Goal: Task Accomplishment & Management: Manage account settings

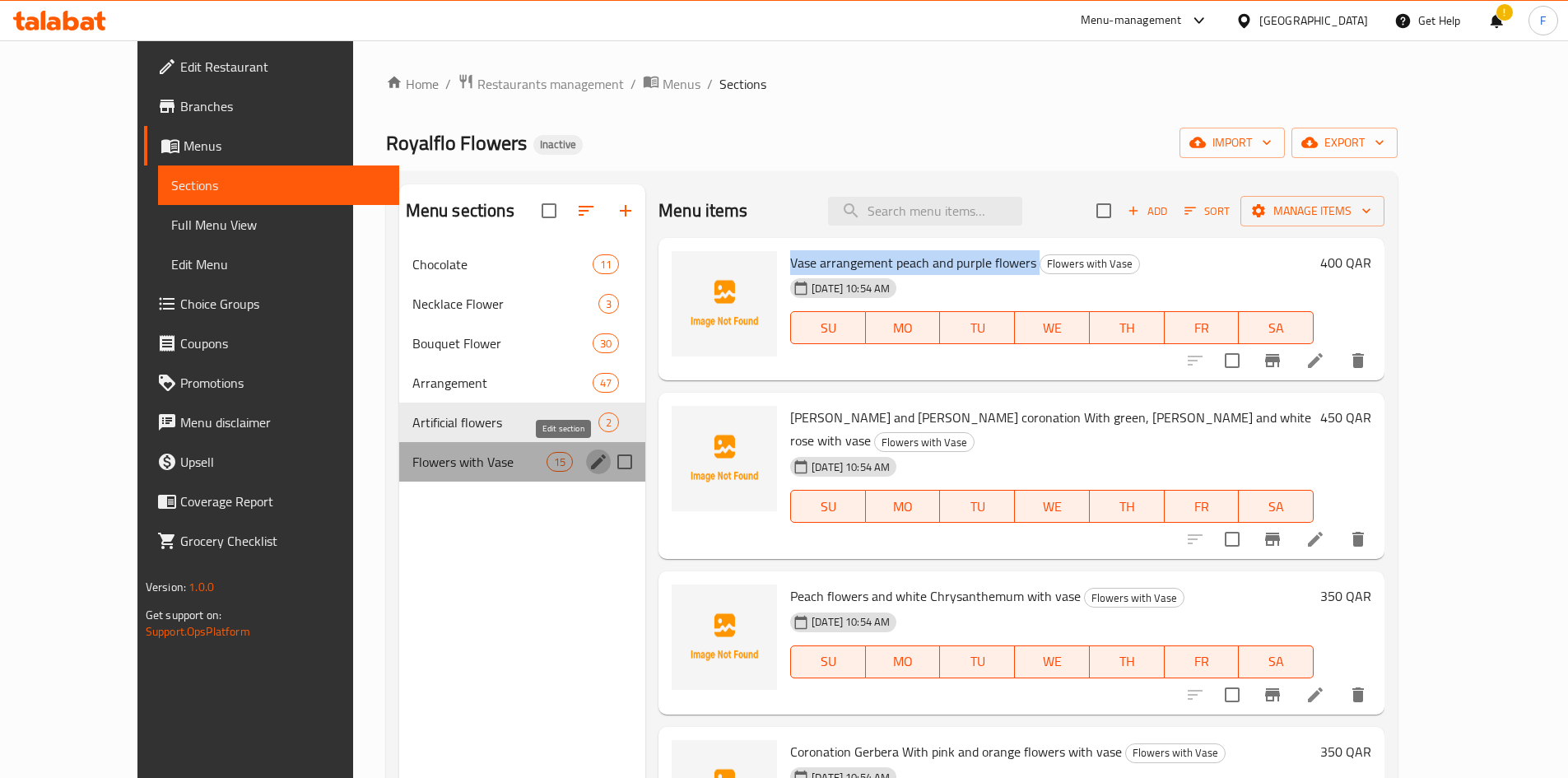
click at [589, 464] on icon "edit" at bounding box center [598, 461] width 19 height 19
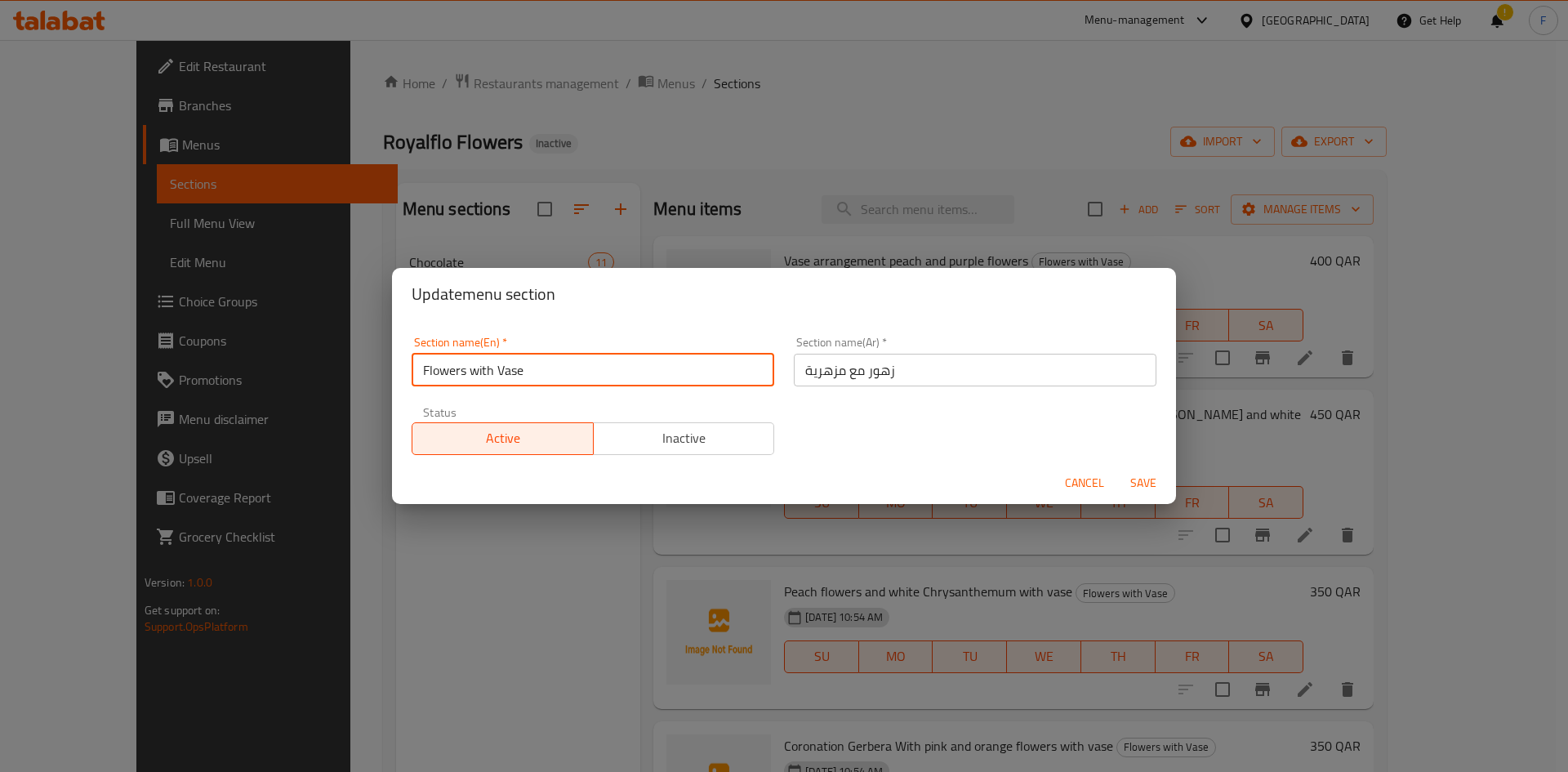
drag, startPoint x: 600, startPoint y: 378, endPoint x: 407, endPoint y: 370, distance: 193.2
click at [407, 370] on div "Section name(En)   * Flowers with Vase Section name(En) *" at bounding box center [592, 361] width 382 height 70
click at [1088, 486] on span "Cancel" at bounding box center [1084, 483] width 39 height 20
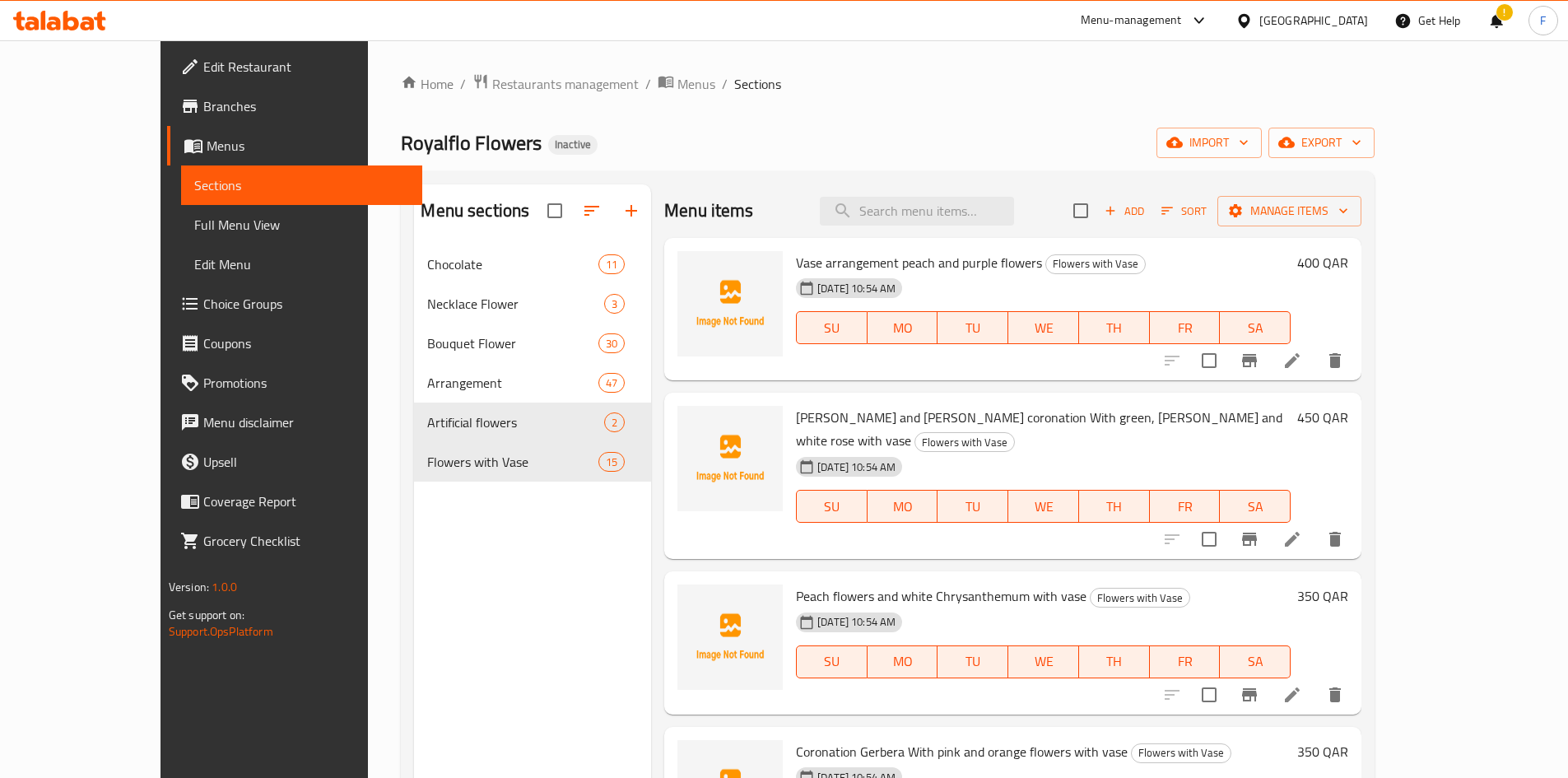
click at [401, 145] on span "Royalflo Flowers" at bounding box center [471, 143] width 141 height 37
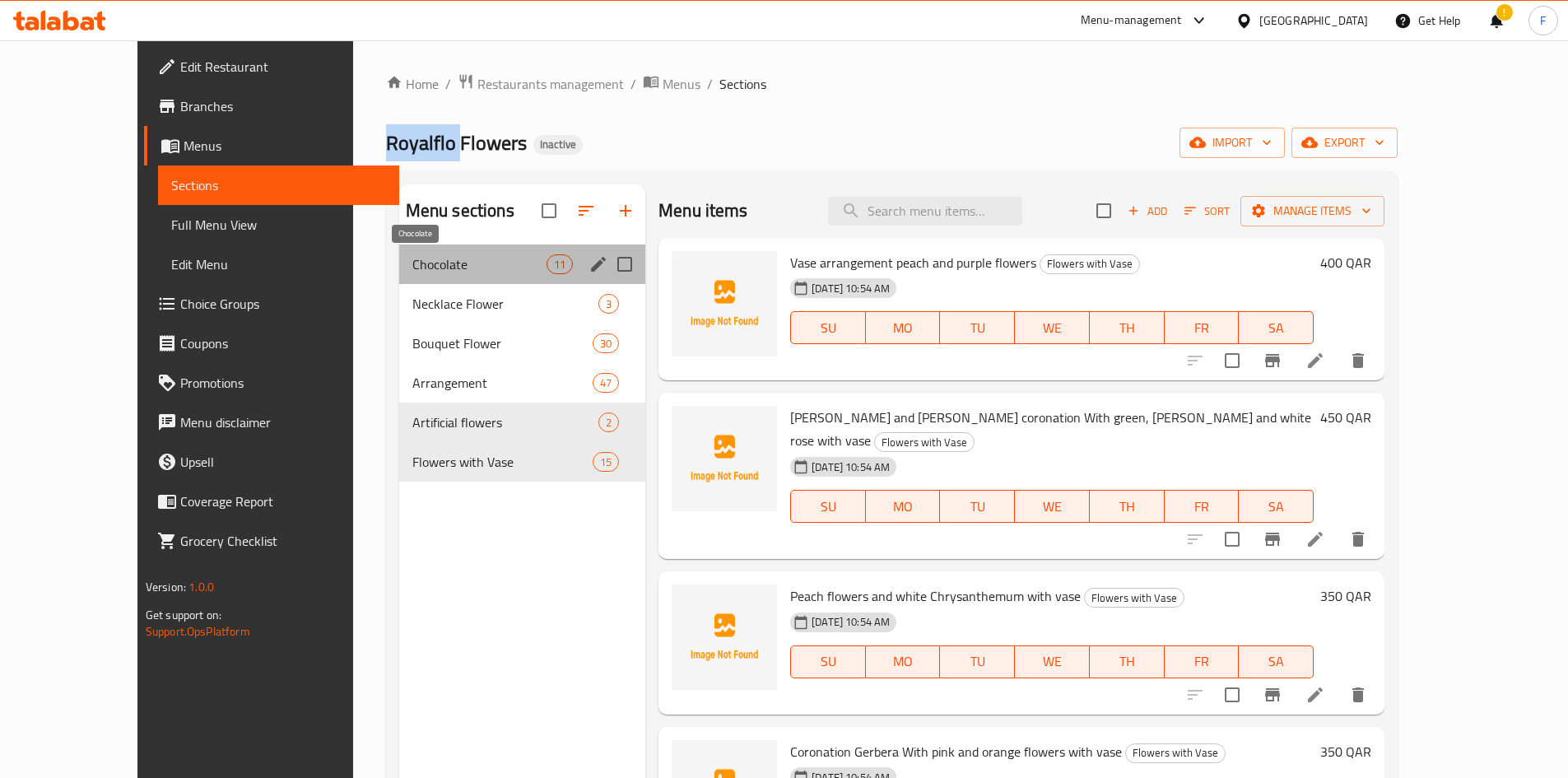
click at [447, 259] on span "Chocolate" at bounding box center [479, 264] width 135 height 19
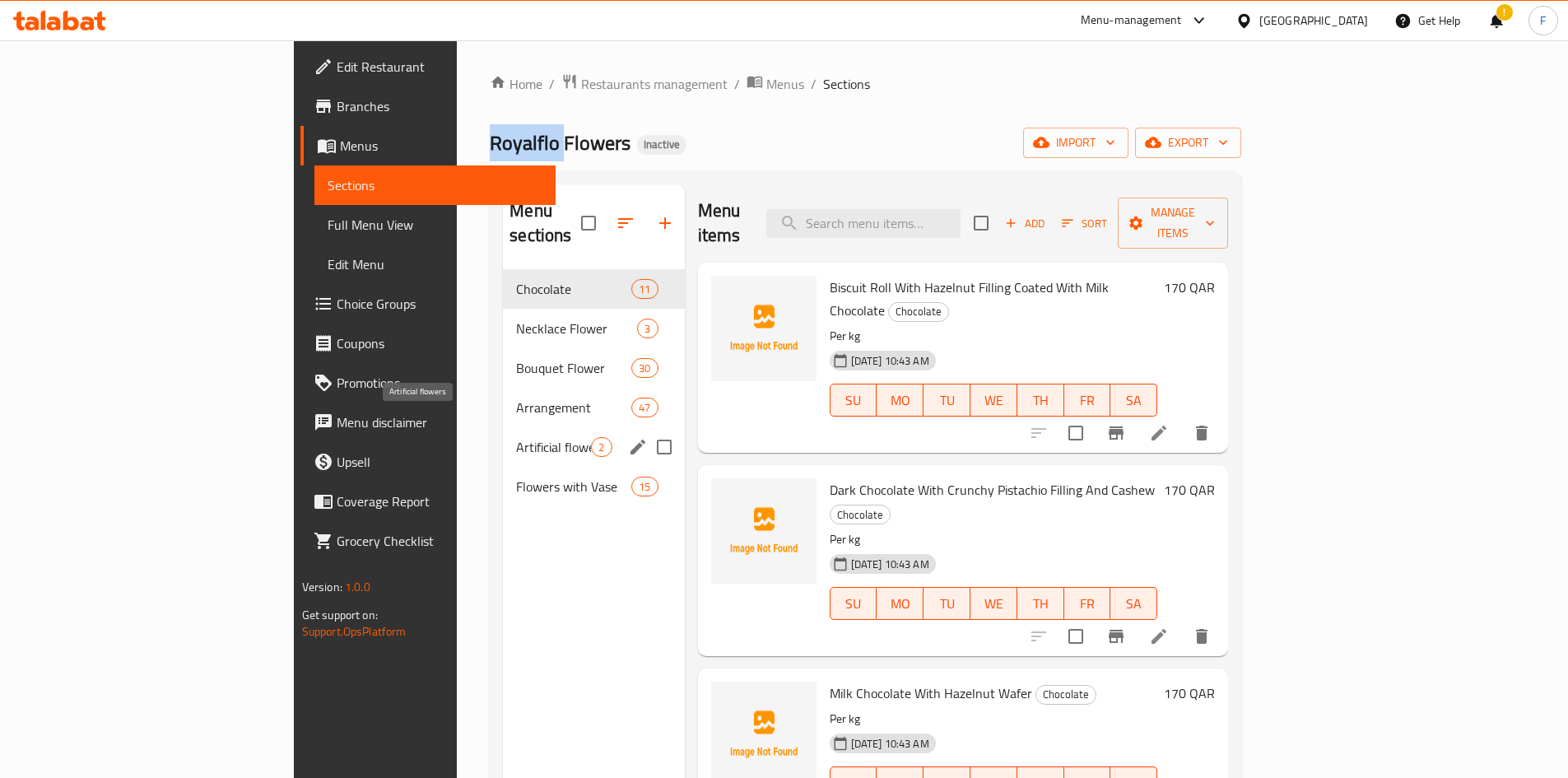
click at [516, 437] on span "Artificial flowers" at bounding box center [553, 446] width 75 height 19
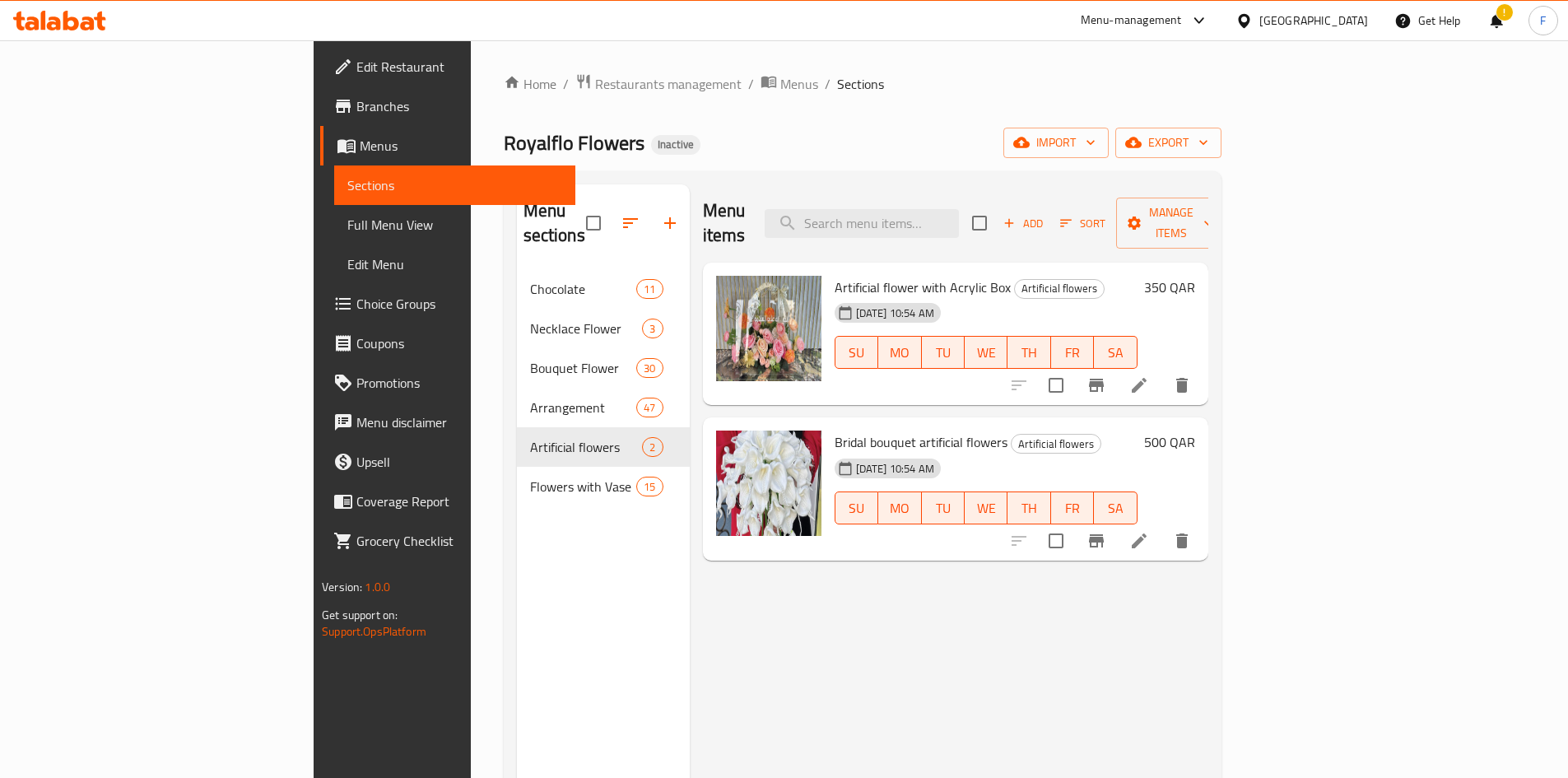
click at [835, 275] on span "Artificial flower with Acrylic Box" at bounding box center [923, 287] width 176 height 25
drag, startPoint x: 758, startPoint y: 262, endPoint x: 840, endPoint y: 263, distance: 82.0
click at [840, 275] on span "Artificial flower with Acrylic Box" at bounding box center [923, 287] width 176 height 25
copy span "Artificial flower"
click at [830, 424] on div "Bridal bouquet artificial flowers Artificial flowers 14-10-2025 10:54 AM SU MO …" at bounding box center [985, 489] width 316 height 130
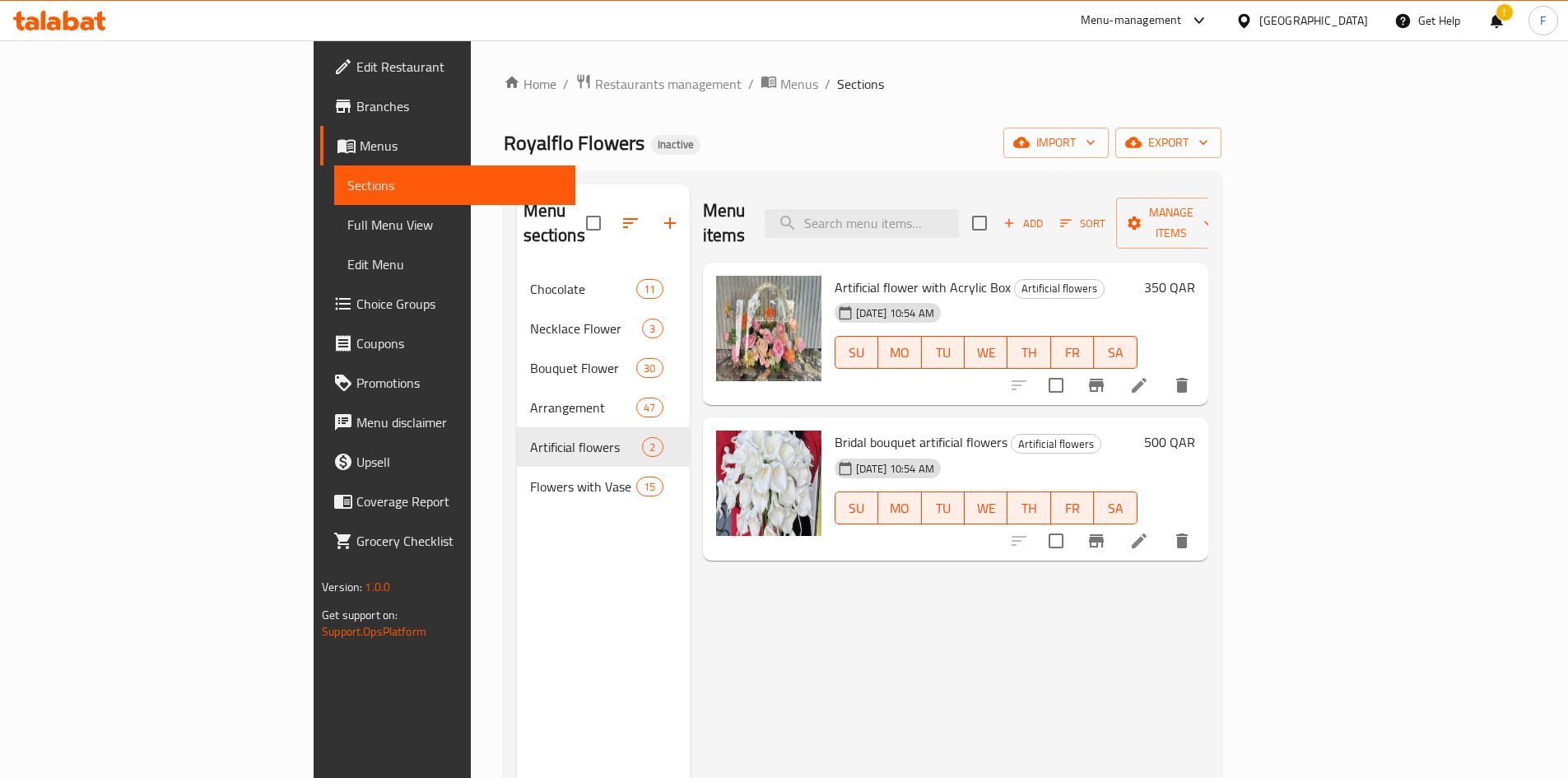
click at [835, 430] on span "Bridal bouquet artificial flowers" at bounding box center [922, 442] width 173 height 25
copy span "Bridal"
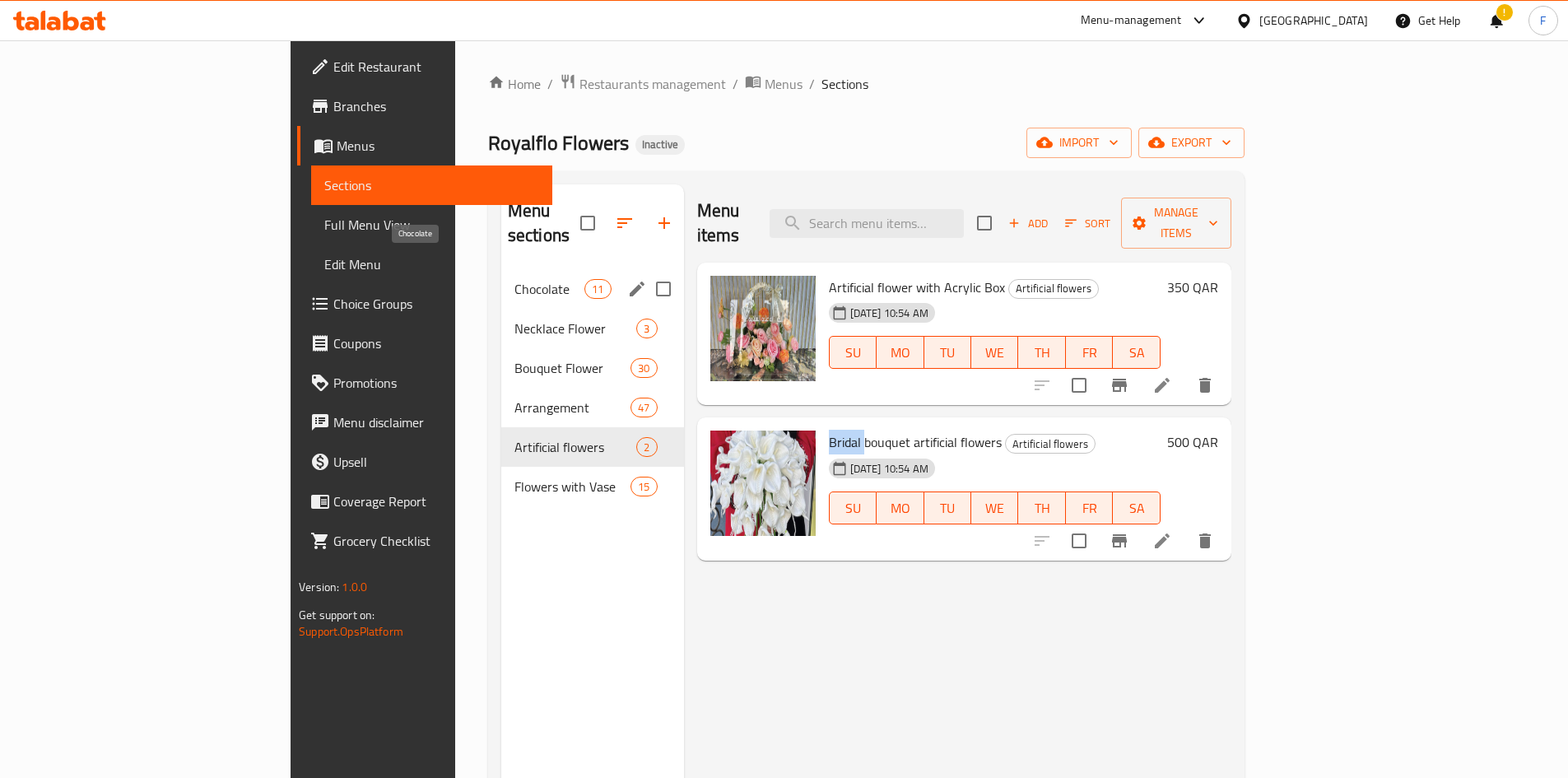
click at [514, 279] on span "Chocolate" at bounding box center [549, 289] width 70 height 19
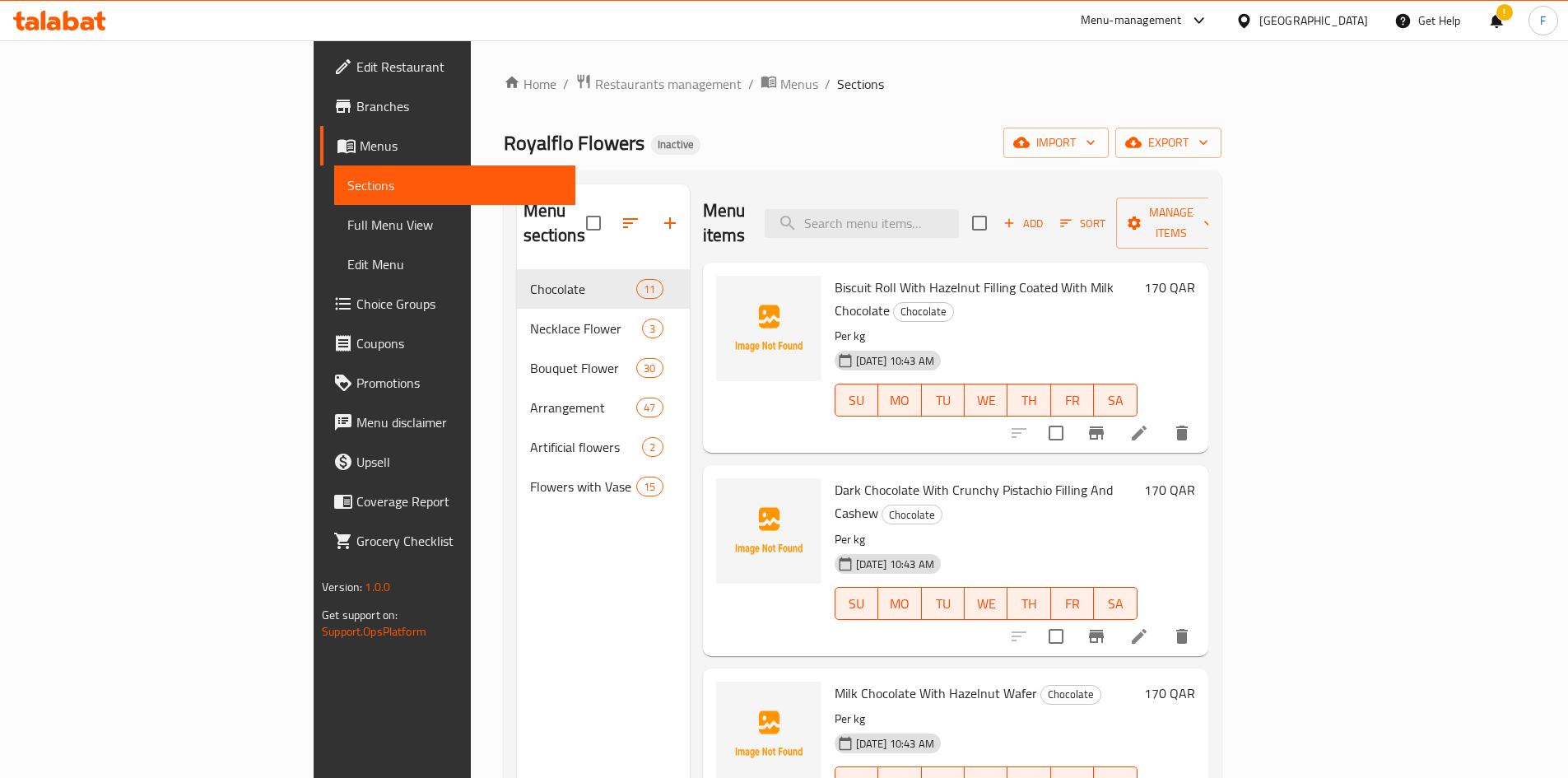
click at [835, 275] on span "Biscuit Roll With Hazelnut Filling Coated With Milk Chocolate" at bounding box center [974, 299] width 279 height 48
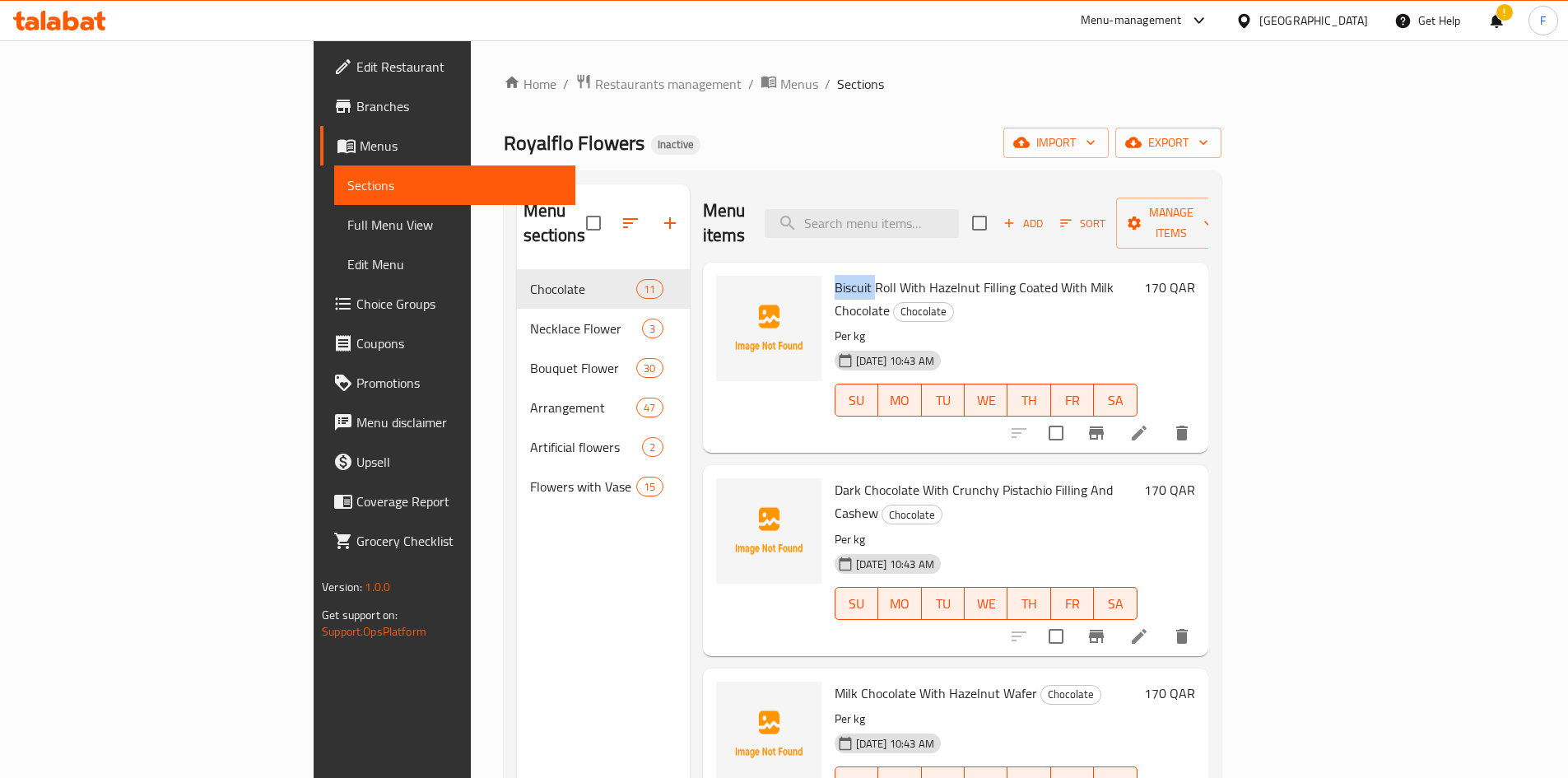
copy span "Biscuit"
click at [793, 291] on icon "delete image" at bounding box center [798, 299] width 12 height 15
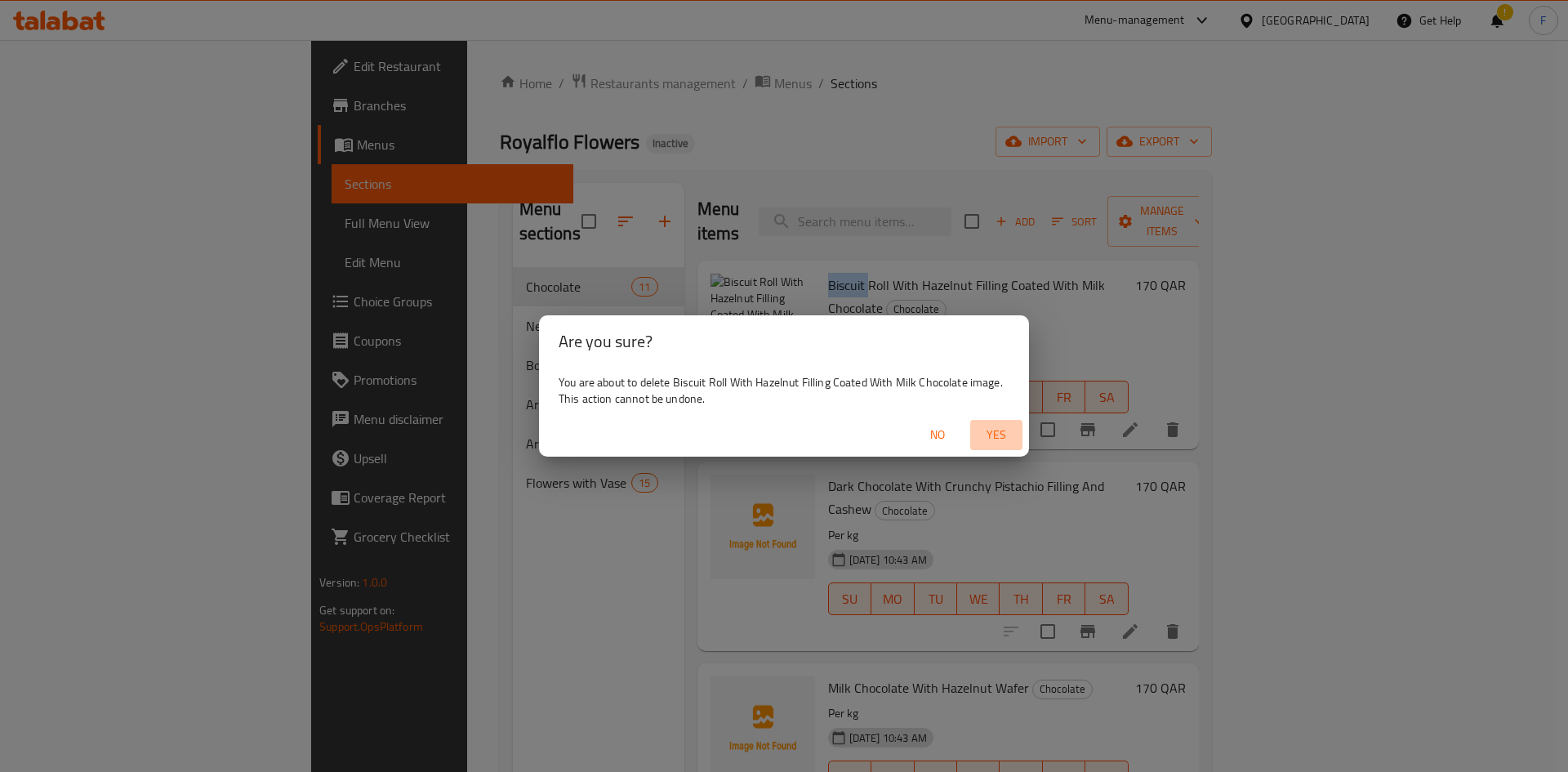
click at [997, 439] on span "Yes" at bounding box center [996, 434] width 39 height 20
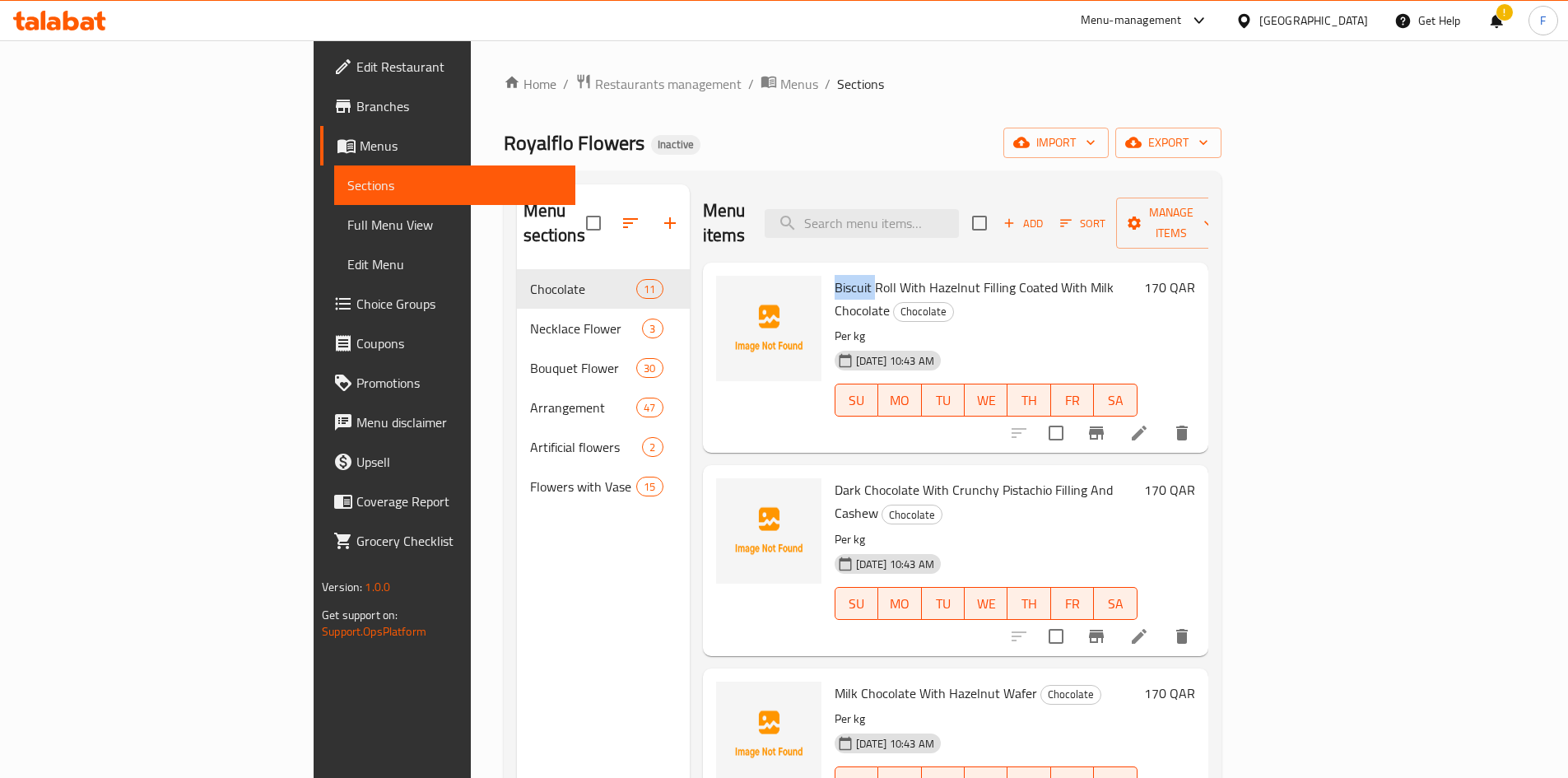
copy span "Biscuit"
click at [835, 477] on span "Dark Chocolate With Crunchy Pistachio Filling And Cashew" at bounding box center [974, 501] width 278 height 48
copy span "Chocolate"
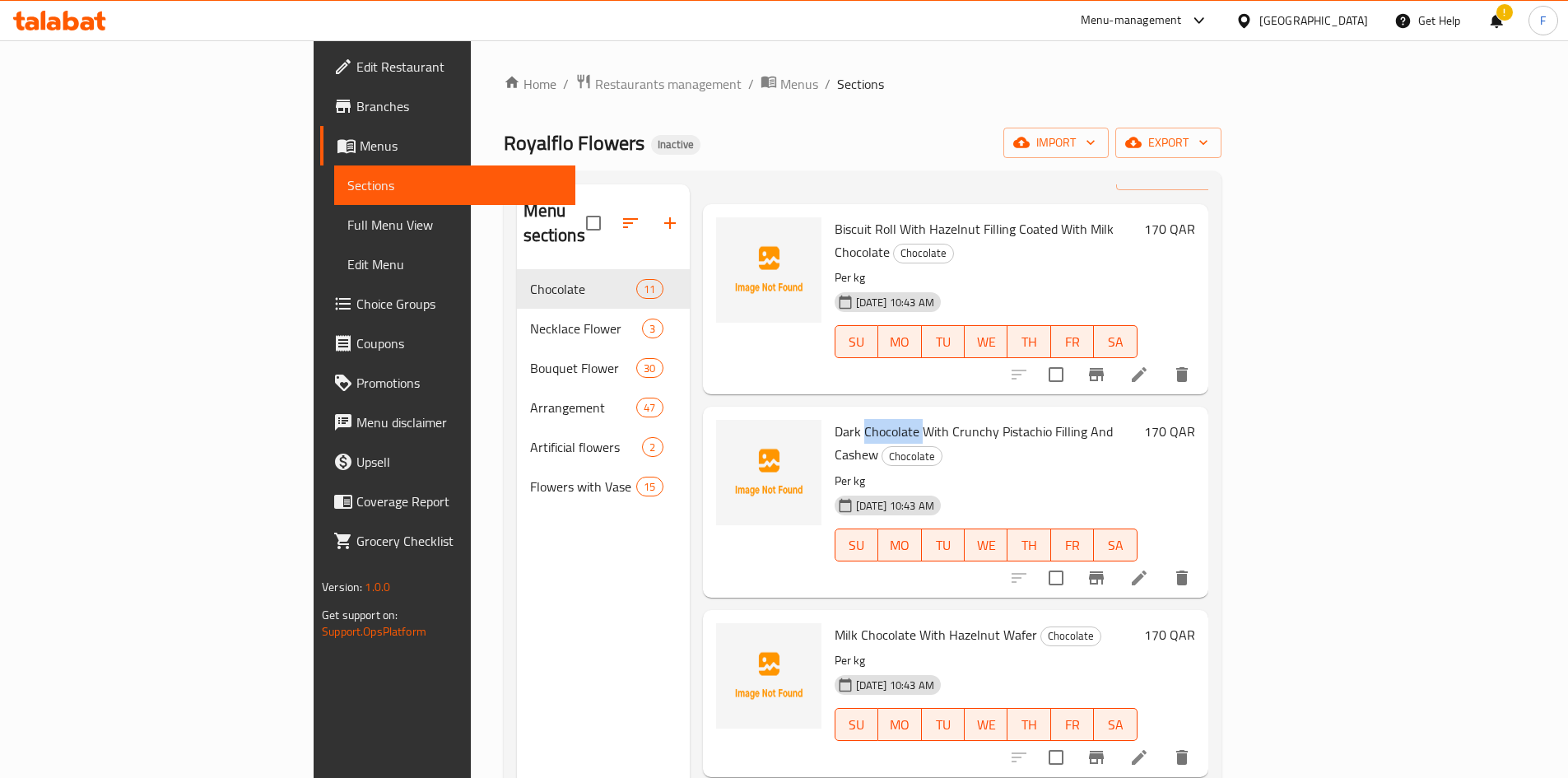
scroll to position [165, 0]
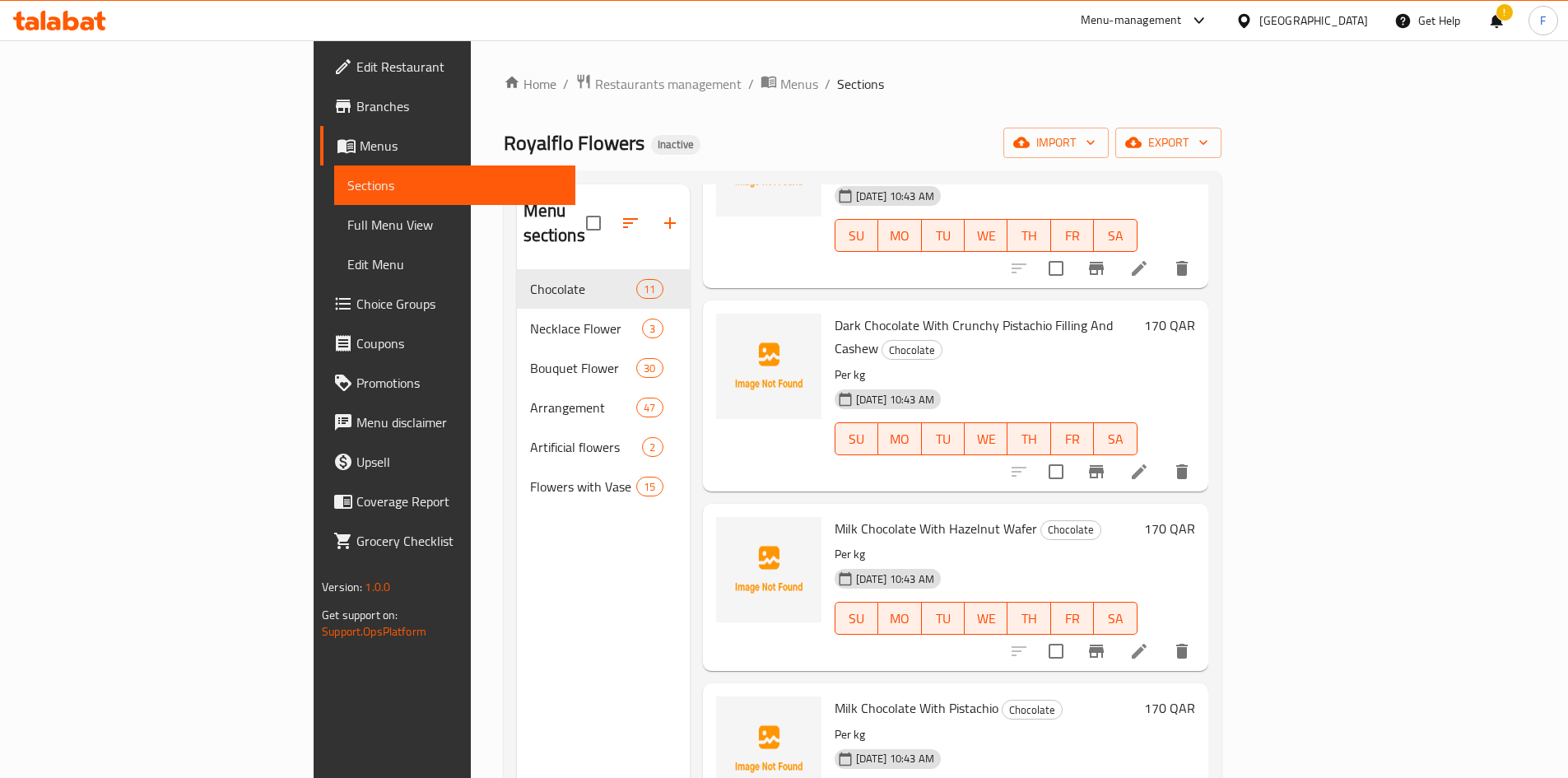
click at [835, 516] on span "Milk Chocolate With Hazelnut Wafer" at bounding box center [937, 528] width 203 height 25
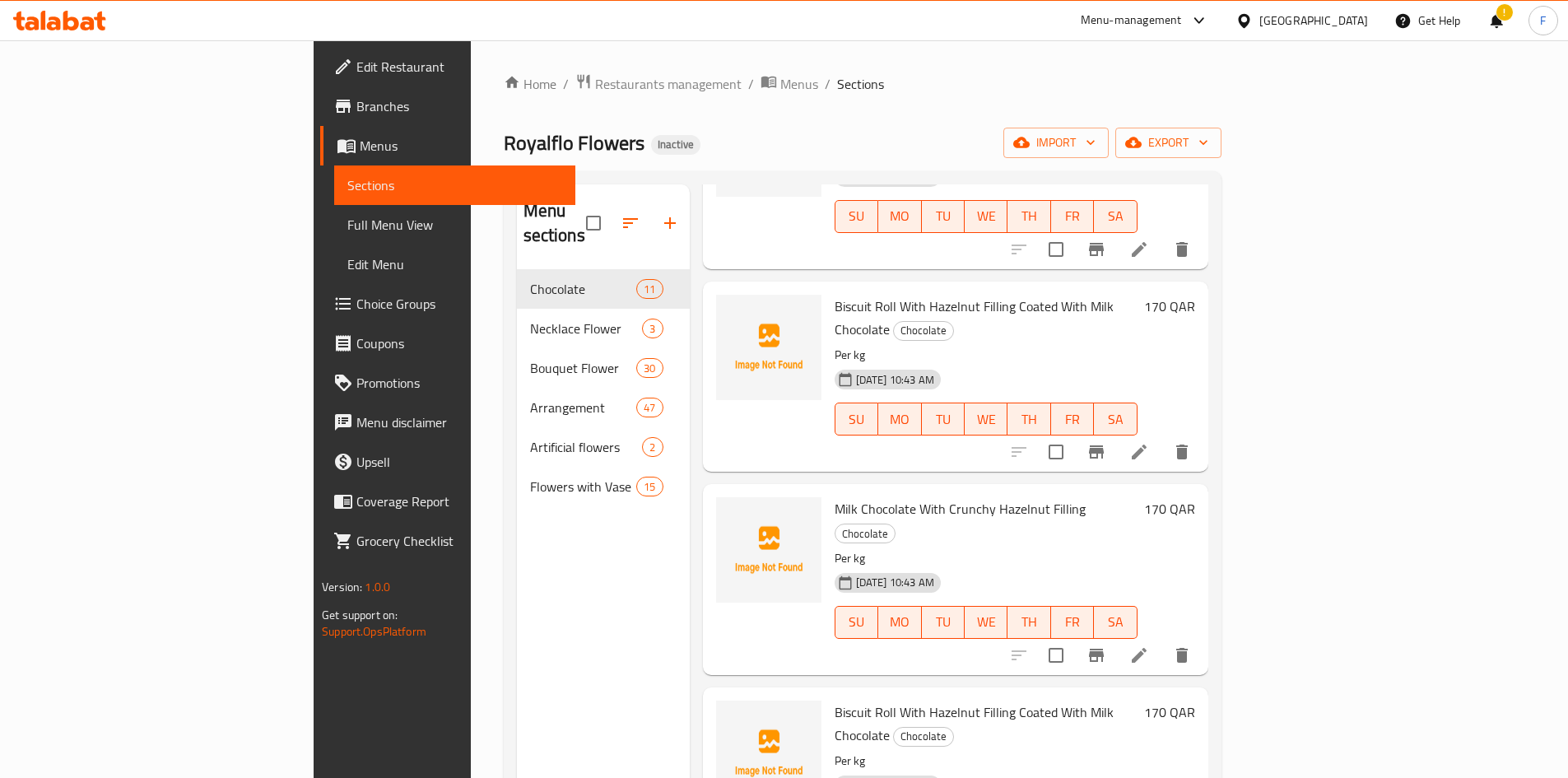
scroll to position [1242, 0]
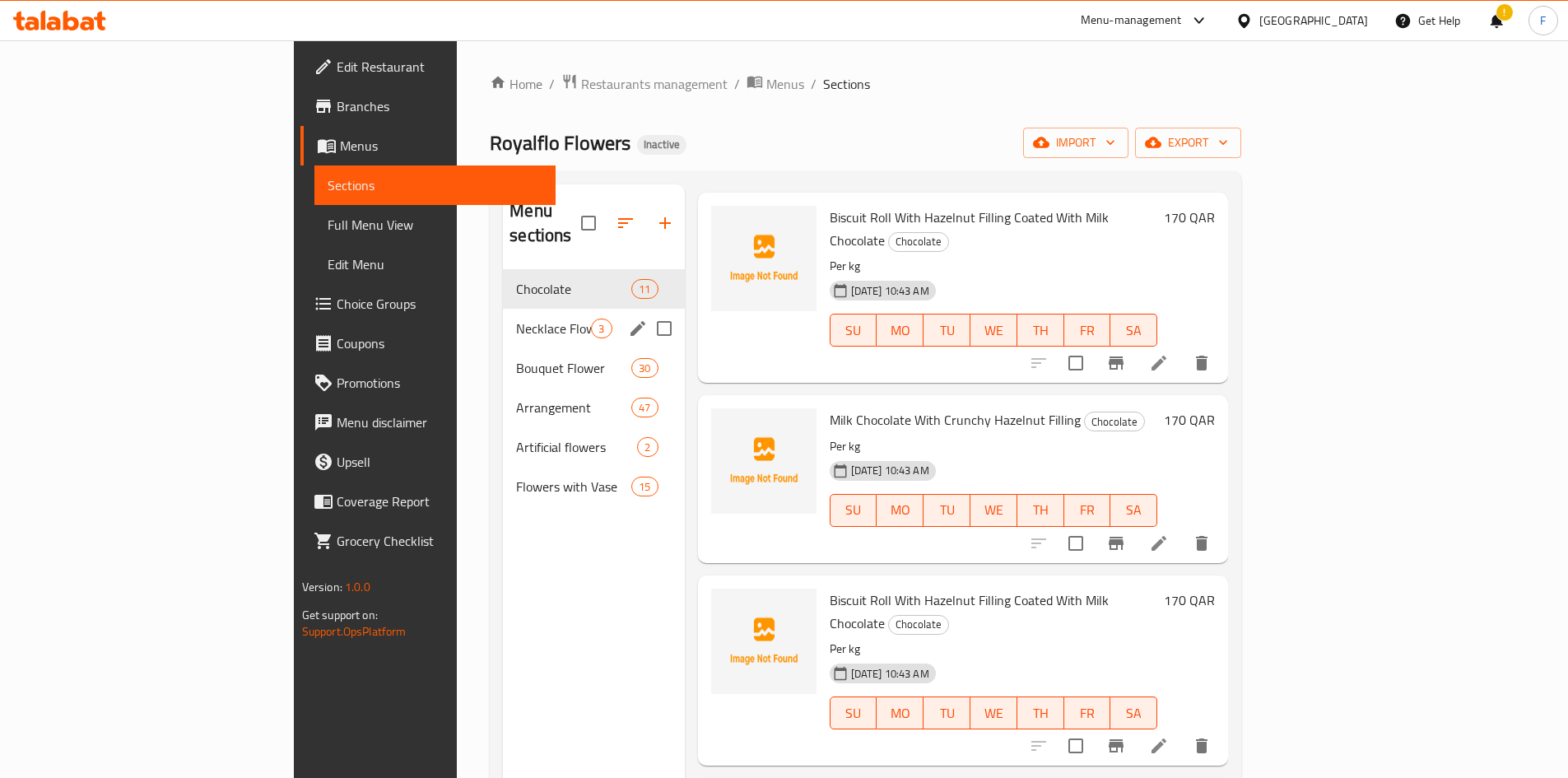
click at [516, 319] on span "Necklace Flower" at bounding box center [553, 328] width 75 height 19
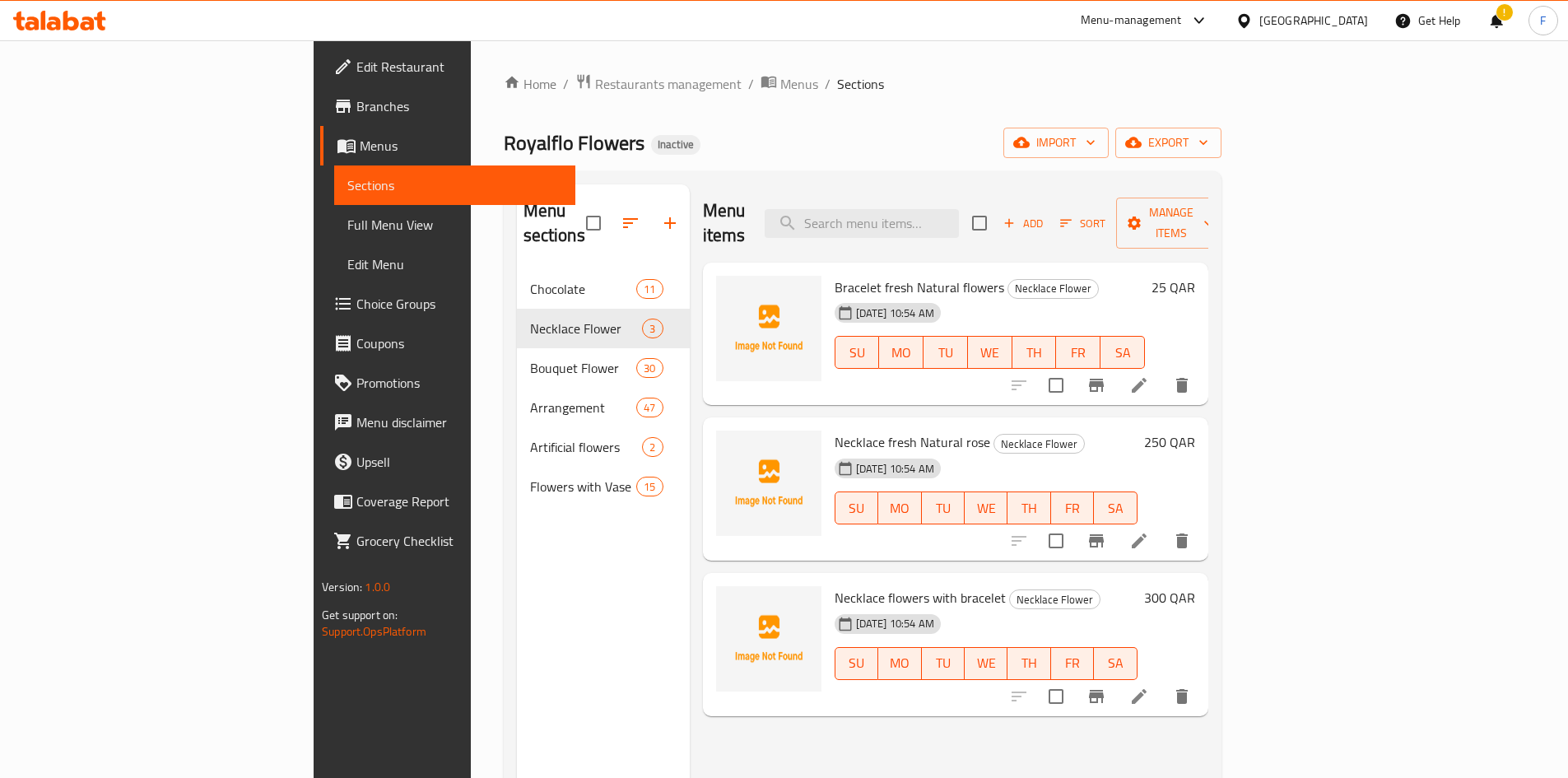
click at [868, 275] on span "Bracelet fresh Natural flowers" at bounding box center [920, 287] width 170 height 25
click at [835, 275] on span "Bracelet fresh Natural flowers" at bounding box center [920, 287] width 170 height 25
copy span "Bracelet"
click at [835, 430] on span "Necklace fresh Natural rose" at bounding box center [913, 442] width 156 height 25
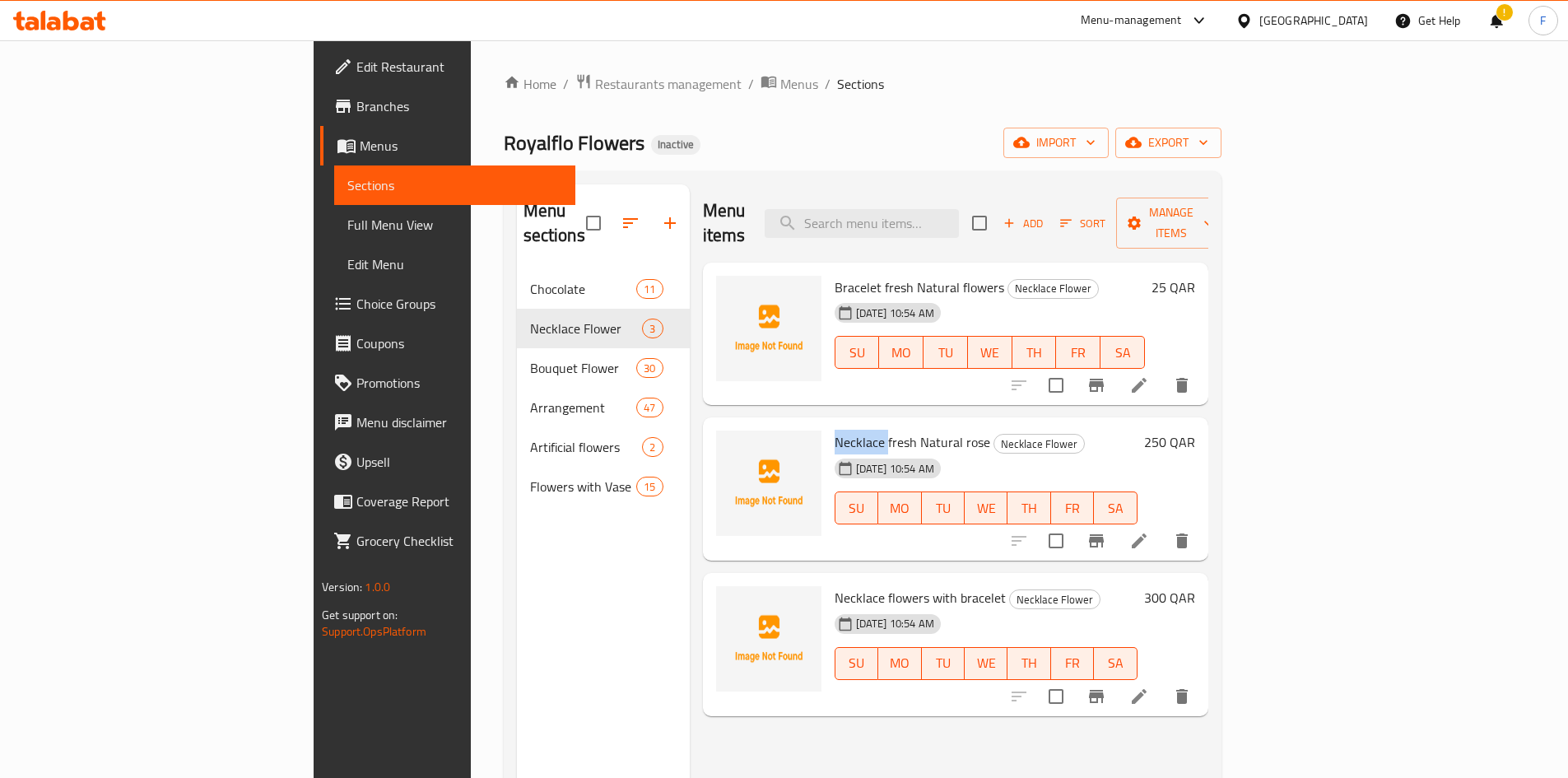
click at [835, 430] on span "Necklace fresh Natural rose" at bounding box center [913, 442] width 156 height 25
copy span "Necklace"
click at [835, 585] on span "Necklace flowers with bracelet" at bounding box center [921, 597] width 171 height 25
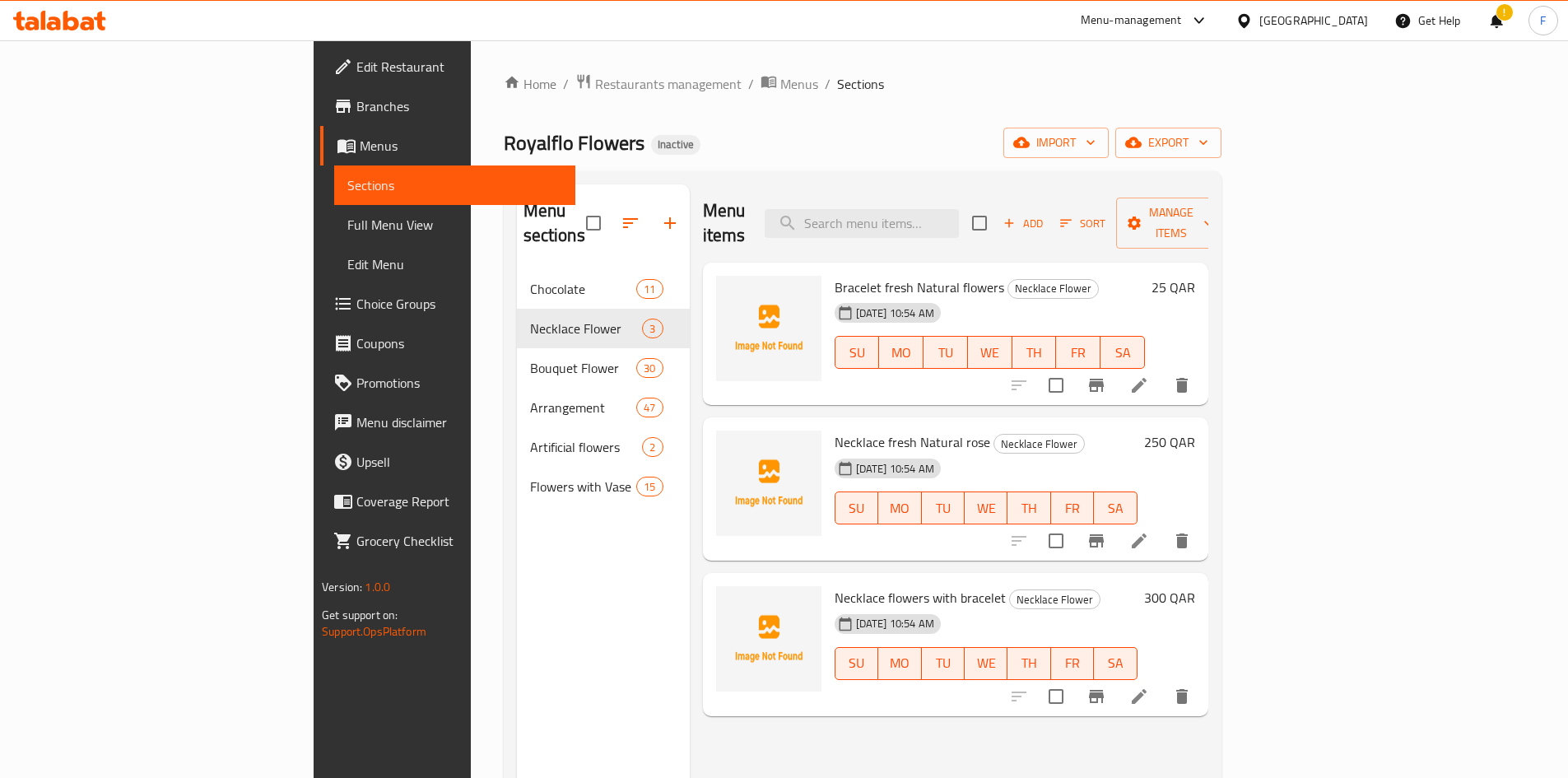
click at [835, 585] on span "Necklace flowers with bracelet" at bounding box center [921, 597] width 171 height 25
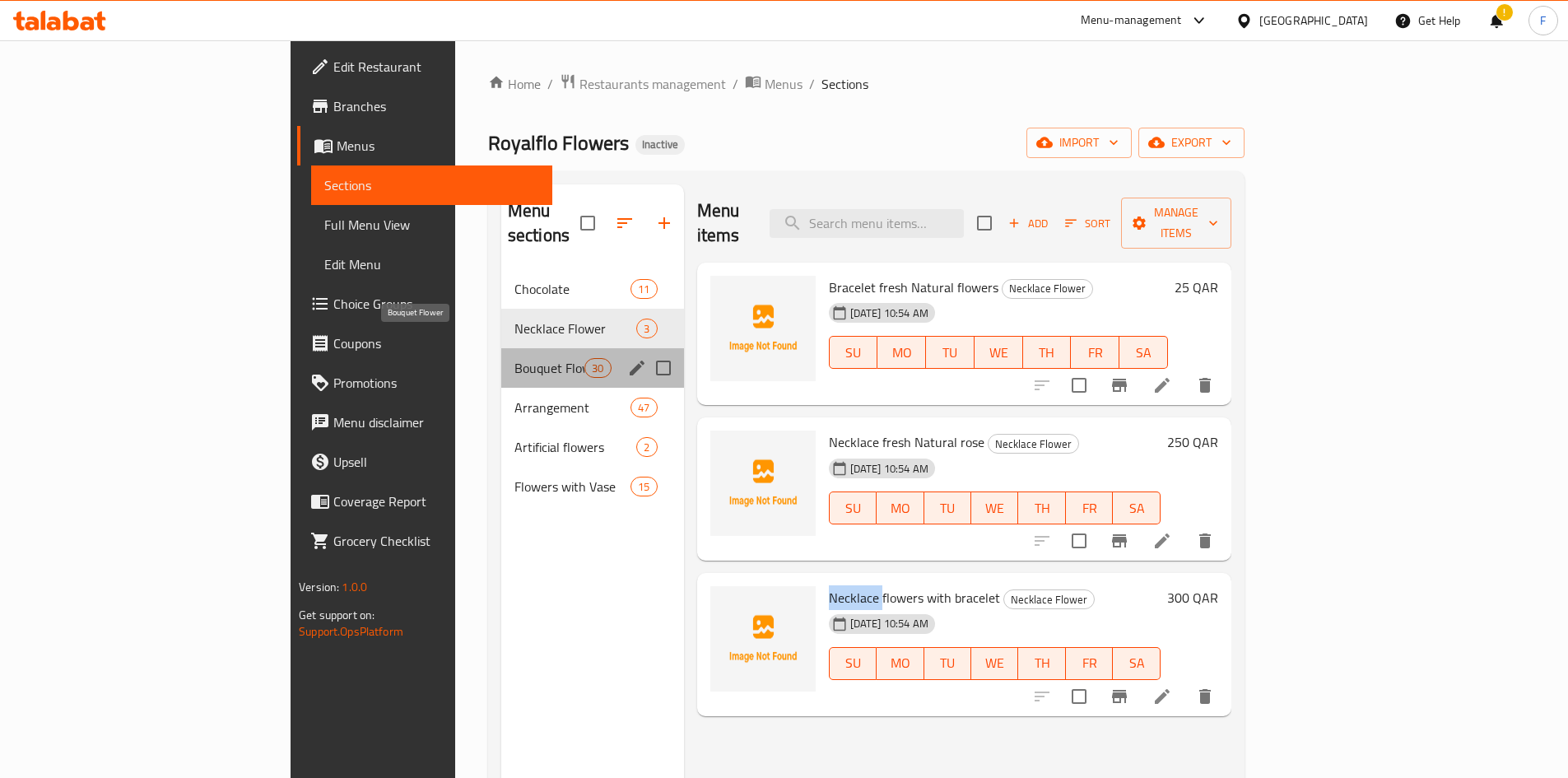
drag, startPoint x: 794, startPoint y: 572, endPoint x: 453, endPoint y: 347, distance: 408.5
click at [514, 358] on span "Bouquet Flower" at bounding box center [549, 367] width 70 height 19
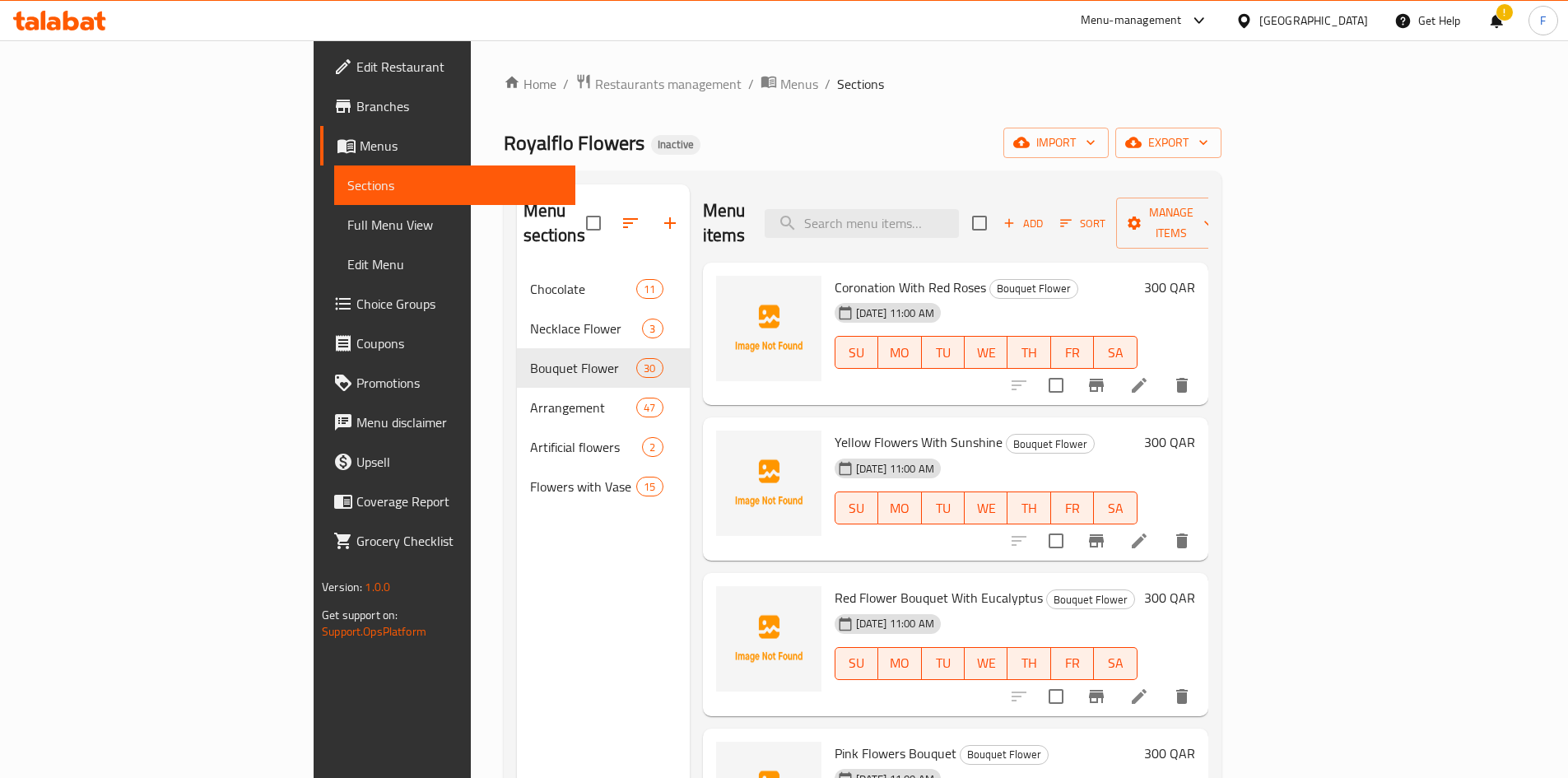
click at [835, 275] on span "Coronation With Red Roses" at bounding box center [911, 287] width 151 height 25
copy span "Coronation"
click at [835, 430] on span "Yellow Flowers With Sunshine" at bounding box center [919, 442] width 168 height 25
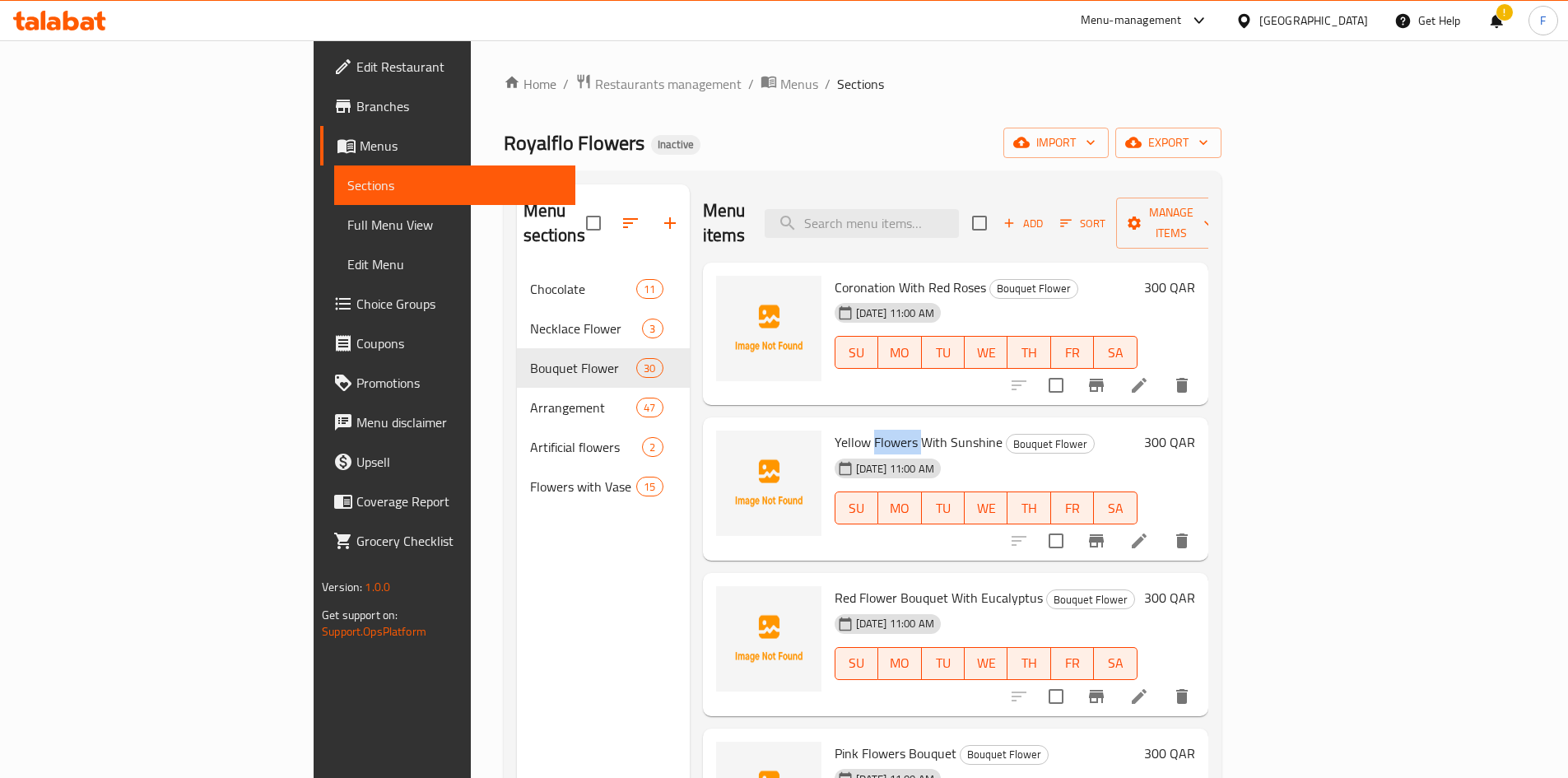
copy span "Flowers"
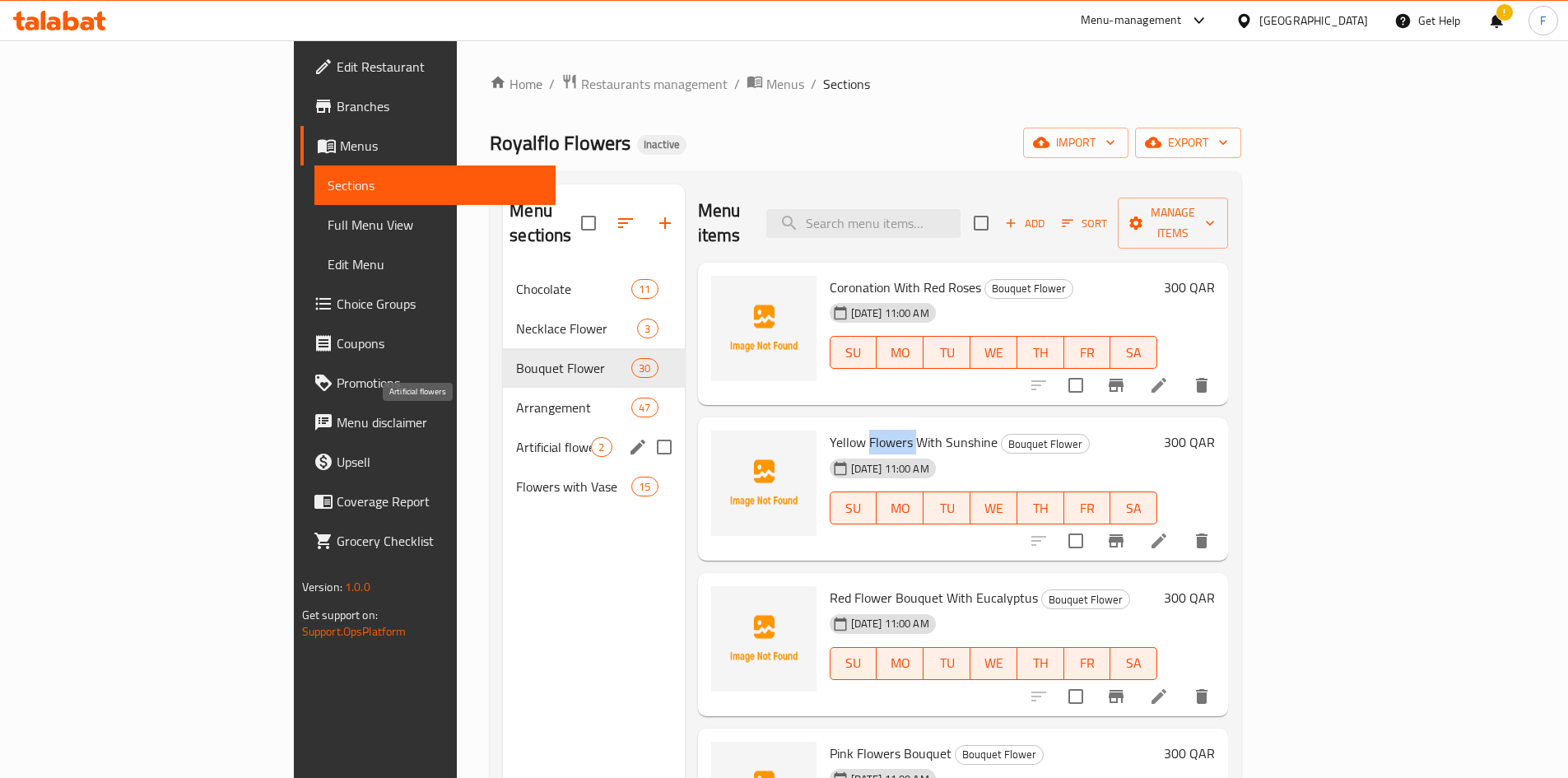
click at [516, 437] on span "Artificial flowers" at bounding box center [553, 446] width 75 height 19
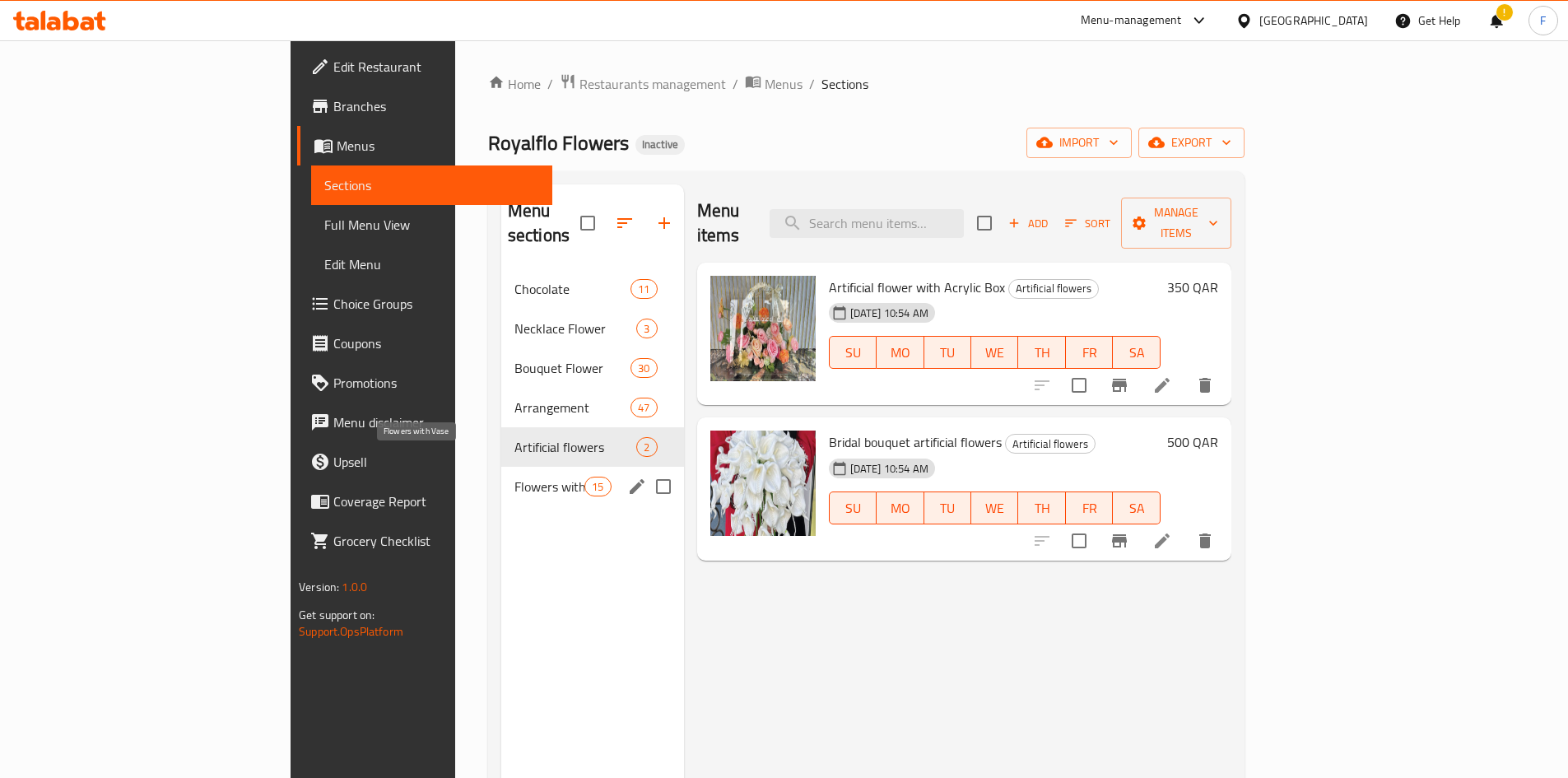
click at [514, 477] on span "Flowers with Vase" at bounding box center [549, 486] width 70 height 19
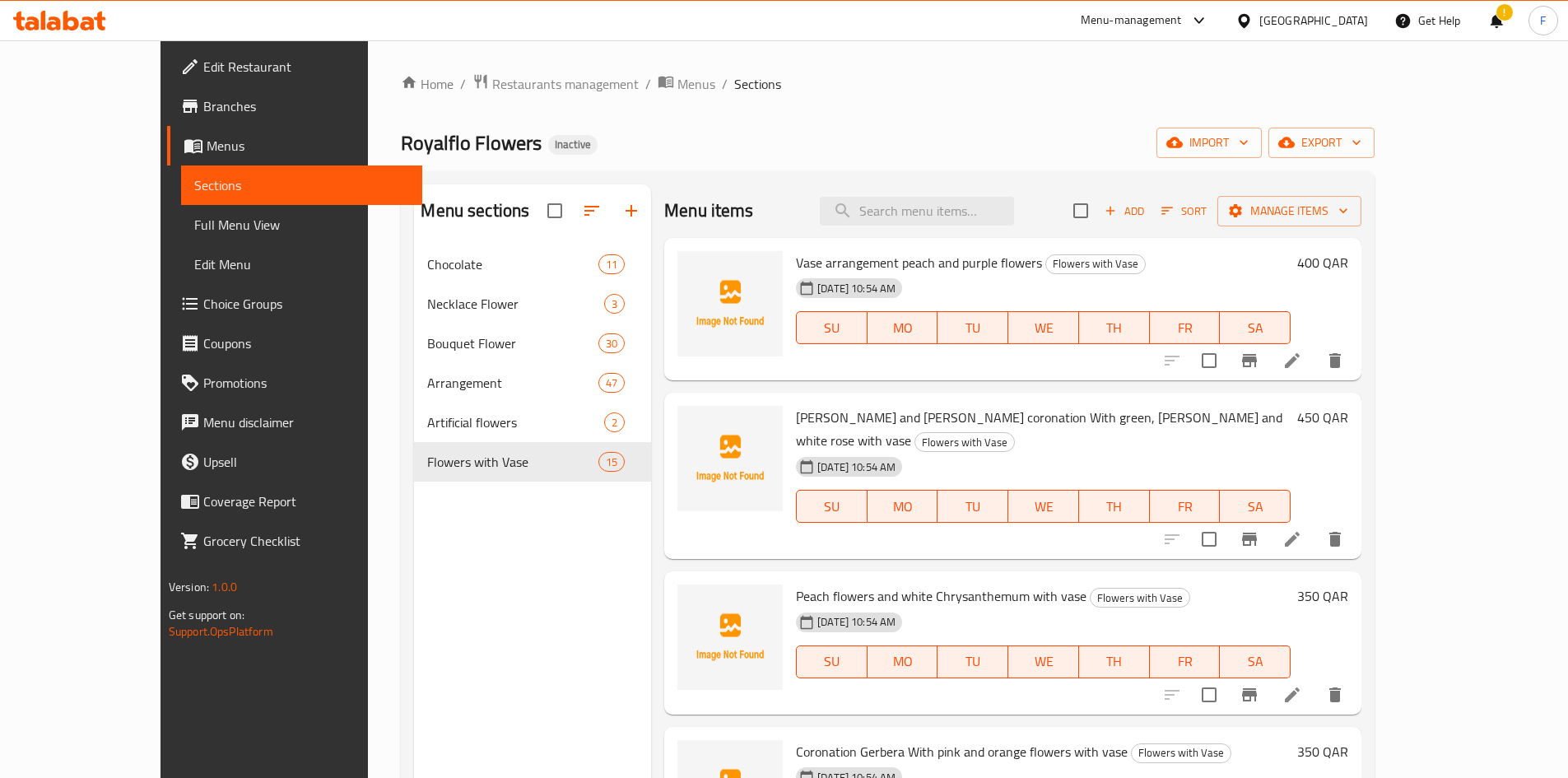
click at [834, 266] on span "Vase arrangement peach and purple flowers" at bounding box center [919, 262] width 246 height 25
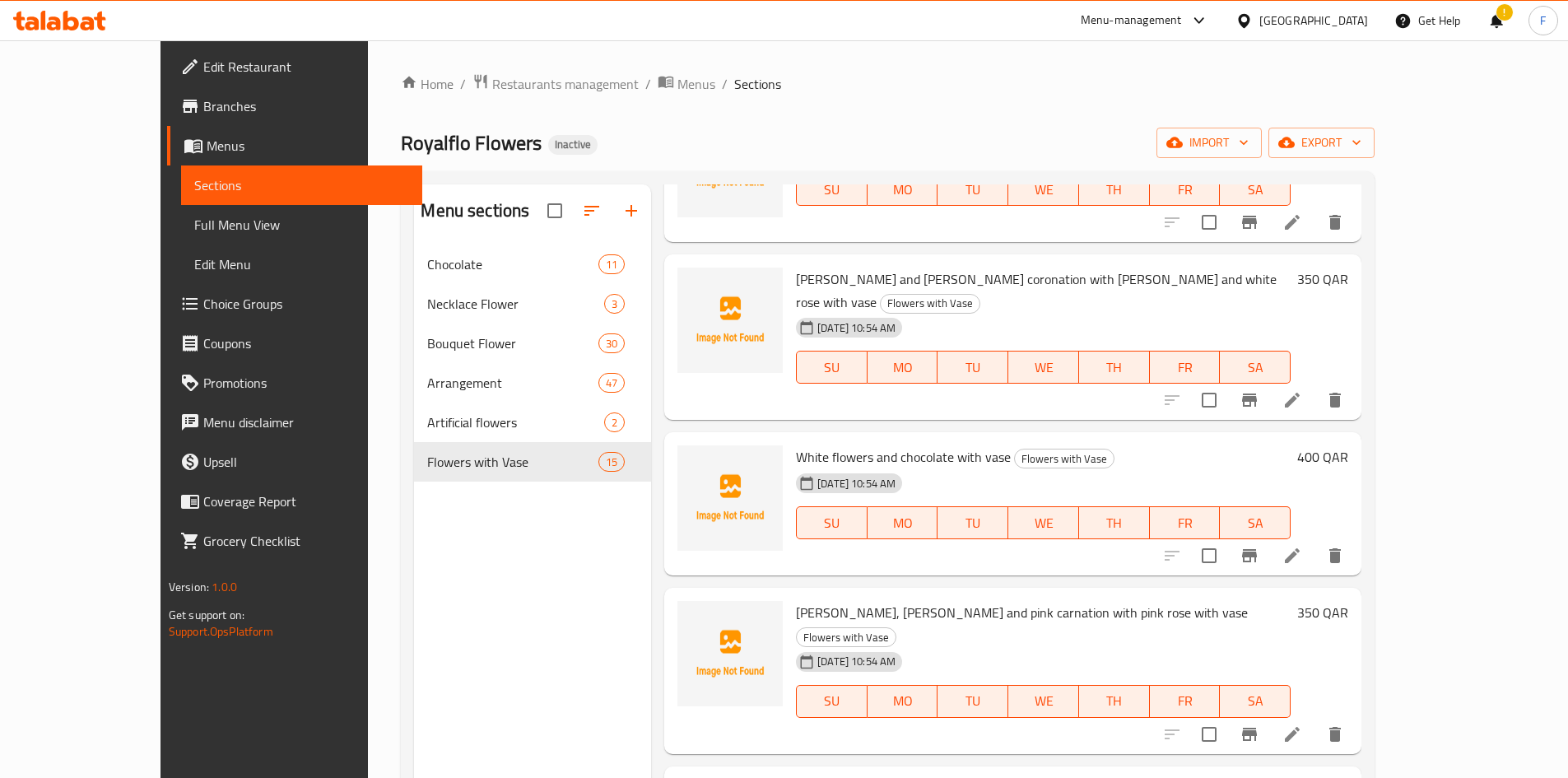
scroll to position [1592, 0]
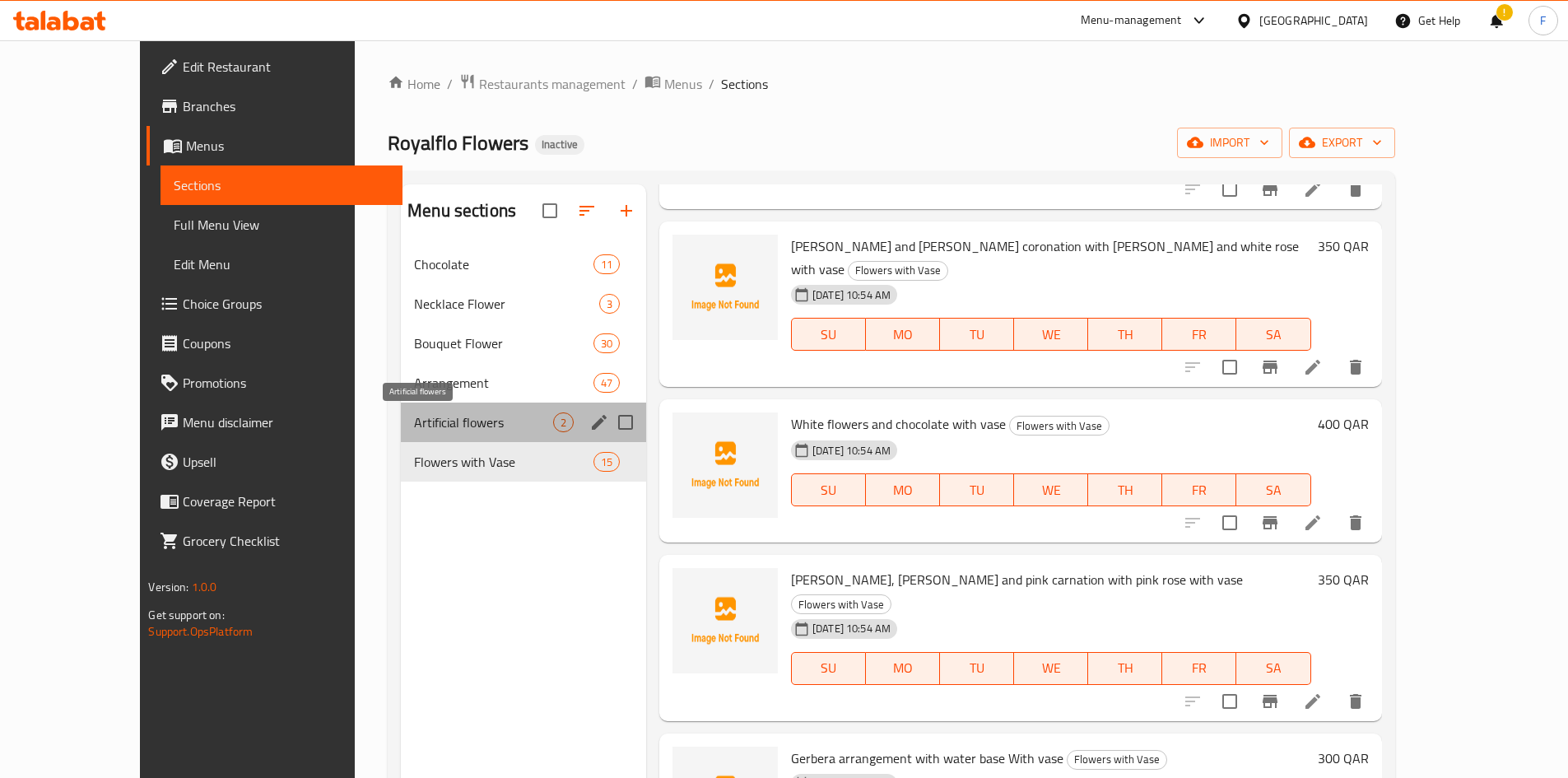
click at [414, 423] on span "Artificial flowers" at bounding box center [483, 421] width 139 height 19
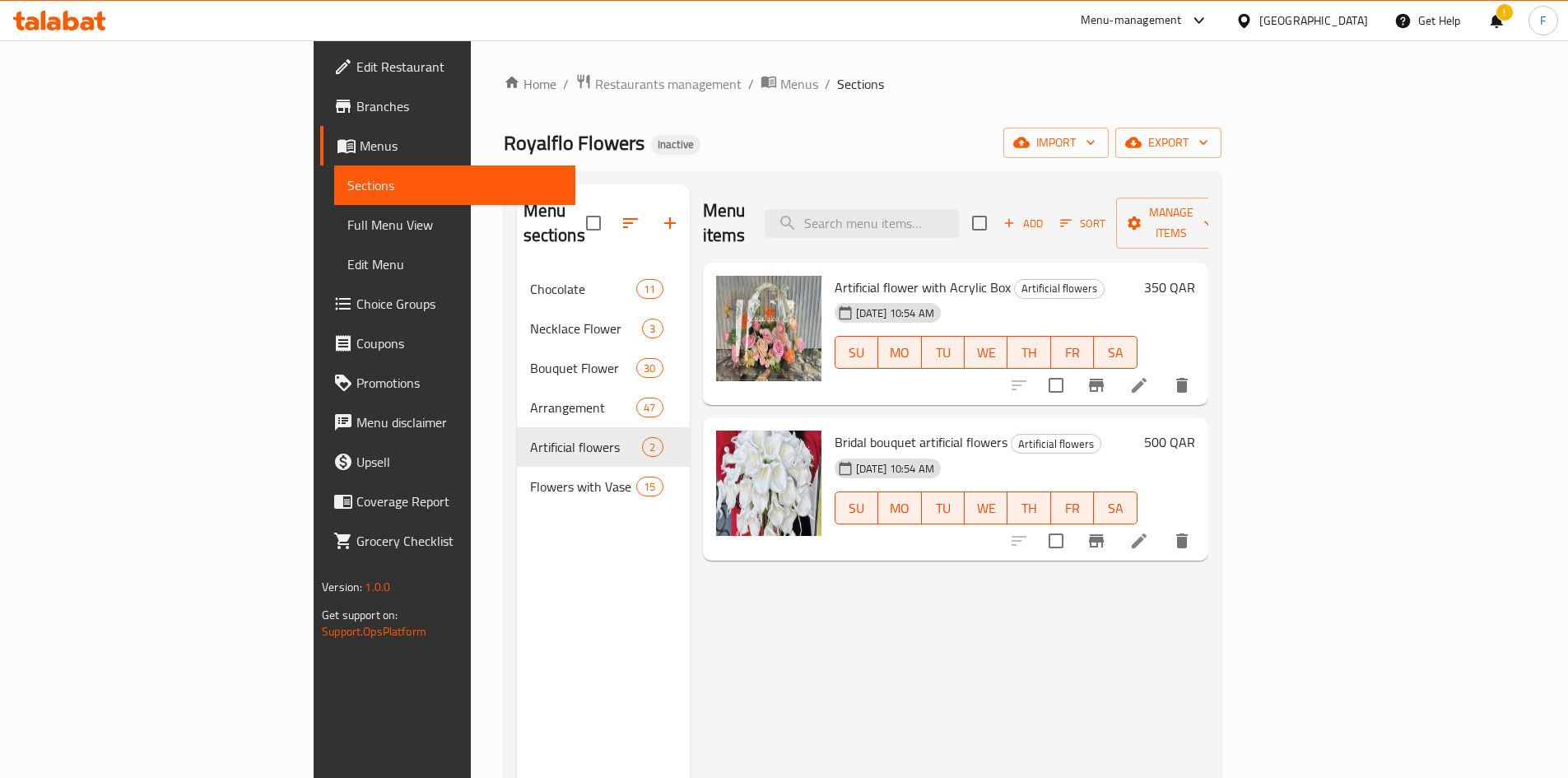
click at [835, 275] on span "Artificial flower with Acrylic Box" at bounding box center [923, 287] width 176 height 25
click at [835, 430] on span "Bridal bouquet artificial flowers" at bounding box center [922, 442] width 173 height 25
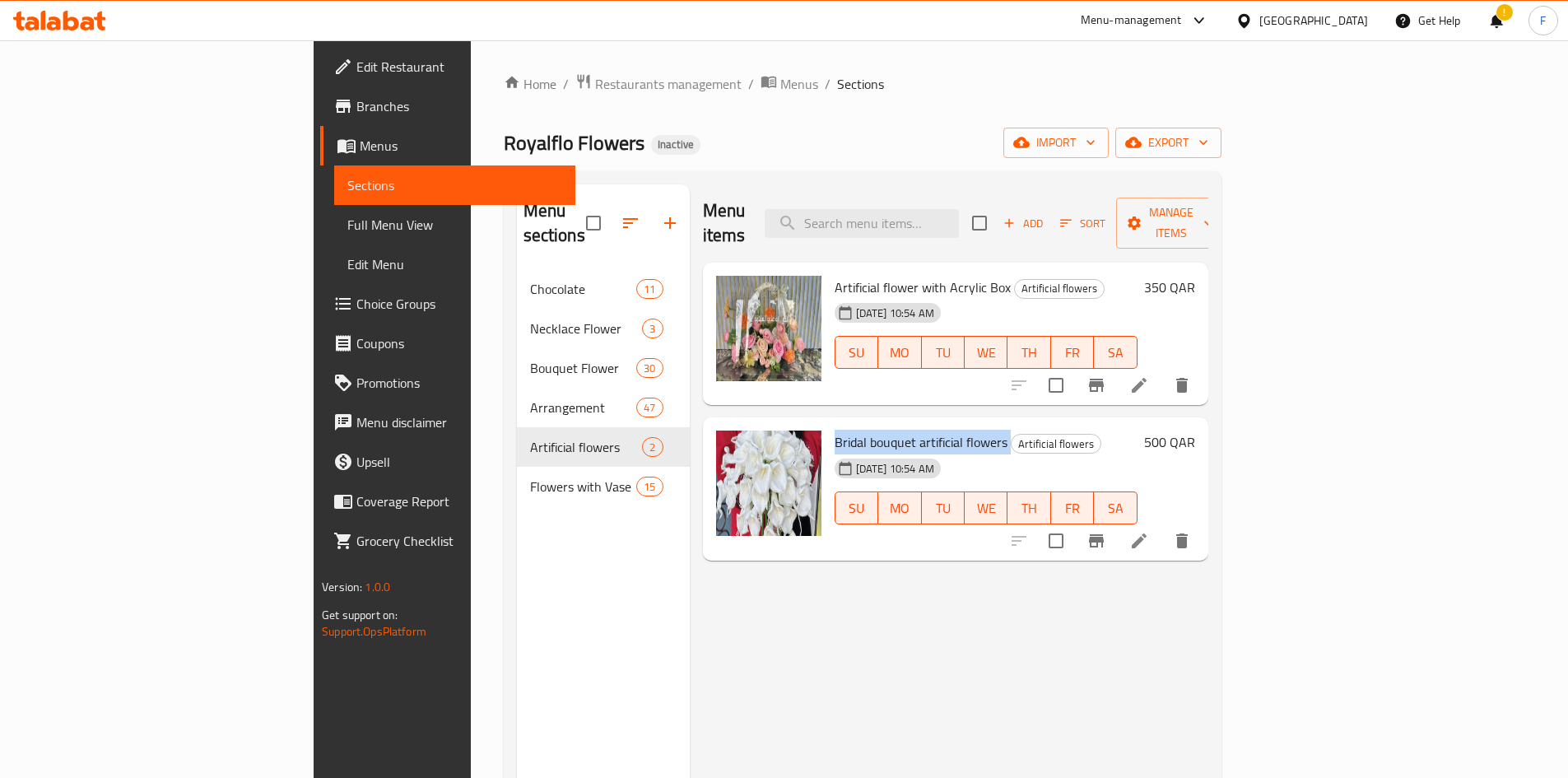
click at [835, 430] on span "Bridal bouquet artificial flowers" at bounding box center [922, 442] width 173 height 25
drag, startPoint x: 796, startPoint y: 253, endPoint x: 823, endPoint y: 269, distance: 31.4
click at [835, 275] on span "Artificial flower with Acrylic Box" at bounding box center [923, 287] width 176 height 25
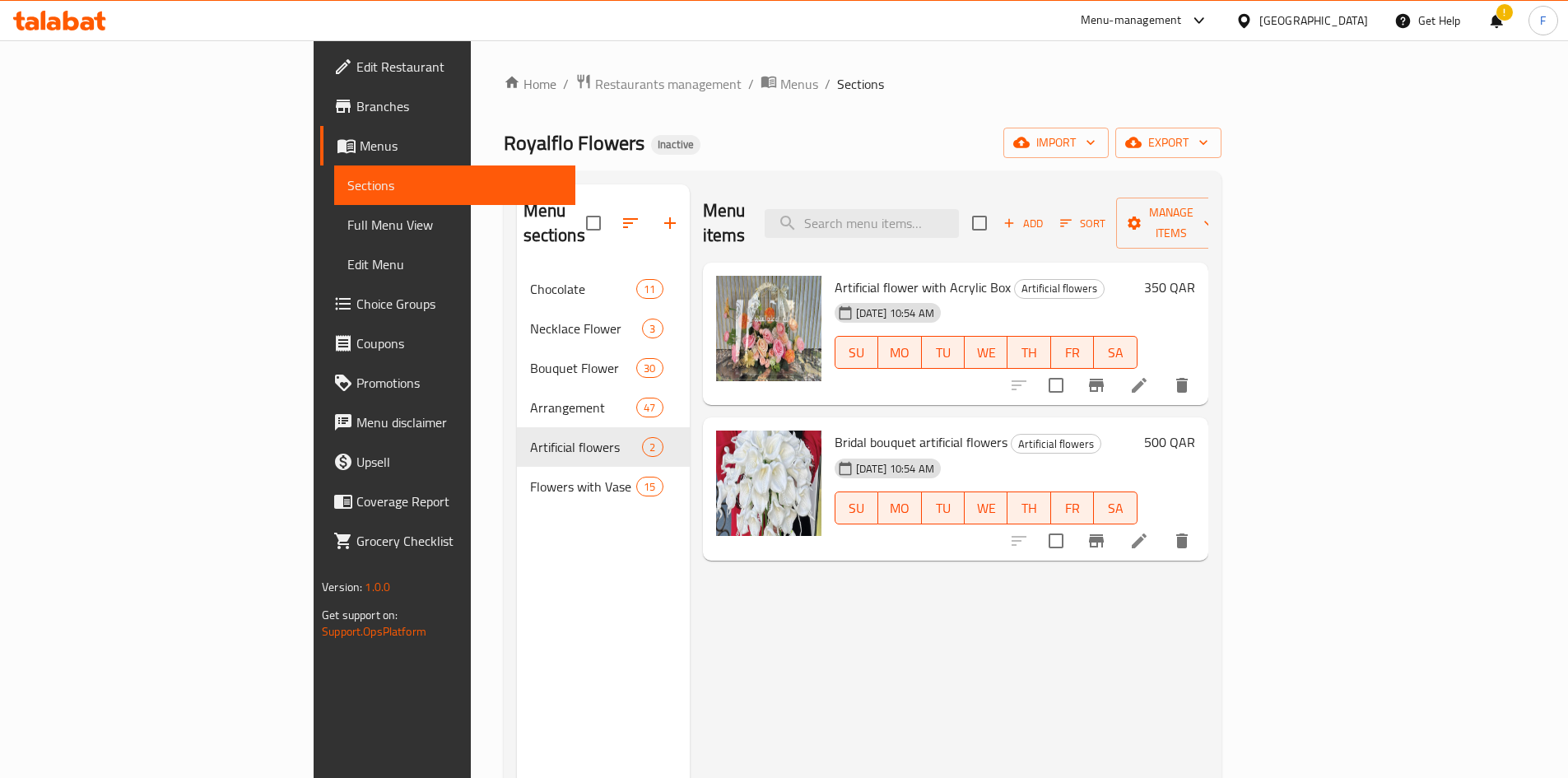
click at [871, 269] on div "Artificial flower with Acrylic Box Artificial flowers 14-10-2025 10:54 AM SU MO…" at bounding box center [985, 334] width 316 height 130
click at [874, 269] on div "Artificial flower with Acrylic Box Artificial flowers 14-10-2025 10:54 AM SU MO…" at bounding box center [985, 334] width 316 height 130
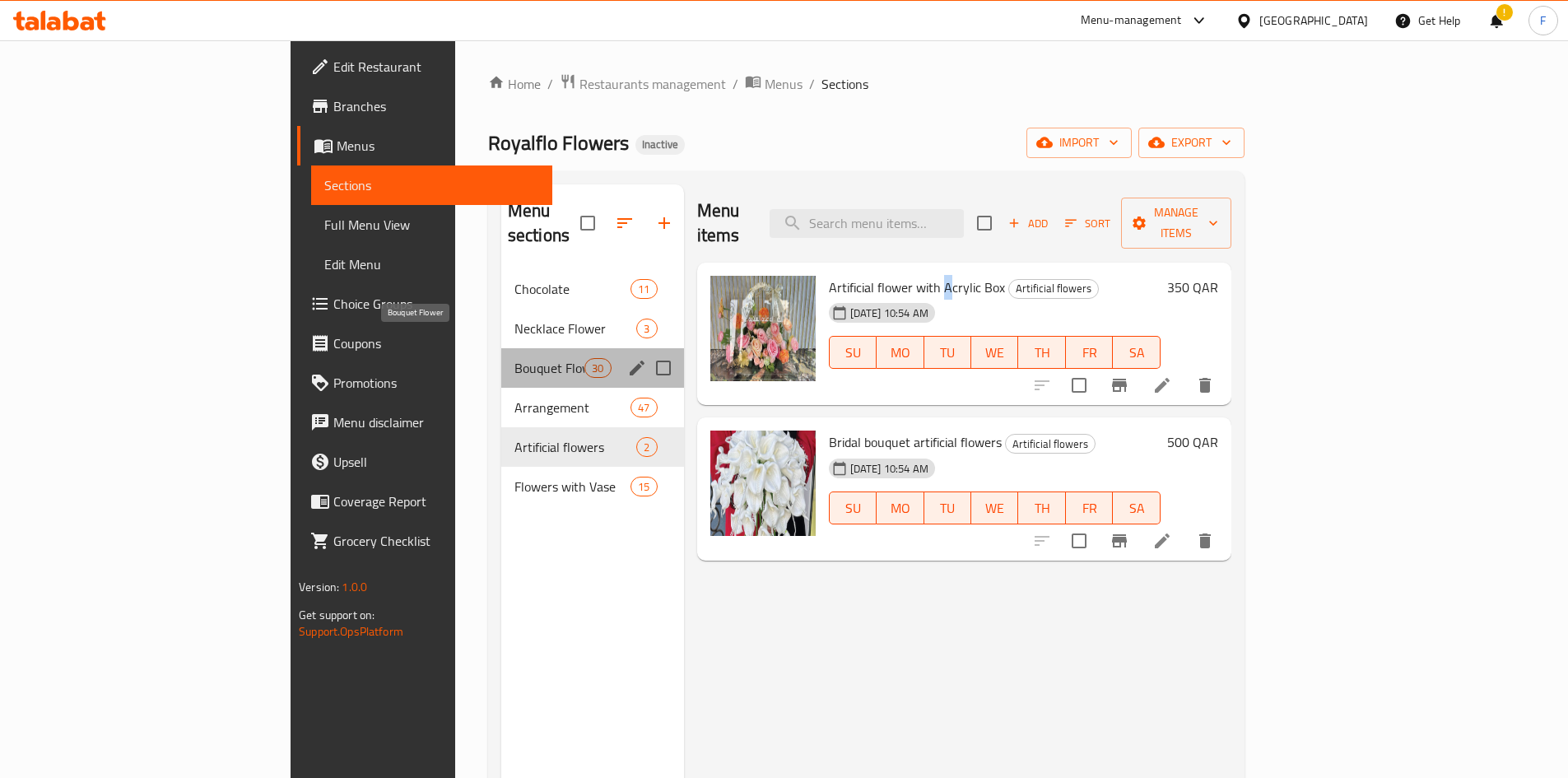
click at [514, 358] on span "Bouquet Flower" at bounding box center [549, 367] width 70 height 19
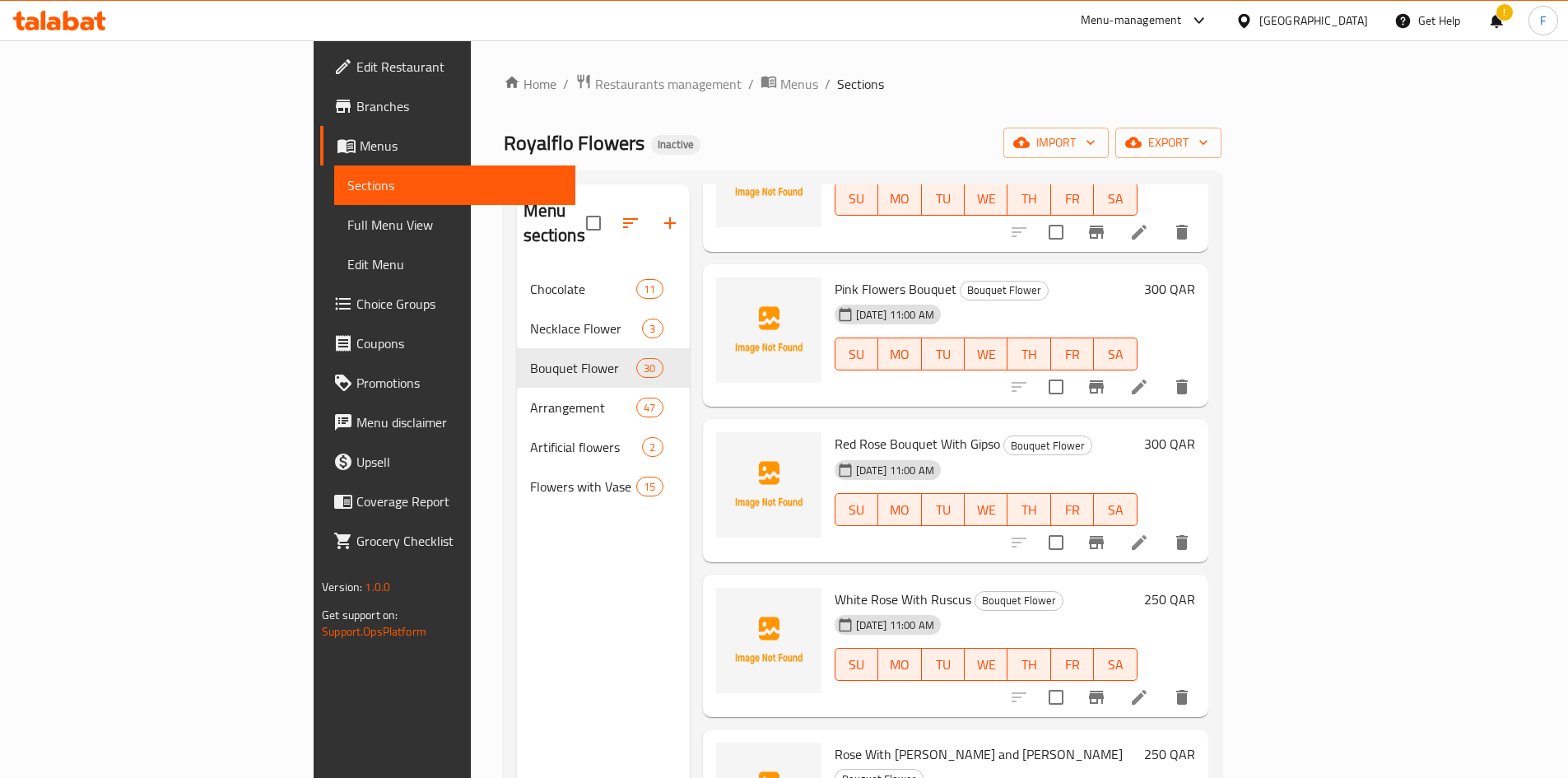
scroll to position [494, 0]
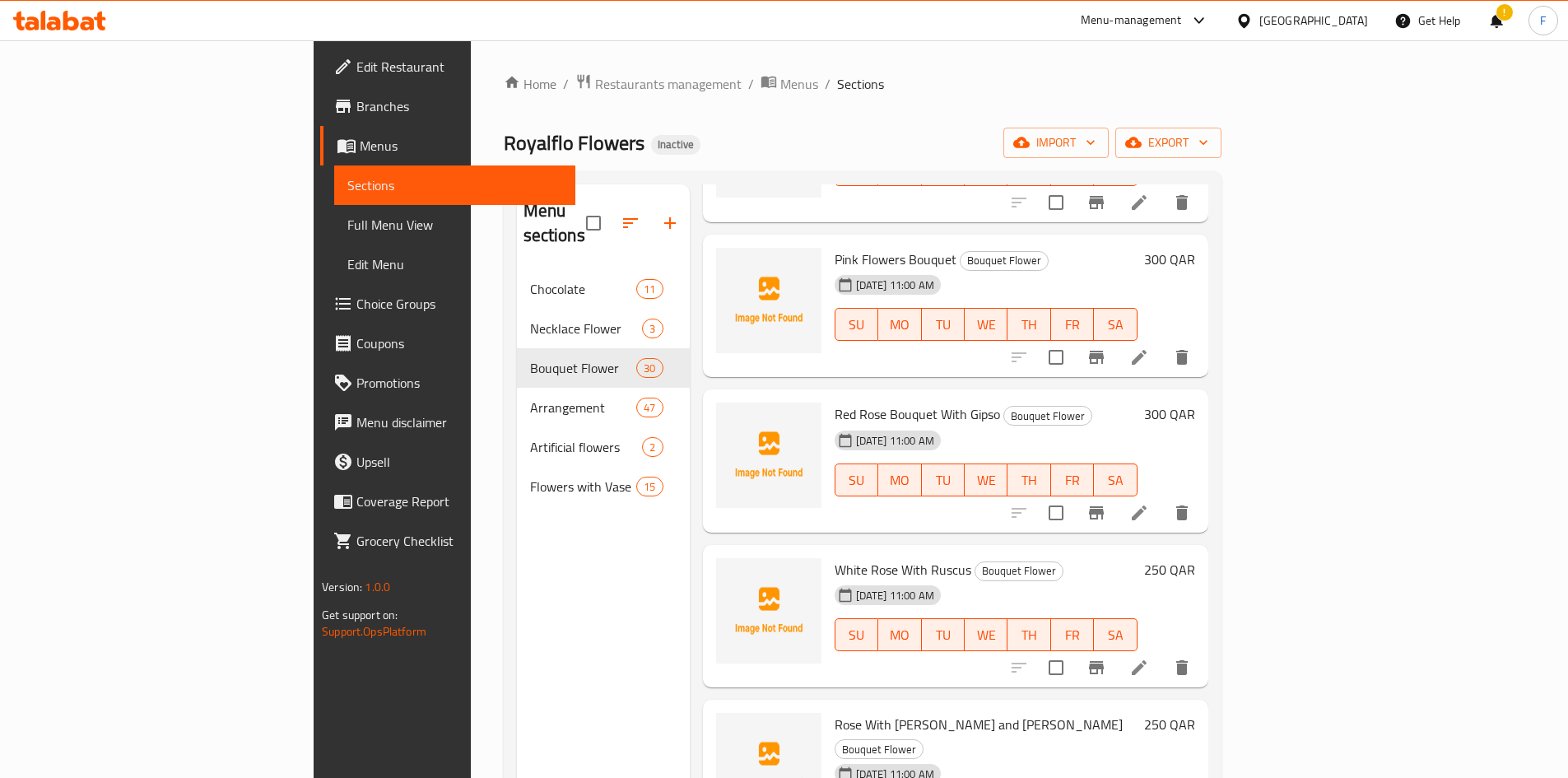
click at [835, 402] on span "Red Rose Bouquet With Gipso" at bounding box center [918, 414] width 166 height 25
copy span "Bouquet"
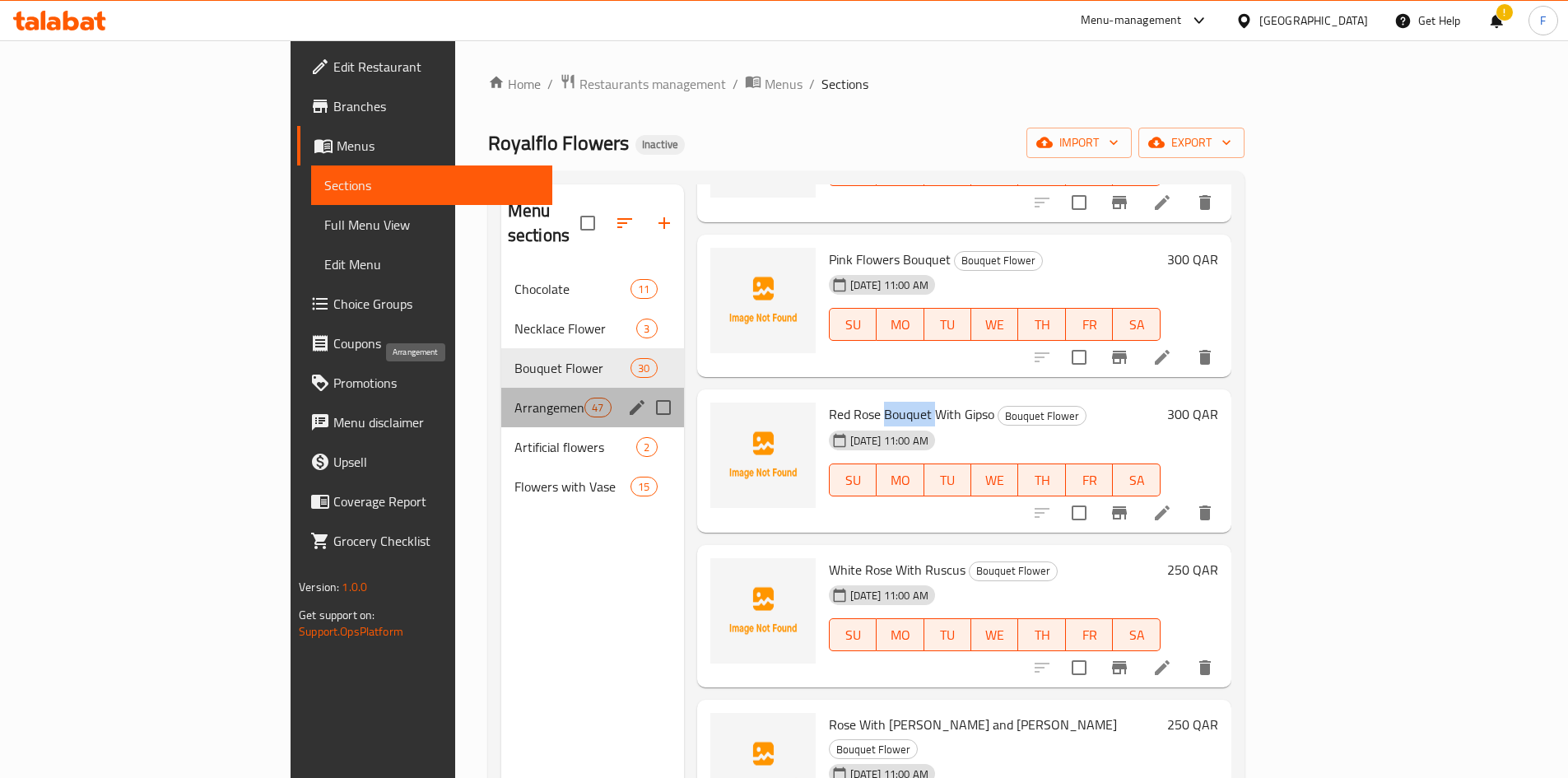
click at [514, 397] on span "Arrangement" at bounding box center [549, 407] width 70 height 19
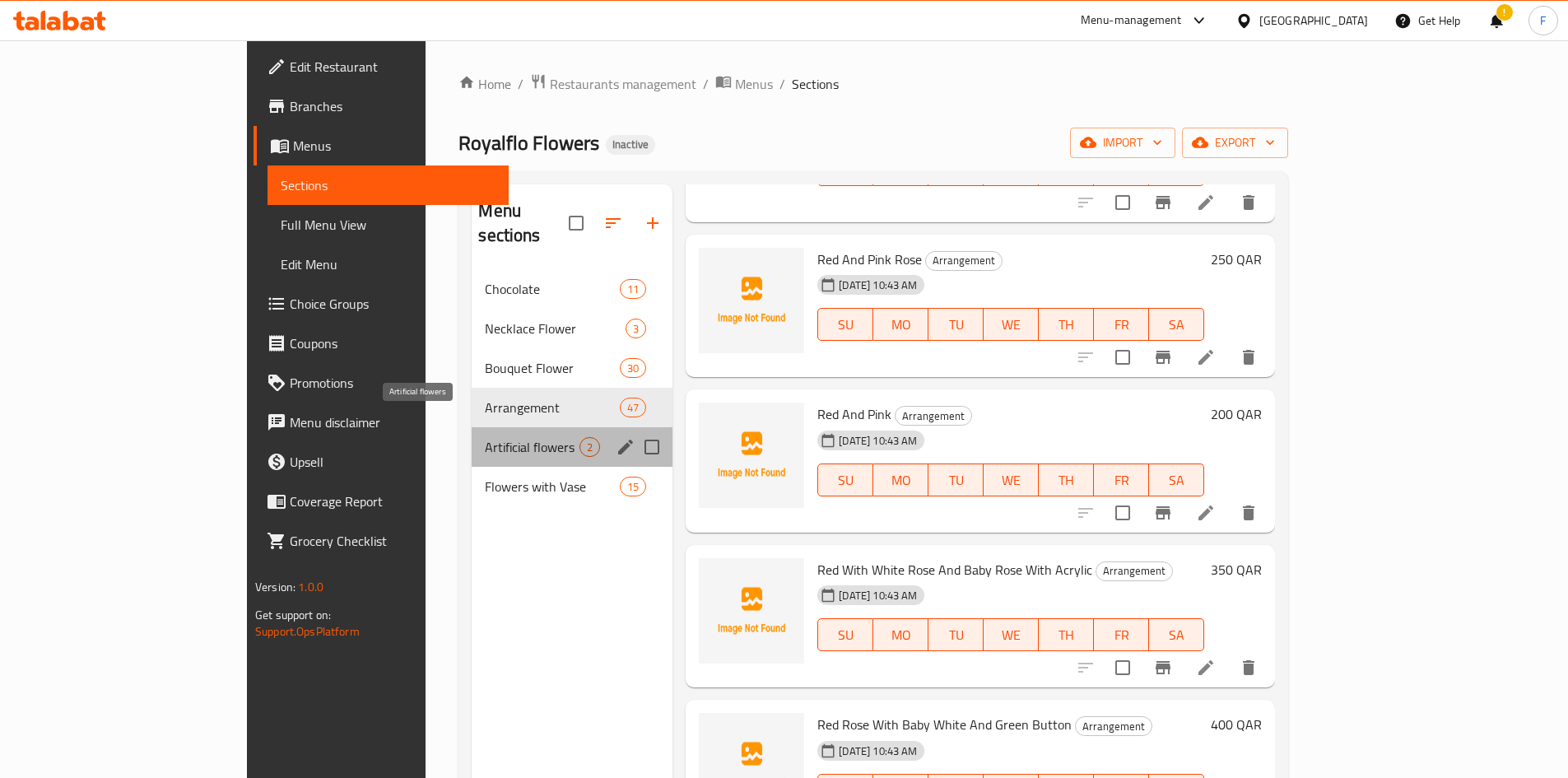
click at [485, 437] on span "Artificial flowers" at bounding box center [532, 446] width 95 height 19
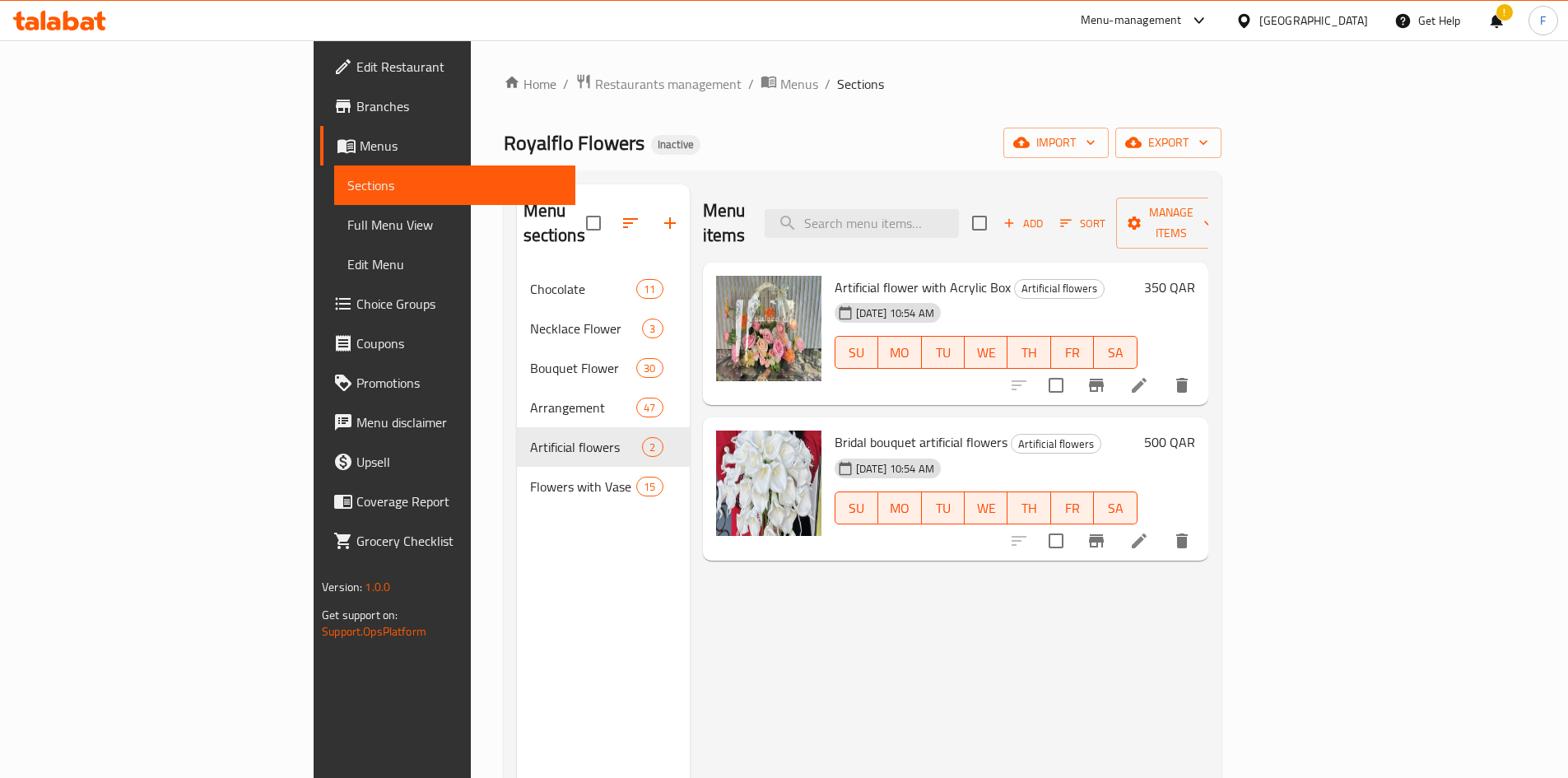
click at [835, 430] on span "Bridal bouquet artificial flowers" at bounding box center [922, 442] width 173 height 25
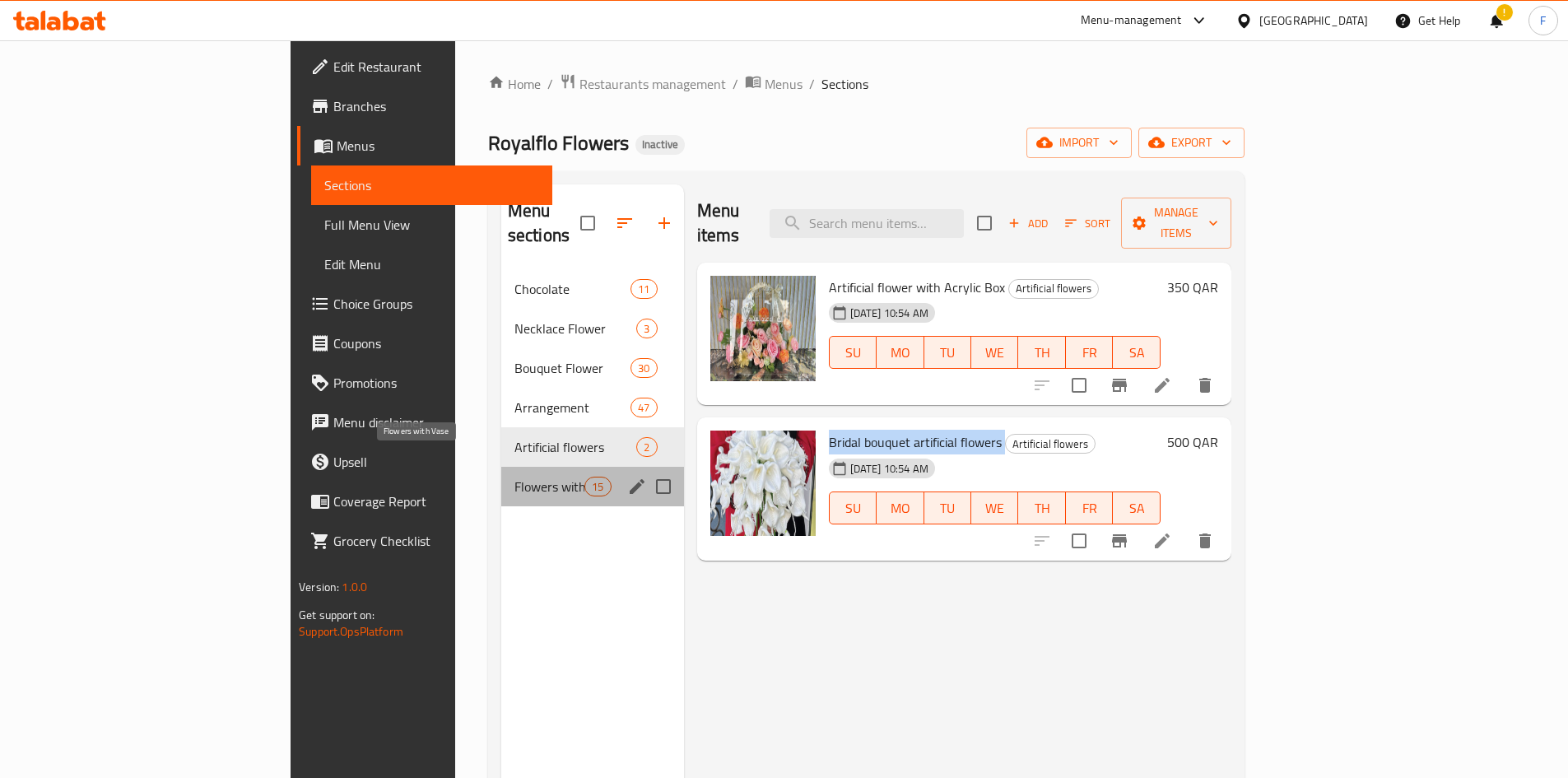
click at [514, 477] on span "Flowers with Vase" at bounding box center [549, 486] width 70 height 19
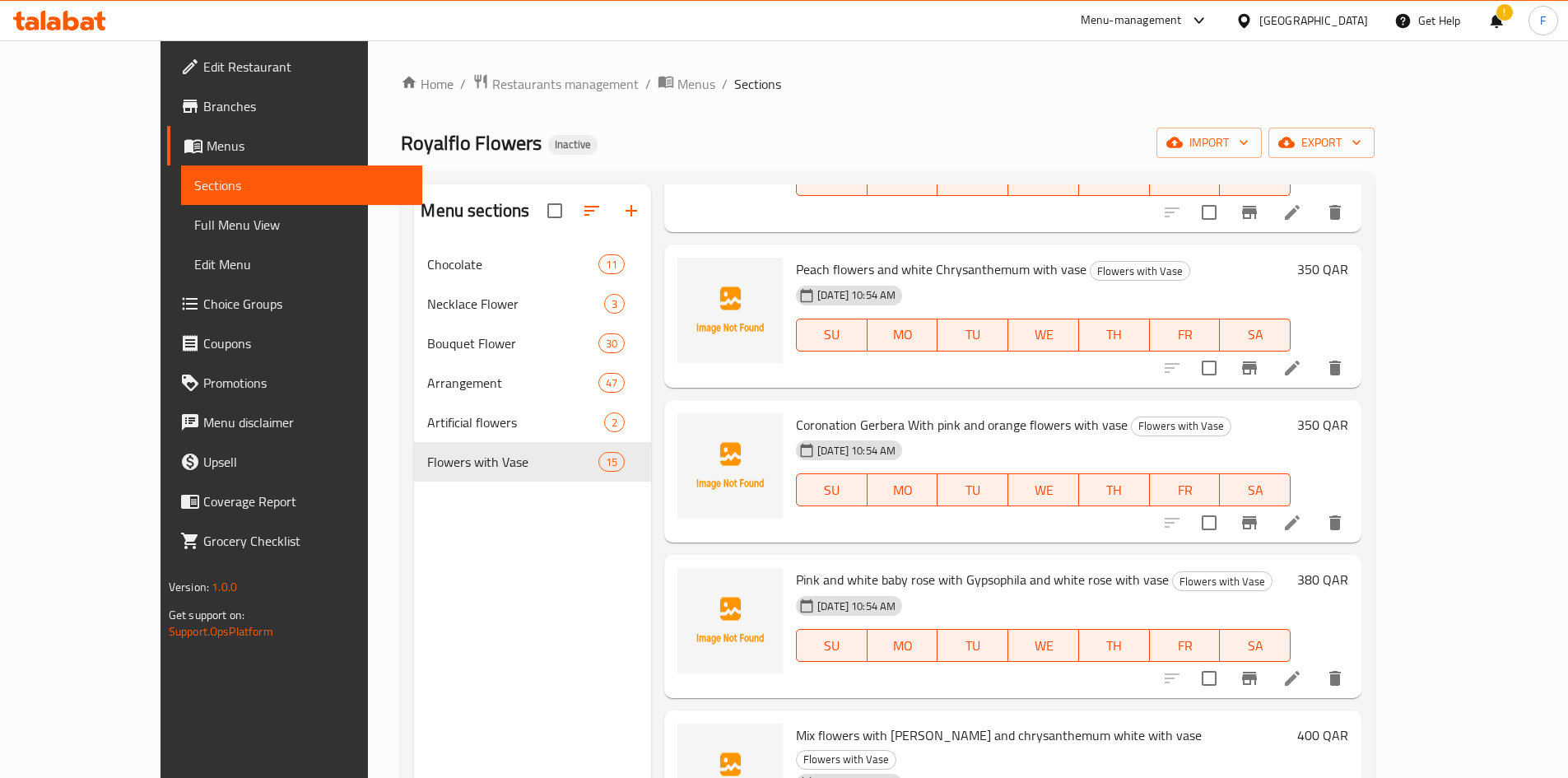
scroll to position [329, 0]
click at [1027, 254] on span "Peach flowers and white Chrysanthemum with vase" at bounding box center [941, 266] width 290 height 25
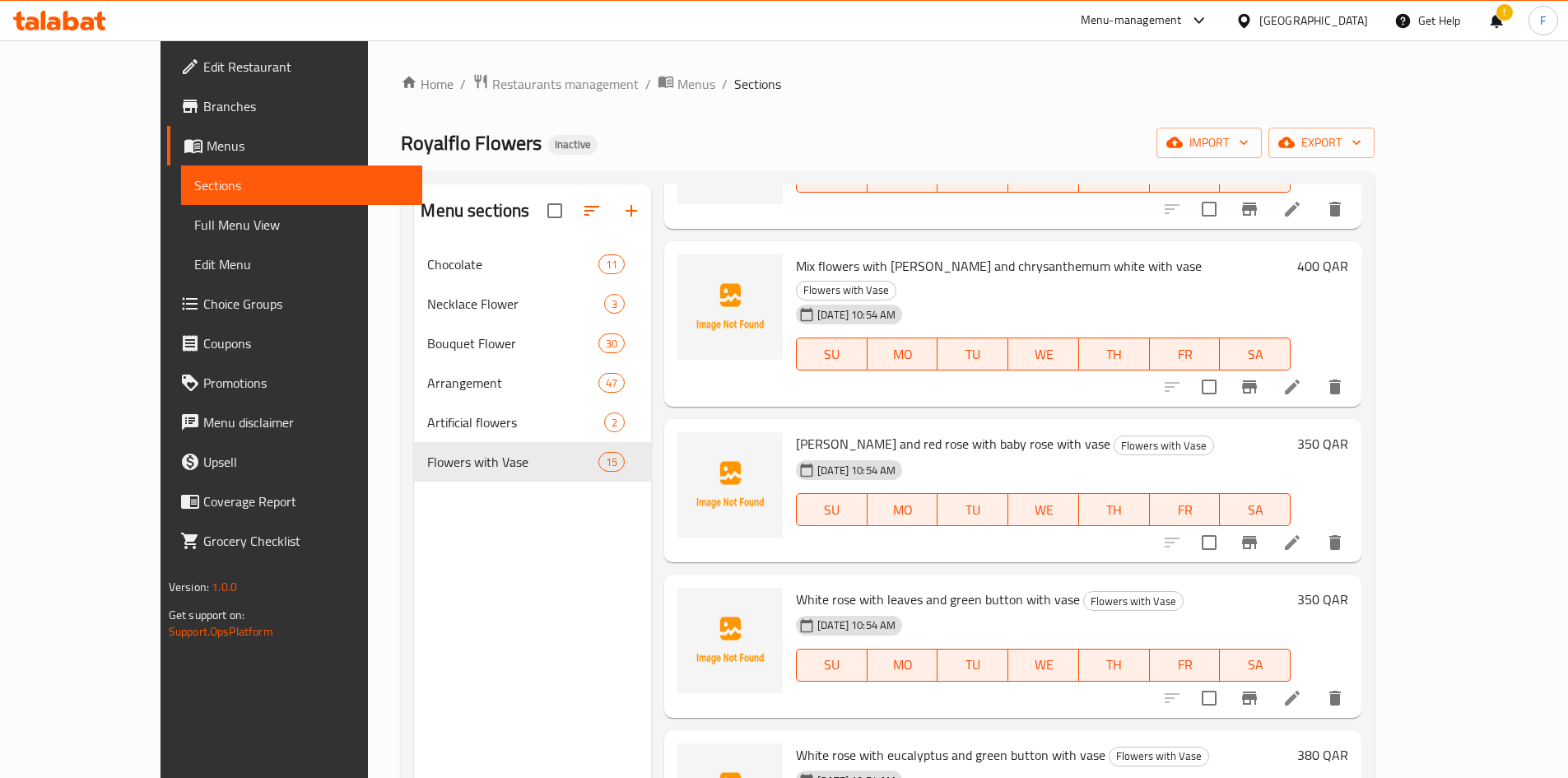
scroll to position [823, 0]
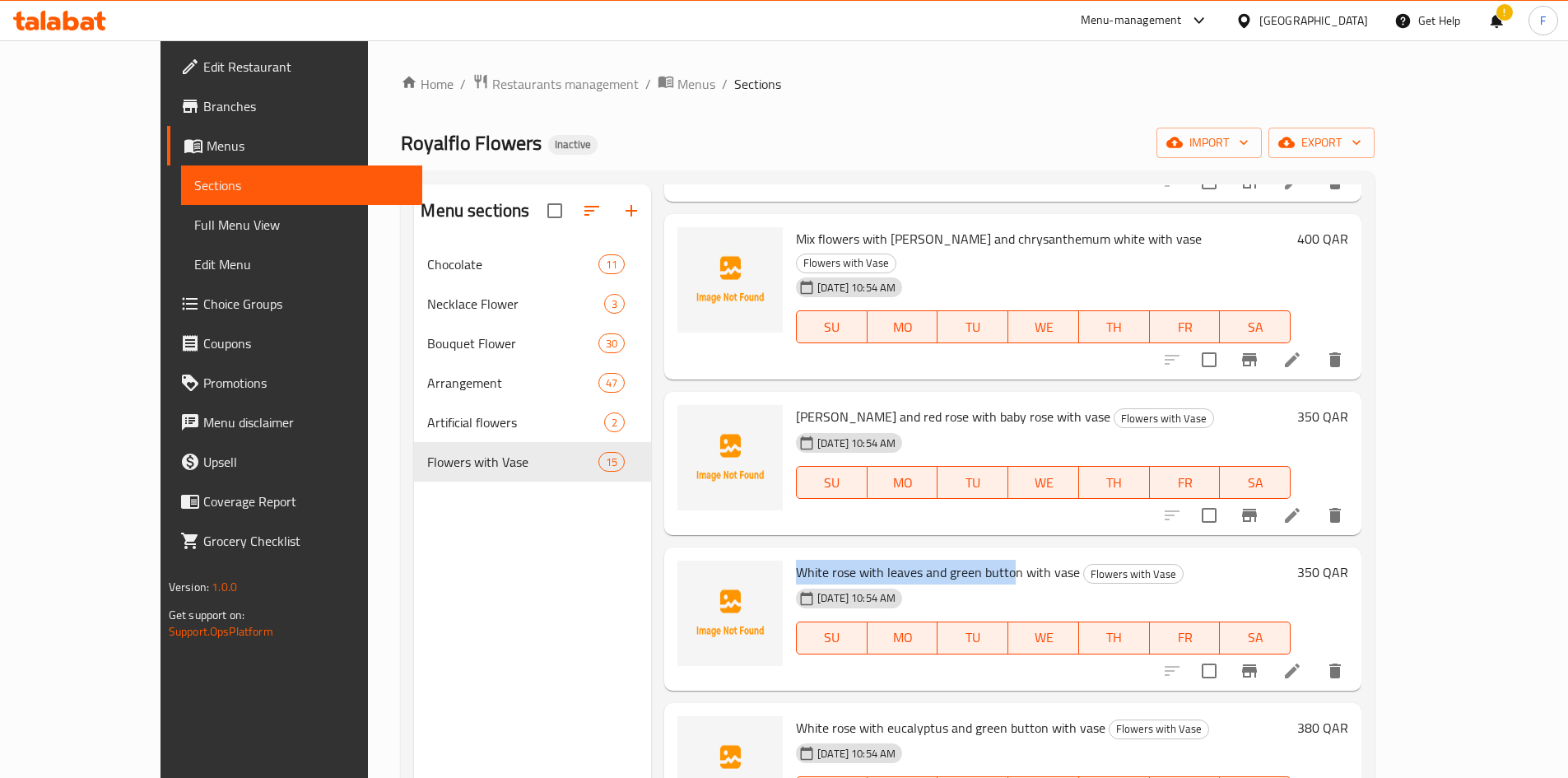
drag, startPoint x: 755, startPoint y: 519, endPoint x: 972, endPoint y: 524, distance: 217.1
click at [972, 554] on div "White rose with leaves and green button with vase Flowers with Vase 14-10-2025 …" at bounding box center [1043, 619] width 508 height 130
click at [937, 560] on span "White rose with leaves and green button with vase" at bounding box center [938, 572] width 284 height 25
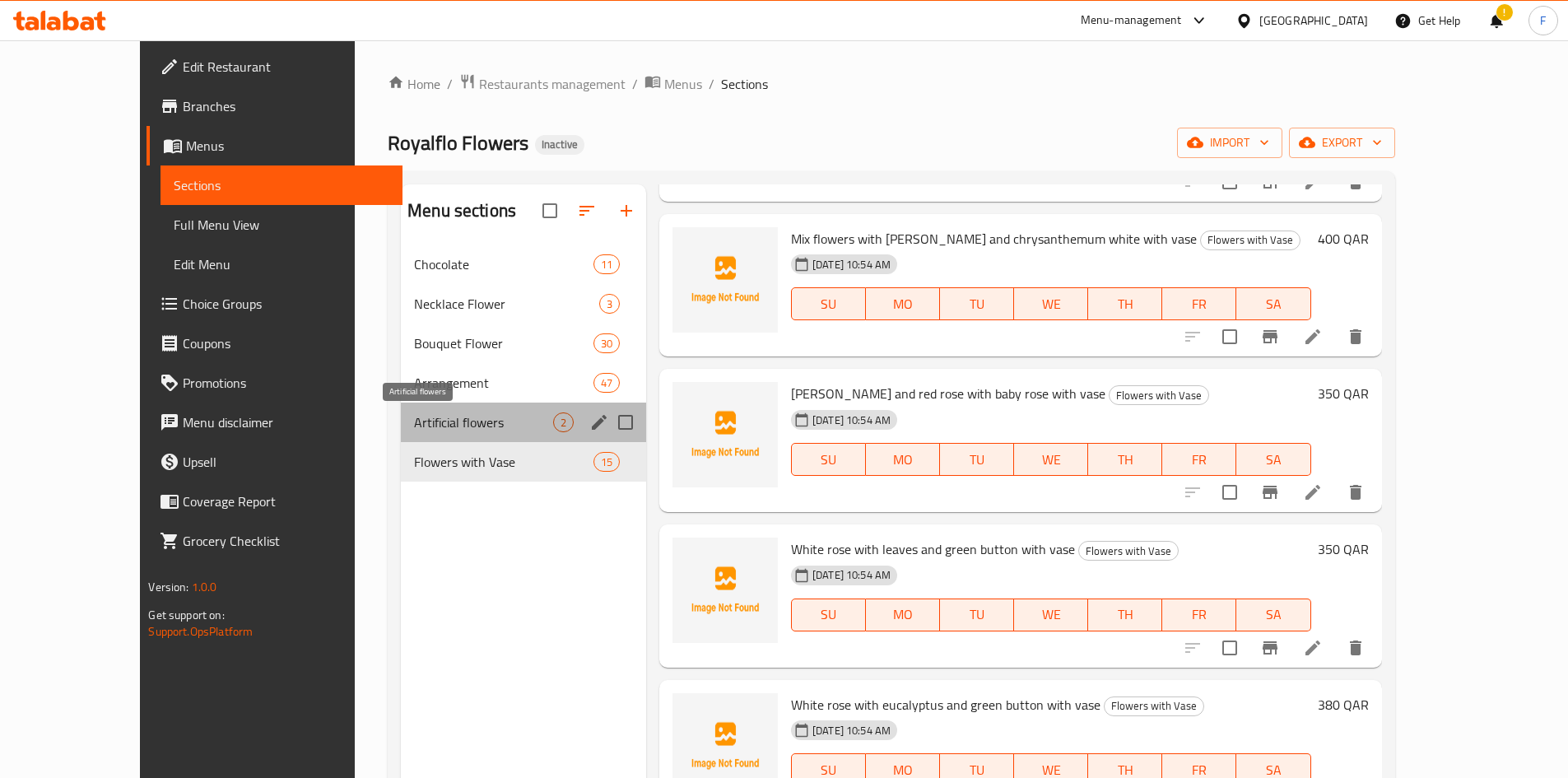
click at [414, 423] on span "Artificial flowers" at bounding box center [483, 421] width 139 height 19
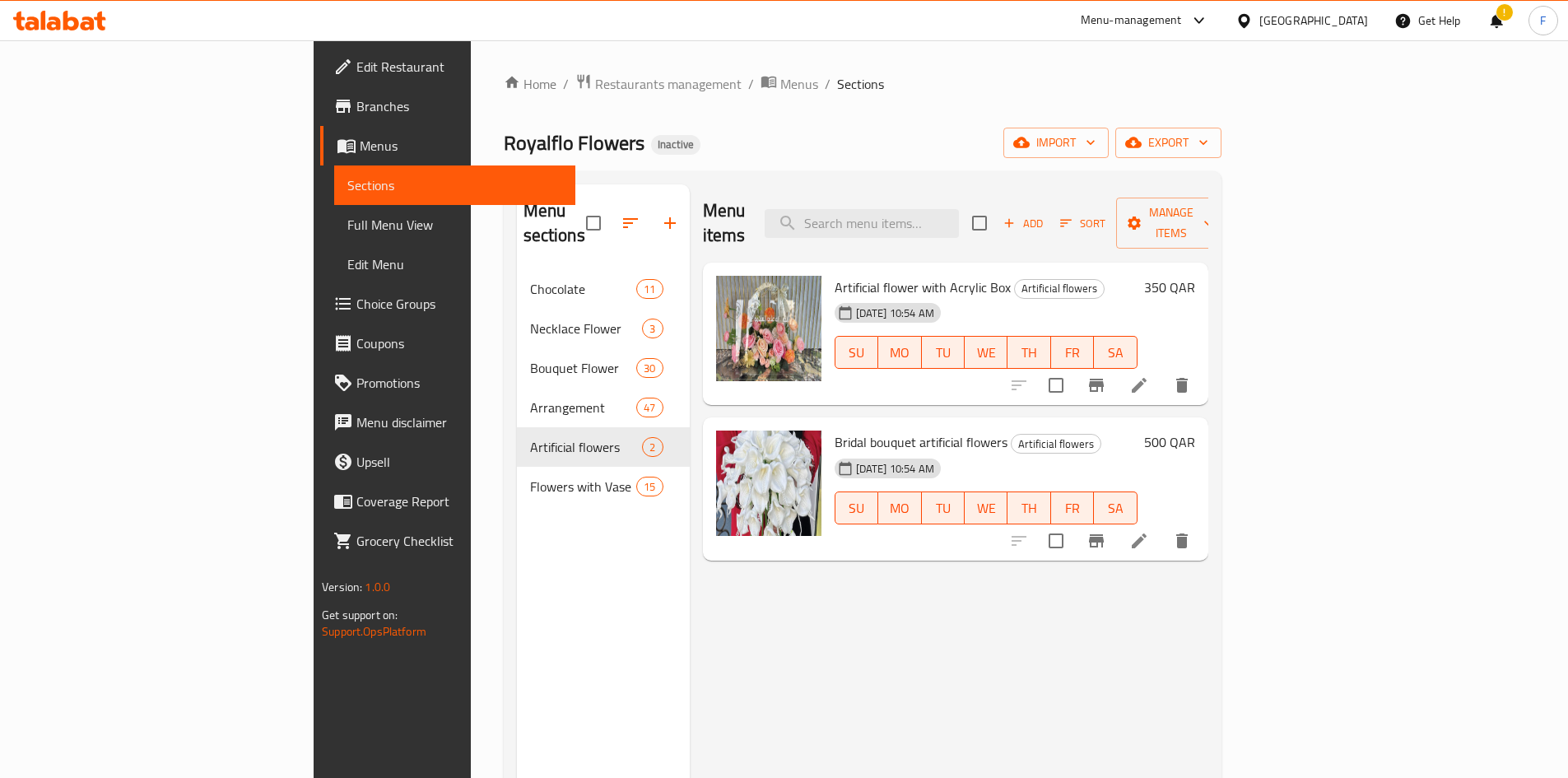
click at [837, 275] on span "Artificial flower with Acrylic Box" at bounding box center [923, 287] width 176 height 25
click at [903, 430] on span "Bridal bouquet artificial flowers" at bounding box center [922, 442] width 173 height 25
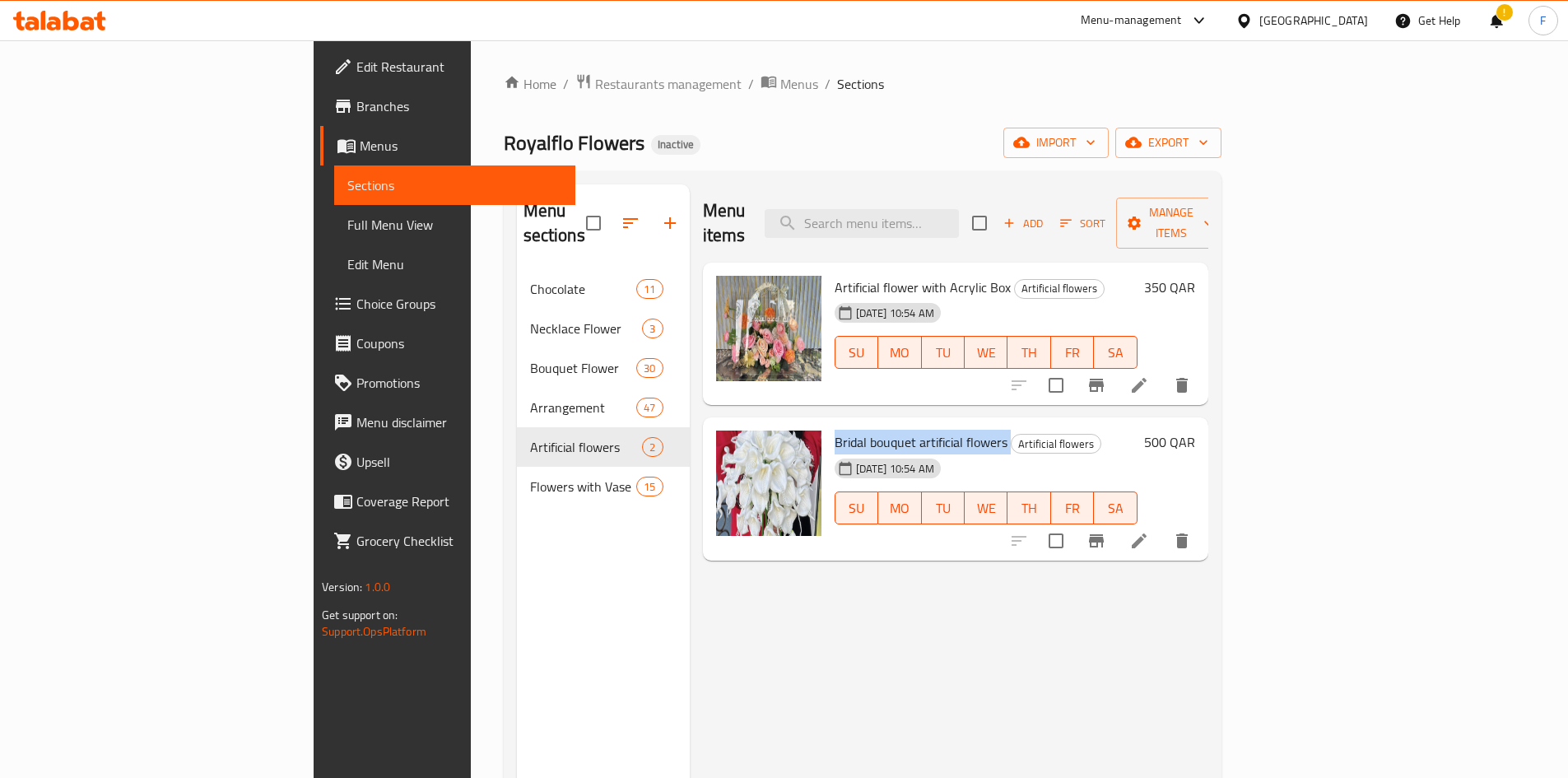
click at [903, 430] on span "Bridal bouquet artificial flowers" at bounding box center [922, 442] width 173 height 25
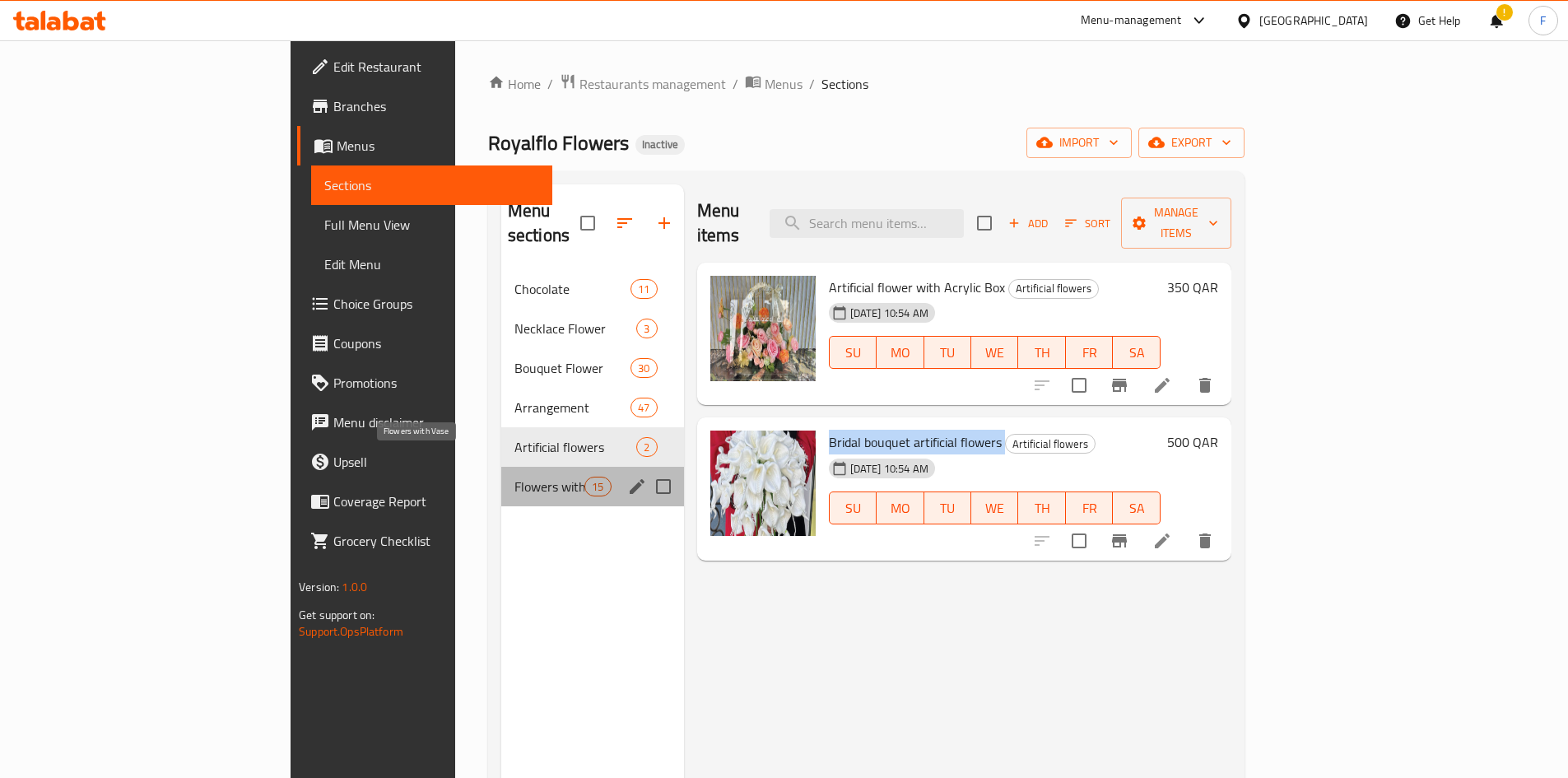
click at [514, 477] on span "Flowers with Vase" at bounding box center [549, 486] width 70 height 19
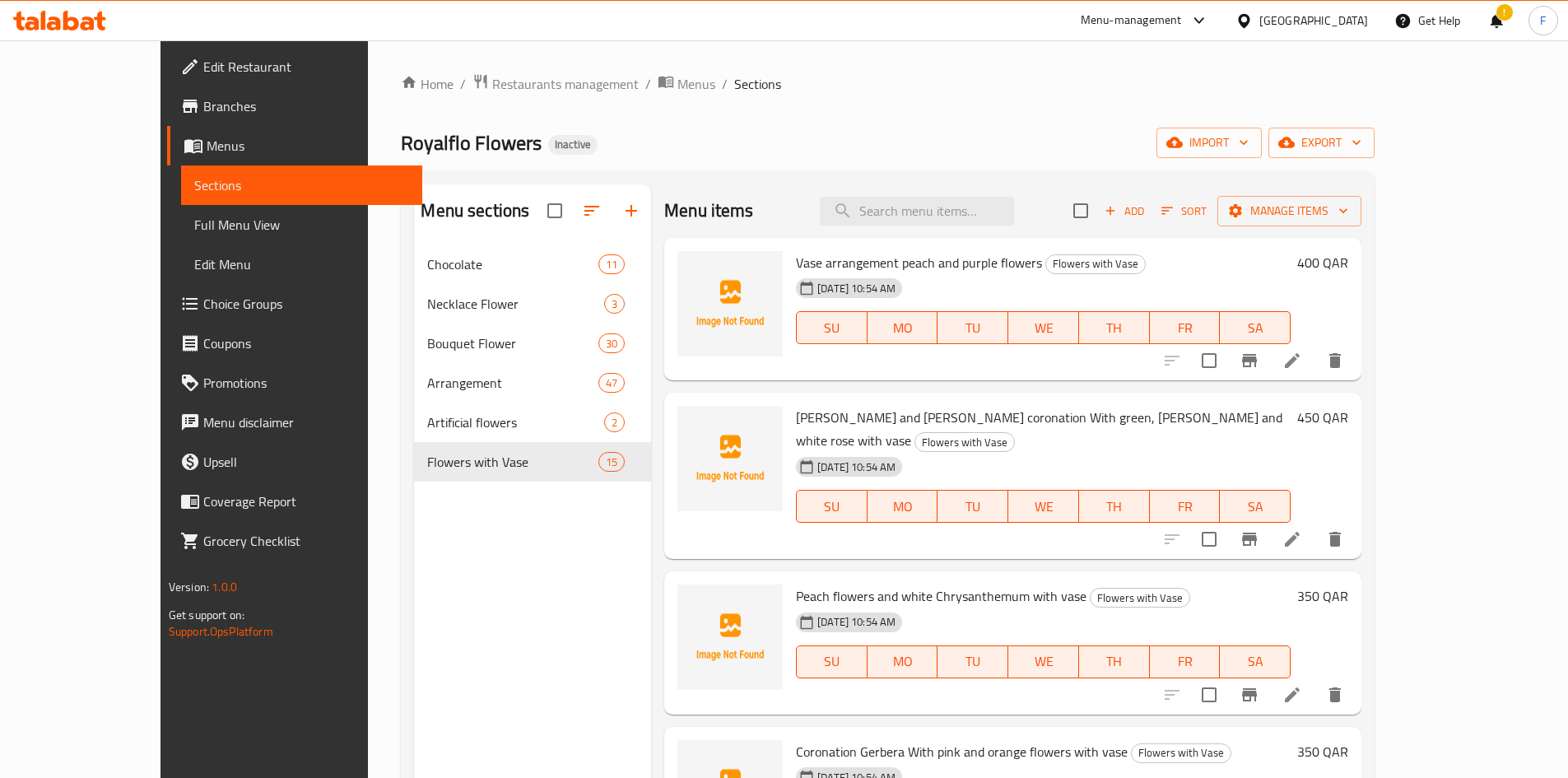
click at [830, 265] on span "Vase arrangement peach and purple flowers" at bounding box center [919, 262] width 246 height 25
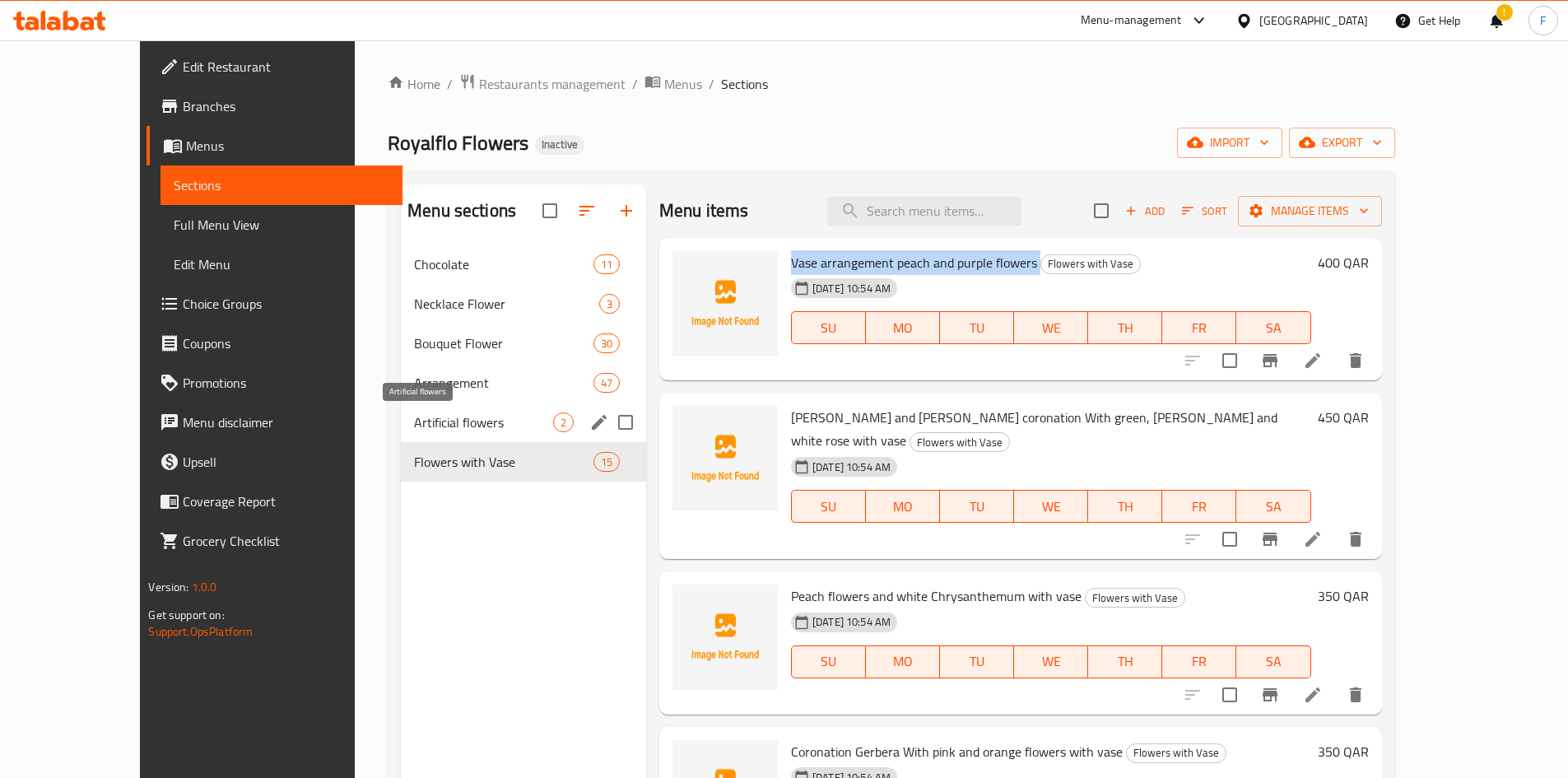
click at [414, 426] on span "Artificial flowers" at bounding box center [483, 421] width 139 height 19
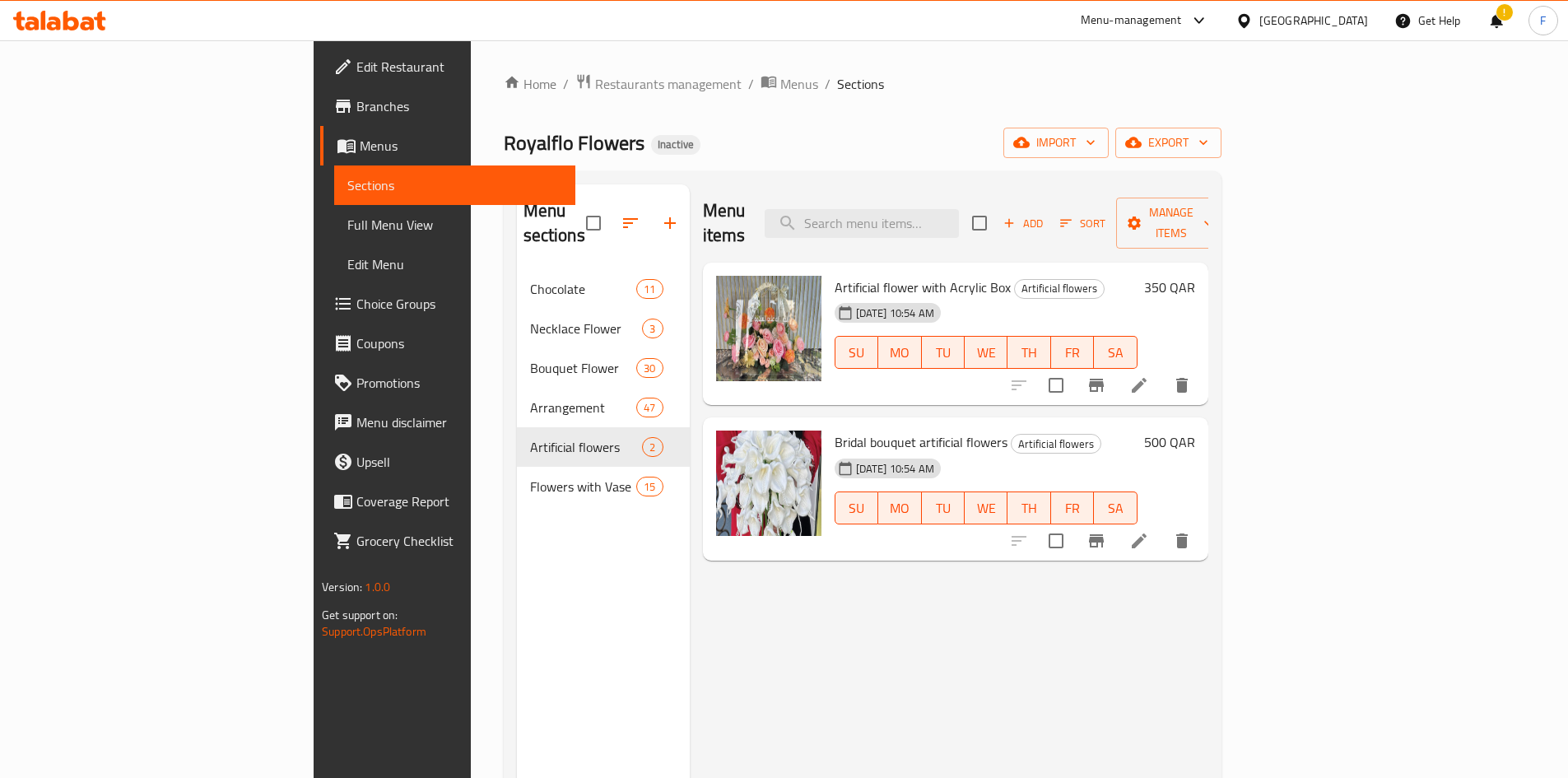
click at [835, 275] on span "Artificial flower with Acrylic Box" at bounding box center [923, 287] width 176 height 25
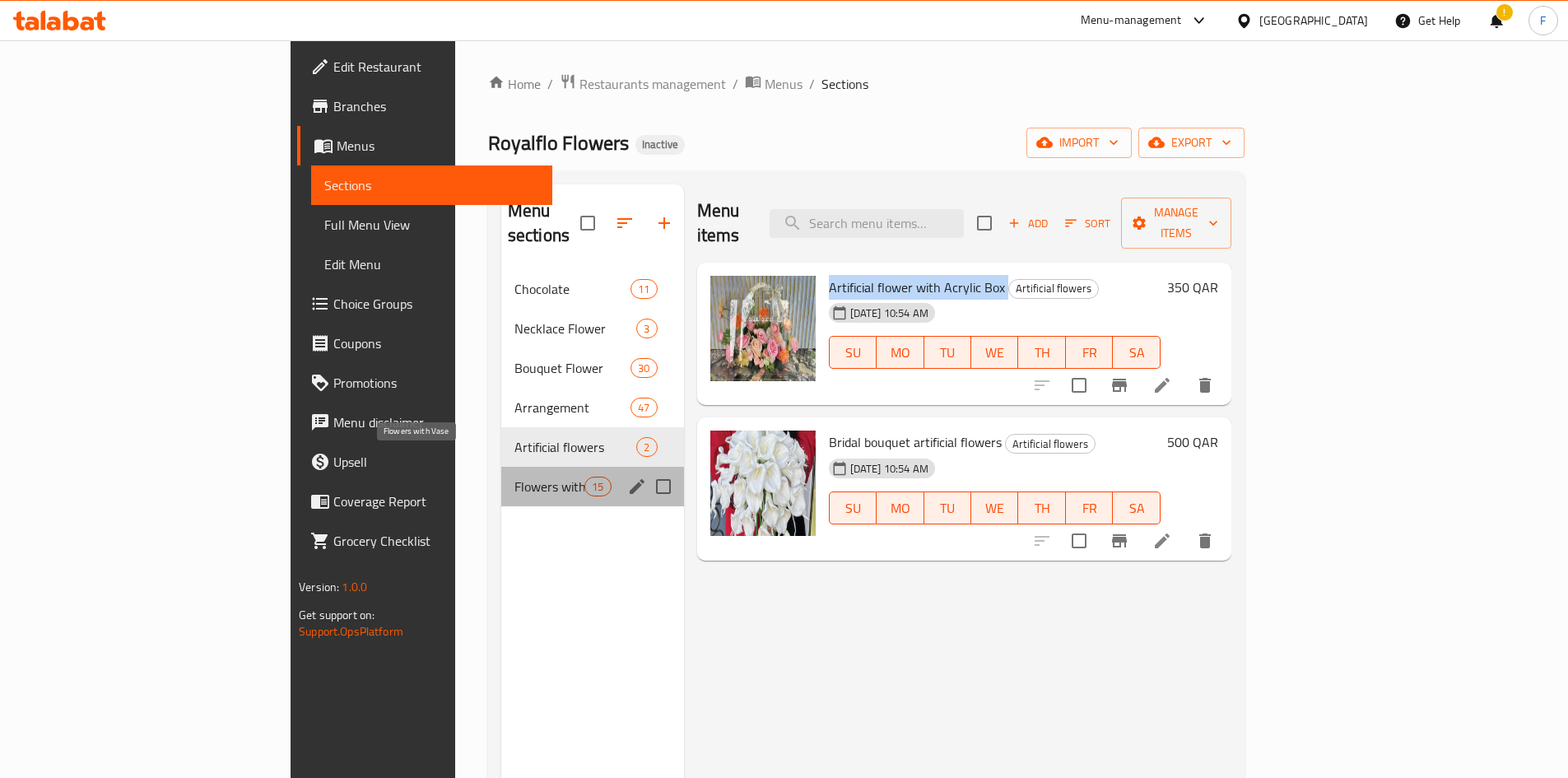
click at [514, 477] on span "Flowers with Vase" at bounding box center [549, 486] width 70 height 19
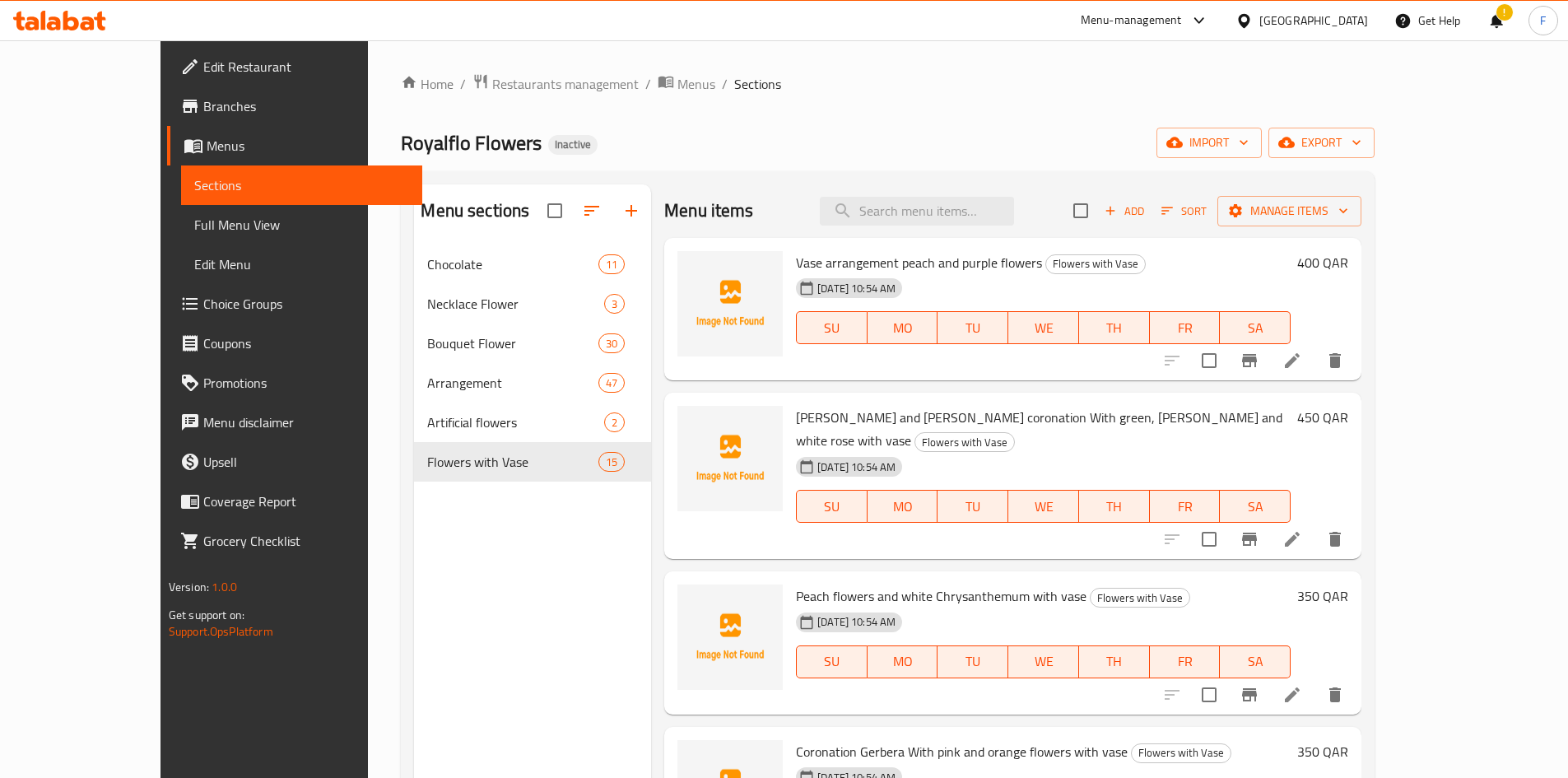
click at [796, 265] on span "Vase arrangement peach and purple flowers" at bounding box center [919, 262] width 246 height 25
click at [805, 254] on span "Vase arrangement peach and purple flowers" at bounding box center [919, 262] width 246 height 25
drag, startPoint x: 856, startPoint y: 265, endPoint x: 737, endPoint y: 261, distance: 119.1
click at [737, 261] on div "Vase arrangement peach and purple flowers Flowers with Vase 14-10-2025 10:54 AM…" at bounding box center [1013, 309] width 684 height 130
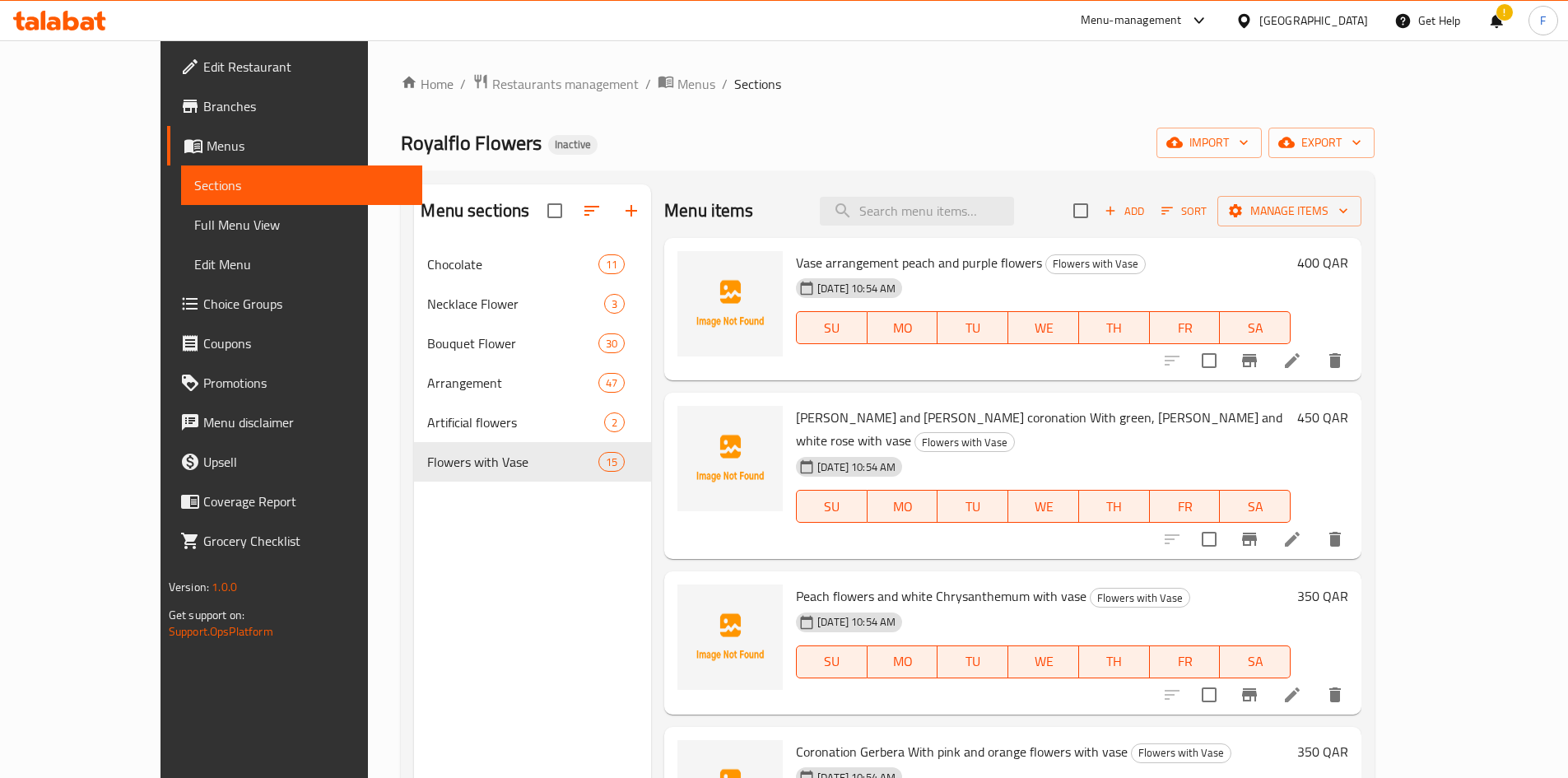
click at [796, 423] on span "Lily Flowers and Gerbera coronation With green, pink and white rose with vase" at bounding box center [1040, 429] width 487 height 48
click at [796, 584] on span "Peach flowers and white Chrysanthemum with vase" at bounding box center [941, 595] width 290 height 25
click at [902, 584] on span "Peach flowers and white Chrysanthemum with vase" at bounding box center [941, 595] width 290 height 25
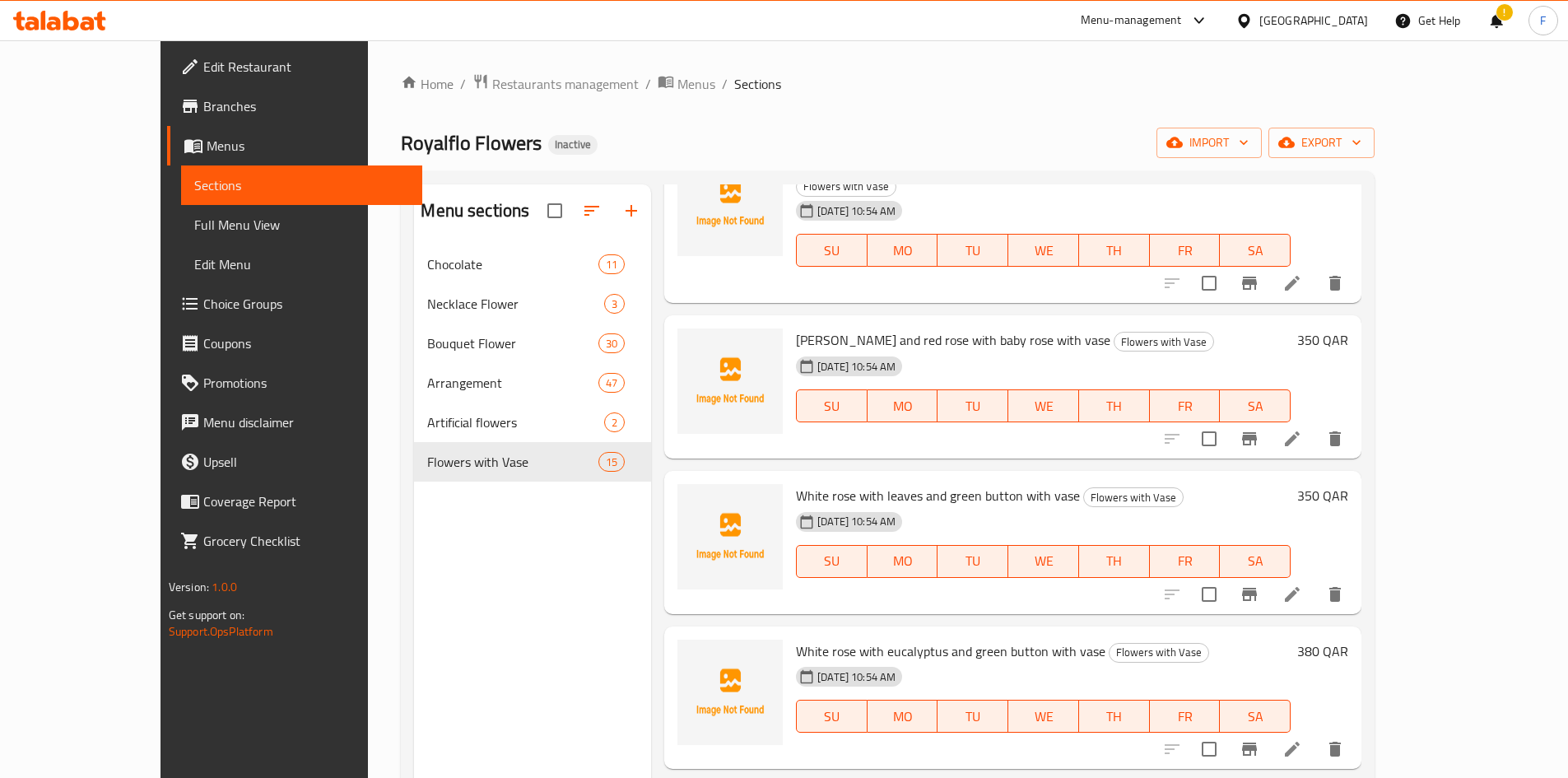
scroll to position [905, 0]
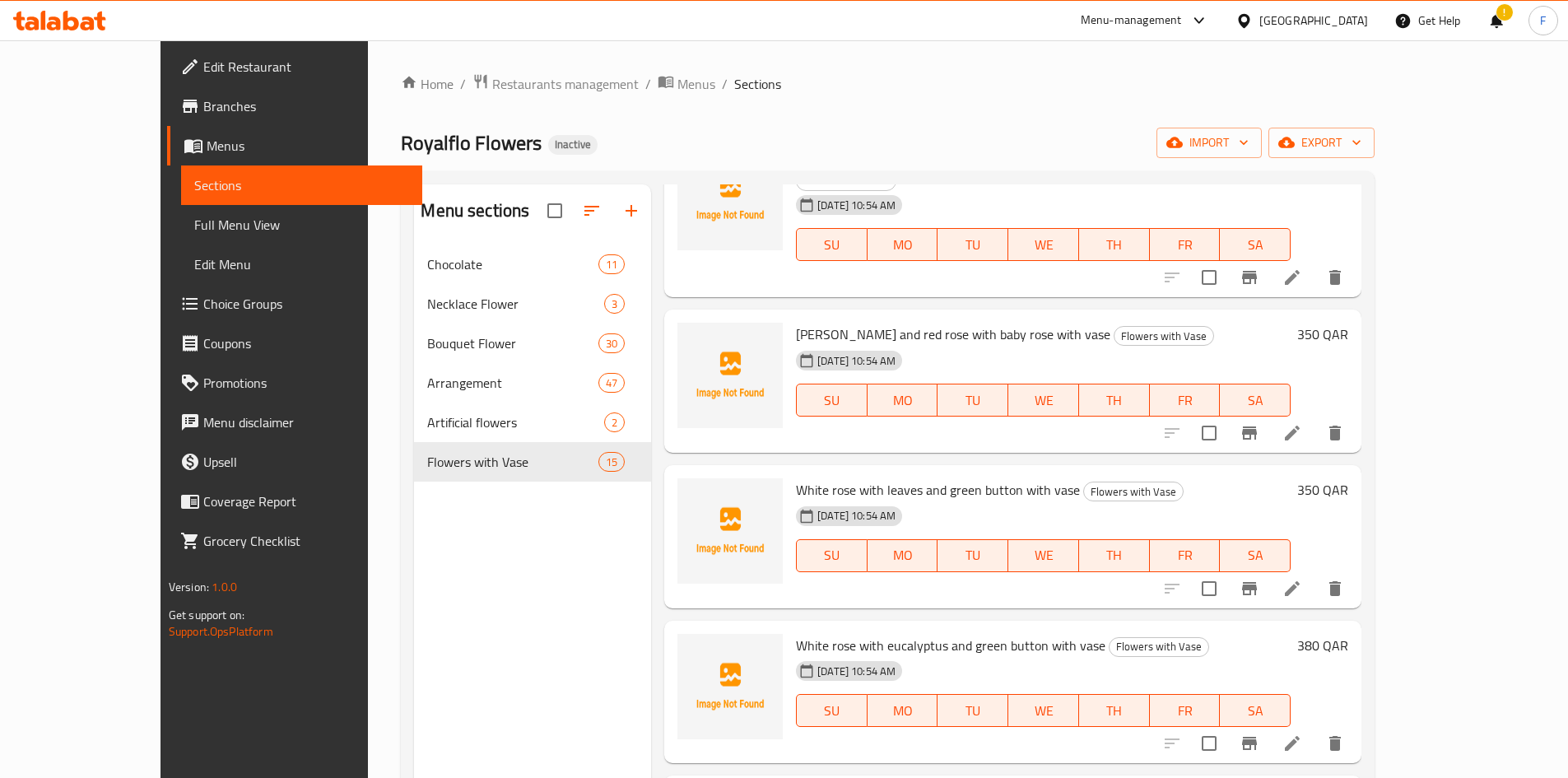
click at [987, 633] on span "White rose with eucalyptus and green button with vase" at bounding box center [951, 645] width 310 height 25
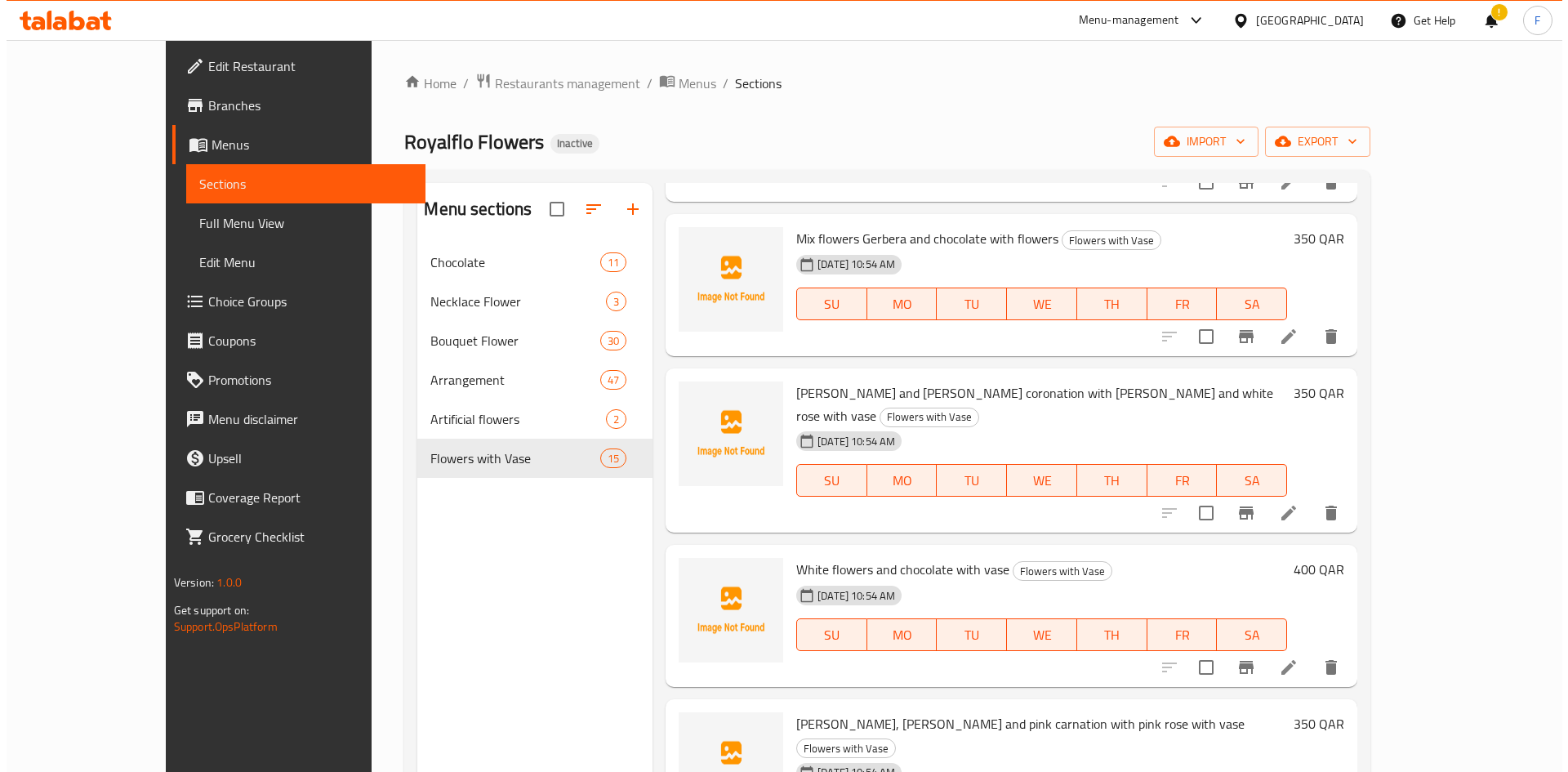
scroll to position [1580, 0]
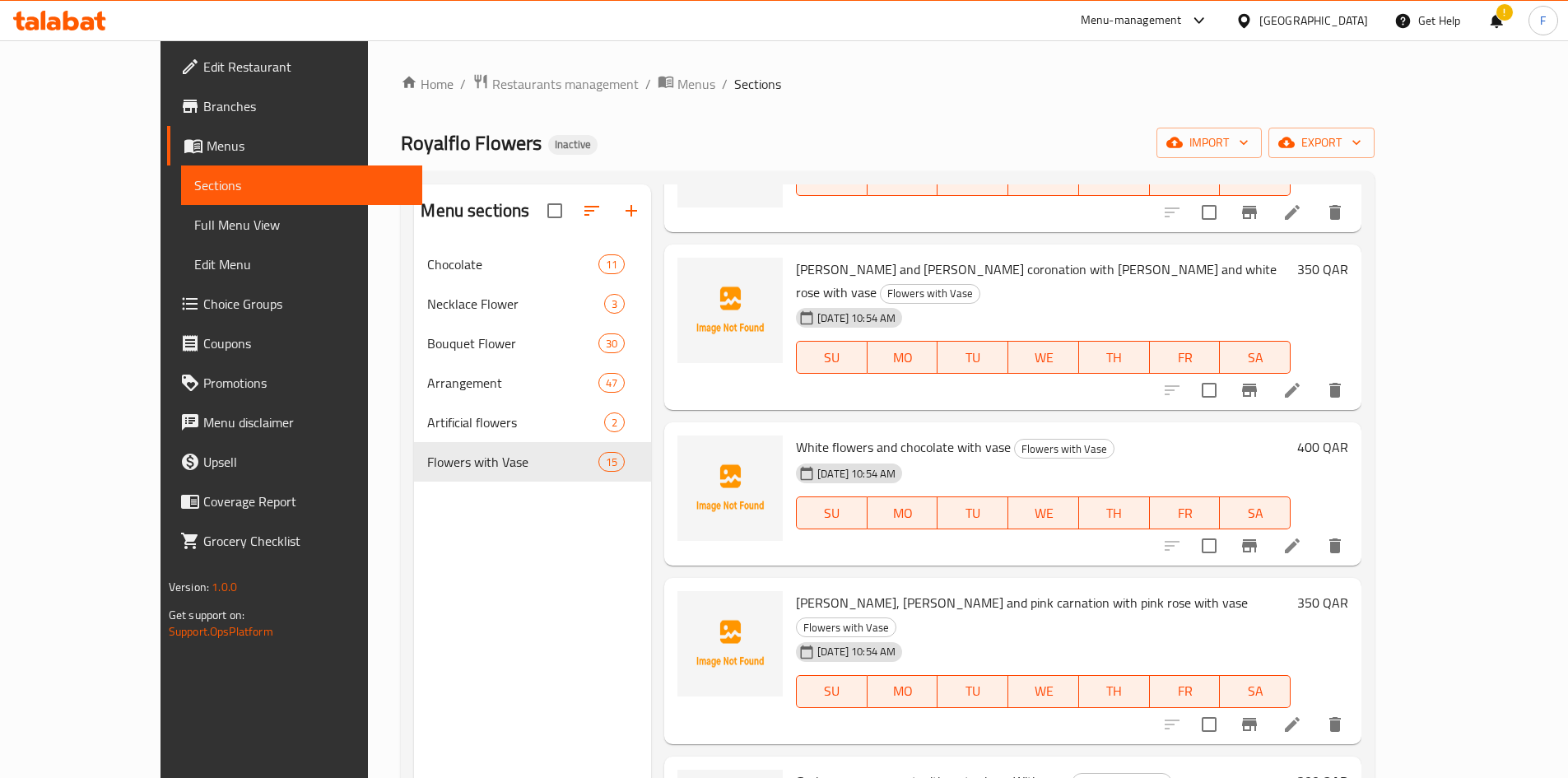
click at [835, 590] on span "Gerbera, Lily and pink carnation with pink rose with vase" at bounding box center [1022, 602] width 452 height 25
click at [884, 590] on span "Gerbera, Lily and pink carnation with pink rose with vase" at bounding box center [1022, 602] width 452 height 25
click at [828, 769] on span "Gerbera arrangement with water base With vase" at bounding box center [933, 781] width 273 height 25
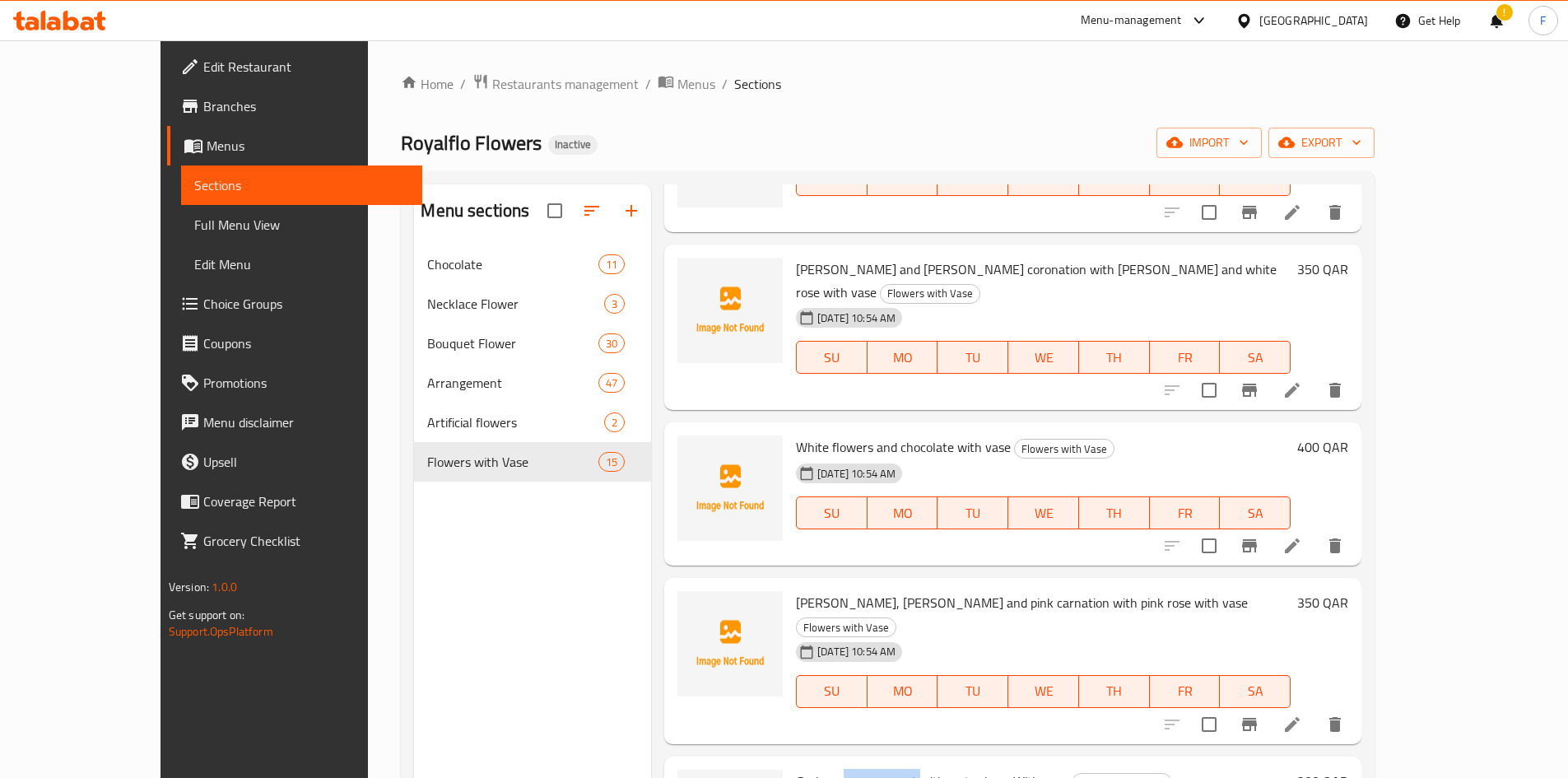
click at [828, 769] on span "Gerbera arrangement with water base With vase" at bounding box center [933, 781] width 273 height 25
click at [796, 769] on span "Gerbera arrangement with water base With vase" at bounding box center [933, 781] width 273 height 25
click at [195, 219] on span "Full Menu View" at bounding box center [301, 224] width 215 height 19
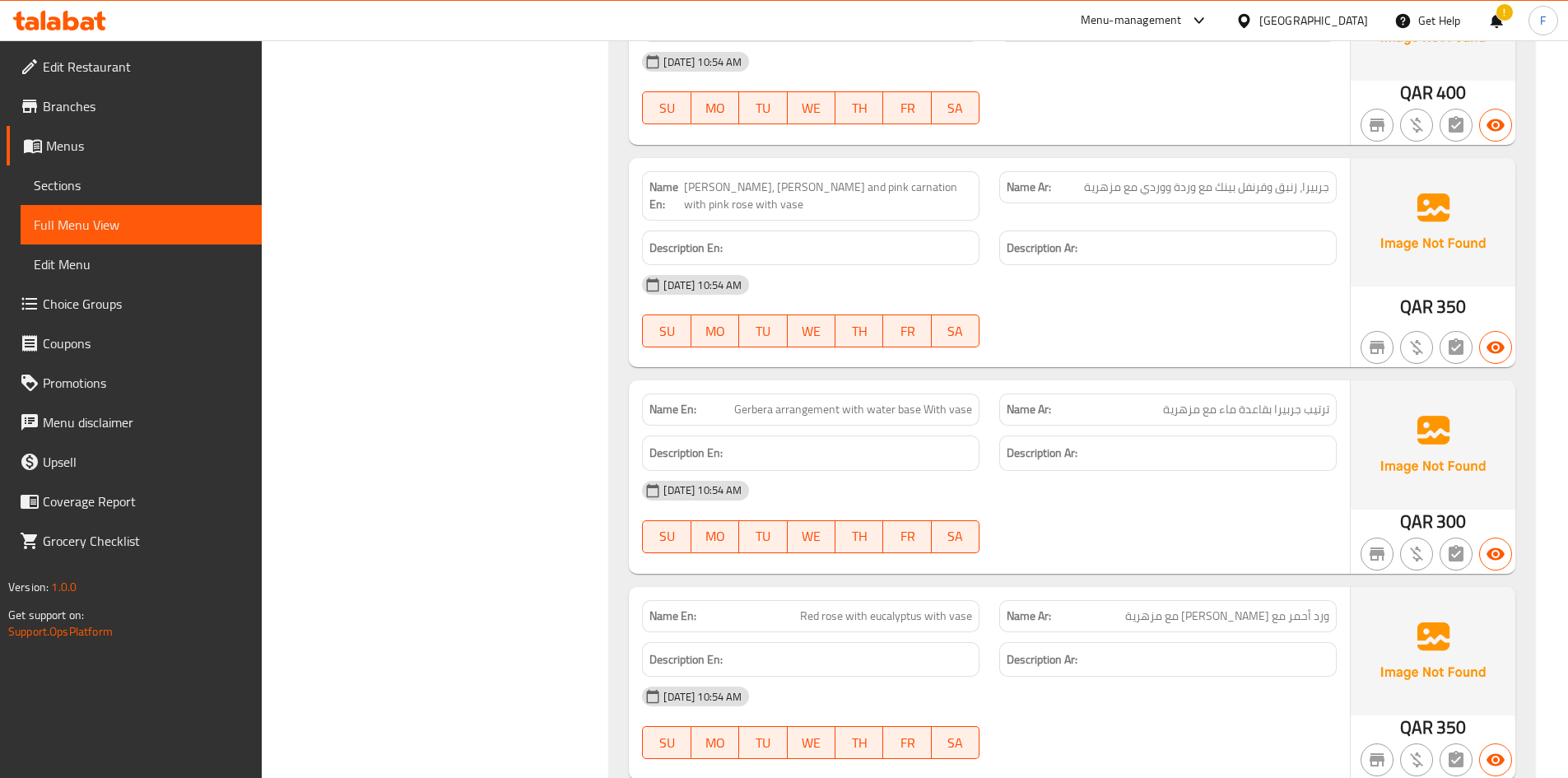
scroll to position [22404, 0]
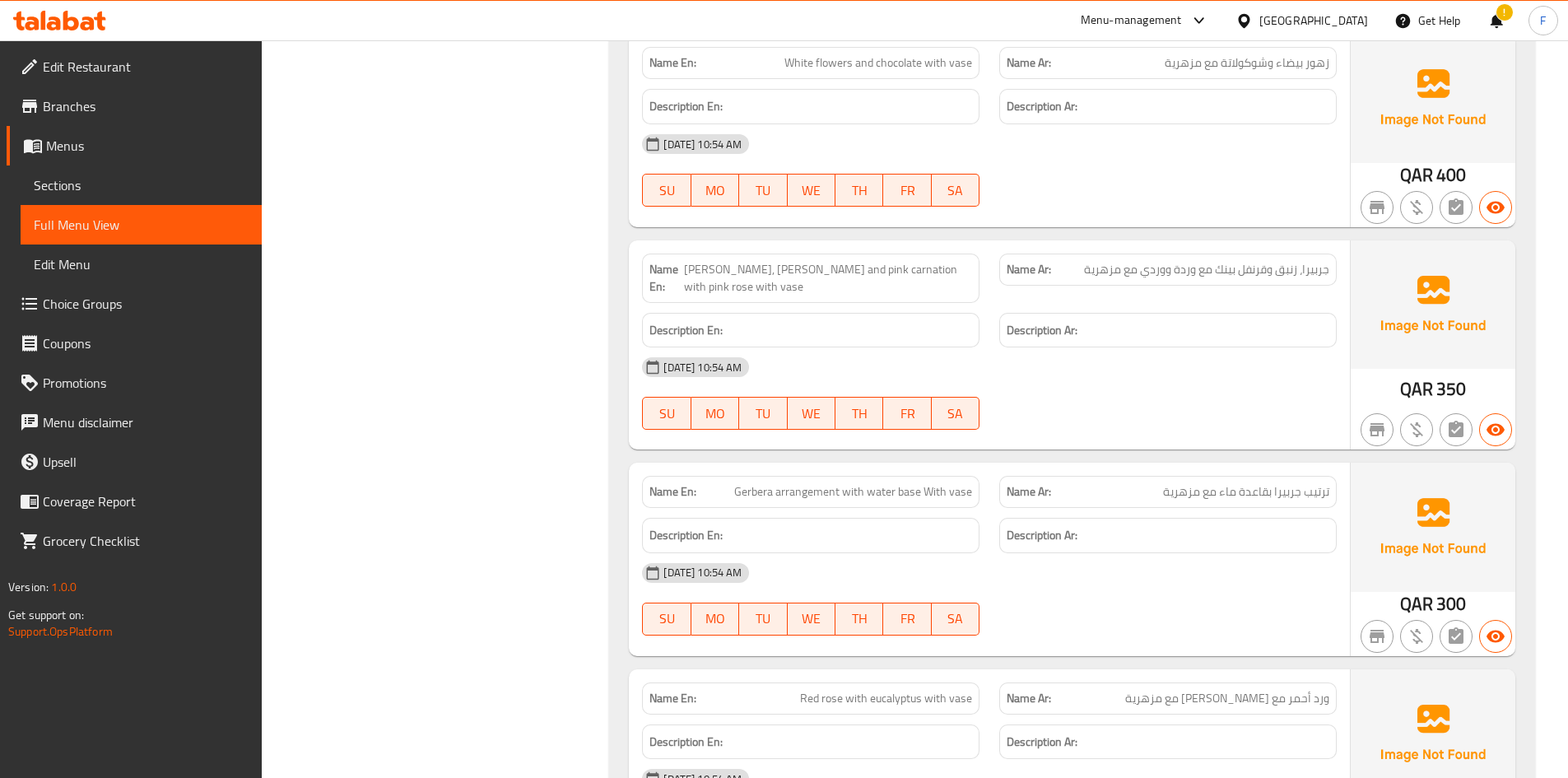
click at [61, 181] on span "Sections" at bounding box center [141, 184] width 215 height 19
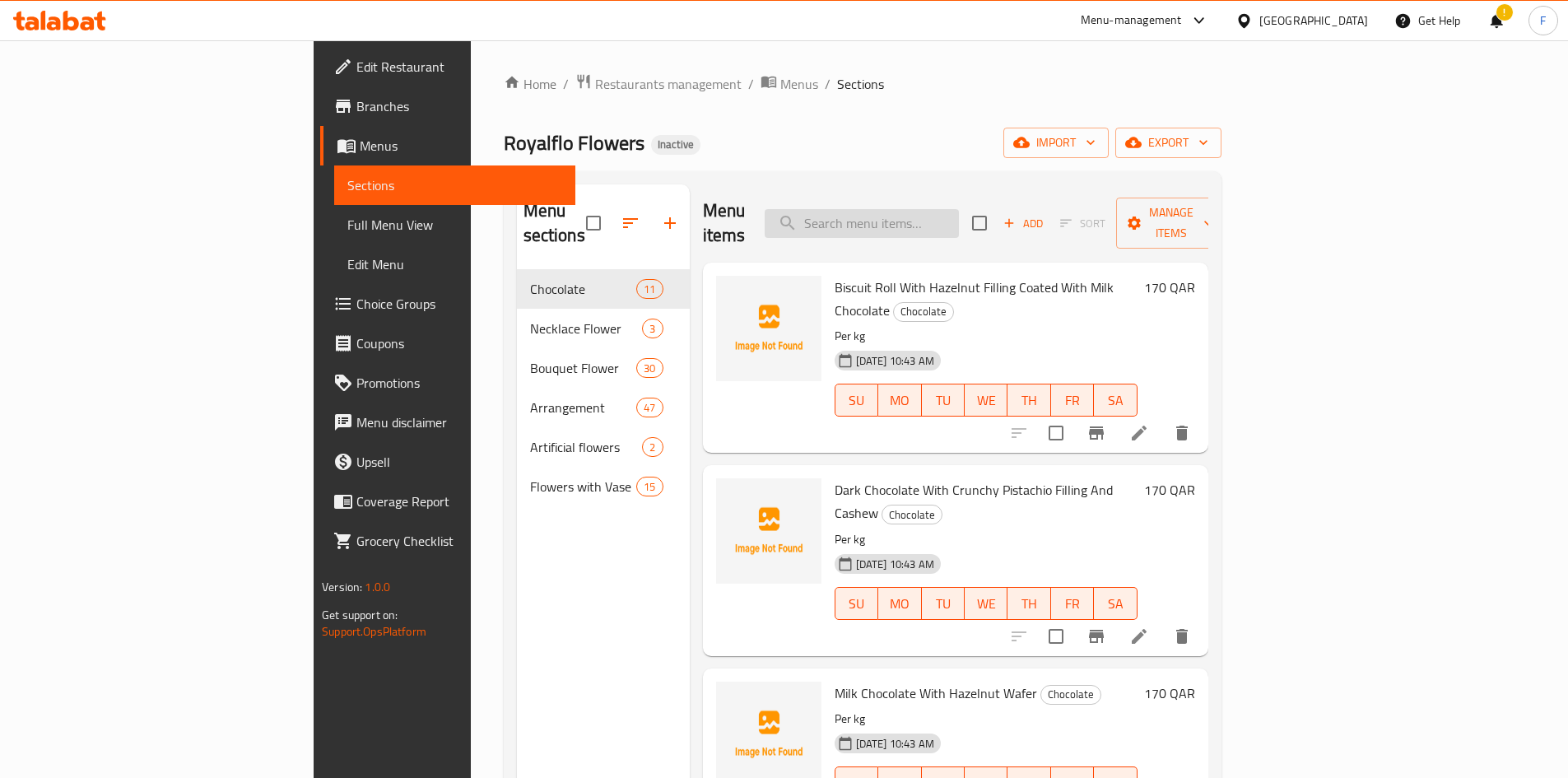
click at [959, 219] on input "search" at bounding box center [862, 223] width 195 height 29
paste input "Arrangement"
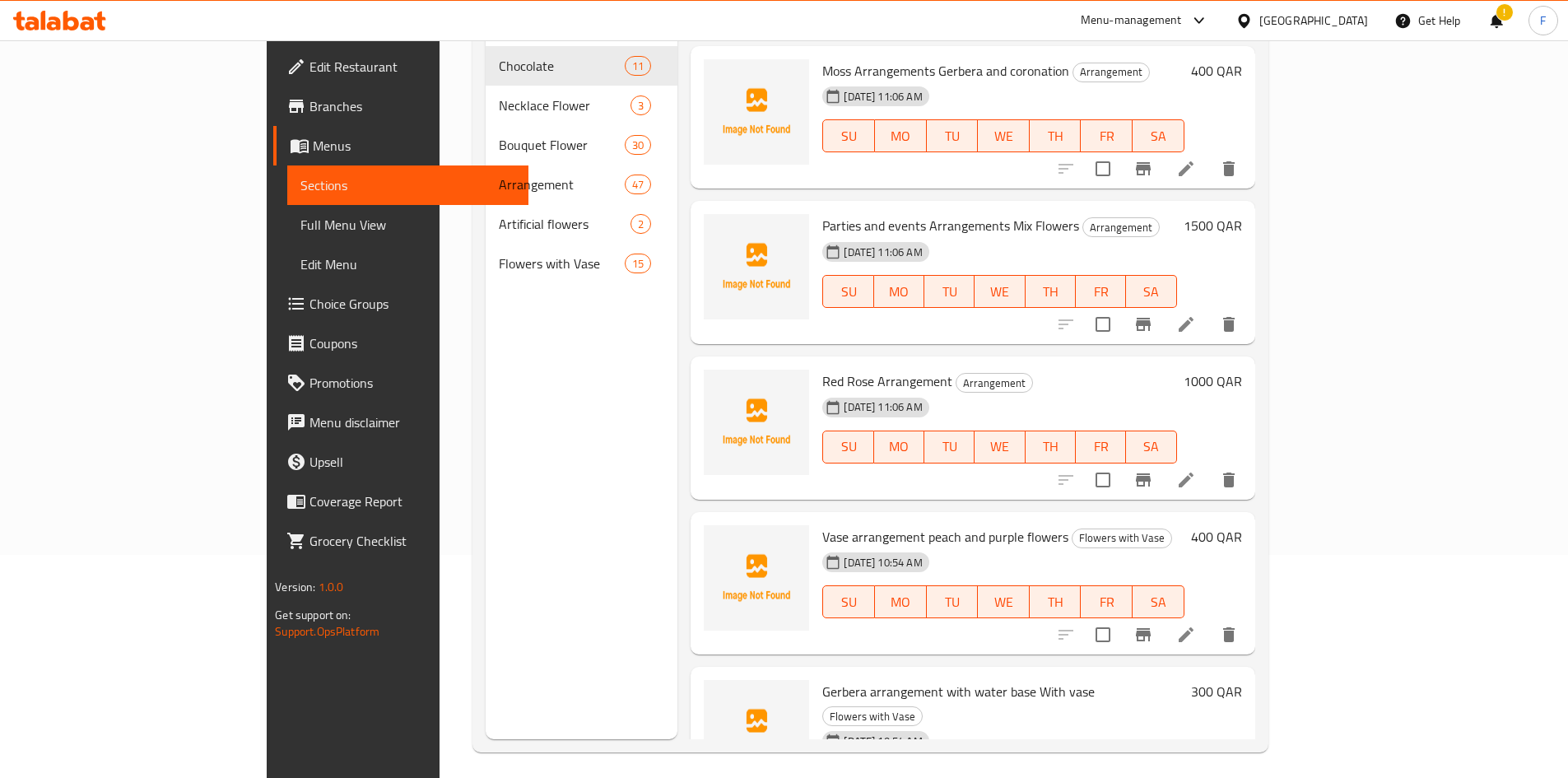
scroll to position [230, 0]
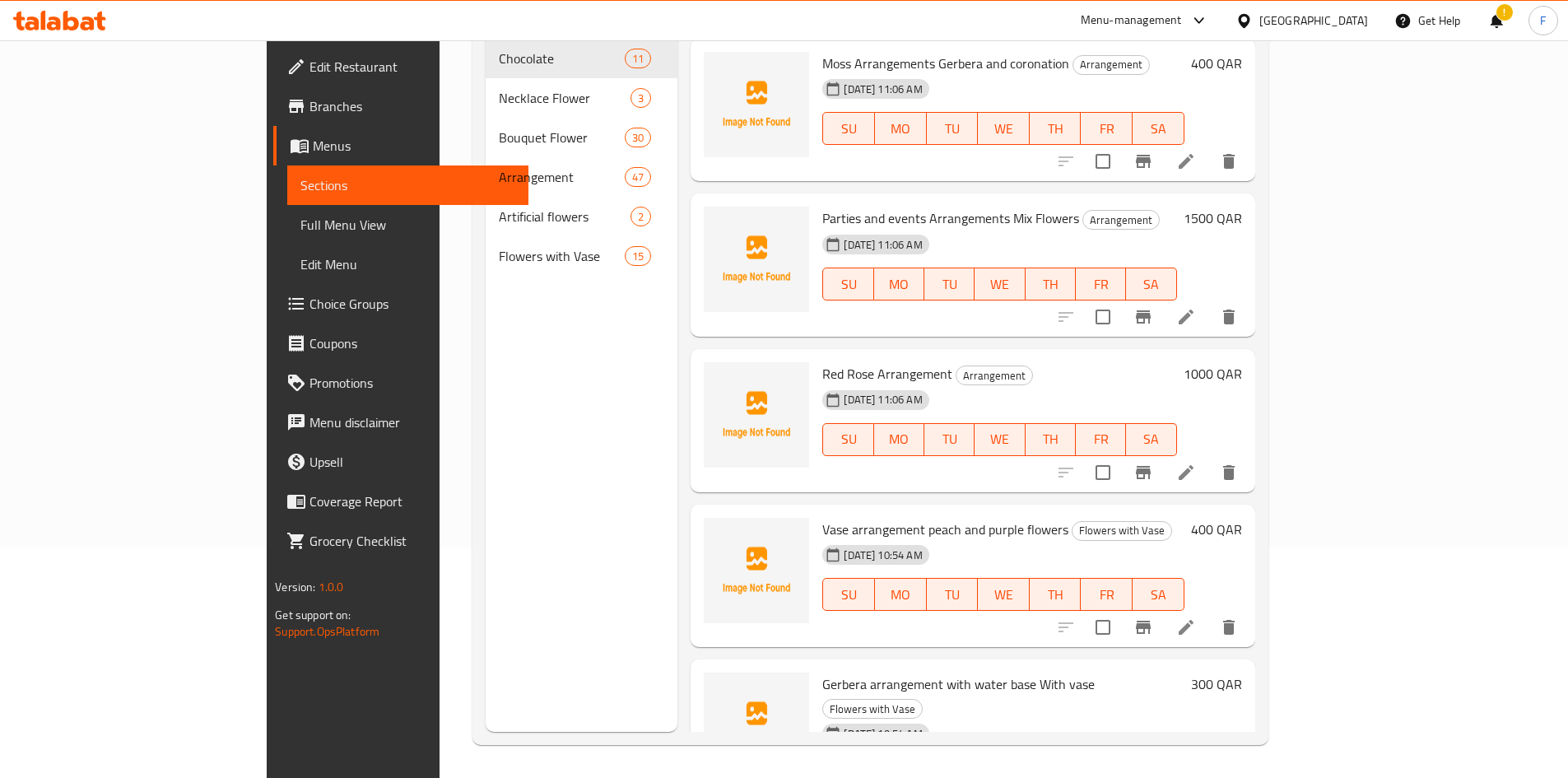
type input "Arrangement"
click at [301, 219] on span "Full Menu View" at bounding box center [407, 224] width 215 height 19
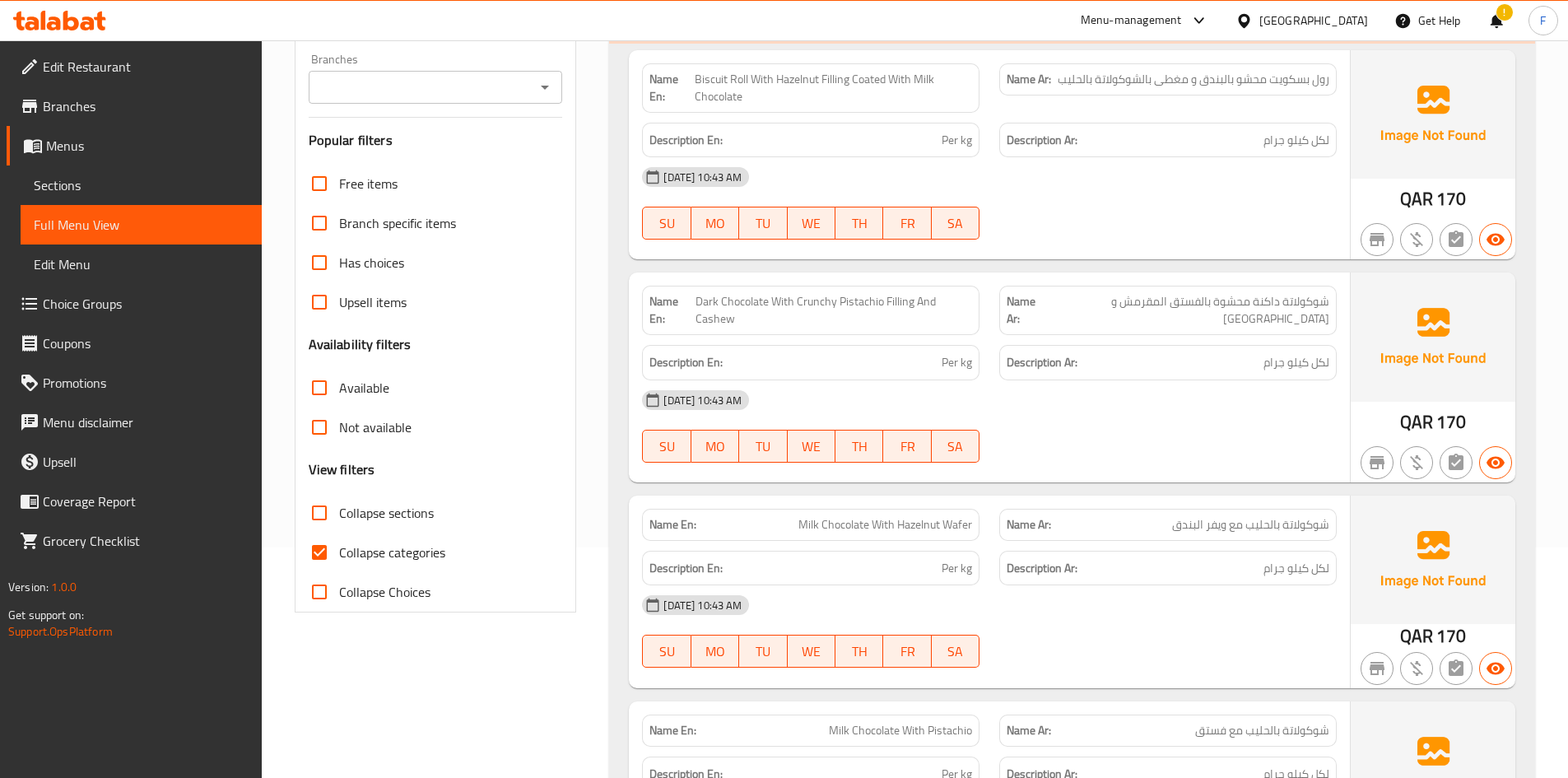
click at [1101, 169] on div "14-10-2025 10:43 AM" at bounding box center [989, 177] width 714 height 40
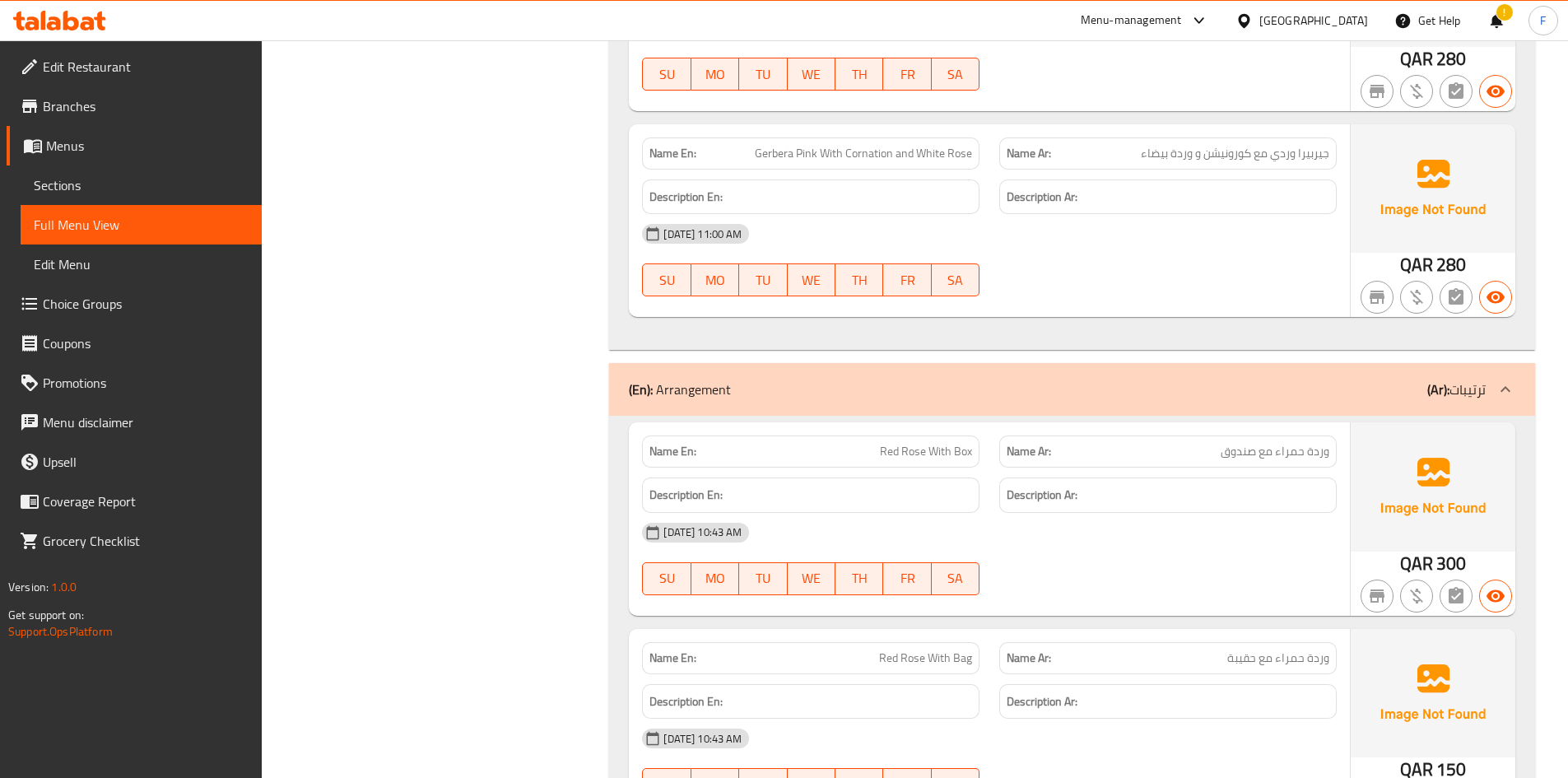
scroll to position [22383, 0]
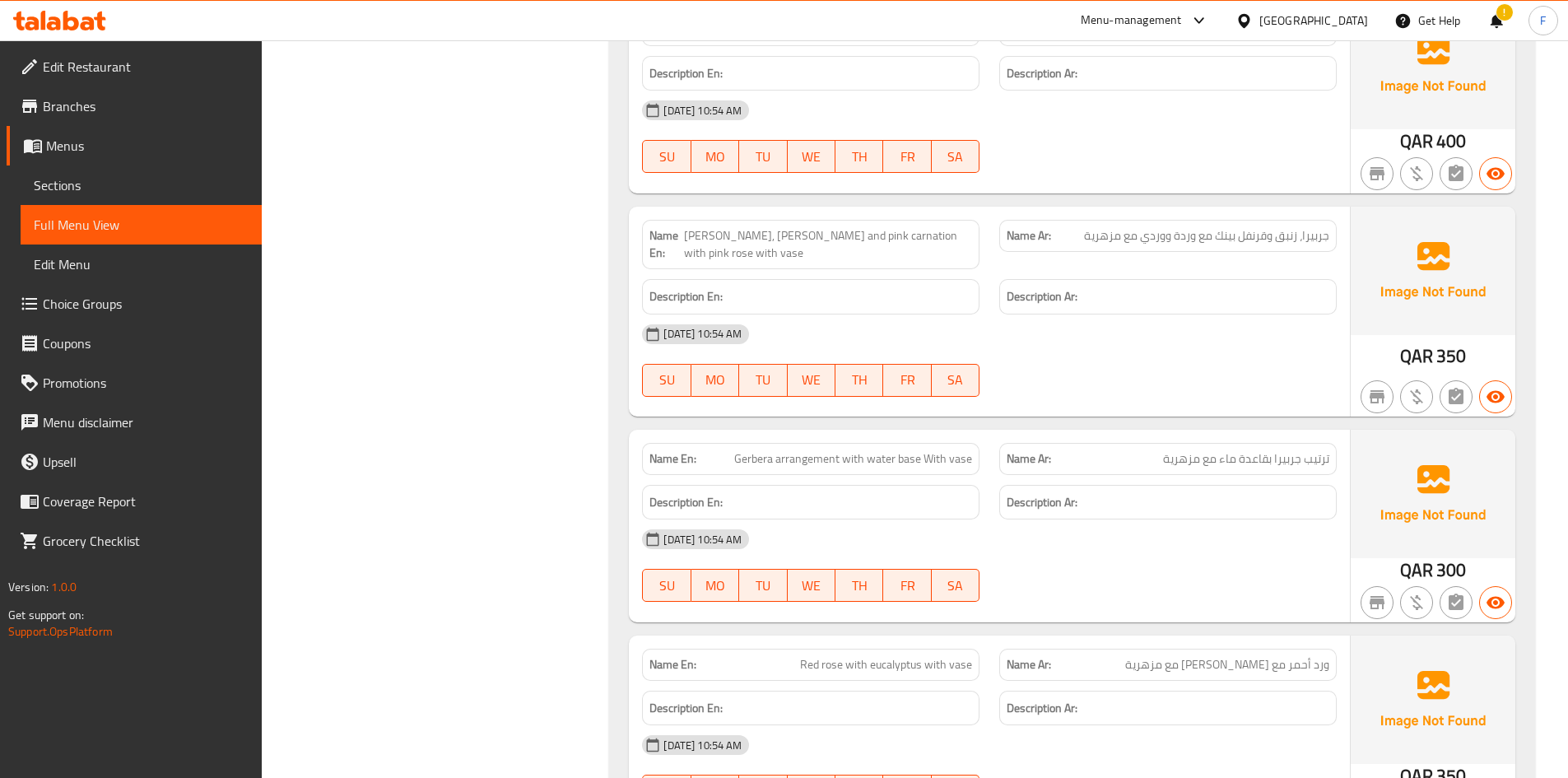
click at [745, 450] on span "Gerbera arrangement with water base With vase" at bounding box center [854, 458] width 238 height 18
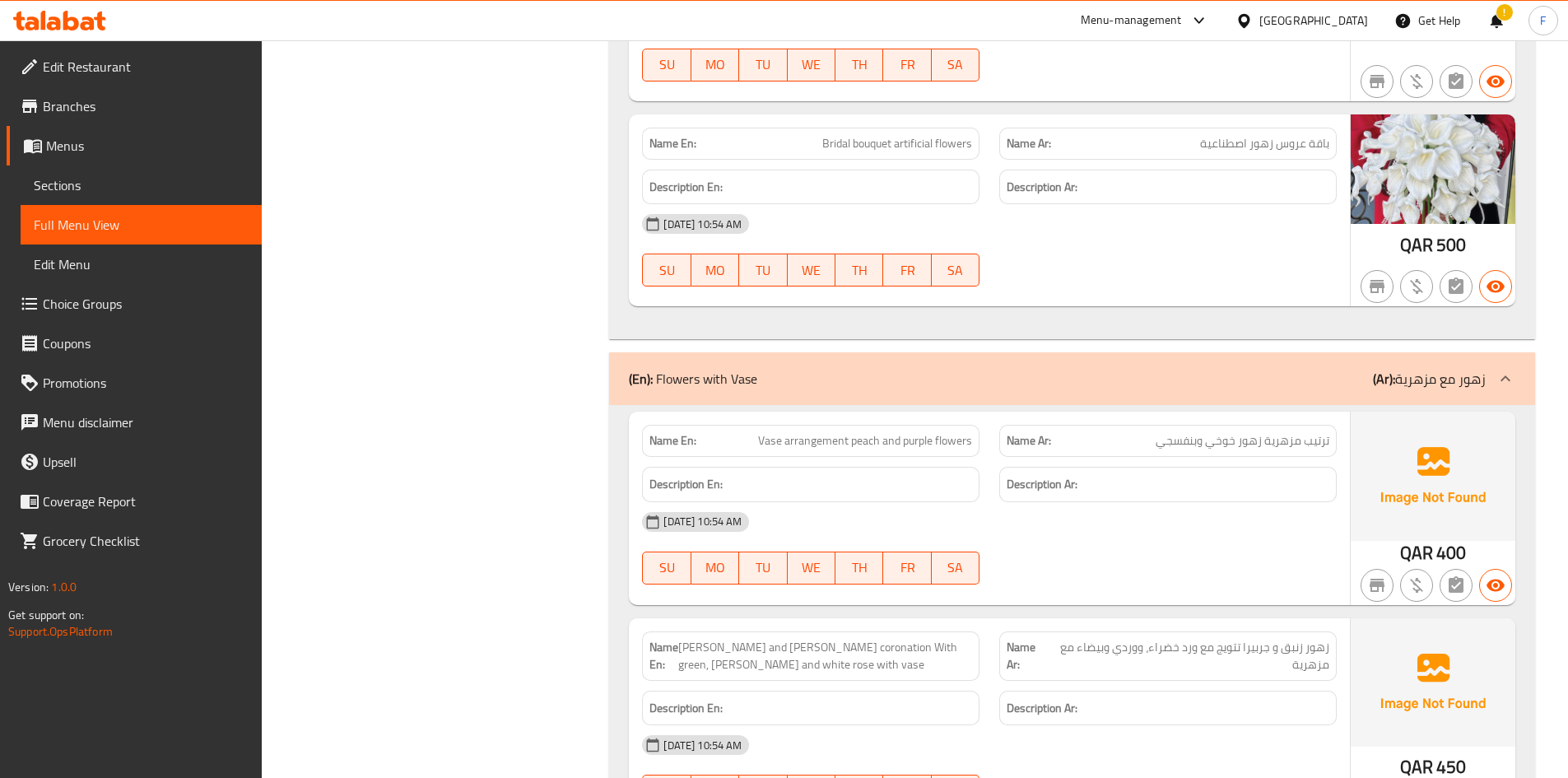
click at [776, 432] on span "Vase arrangement peach and purple flowers" at bounding box center [865, 441] width 214 height 18
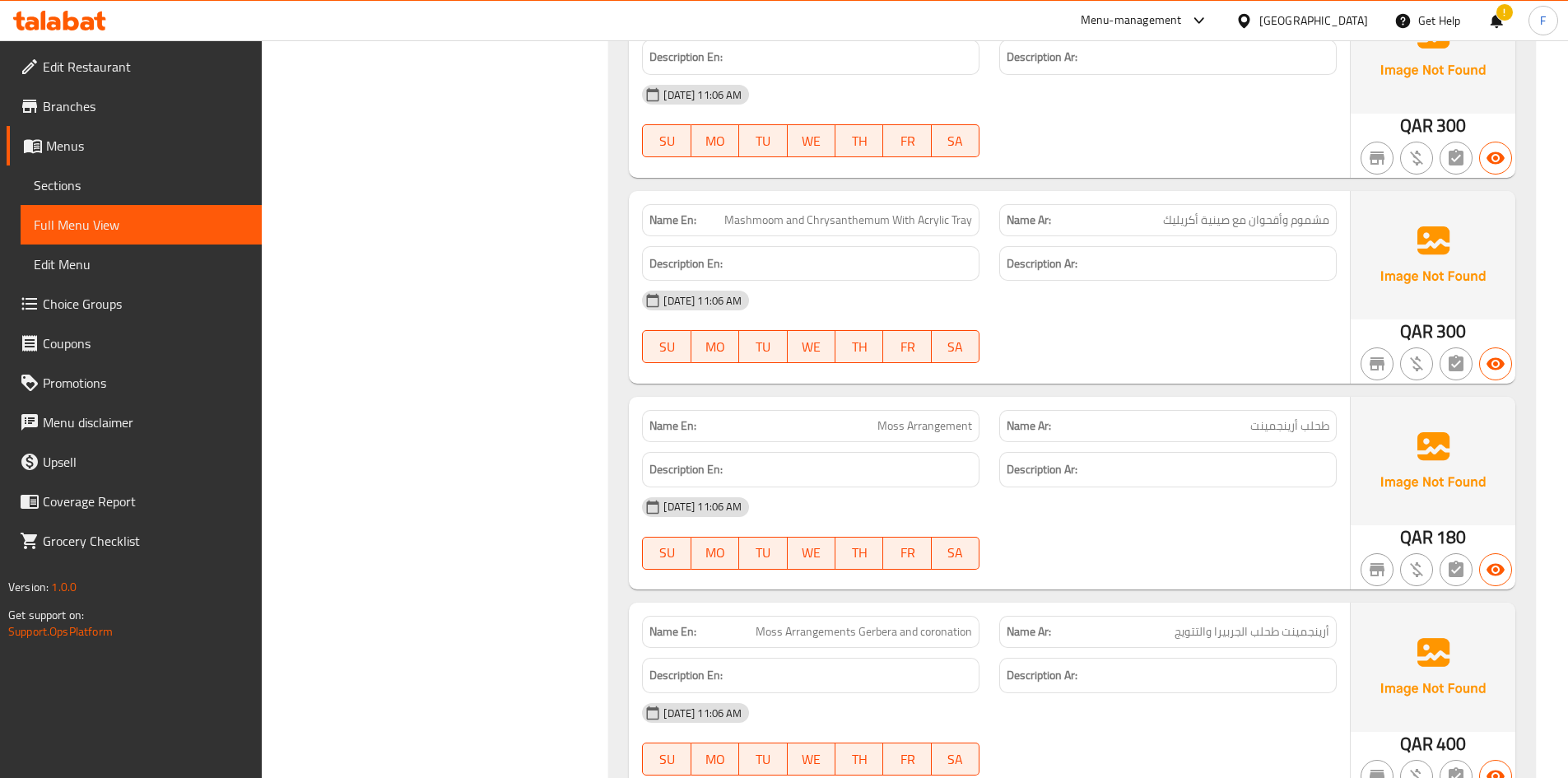
scroll to position [15933, 0]
click at [832, 416] on span "Lily With White Rose Table Arrangement" at bounding box center [875, 424] width 195 height 18
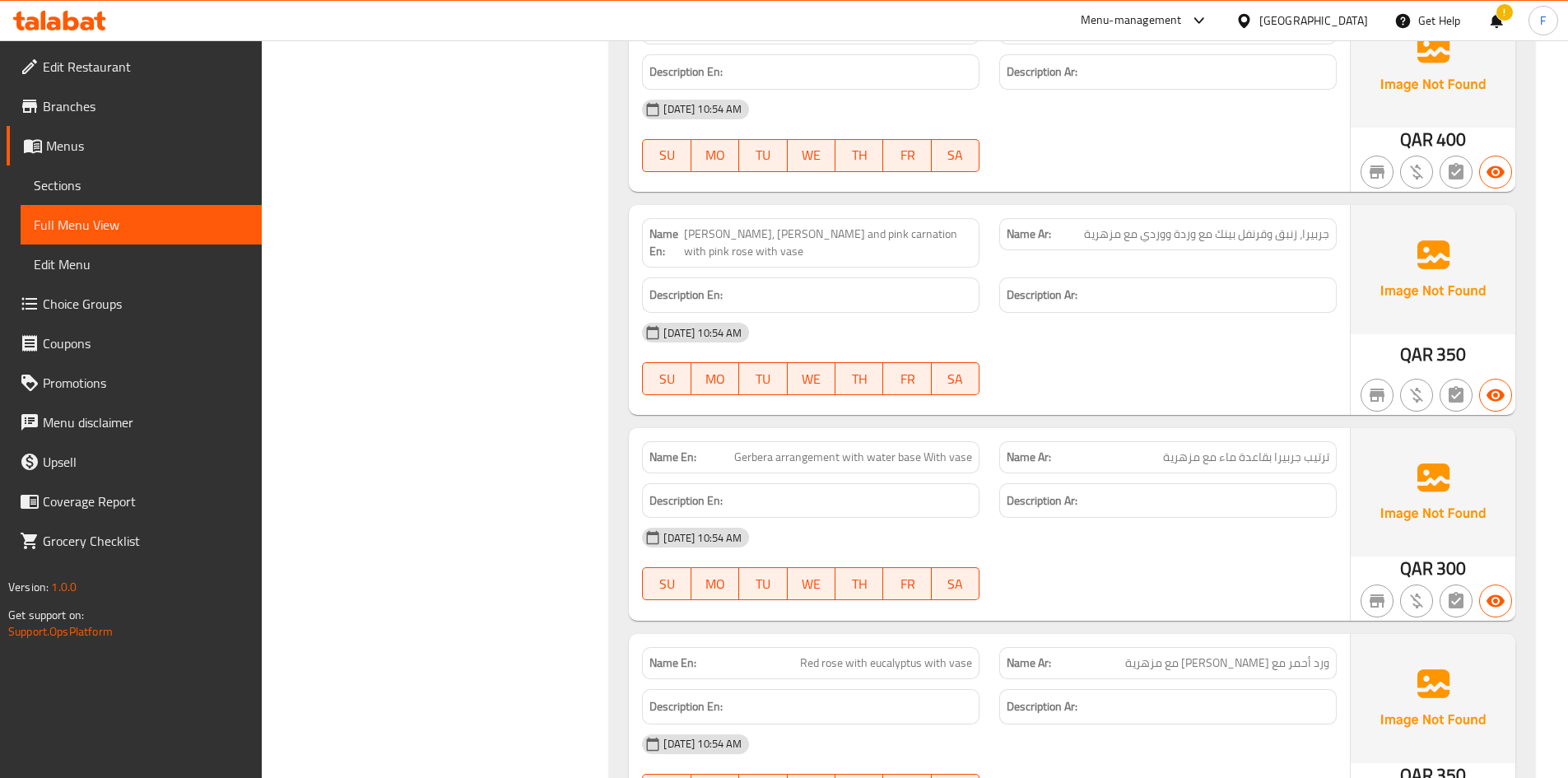
scroll to position [19642, 0]
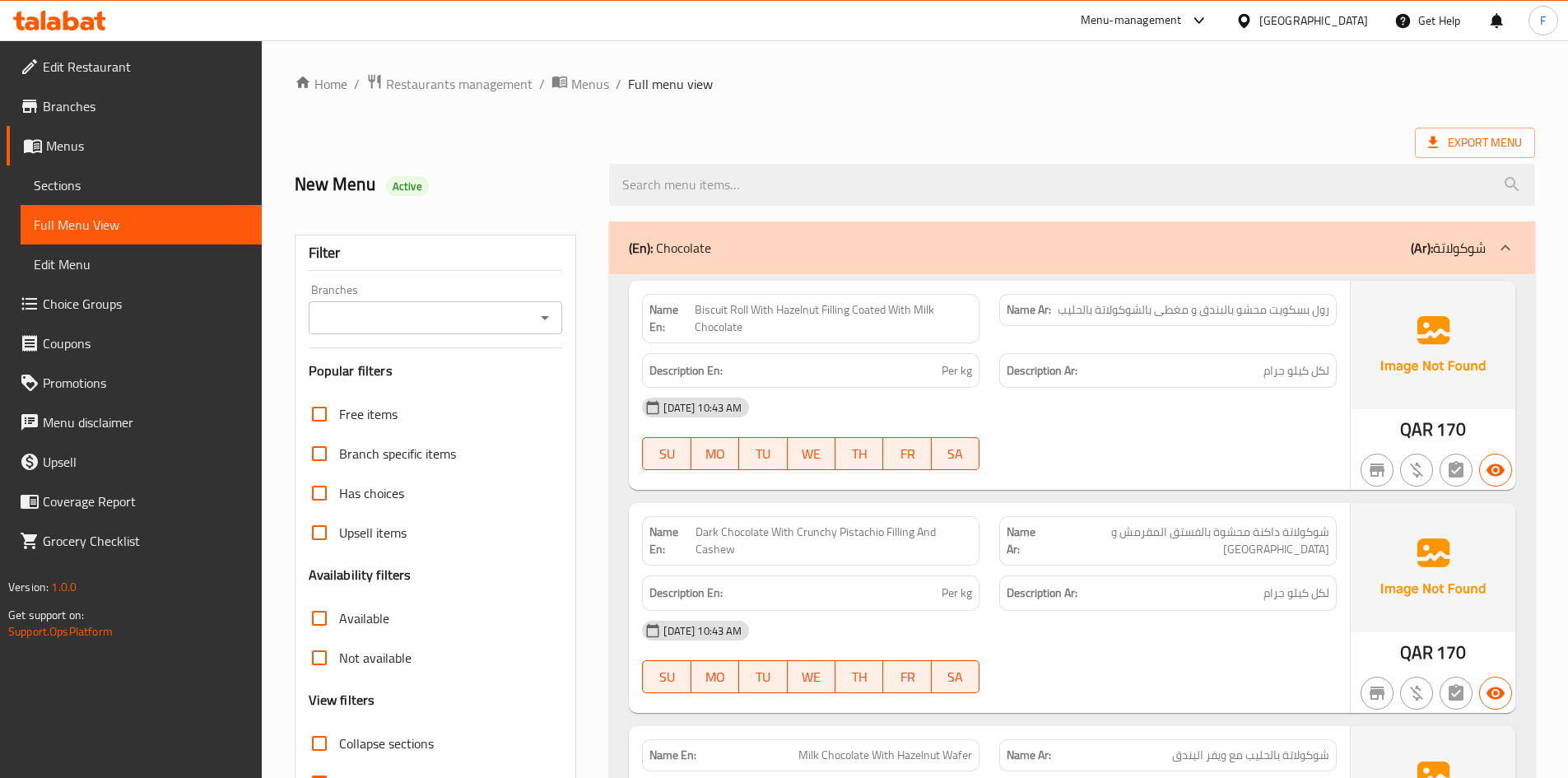
click at [83, 180] on span "Sections" at bounding box center [141, 184] width 215 height 19
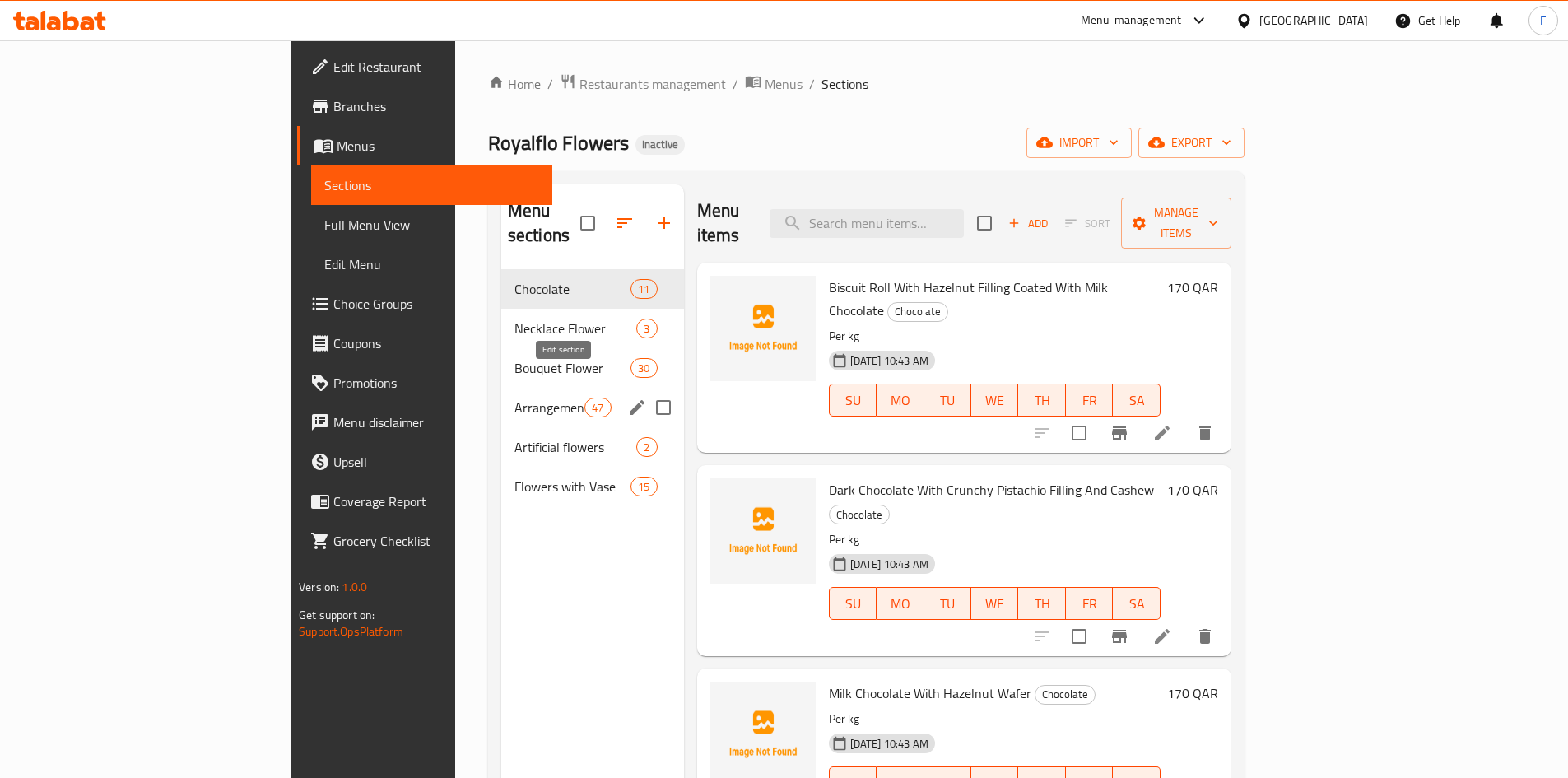
click at [628, 397] on icon "edit" at bounding box center [637, 407] width 19 height 19
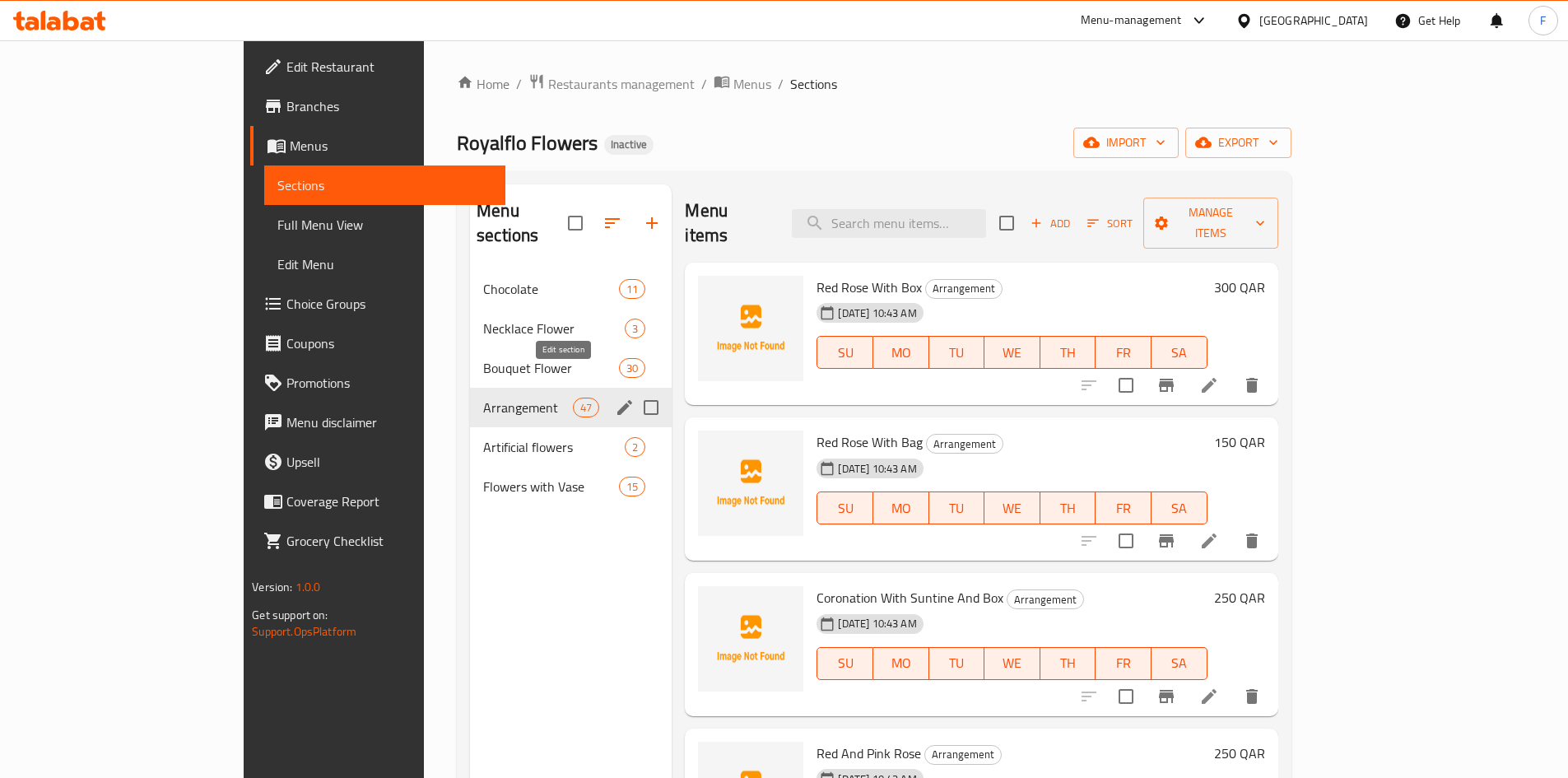
click at [618, 400] on icon "edit" at bounding box center [625, 407] width 15 height 15
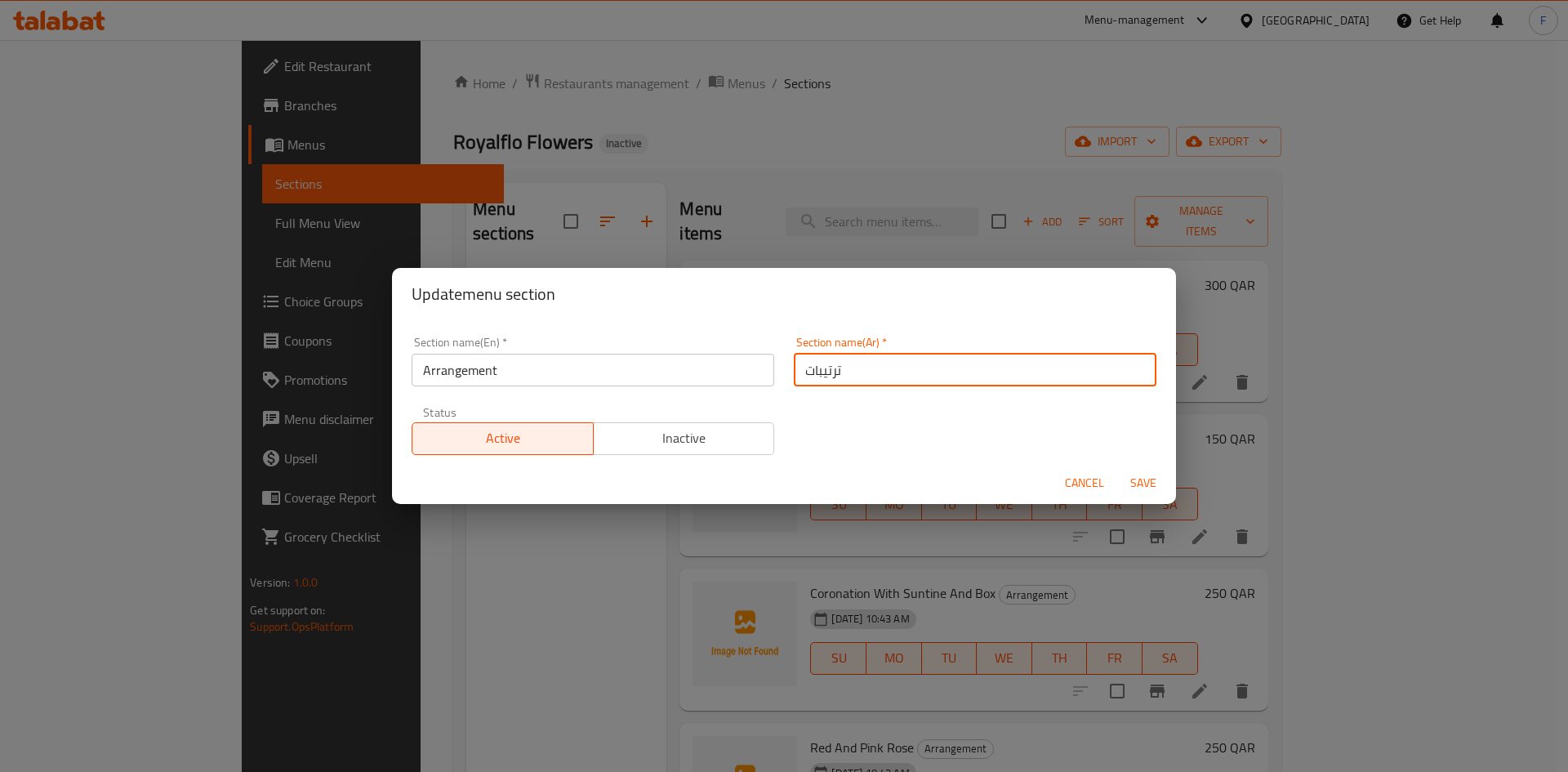
click at [812, 371] on input "ترتيبات" at bounding box center [975, 370] width 363 height 33
paste input "رينجمين"
type input "أرينجمينت"
click at [1148, 483] on span "Save" at bounding box center [1143, 483] width 39 height 20
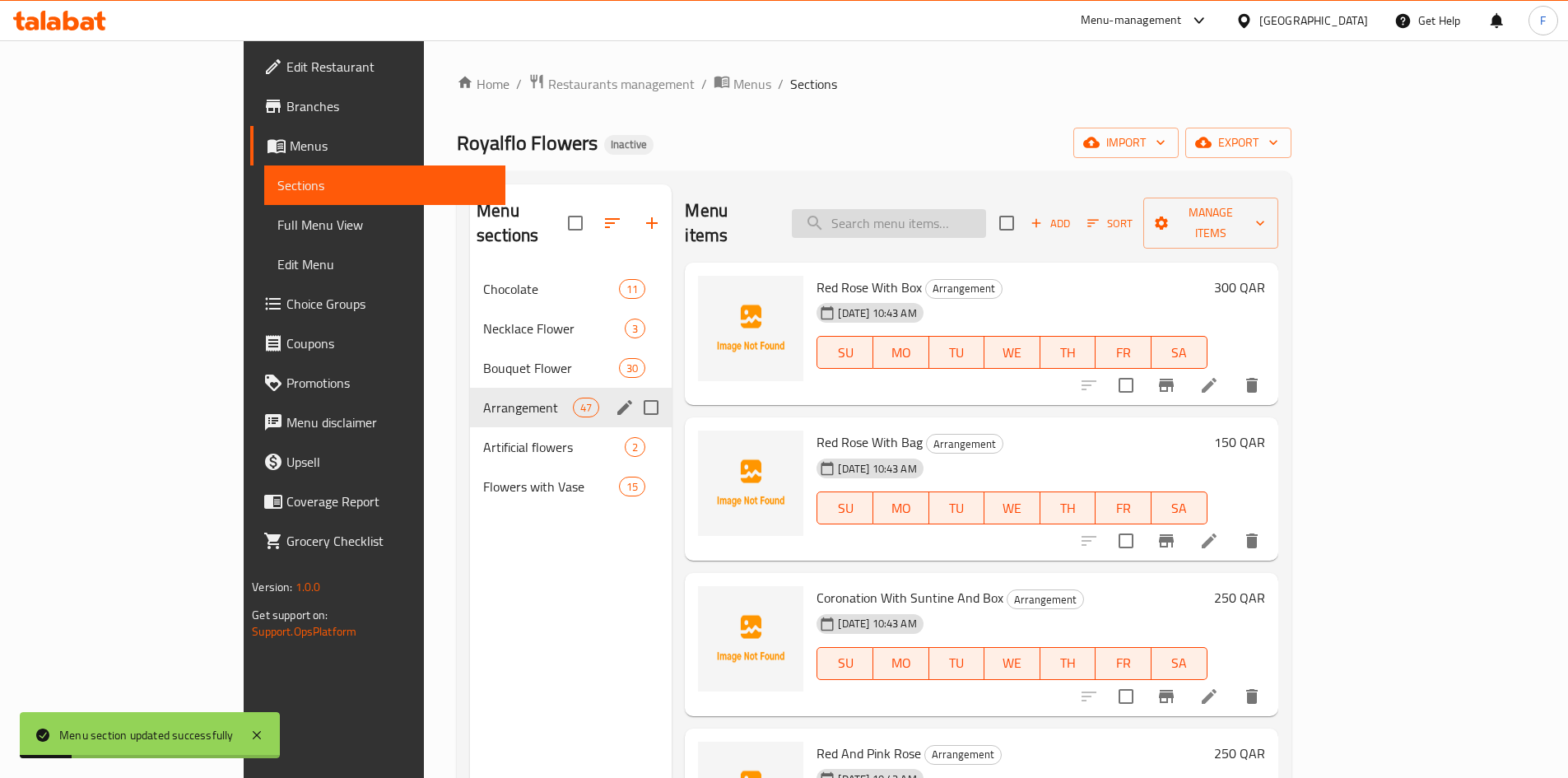
click at [960, 212] on input "search" at bounding box center [889, 223] width 195 height 29
paste input "Gerbera arrangement with water base With vase"
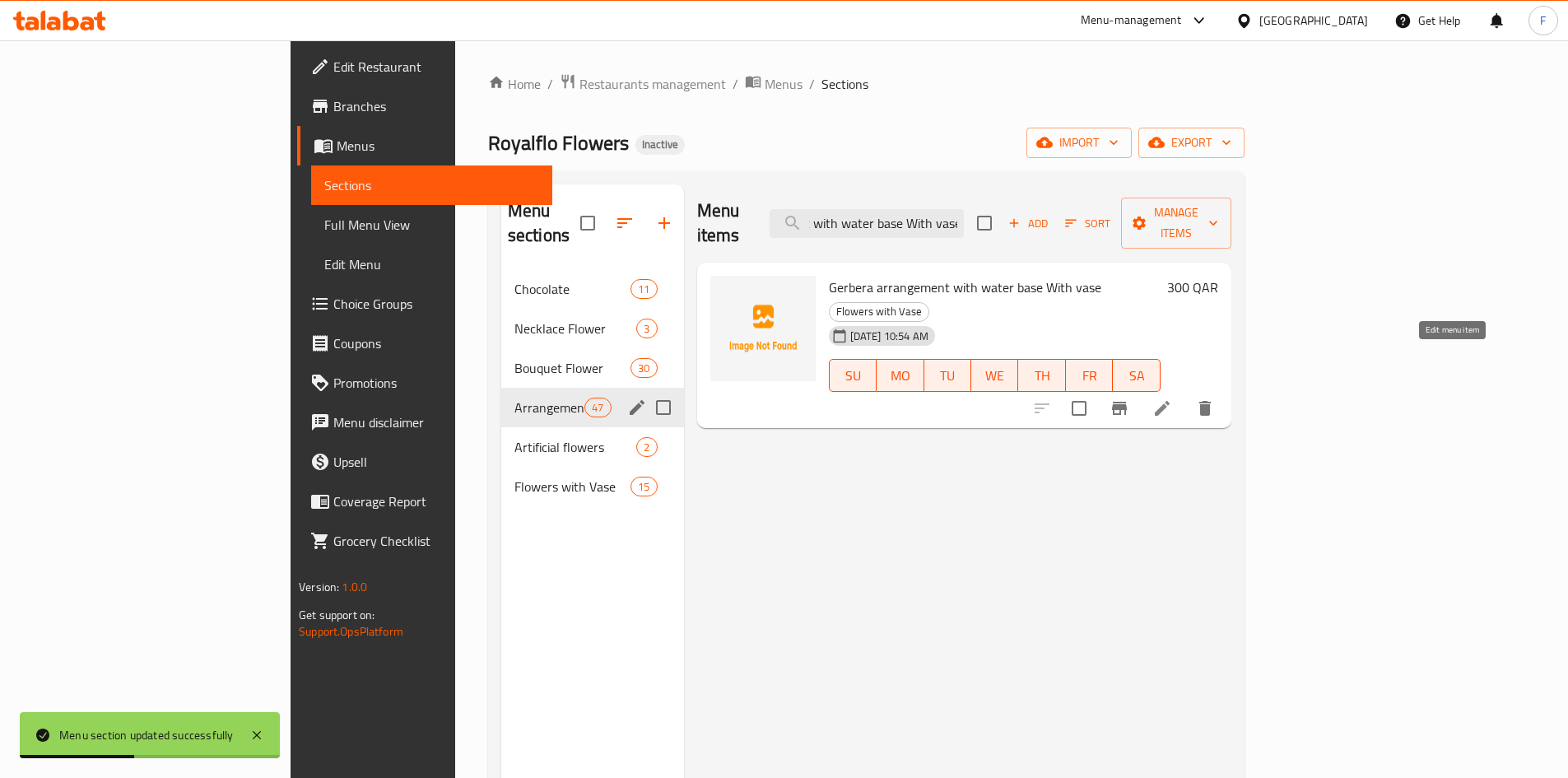
type input "Gerbera arrangement with water base With vase"
click at [1173, 398] on icon at bounding box center [1161, 407] width 19 height 19
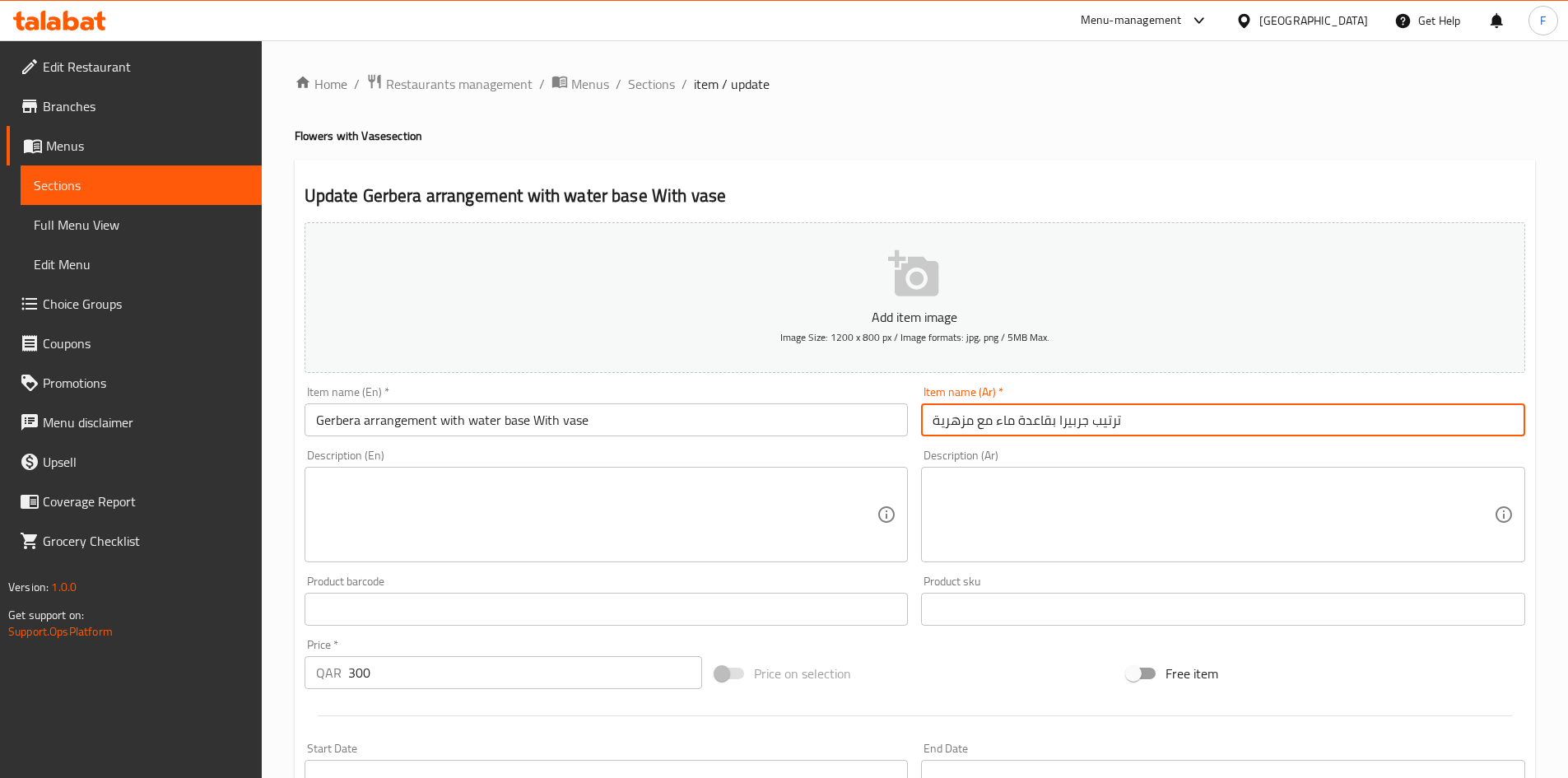
click at [1105, 419] on input "ترتيب جربيرا بقاعدة ماء مع مزهرية" at bounding box center [1222, 420] width 604 height 33
paste input "رينجمينت"
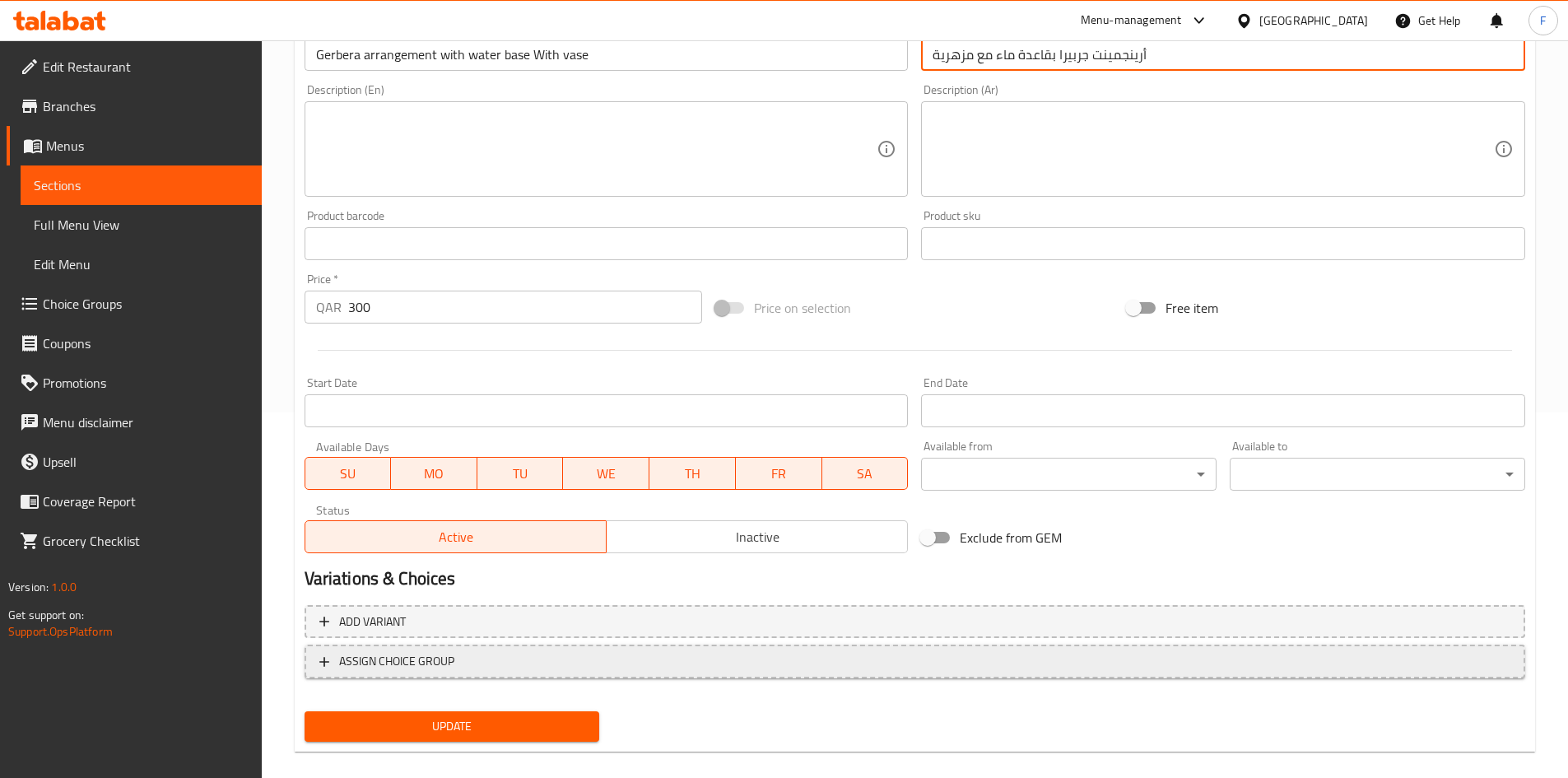
scroll to position [385, 0]
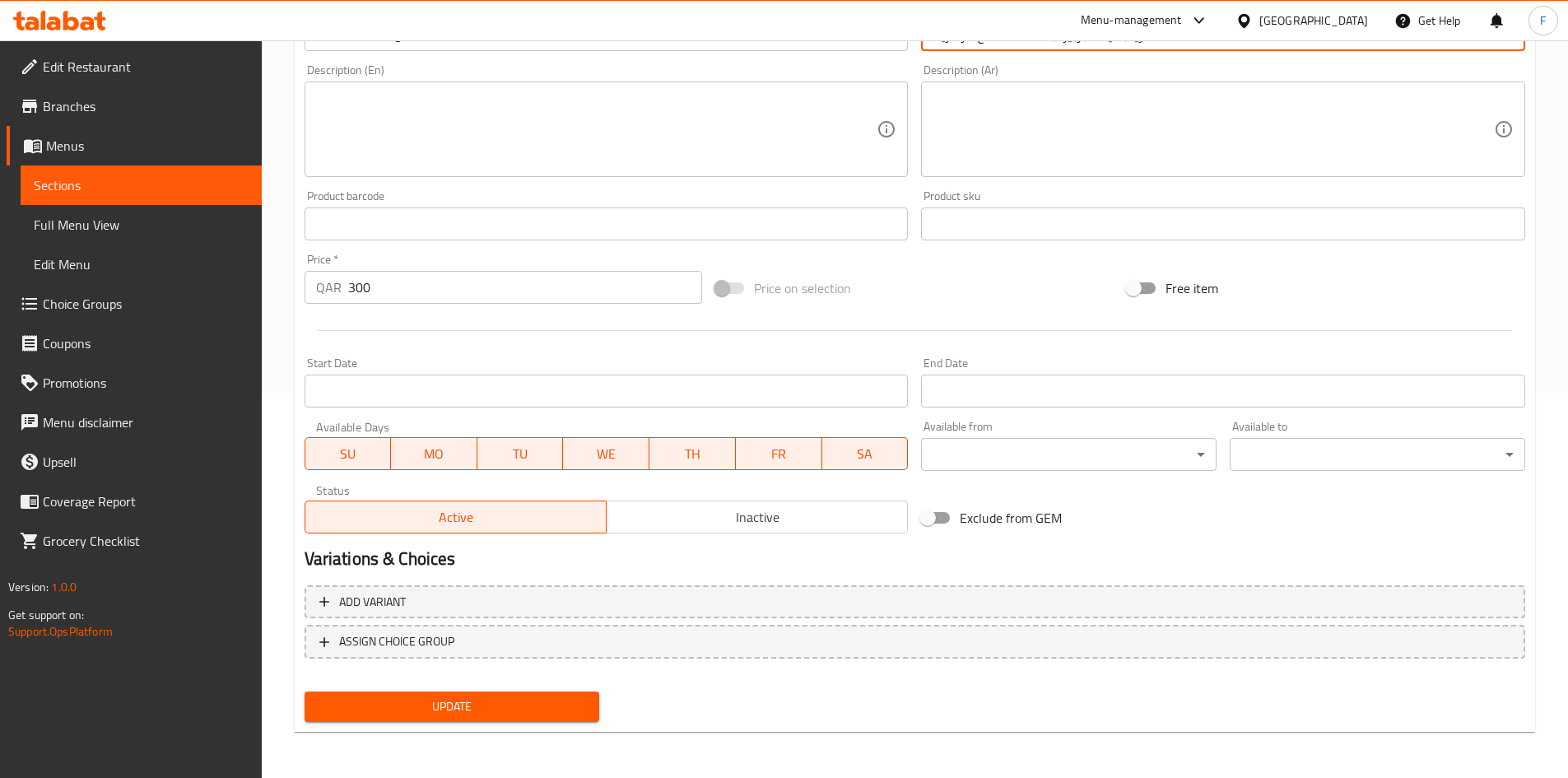
type input "أرينجمينت جربيرا بقاعدة ماء مع مزهرية"
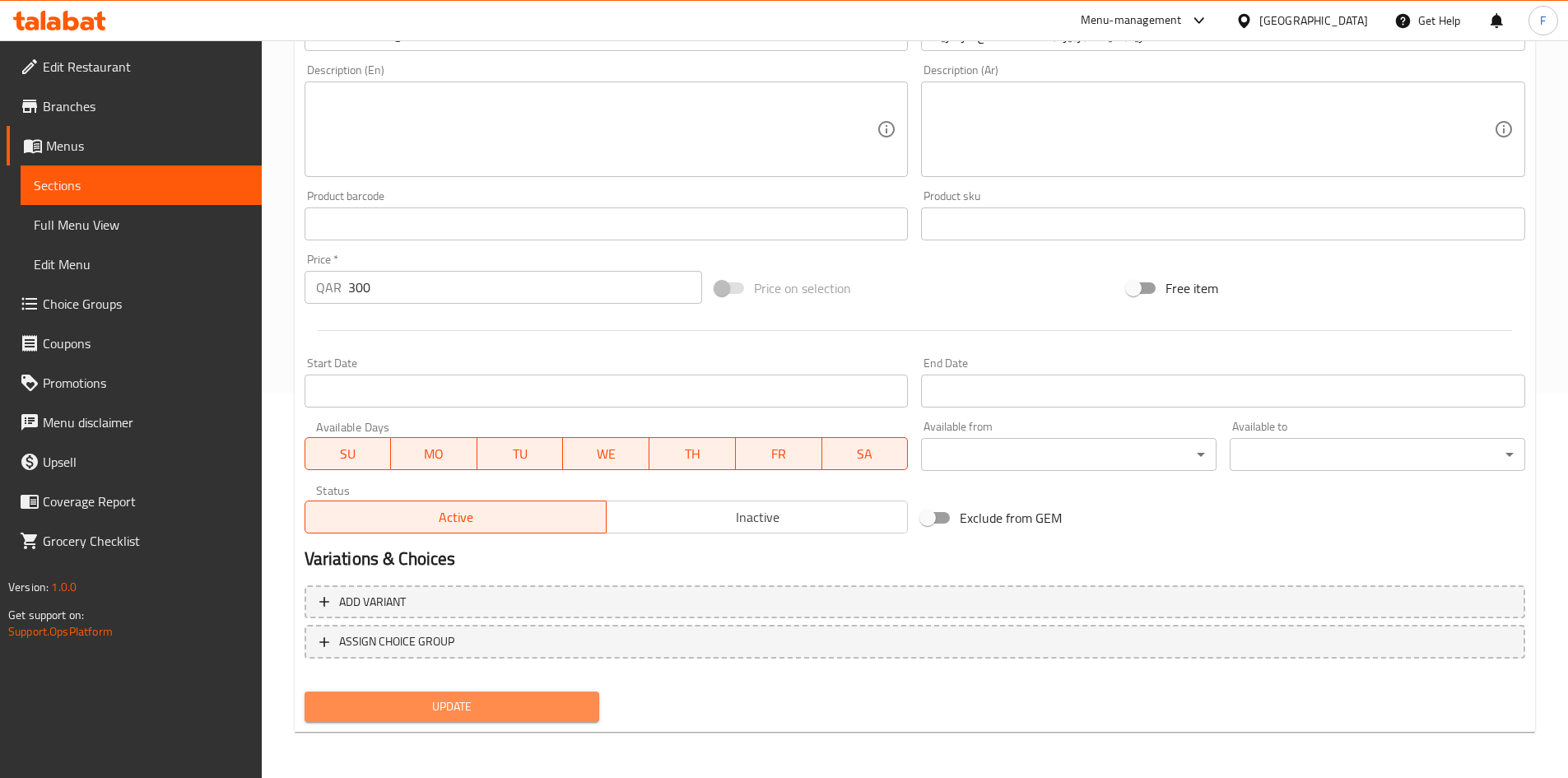
click at [501, 698] on span "Update" at bounding box center [453, 707] width 269 height 20
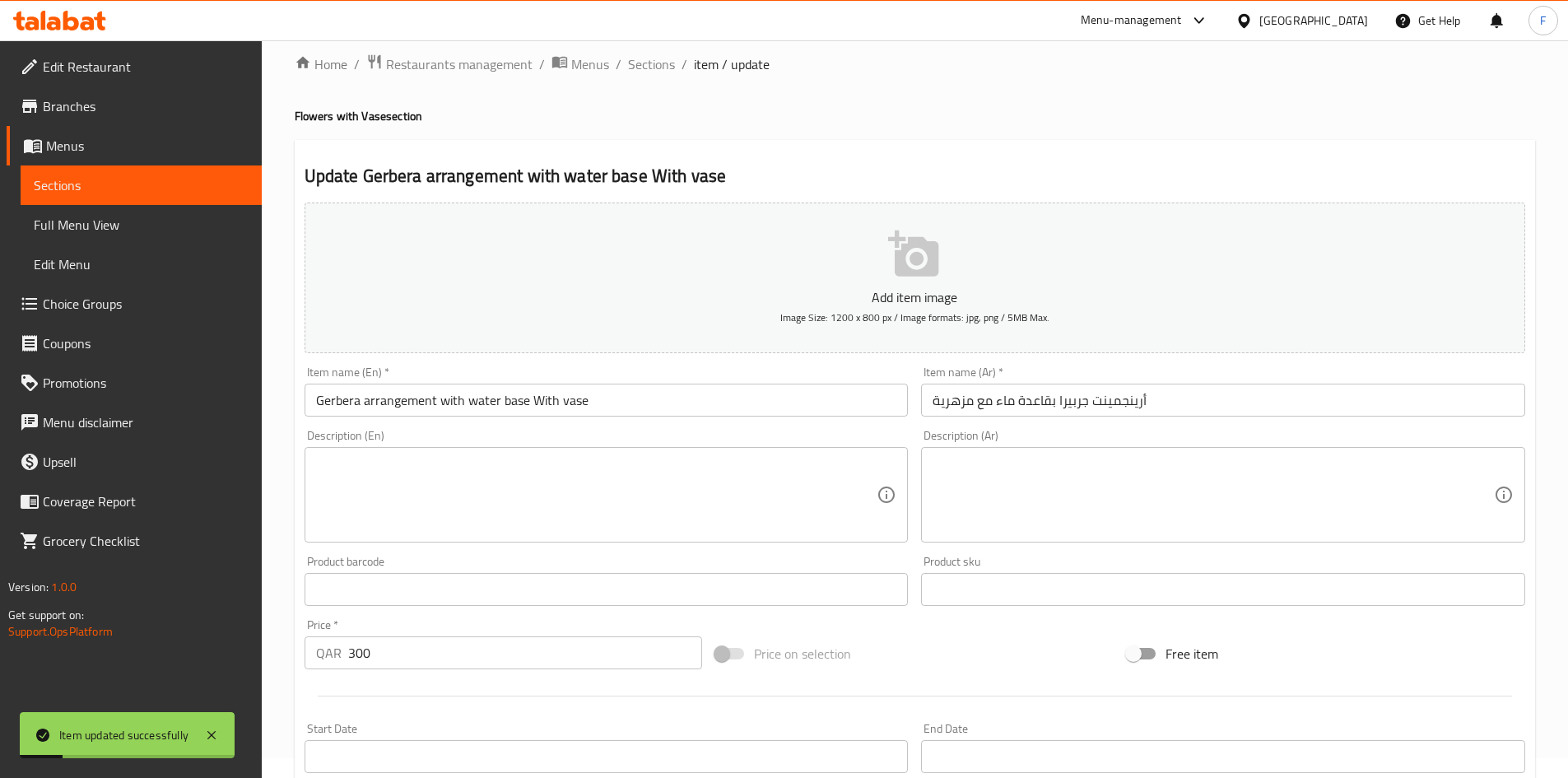
scroll to position [0, 0]
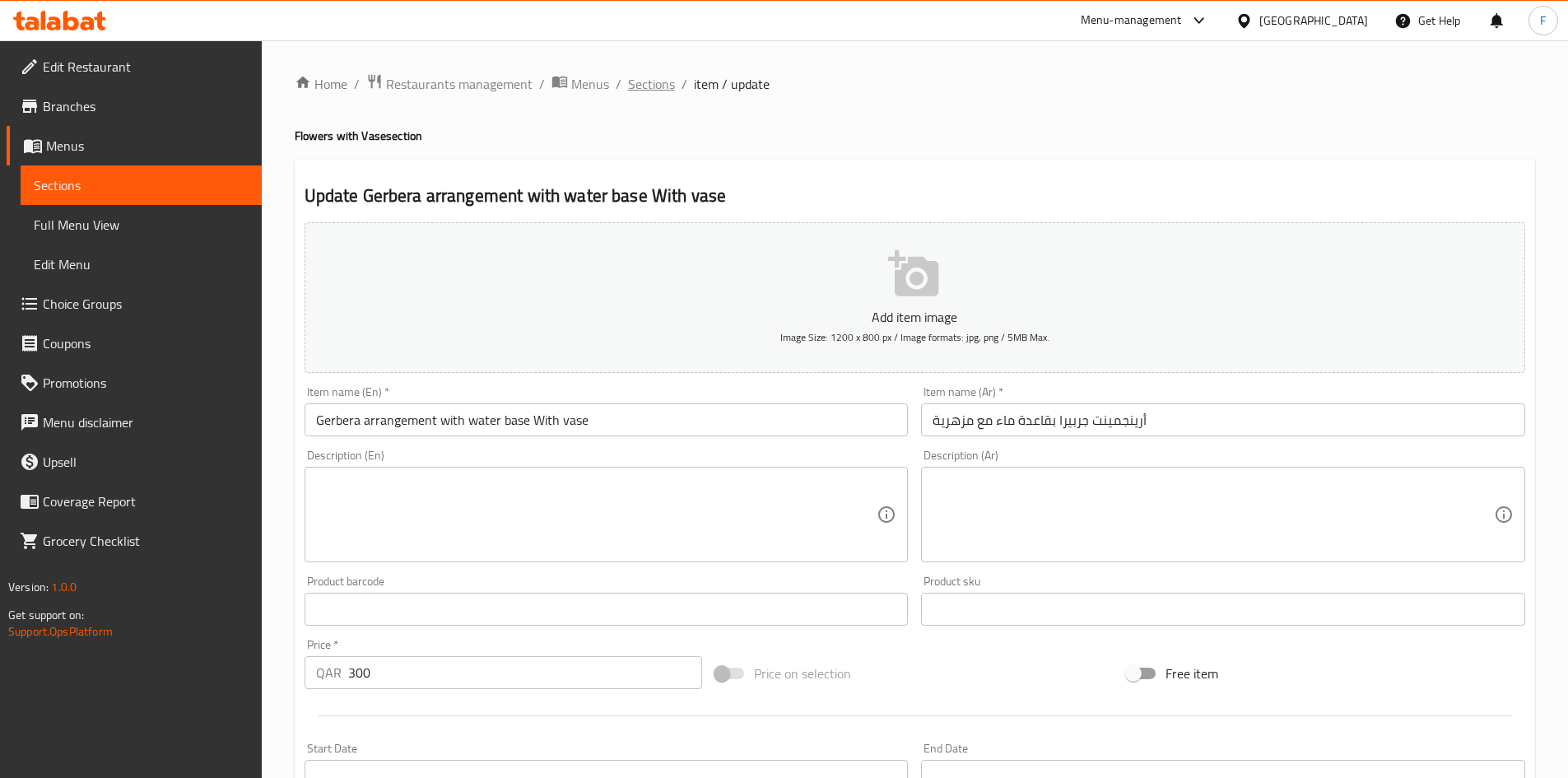
click at [654, 80] on span "Sections" at bounding box center [651, 83] width 47 height 19
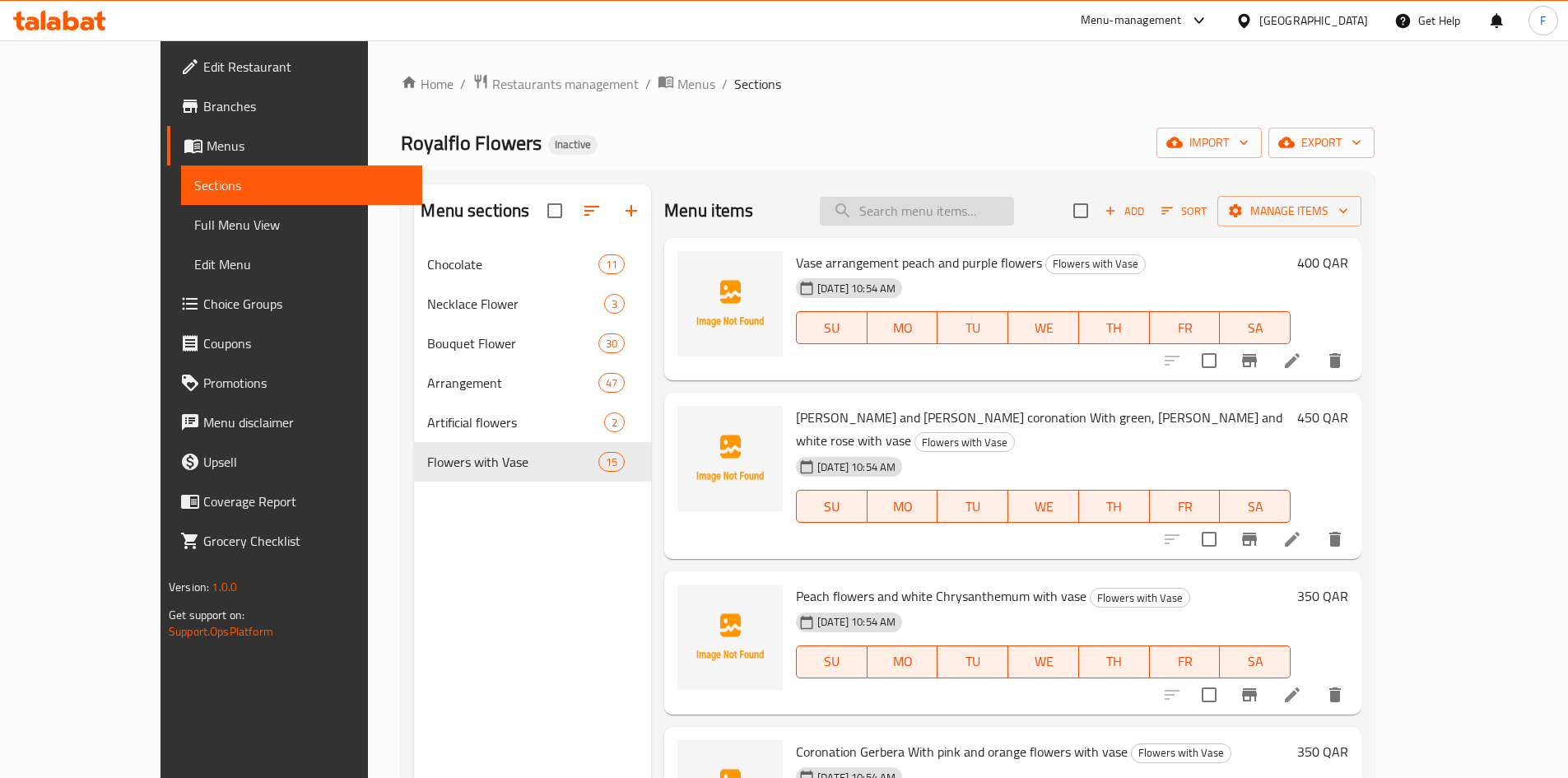
click at [925, 201] on input "search" at bounding box center [916, 210] width 195 height 29
paste input "Vase arrangement peach and purple flowers"
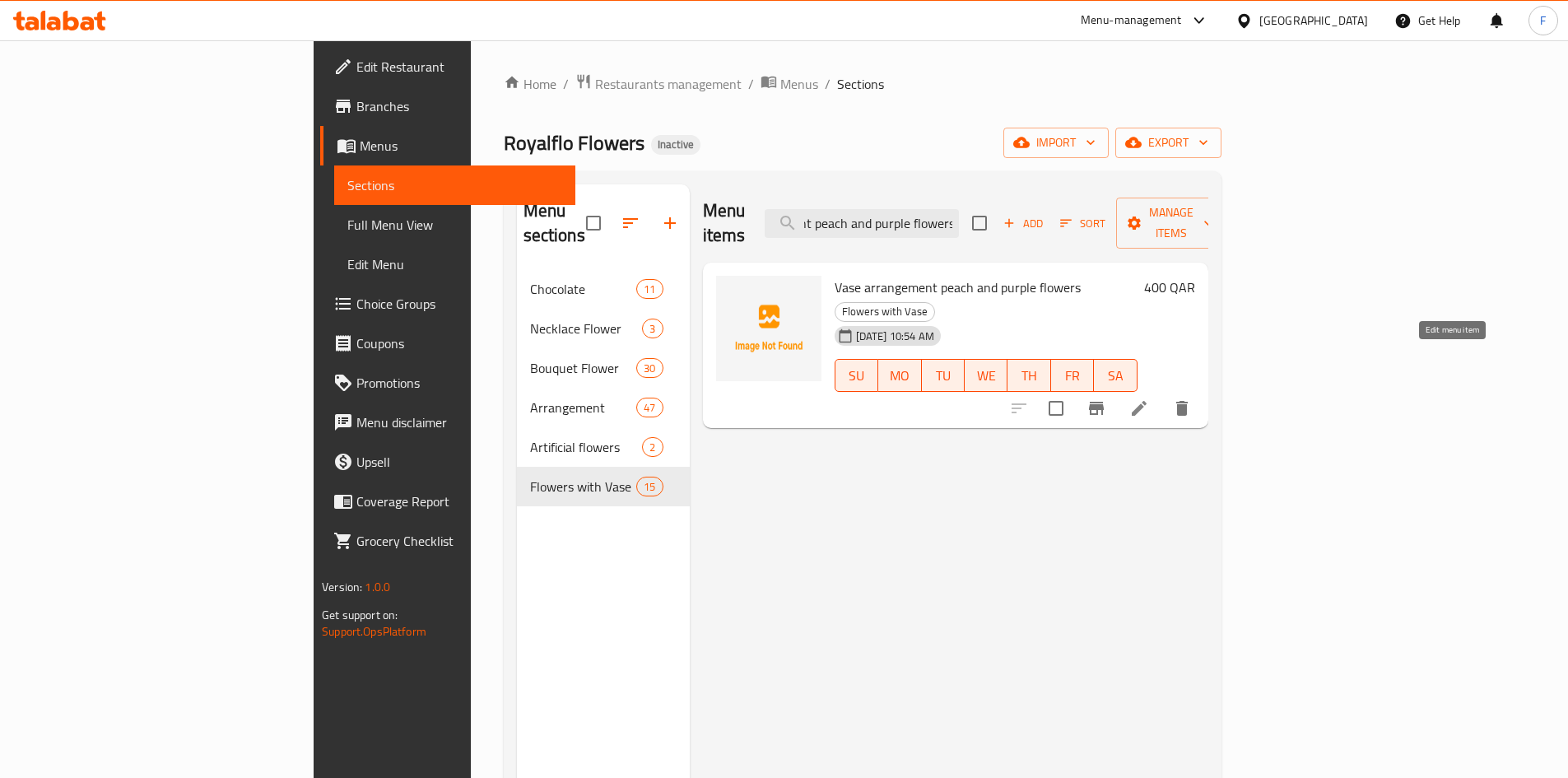
type input "Vase arrangement peach and purple flowers"
click at [1147, 401] on icon at bounding box center [1139, 408] width 15 height 15
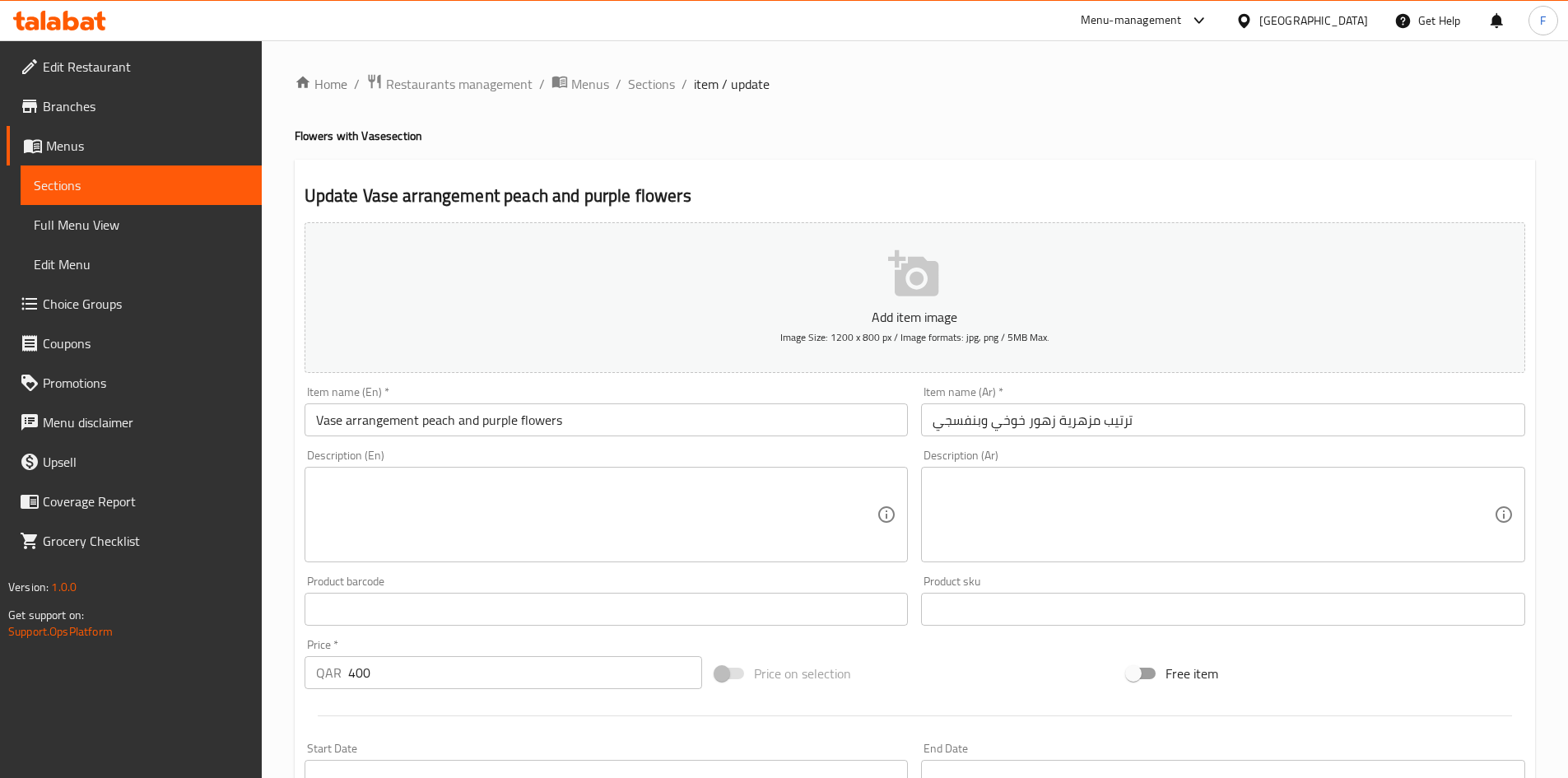
click at [1130, 422] on input "ترتيب مزهرية زهور خوخي وبنفسجي" at bounding box center [1222, 420] width 604 height 33
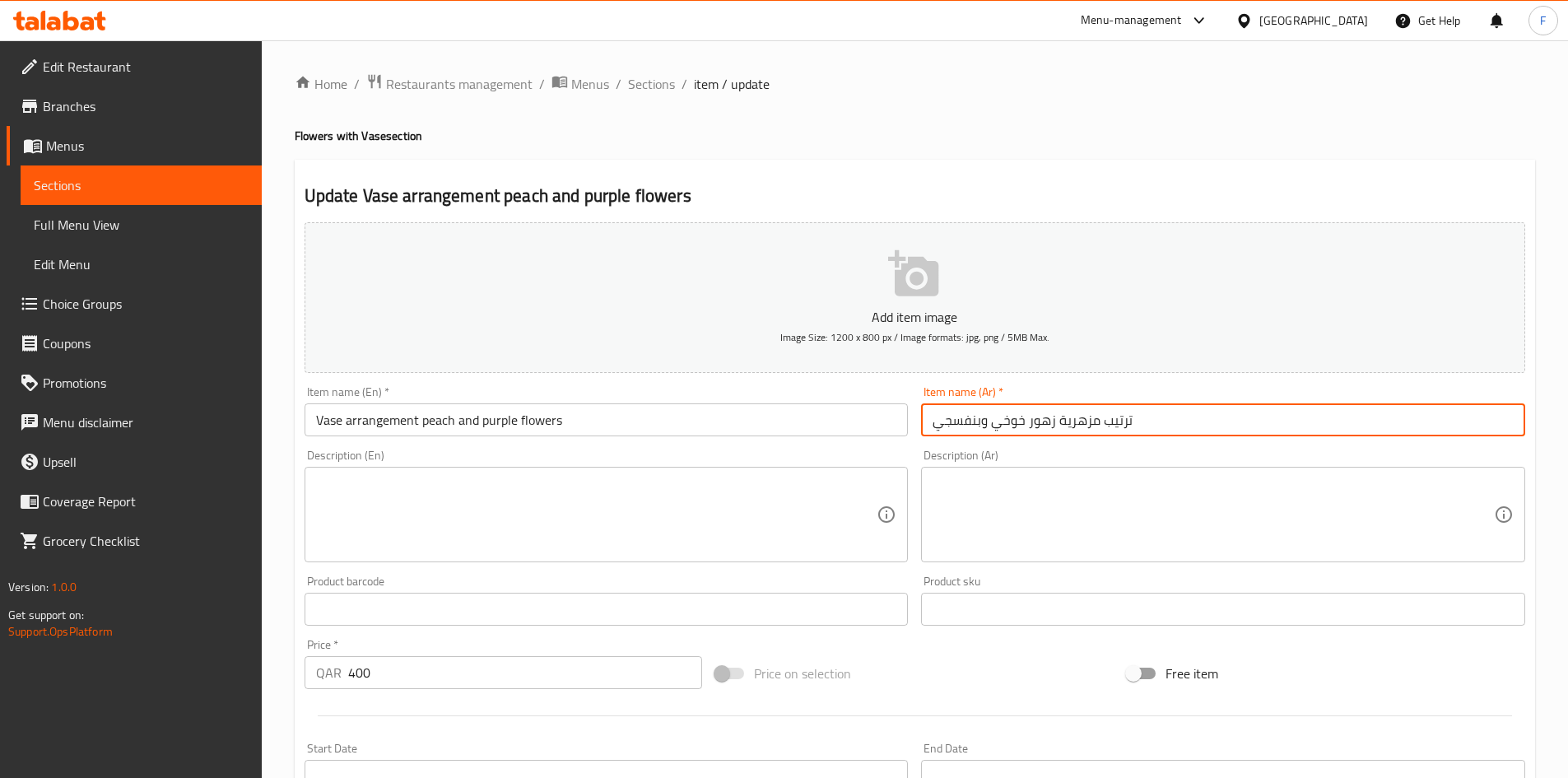
click at [1117, 420] on input "ترتيب مزهرية زهور خوخي وبنفسجي" at bounding box center [1222, 420] width 604 height 33
paste input "رينجمينت"
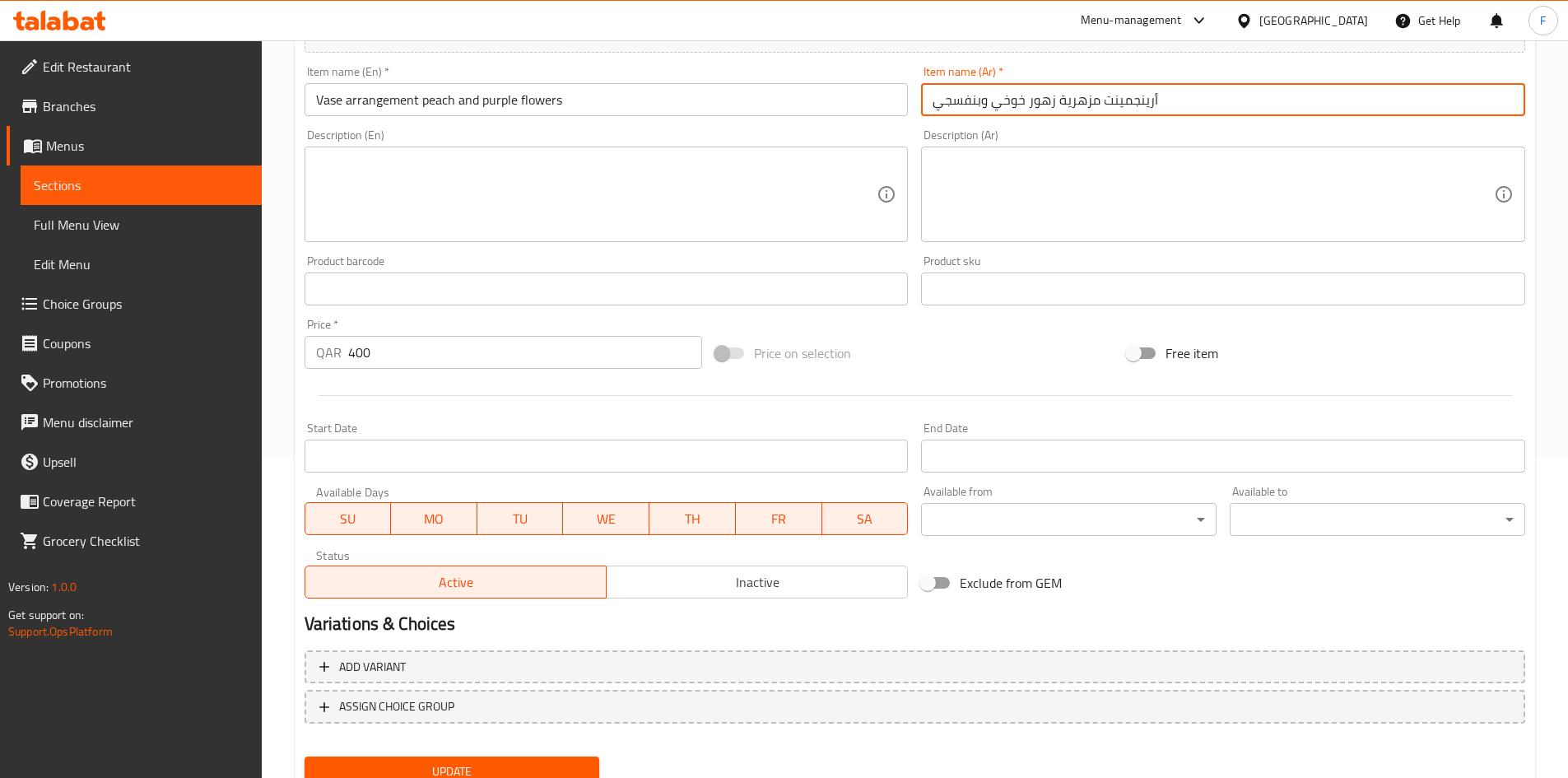
scroll to position [385, 0]
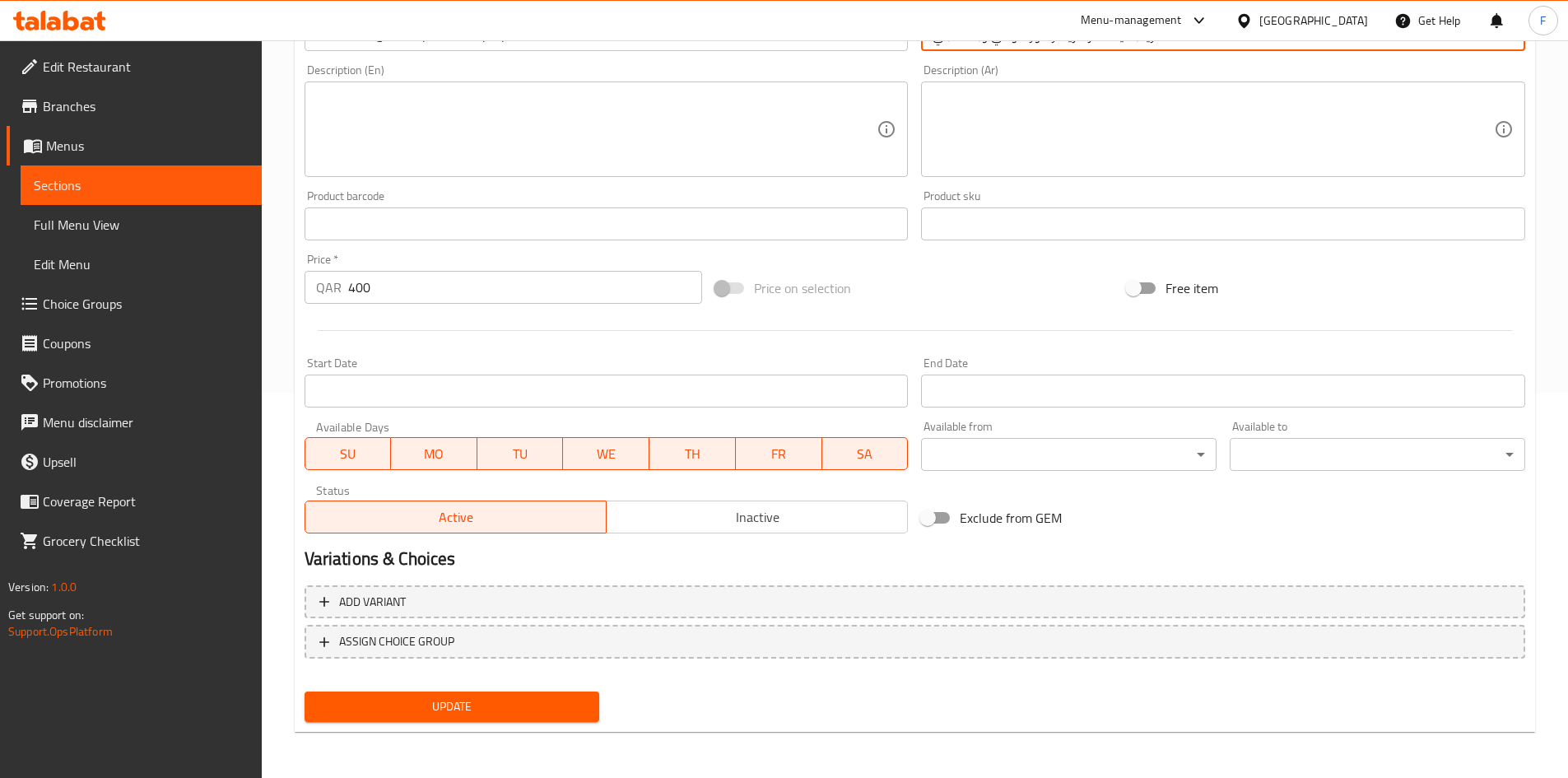
type input "أرينجمينت مزهرية زهور خوخي وبنفسجي"
click at [544, 704] on span "Update" at bounding box center [453, 707] width 269 height 20
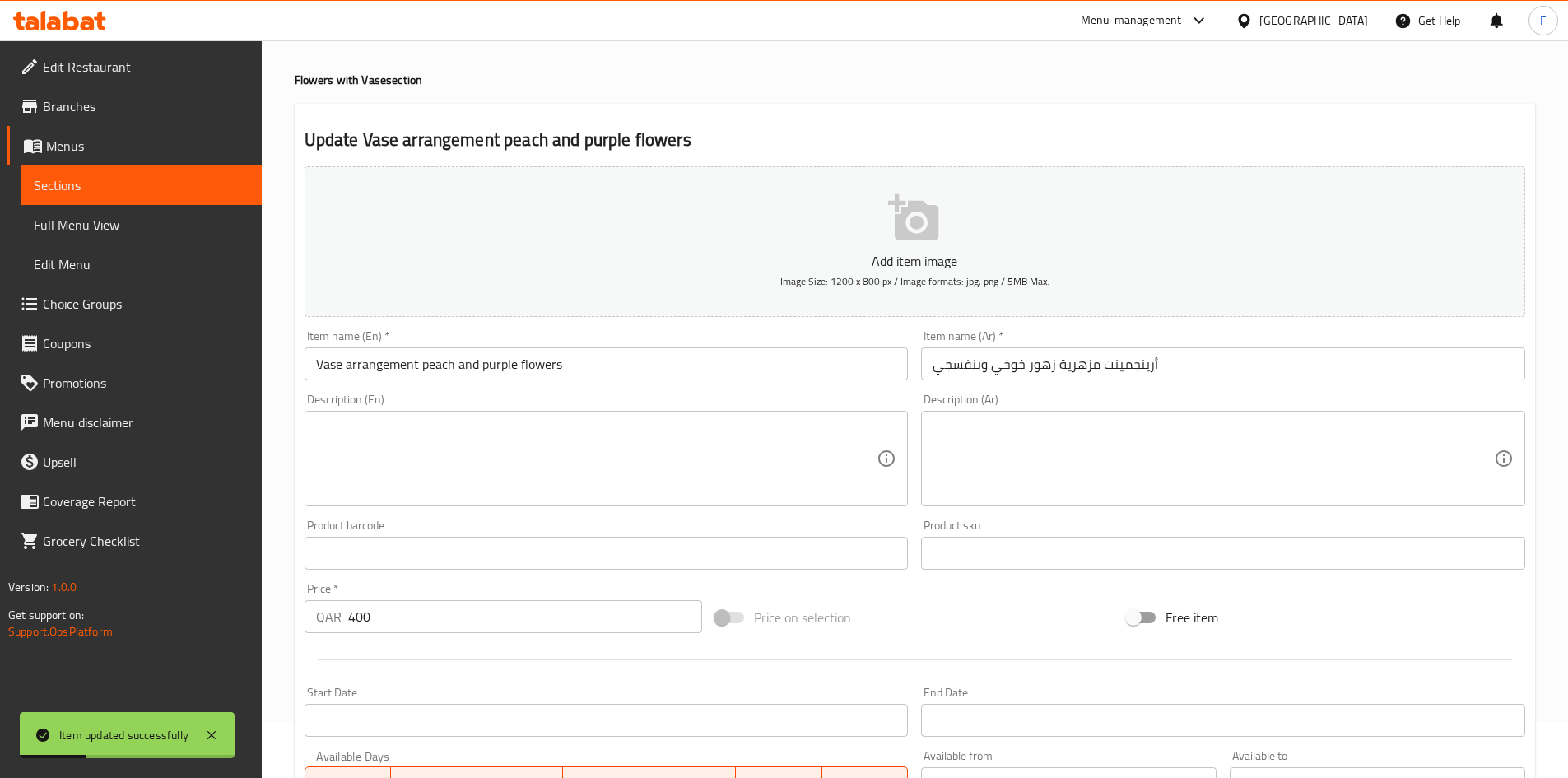
scroll to position [0, 0]
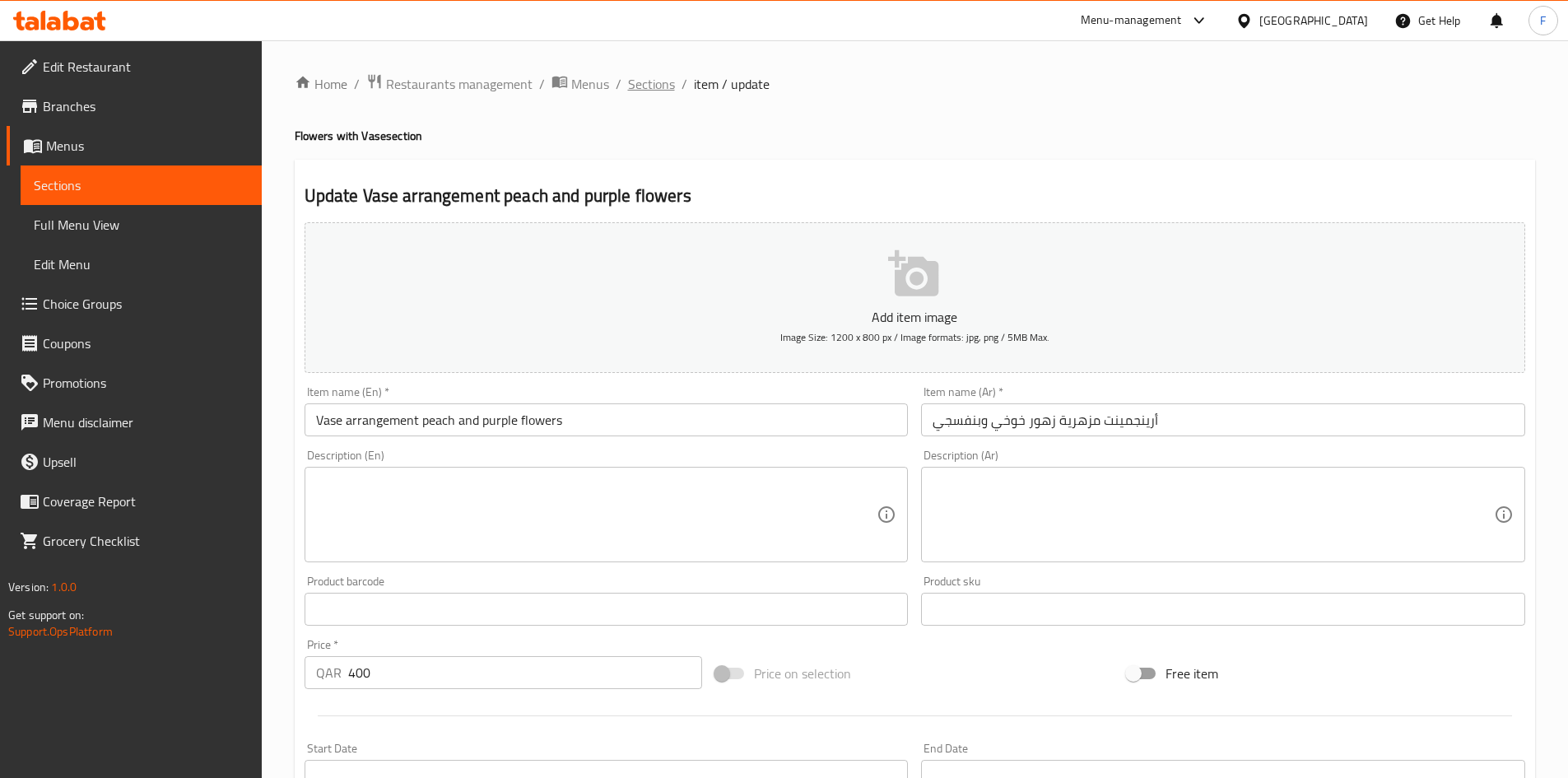
click at [657, 82] on span "Sections" at bounding box center [651, 83] width 47 height 19
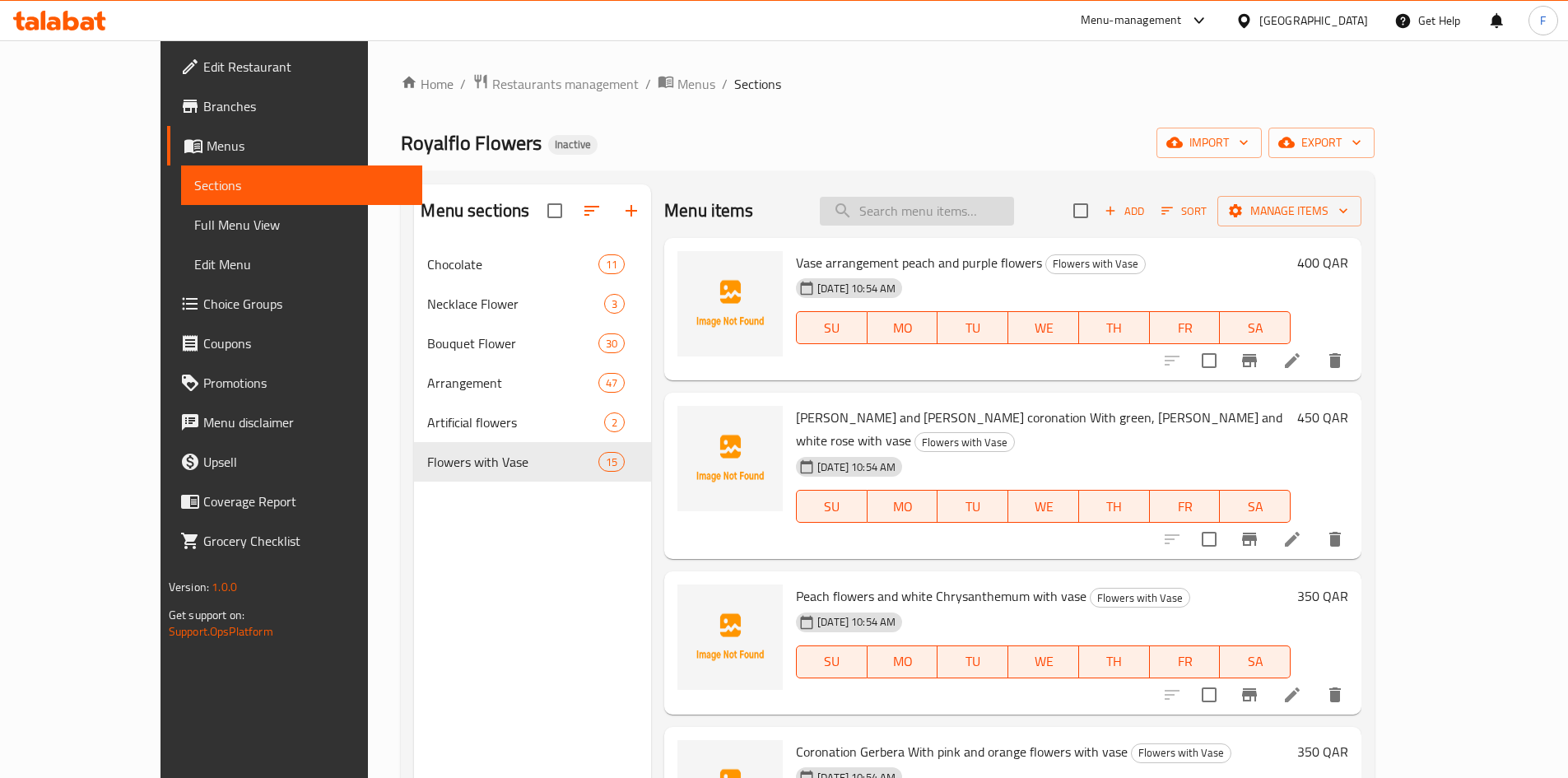
click at [951, 218] on input "search" at bounding box center [916, 210] width 195 height 29
paste input "Lily With White Rose Table Arrangement"
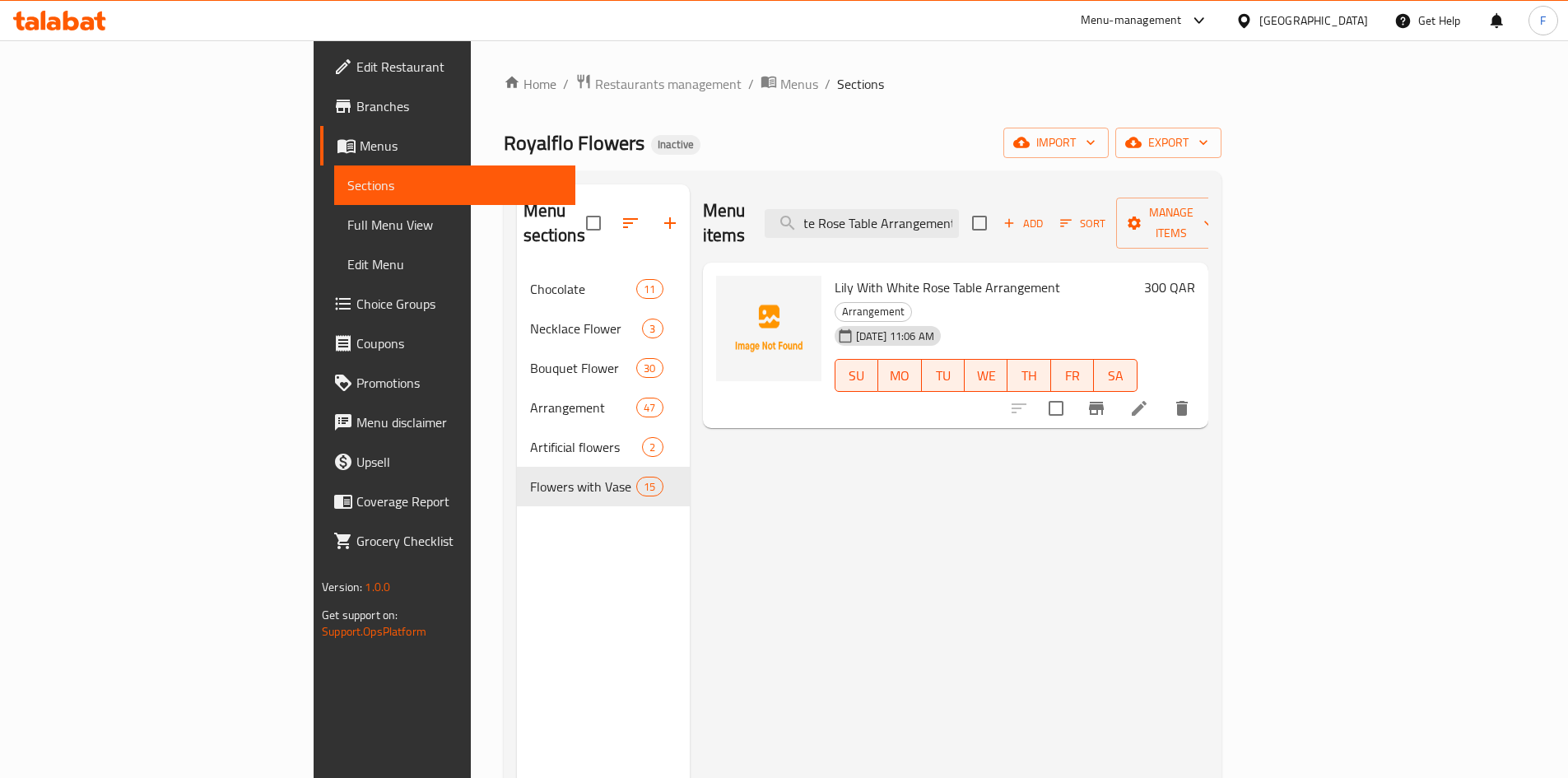
type input "Lily With White Rose Table Arrangement"
click at [1149, 398] on icon at bounding box center [1138, 407] width 19 height 19
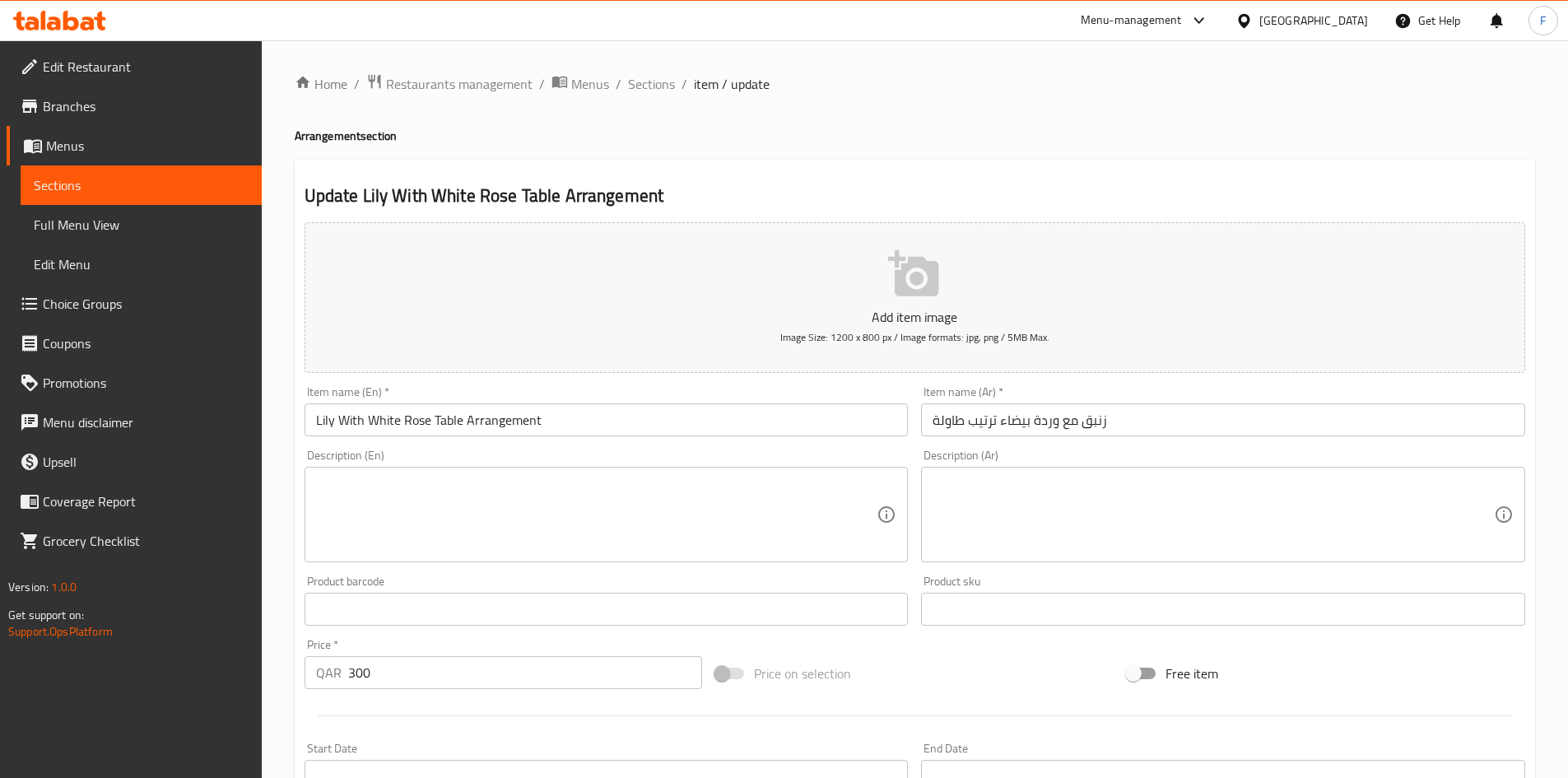
click at [989, 420] on input "زنبق مع وردة بيضاء ترتيب طاولة" at bounding box center [1222, 420] width 604 height 33
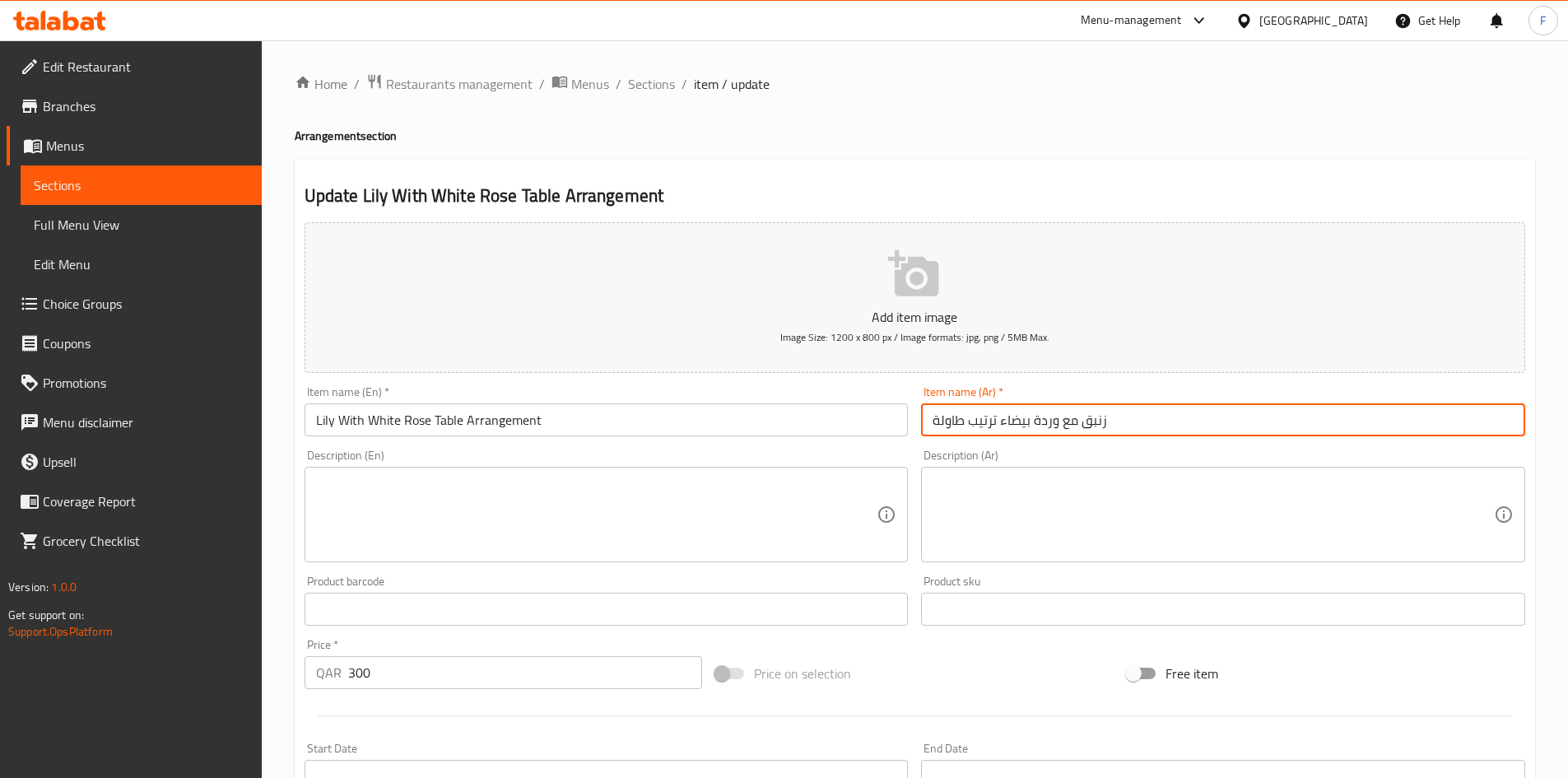
click at [989, 420] on input "زنبق مع وردة بيضاء ترتيب طاولة" at bounding box center [1222, 420] width 604 height 33
click at [975, 420] on input "زنبق مع وردة بيضاء ترتيب طاولة" at bounding box center [1222, 420] width 604 height 33
click at [973, 421] on input "زنبق مع وردة بيضاء ترتيب طاولة" at bounding box center [1222, 420] width 604 height 33
paste input "رينجمينت"
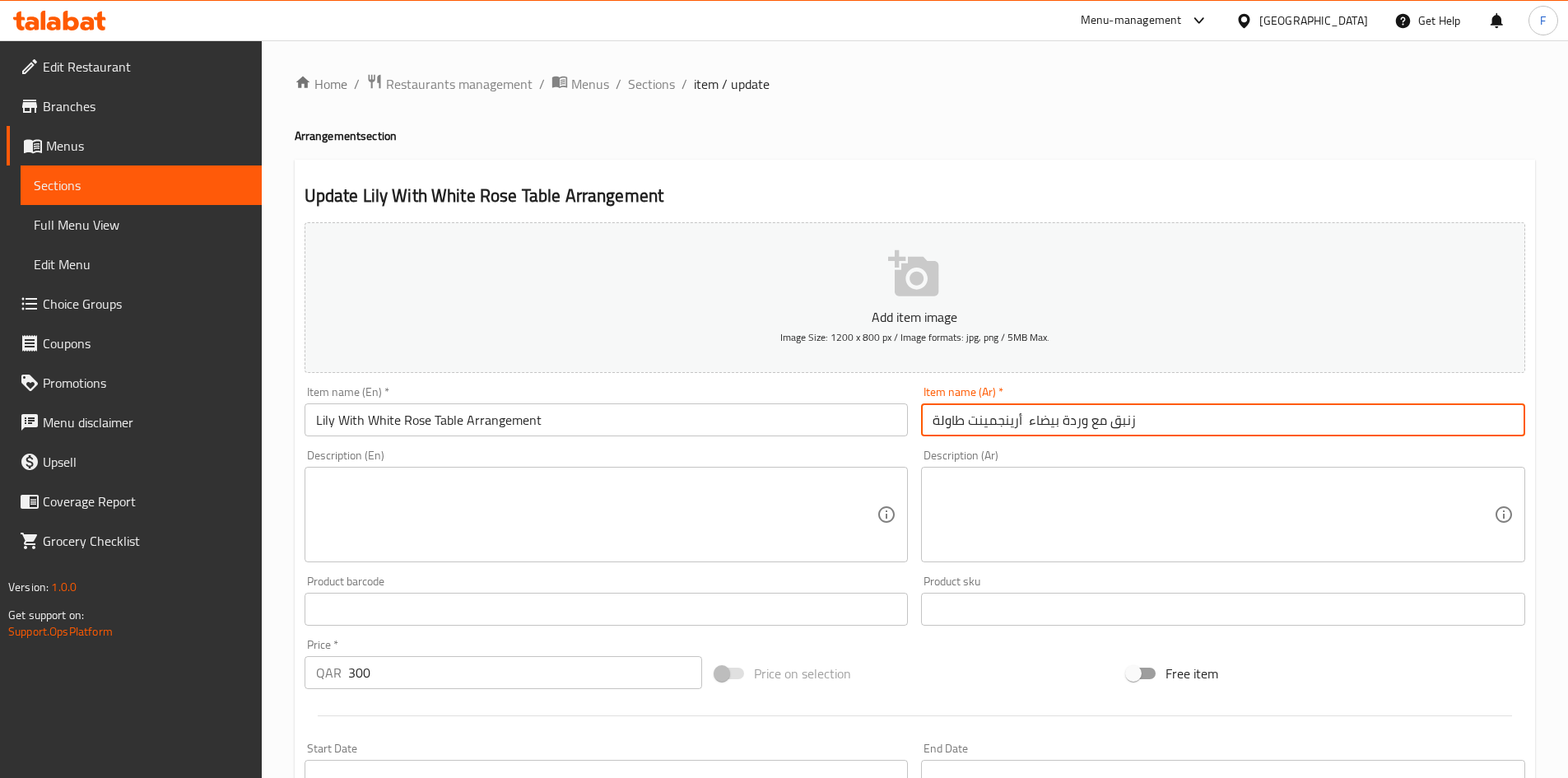
type input "زنبق مع وردة بيضاء أرينجمينت طاولة"
click at [447, 420] on input "Lily With White Rose Table Arrangement" at bounding box center [606, 420] width 604 height 33
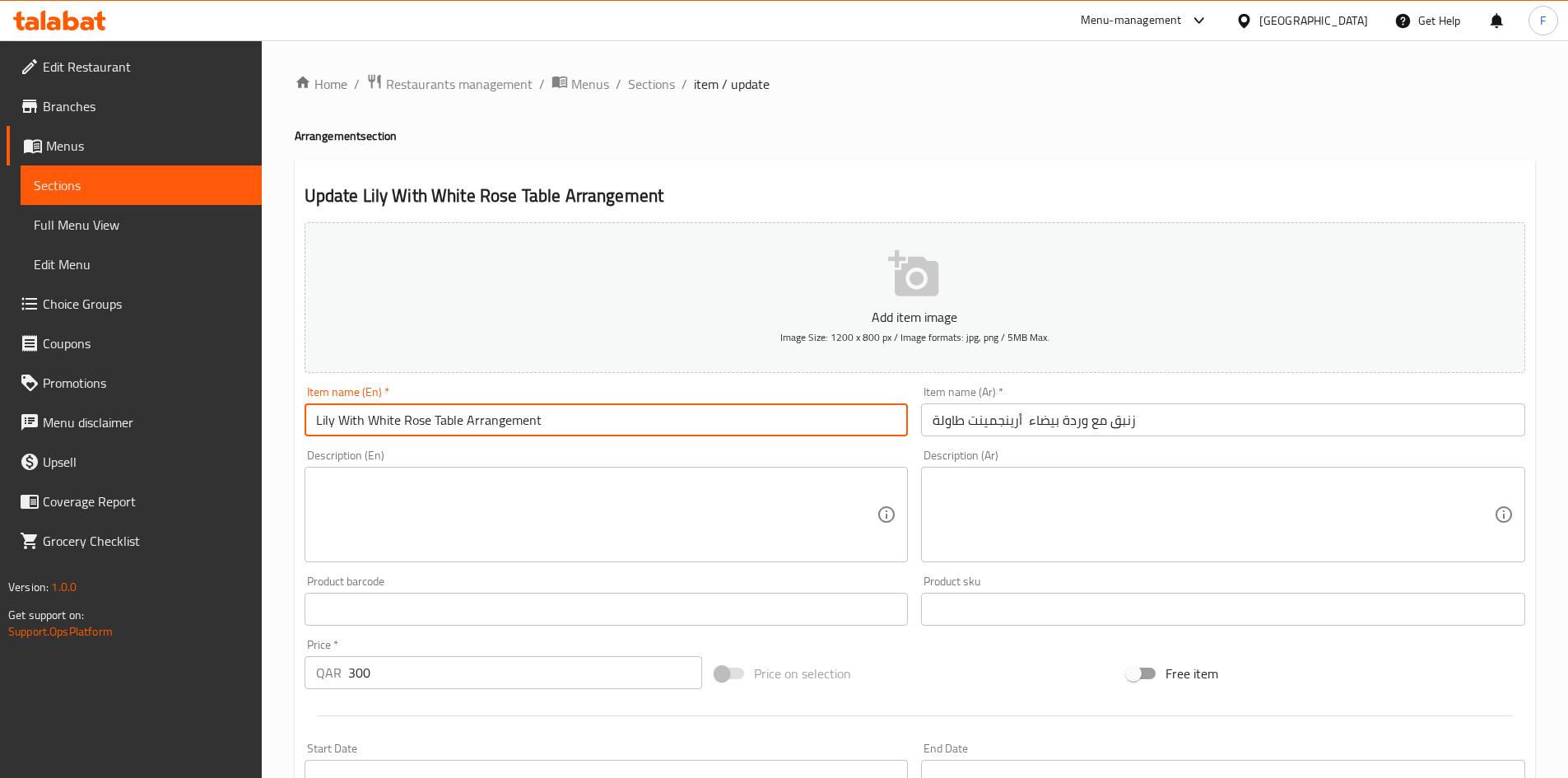
click at [448, 420] on input "Lily With White Rose Table Arrangement" at bounding box center [606, 420] width 604 height 33
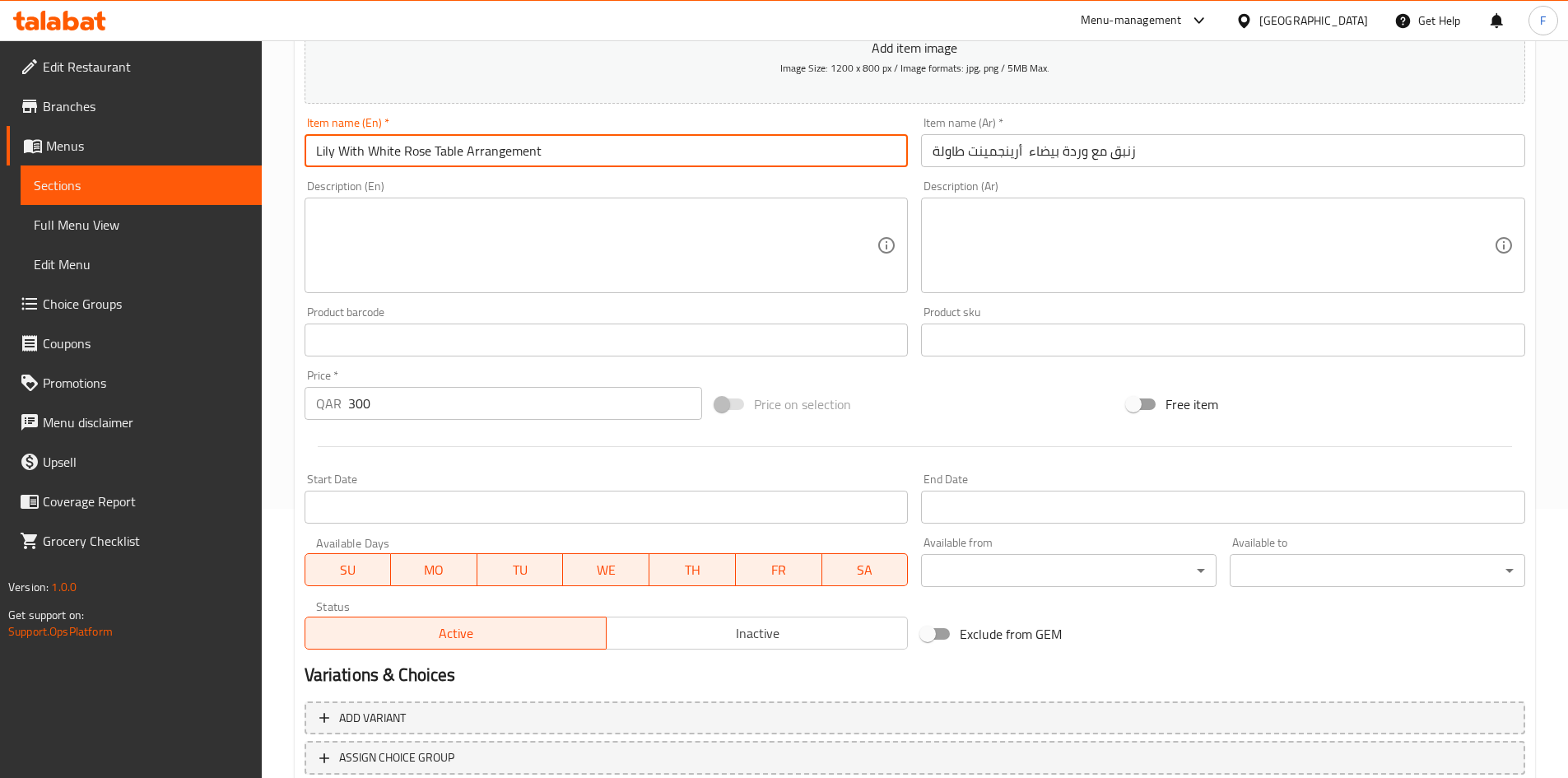
scroll to position [385, 0]
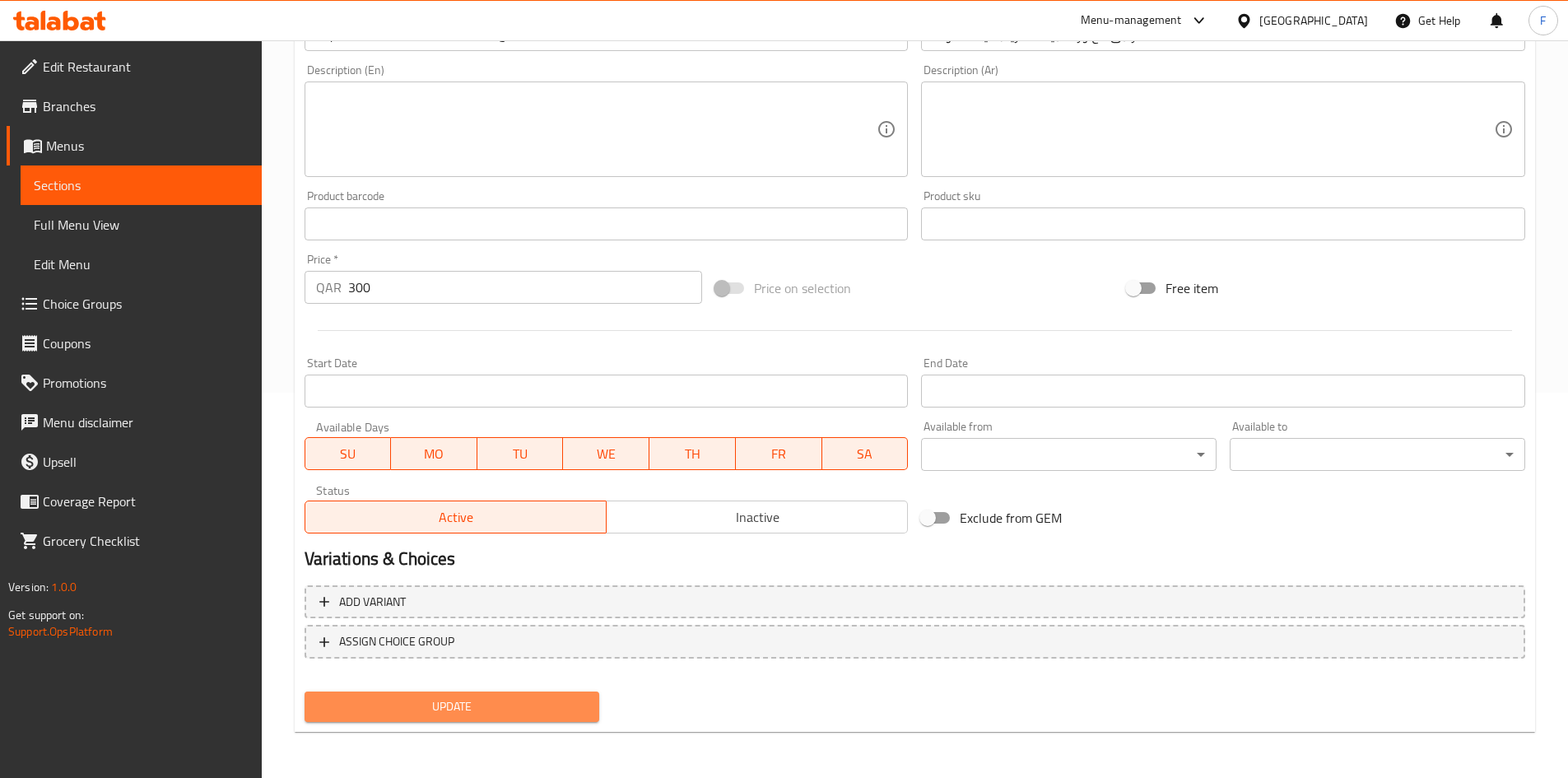
click at [556, 714] on span "Update" at bounding box center [453, 707] width 269 height 20
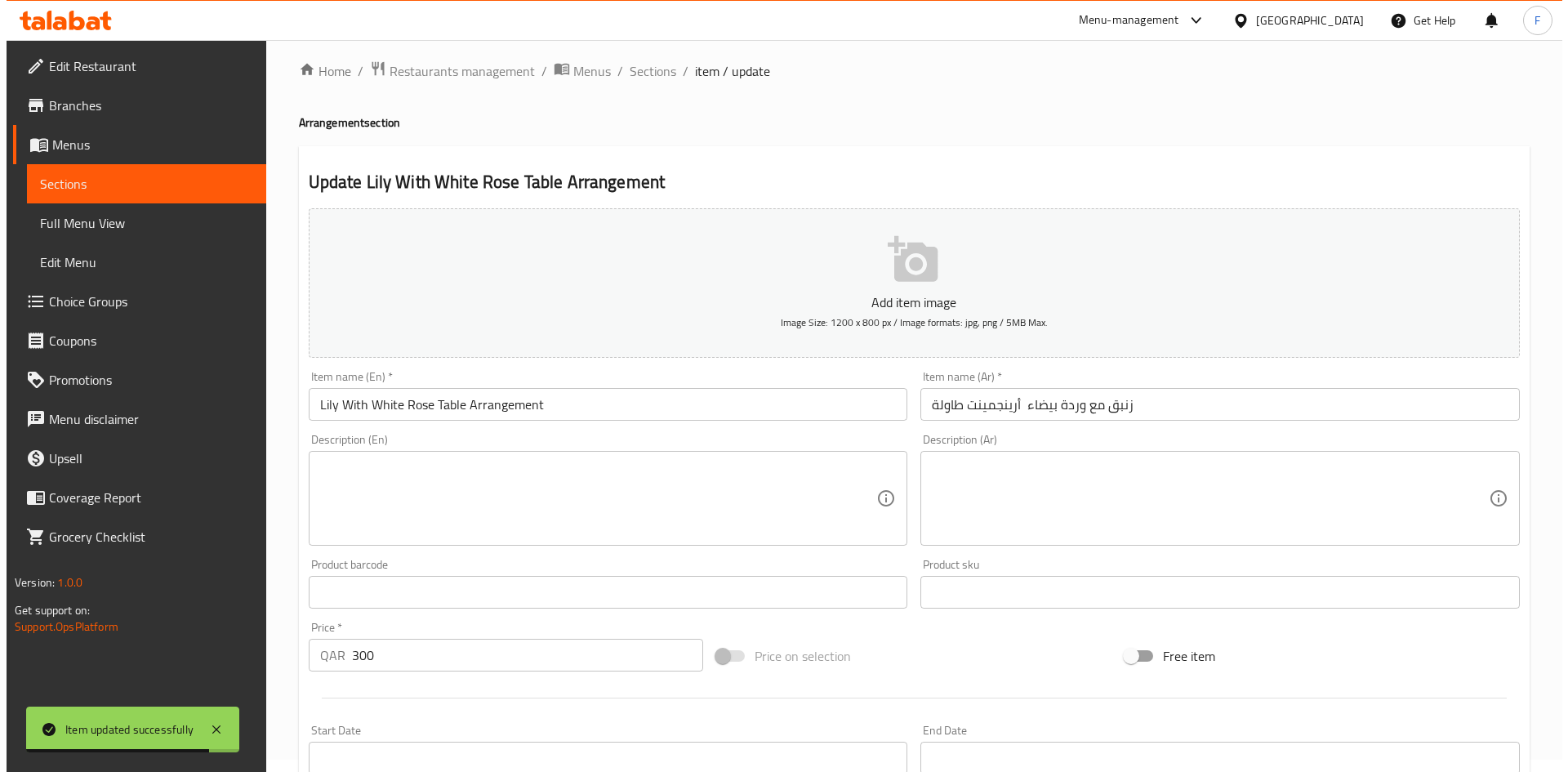
scroll to position [0, 0]
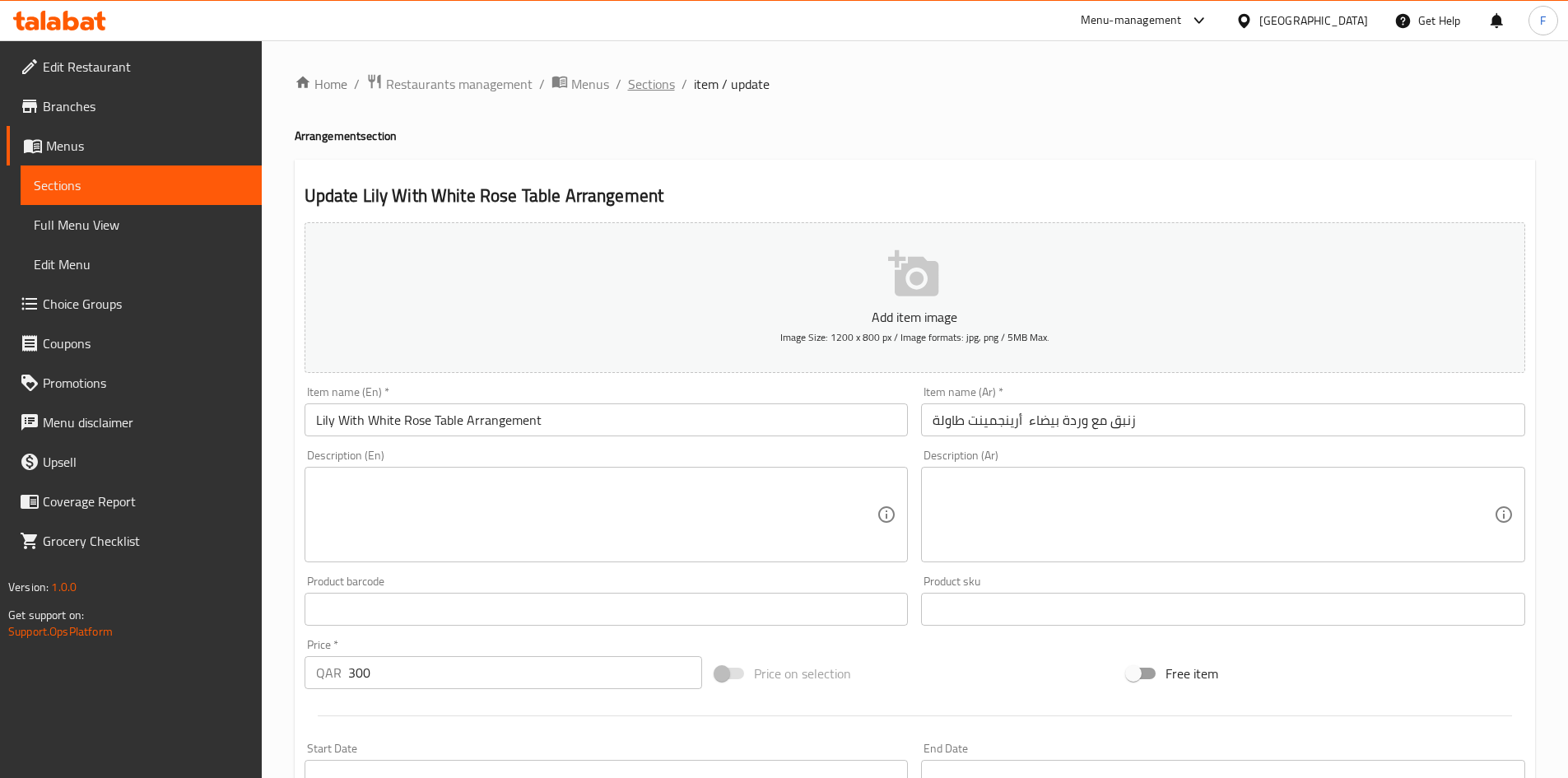
click at [655, 82] on span "Sections" at bounding box center [651, 83] width 47 height 19
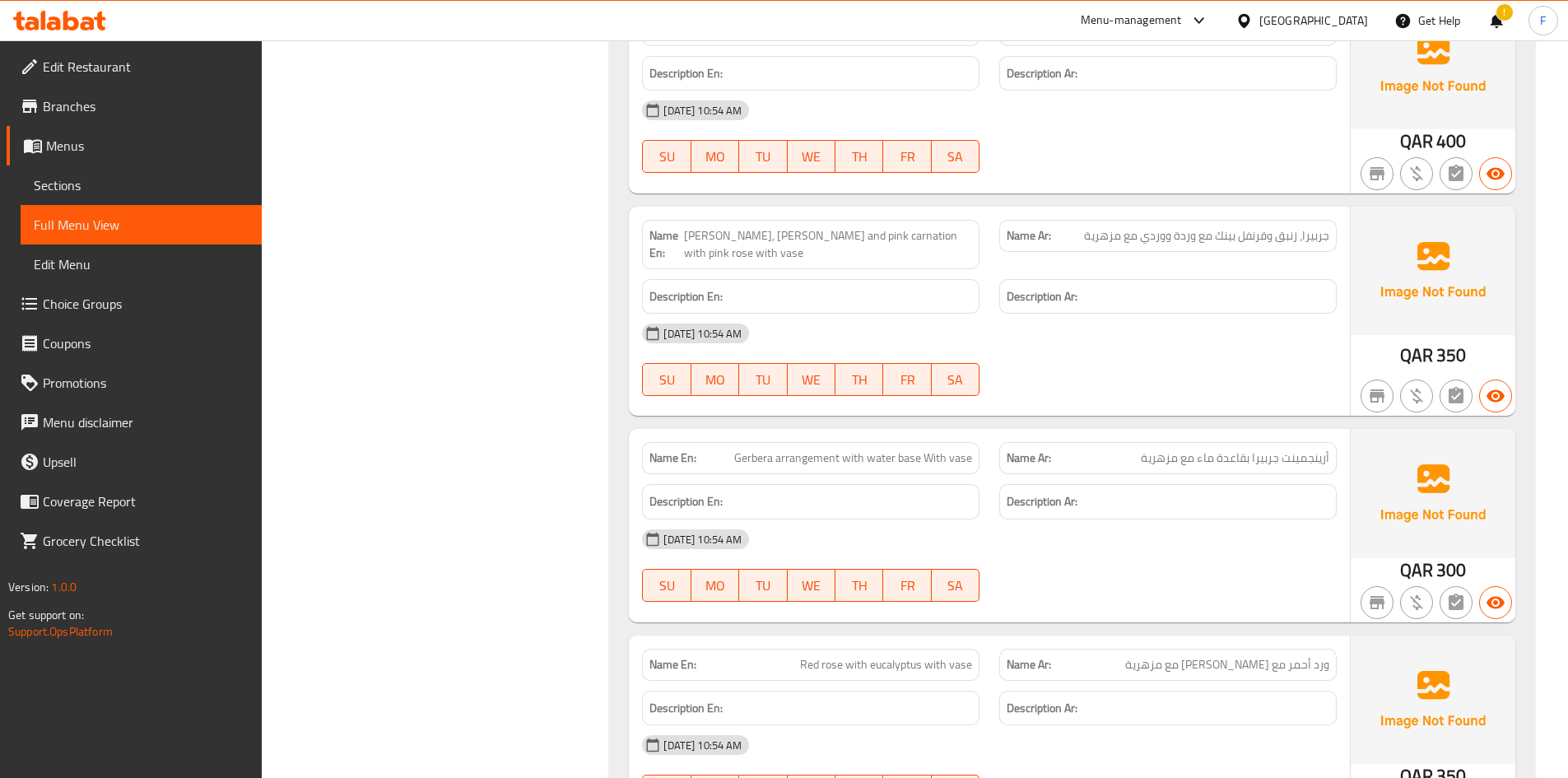
scroll to position [19621, 0]
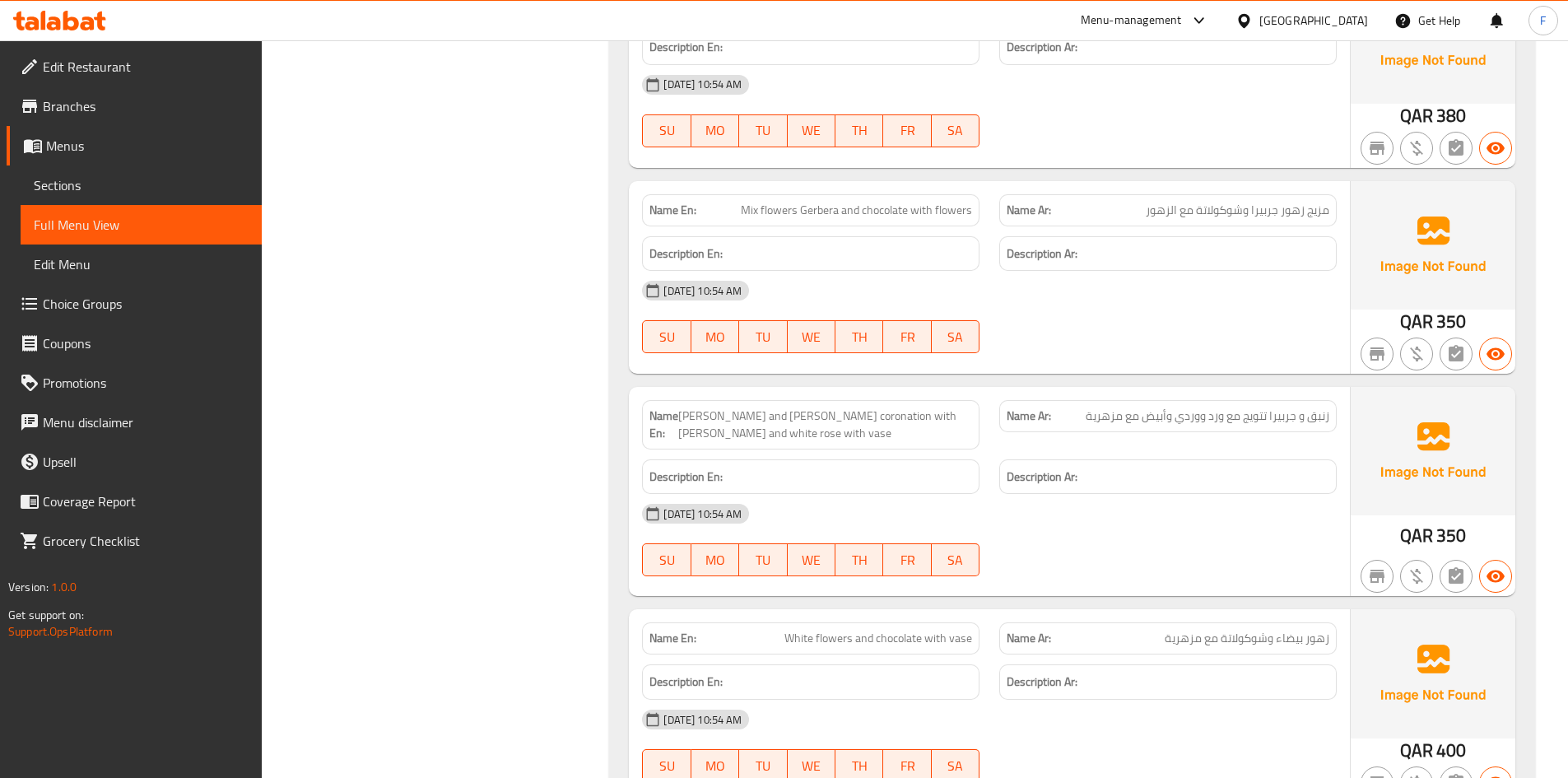
scroll to position [21500, 0]
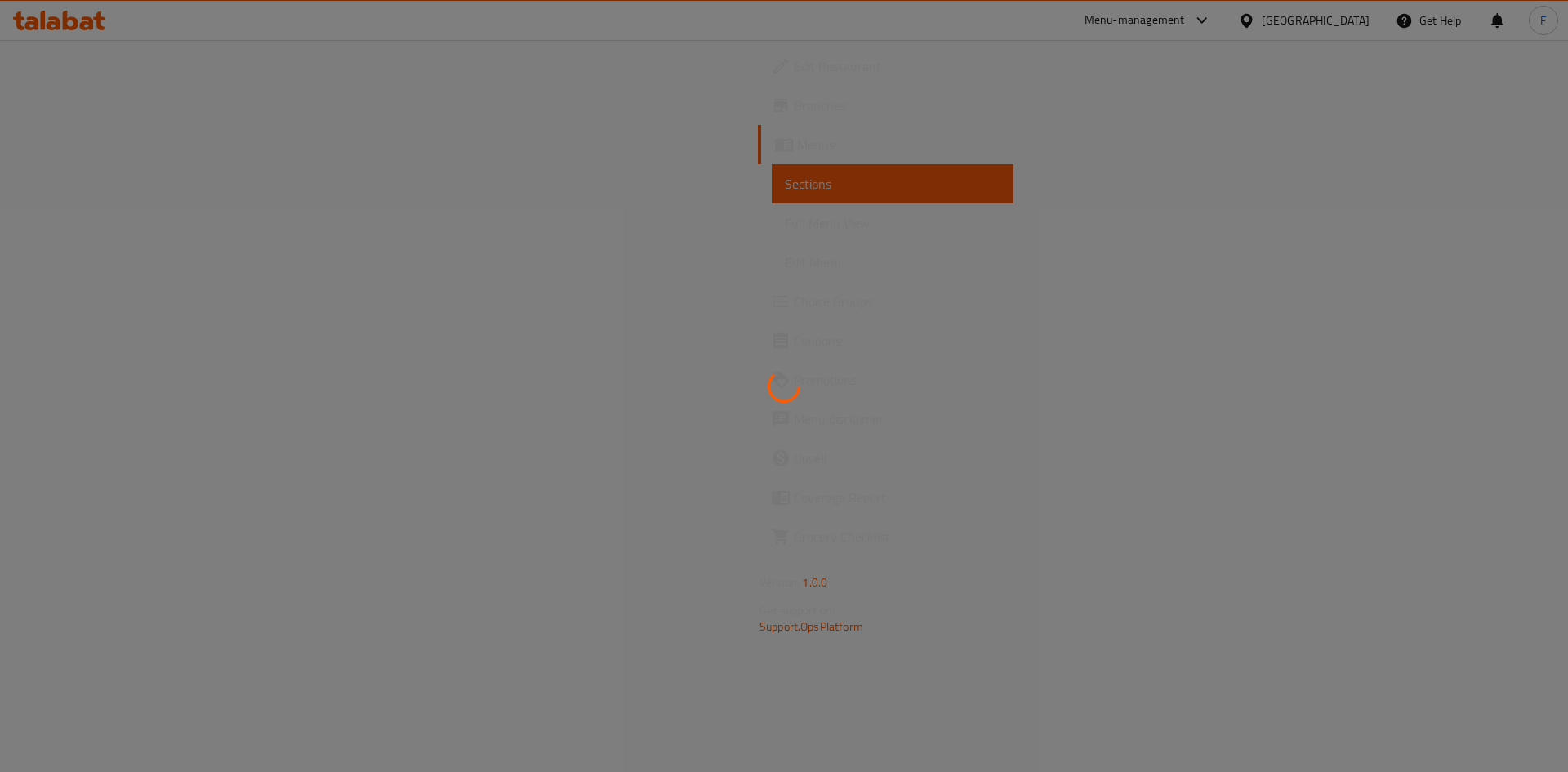
click at [917, 430] on div at bounding box center [784, 386] width 1568 height 772
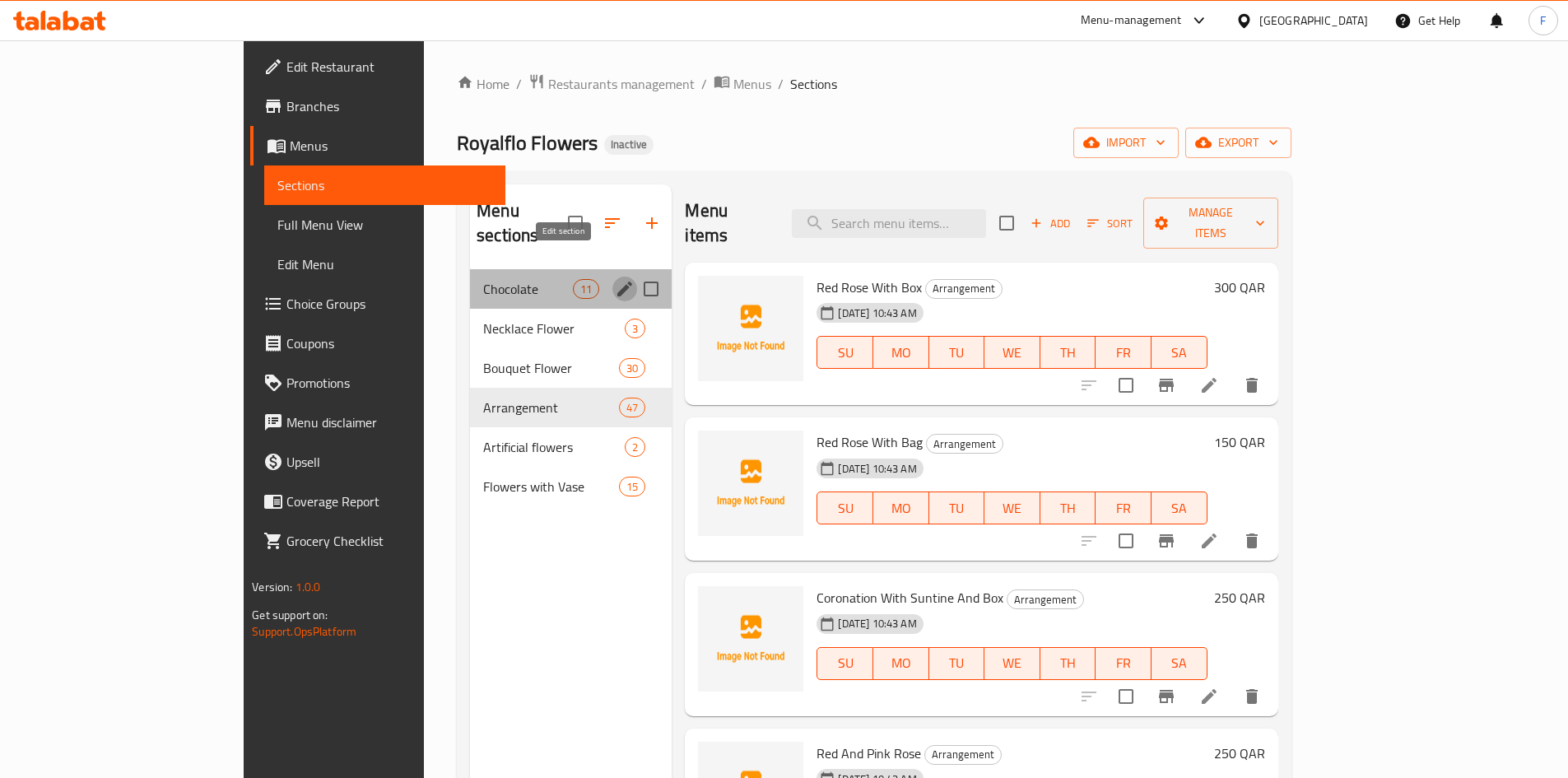
click at [615, 279] on icon "edit" at bounding box center [624, 289] width 19 height 19
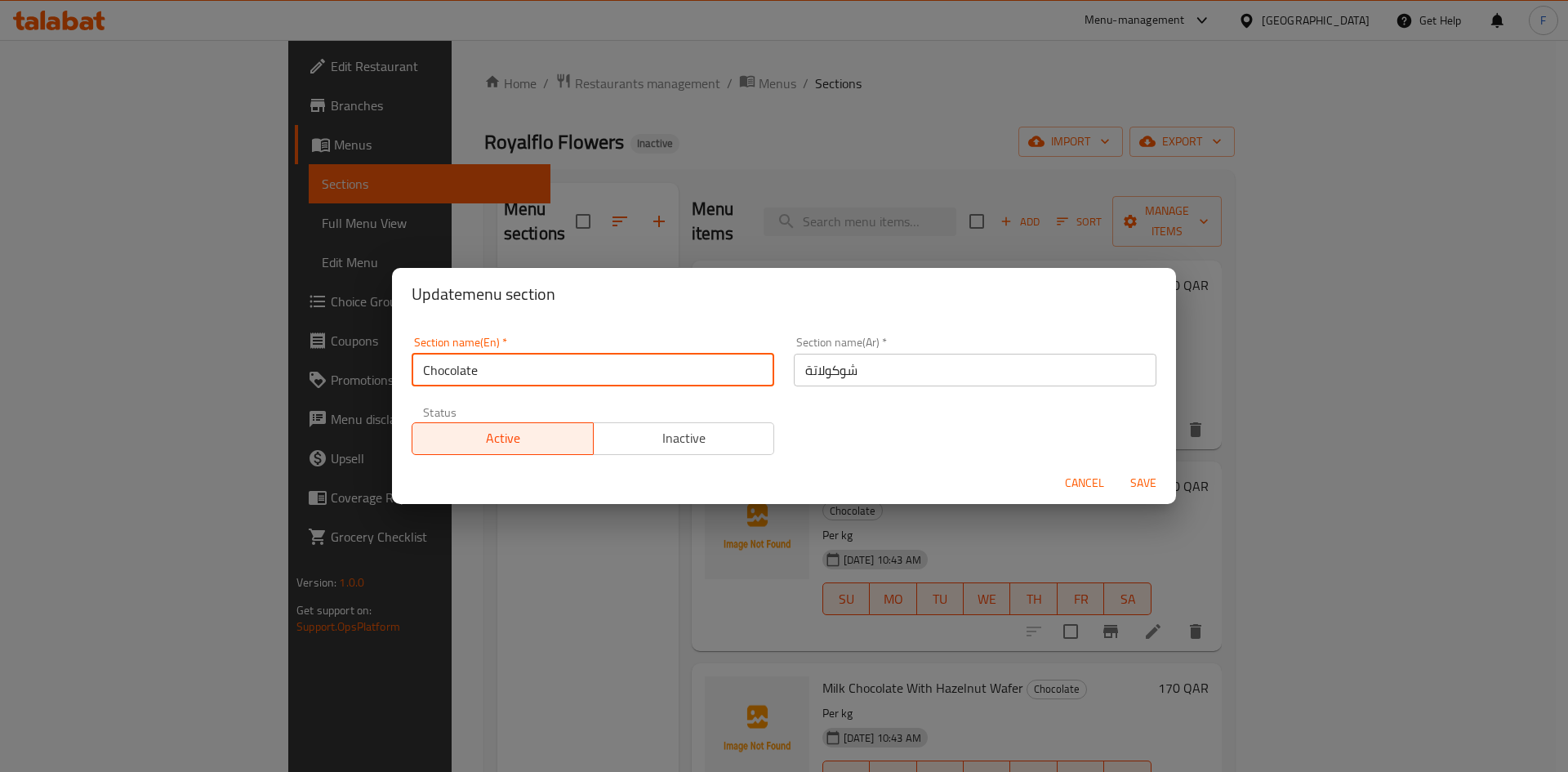
drag, startPoint x: 497, startPoint y: 370, endPoint x: 417, endPoint y: 360, distance: 80.6
click at [417, 360] on input "Chocolate" at bounding box center [592, 370] width 363 height 33
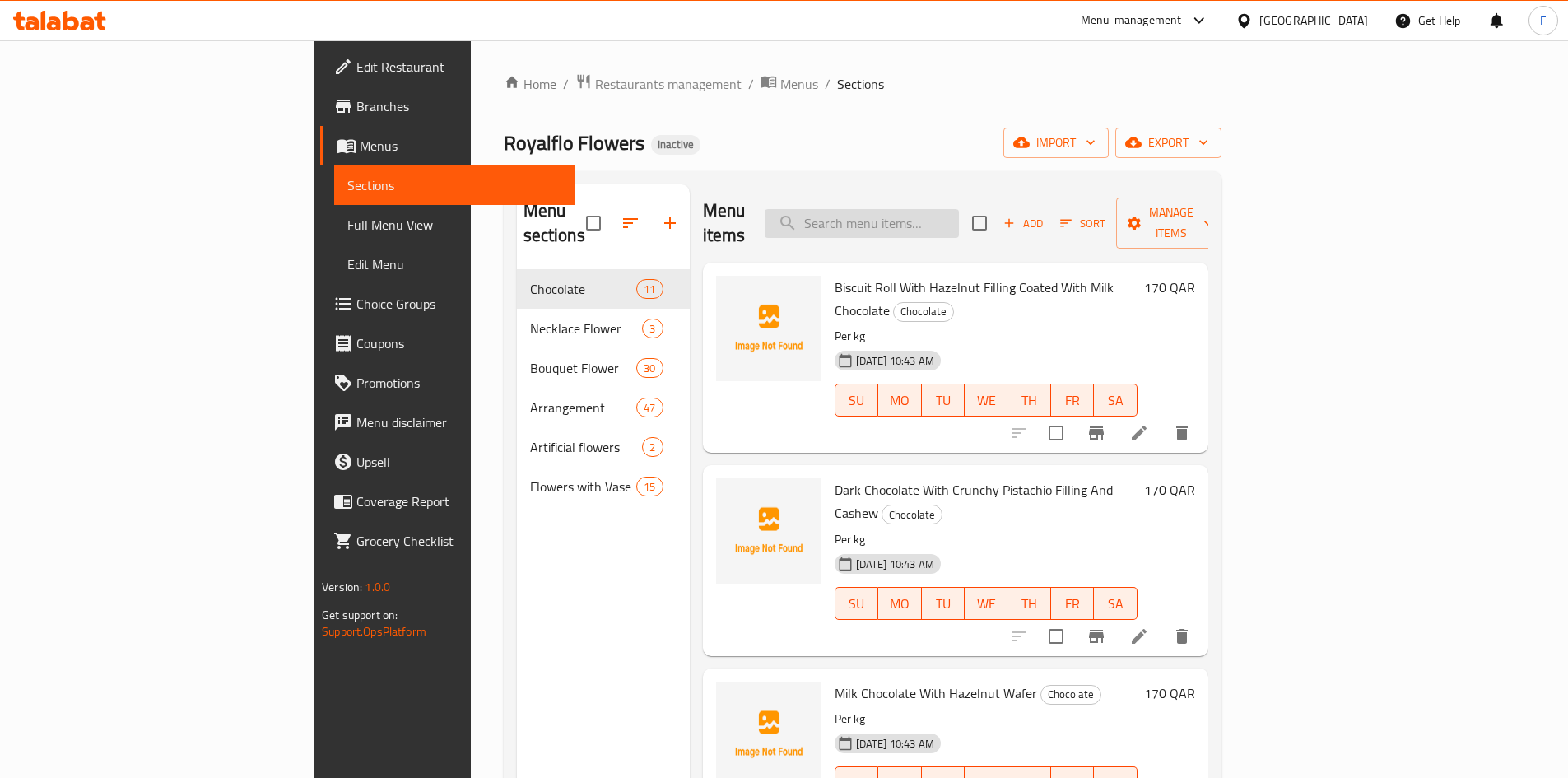
click at [959, 218] on input "search" at bounding box center [862, 223] width 195 height 29
paste input "Dubai kunafa chocolate pistachio"
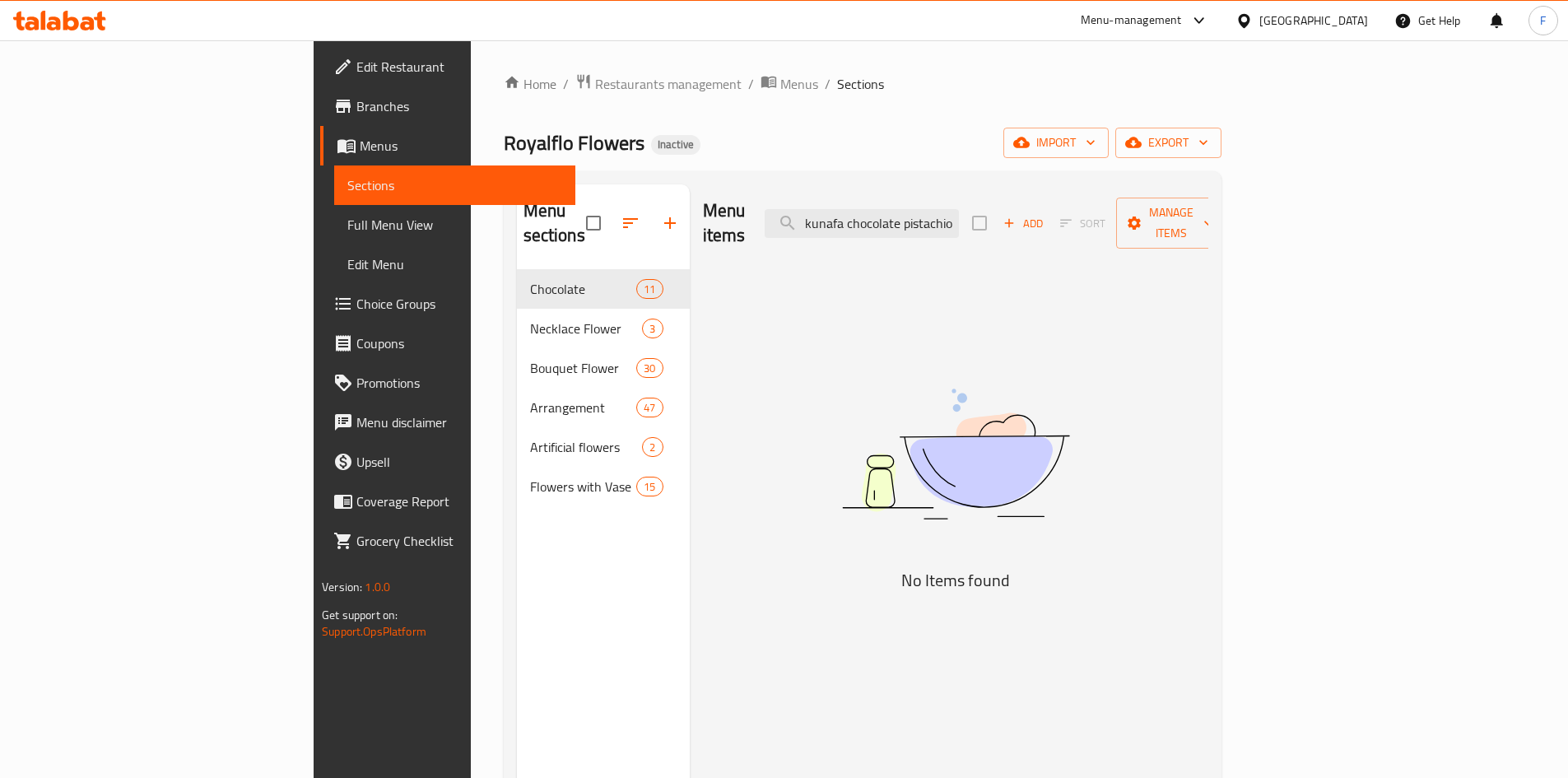
scroll to position [0, 35]
drag, startPoint x: 959, startPoint y: 218, endPoint x: 1133, endPoint y: 225, distance: 174.1
click at [1133, 225] on div "Menu items Dubai kunafa chocolate pistachio Add Sort Manage items" at bounding box center [956, 223] width 505 height 78
click at [959, 209] on input "Dubai kunafa" at bounding box center [862, 223] width 195 height 29
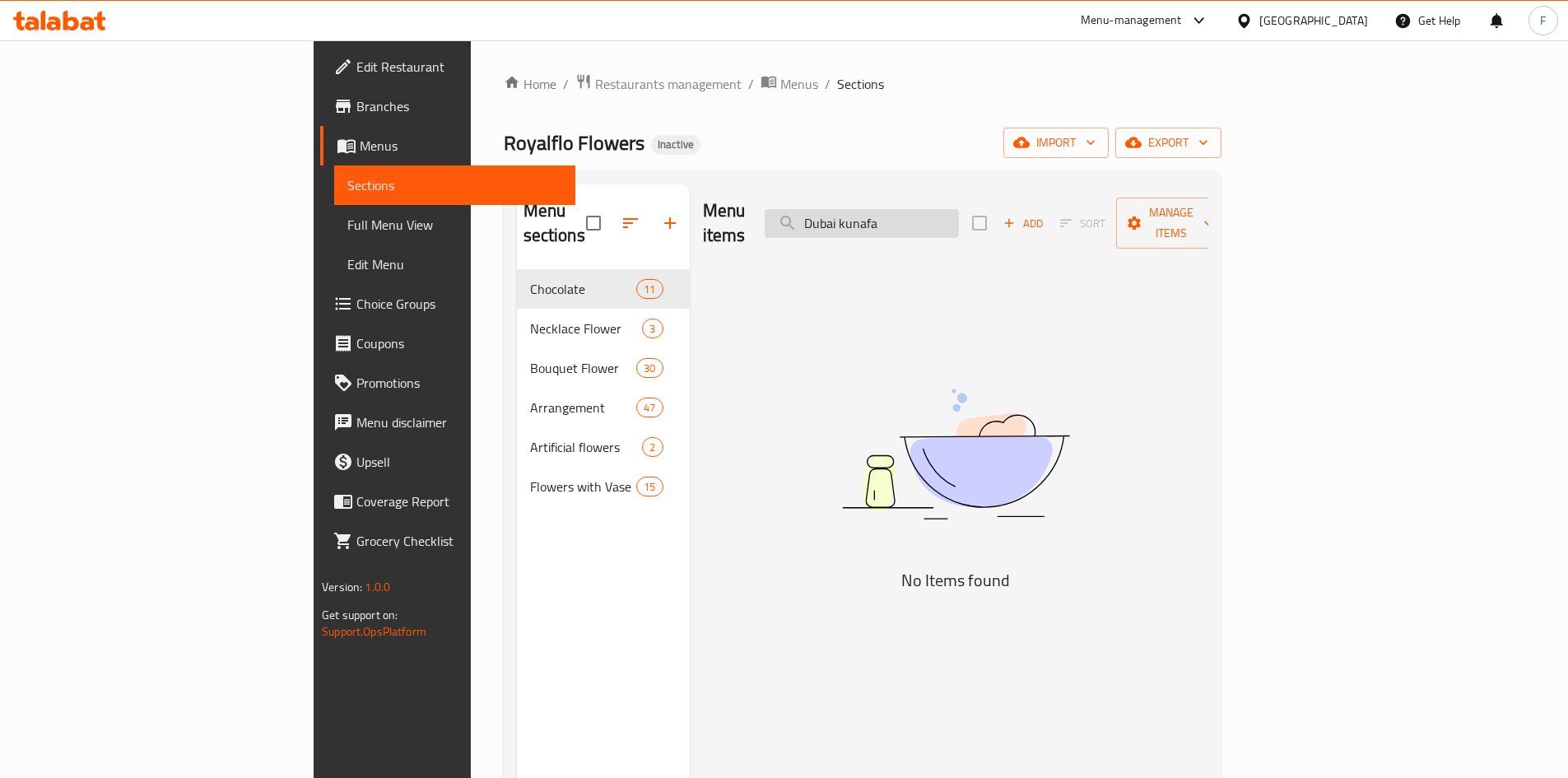
click at [959, 209] on input "Dubai kunafa" at bounding box center [862, 223] width 195 height 29
type input "D"
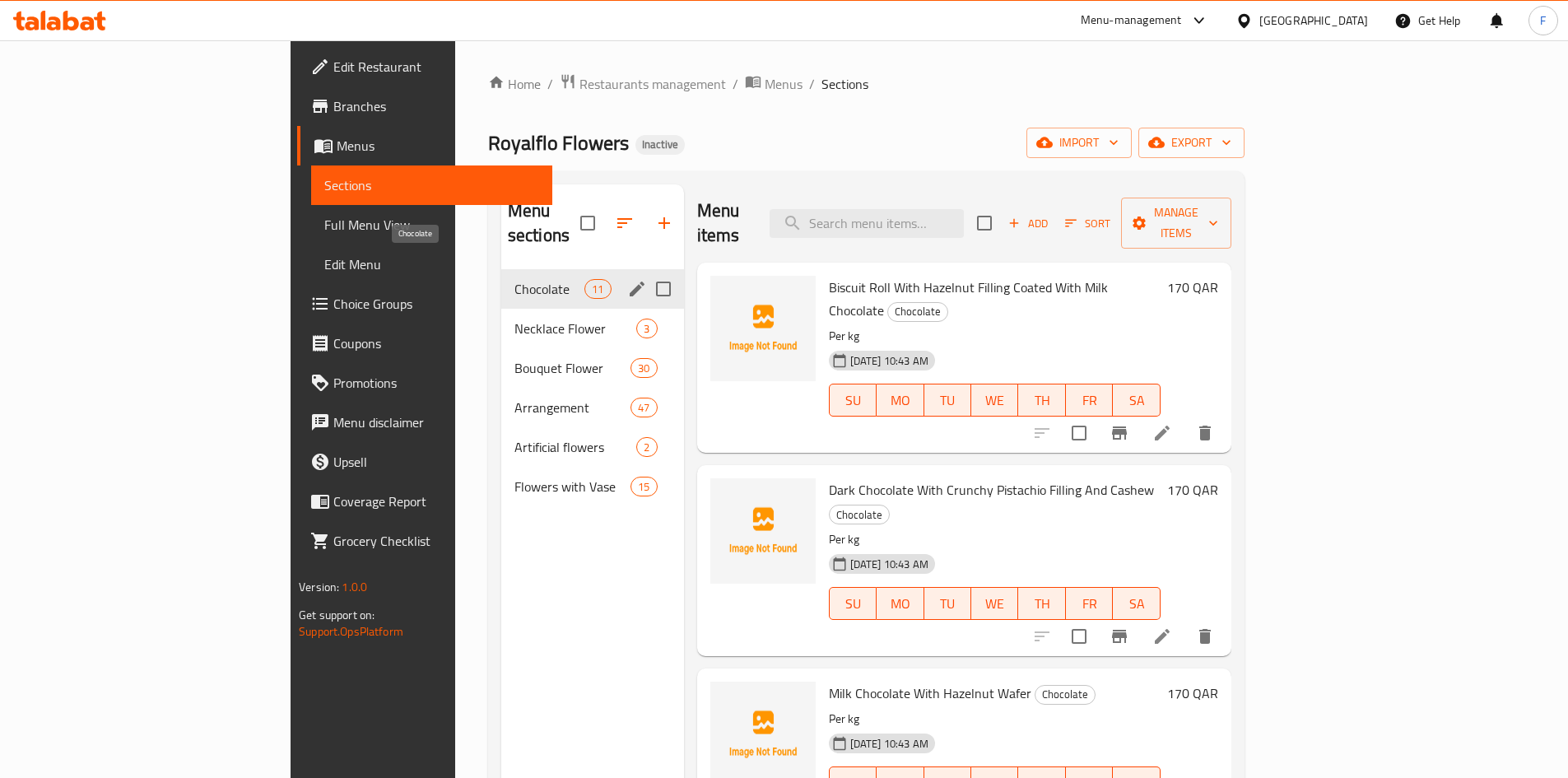
click at [514, 279] on span "Chocolate" at bounding box center [549, 289] width 70 height 19
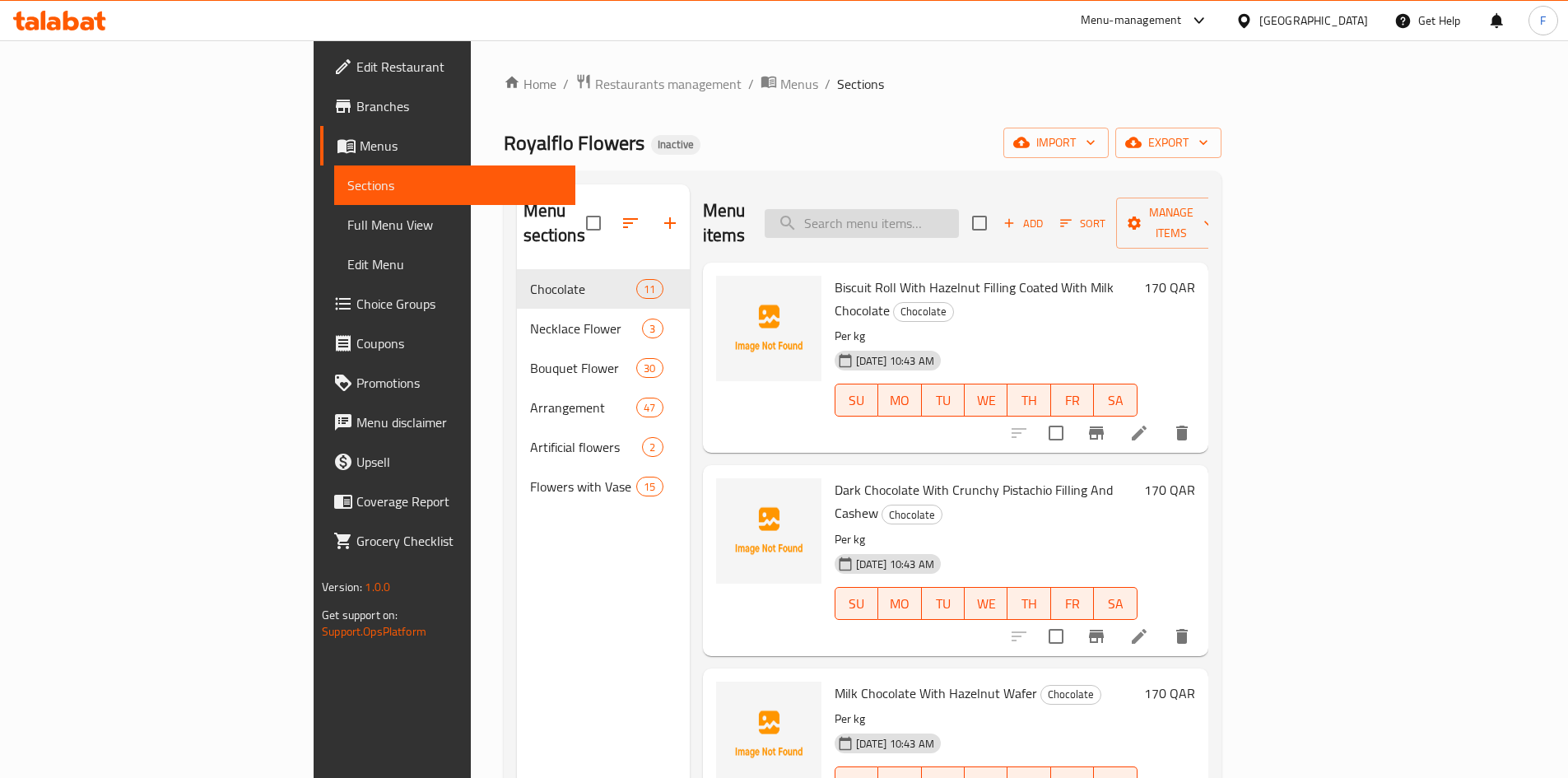
click at [959, 218] on input "search" at bounding box center [862, 223] width 195 height 29
paste input "Milk chocolate with crunchy hazelnut filling"
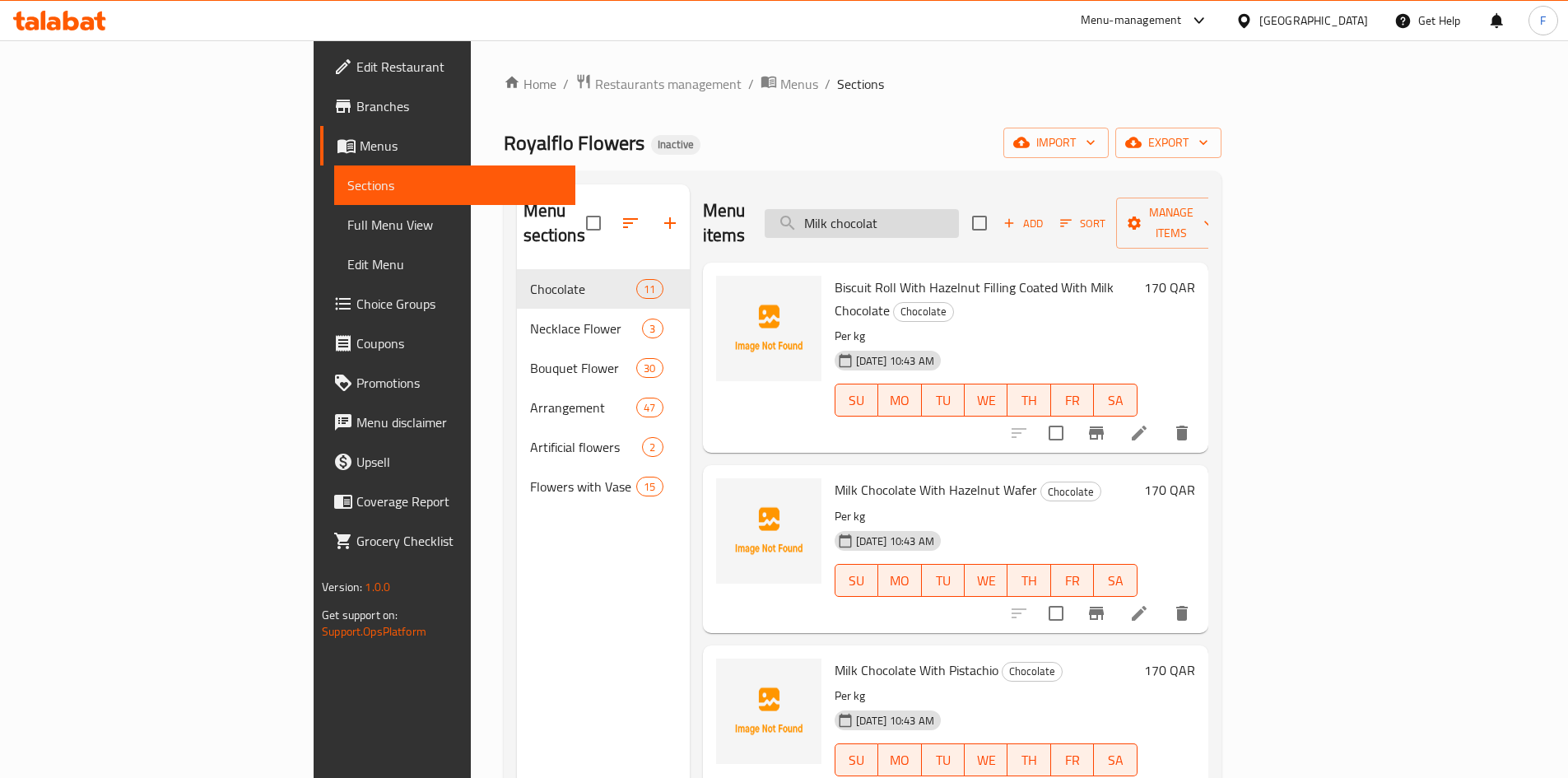
drag, startPoint x: 985, startPoint y: 214, endPoint x: 896, endPoint y: 214, distance: 89.0
click at [896, 214] on input "Milk chocolat" at bounding box center [862, 223] width 195 height 29
paste input "e with crunchy hazelnut filling"
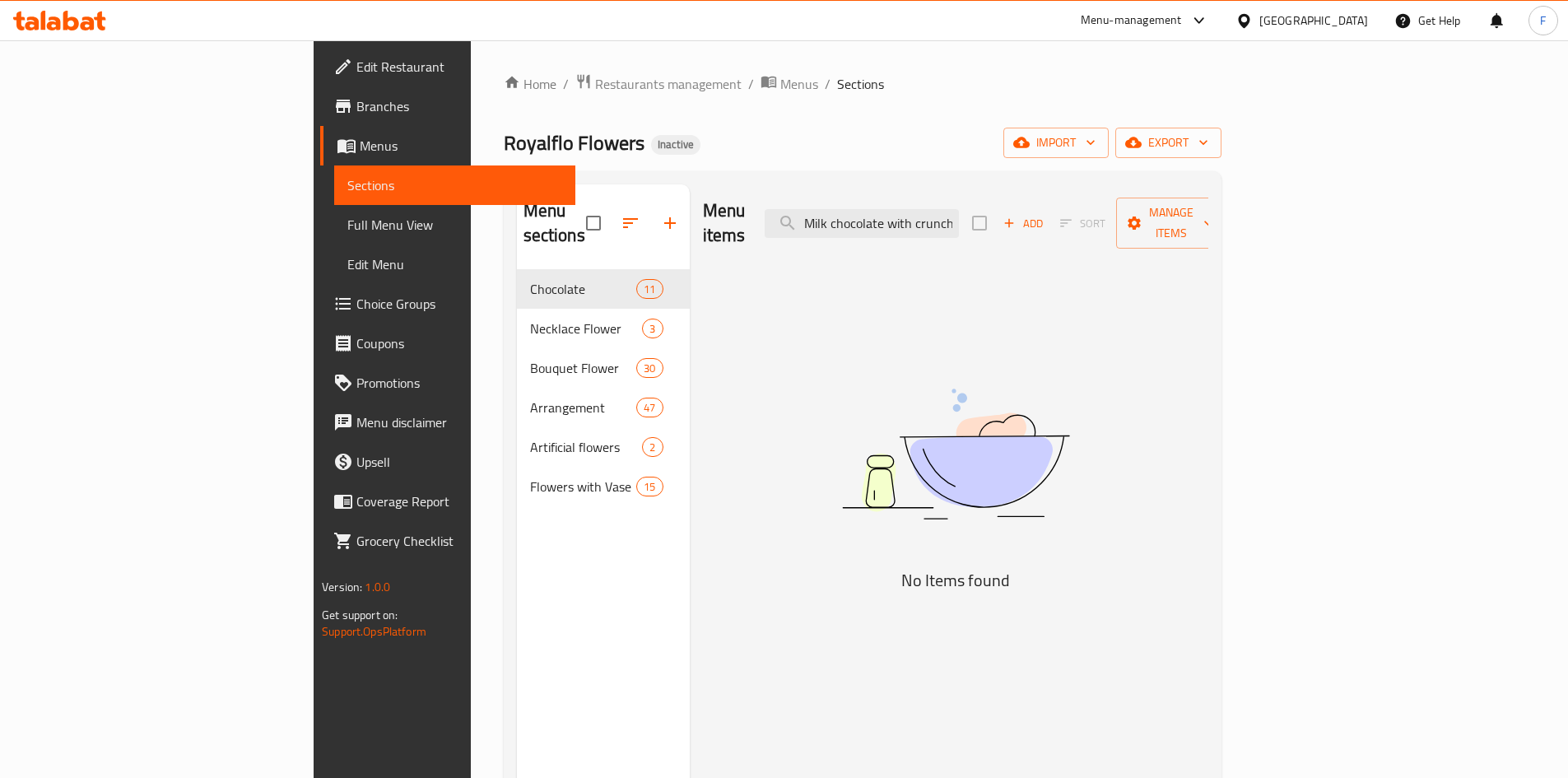
drag, startPoint x: 984, startPoint y: 221, endPoint x: 803, endPoint y: 221, distance: 181.0
click at [803, 221] on div "Menu items Milk chocolate with crunchy hazelnut filling Add Sort Manage items" at bounding box center [956, 223] width 505 height 78
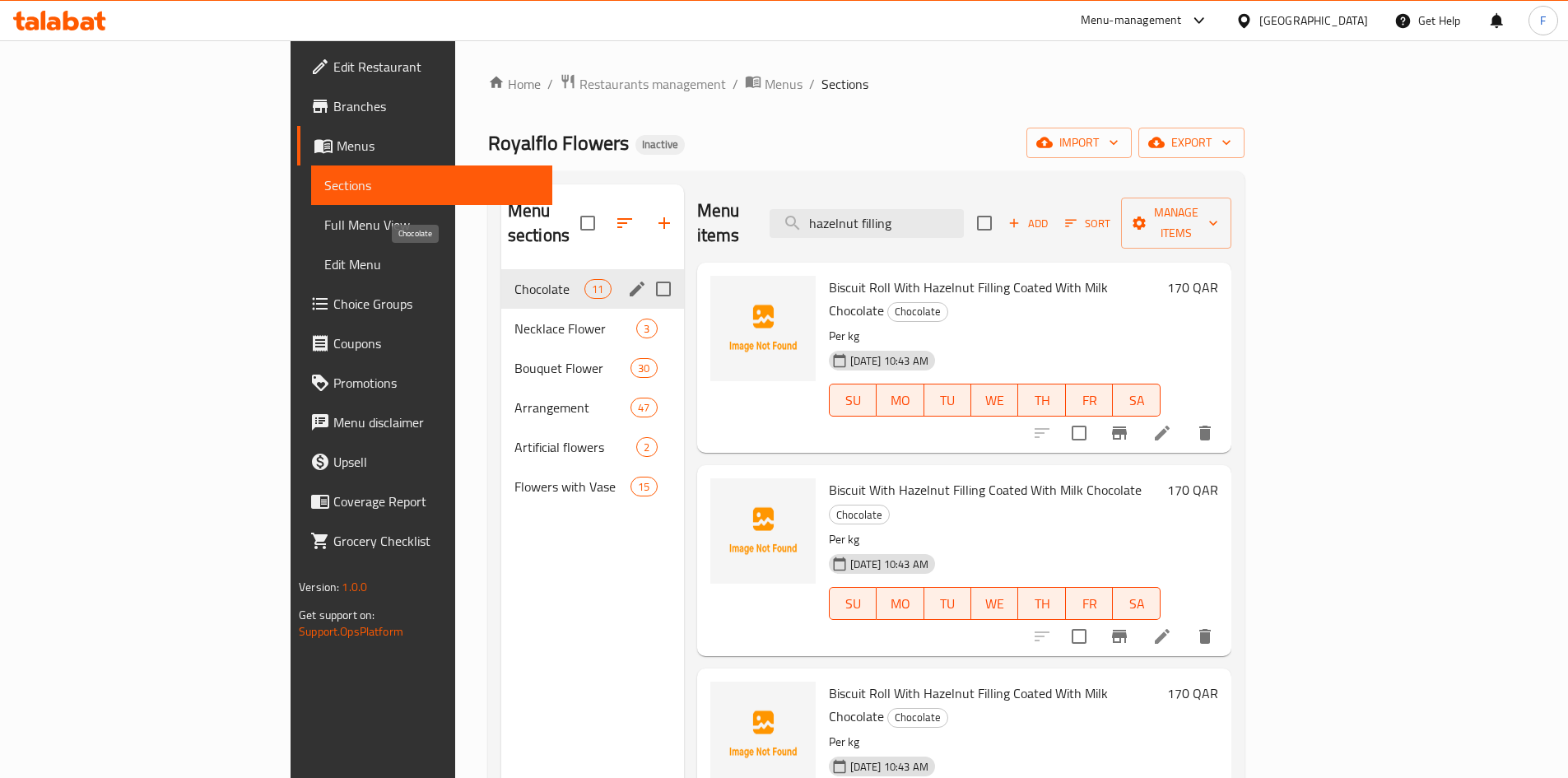
click at [514, 279] on span "Chocolate" at bounding box center [549, 289] width 70 height 19
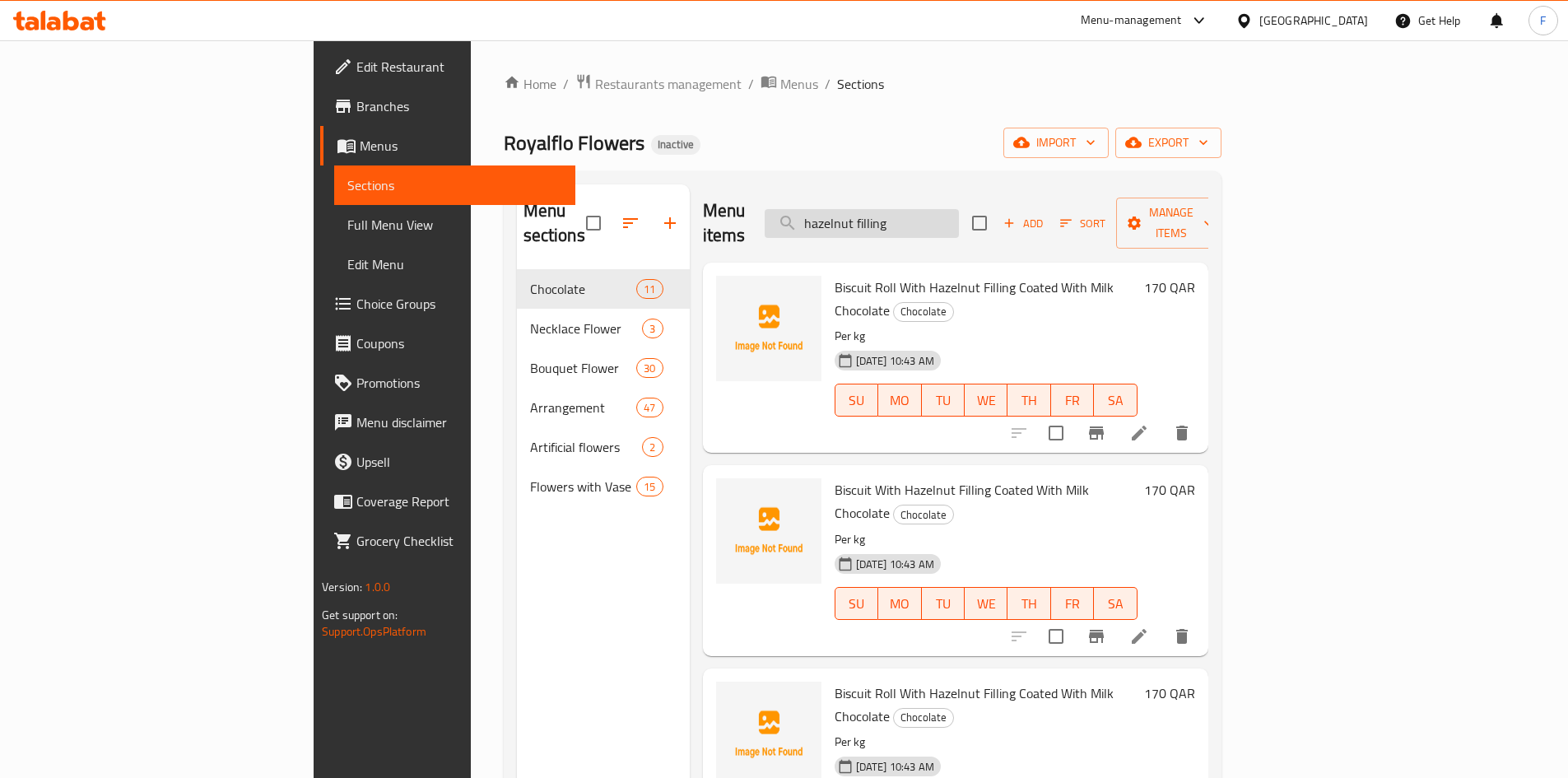
click at [958, 209] on input "hazelnut filling" at bounding box center [862, 223] width 195 height 29
paste input "Necklace fresh rose"
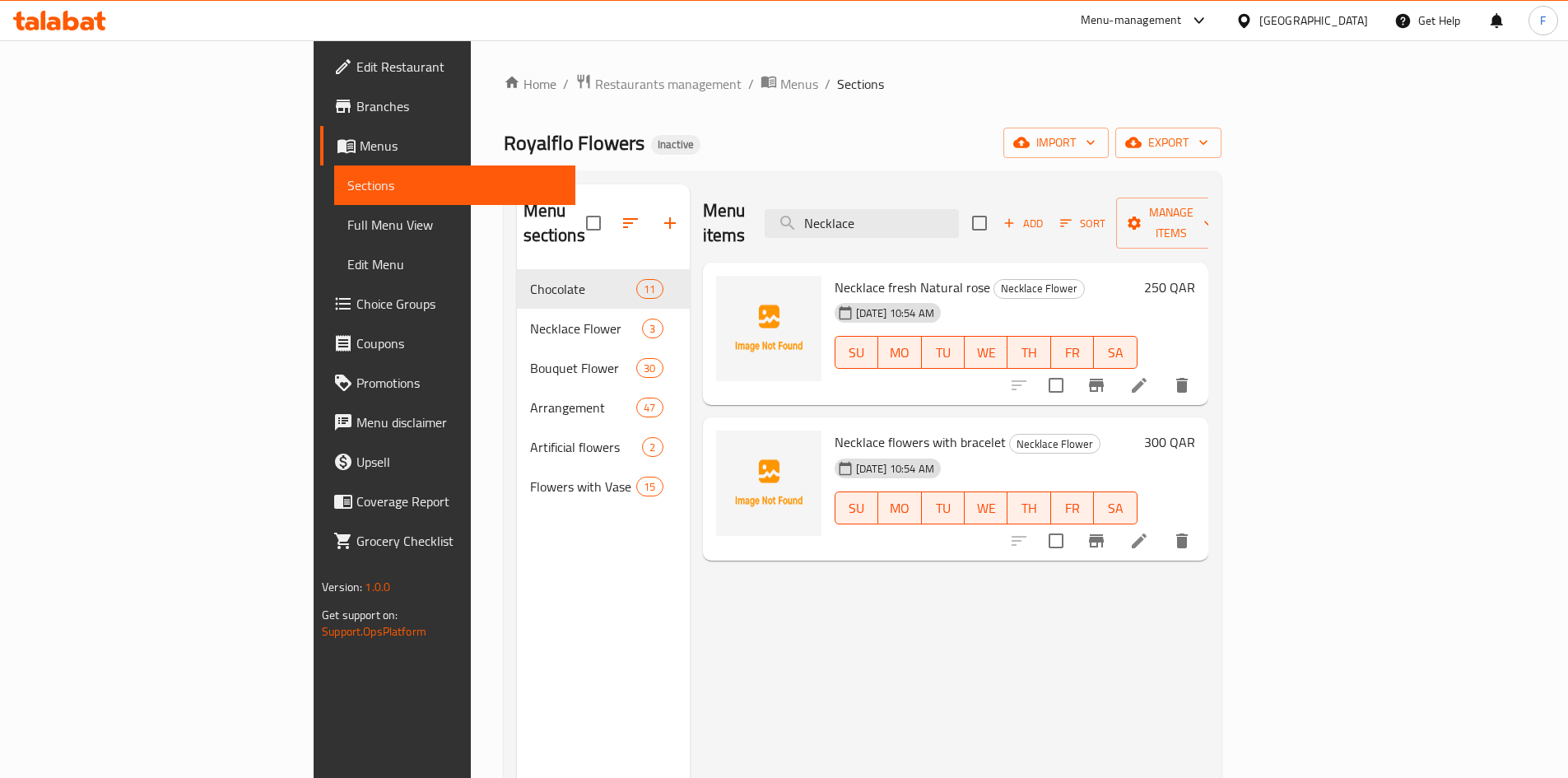
click at [868, 275] on span "Necklace fresh Natural rose" at bounding box center [913, 287] width 156 height 25
click at [952, 209] on input "Necklace" at bounding box center [862, 223] width 195 height 29
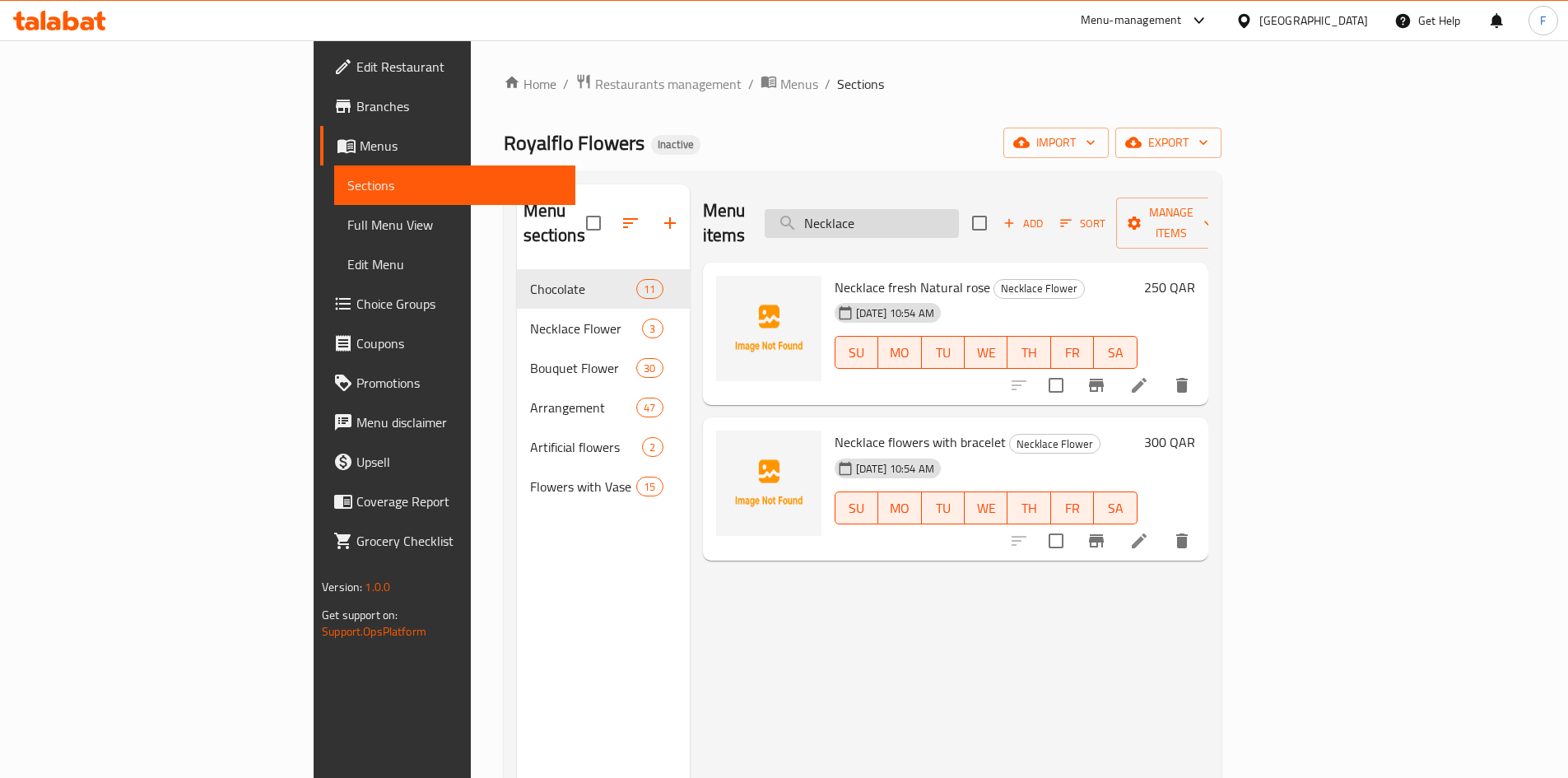
click at [952, 209] on input "Necklace" at bounding box center [862, 223] width 195 height 29
paste input "flowers with bracelet"
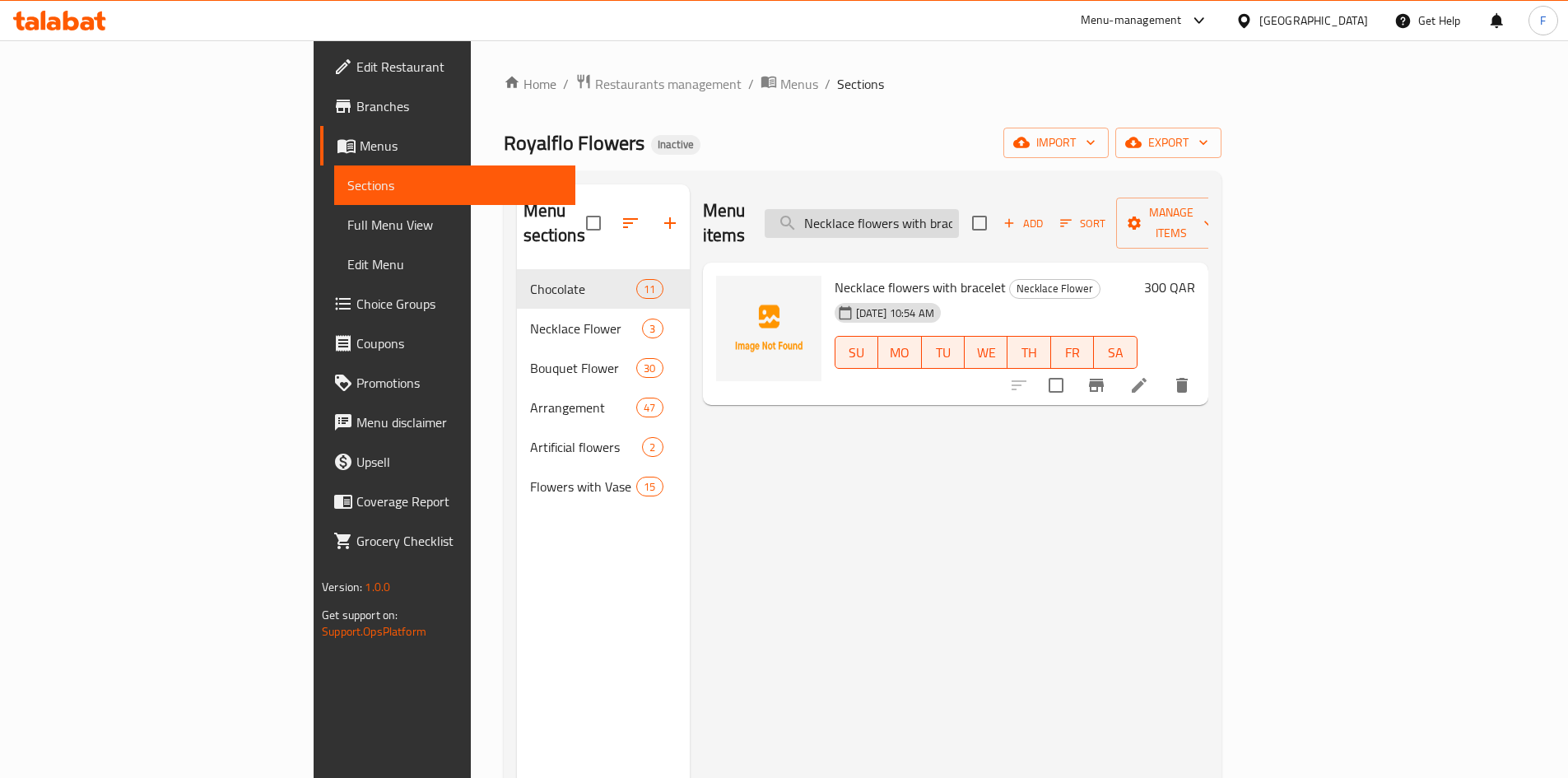
click at [958, 213] on input "Necklace flowers with bracelet" at bounding box center [862, 223] width 195 height 29
paste input "Aclaric"
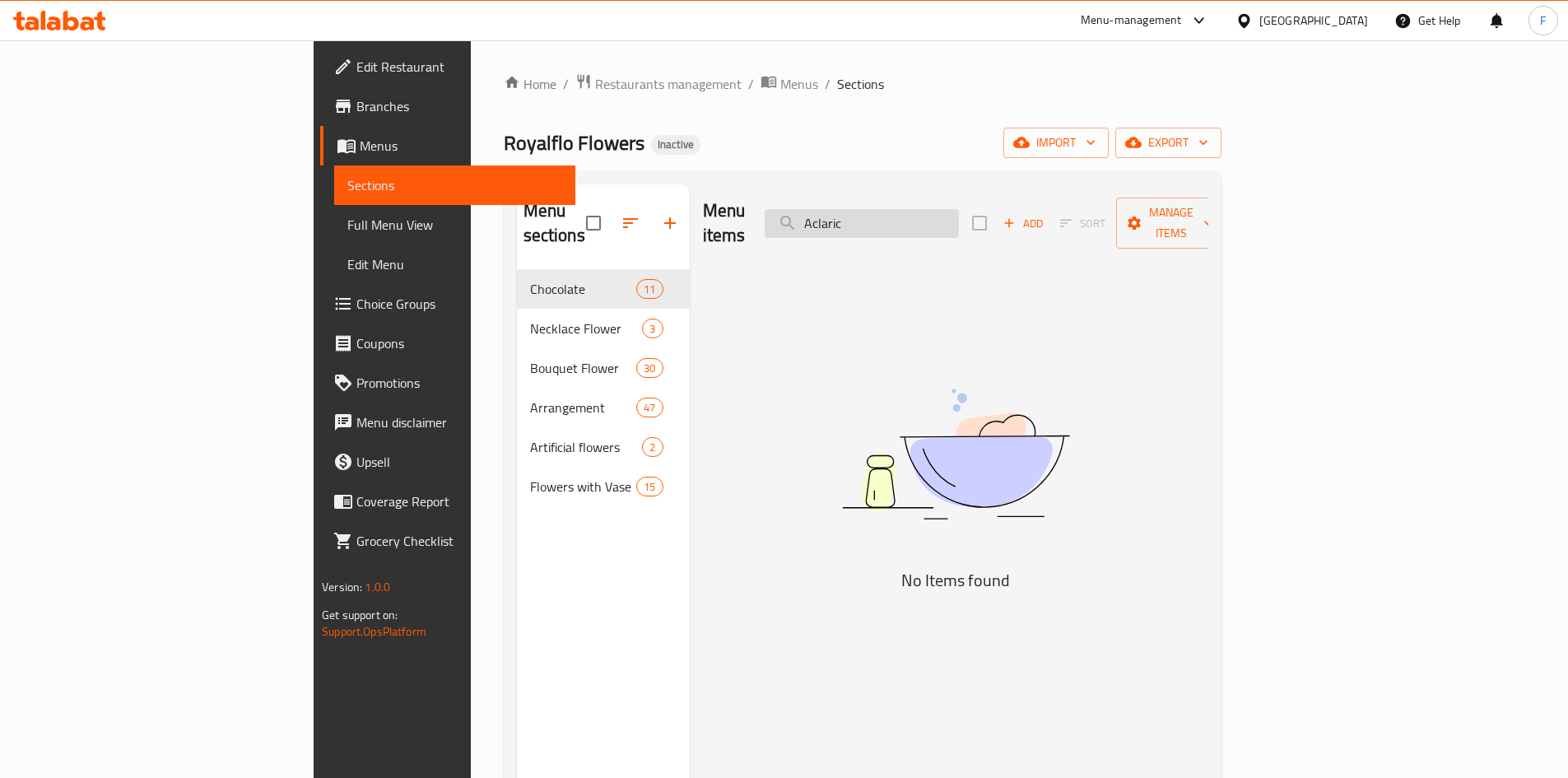
click at [956, 219] on input "Aclaric" at bounding box center [862, 223] width 195 height 29
type input "Aclaric"
click at [595, 86] on span "Restaurants management" at bounding box center [668, 83] width 147 height 19
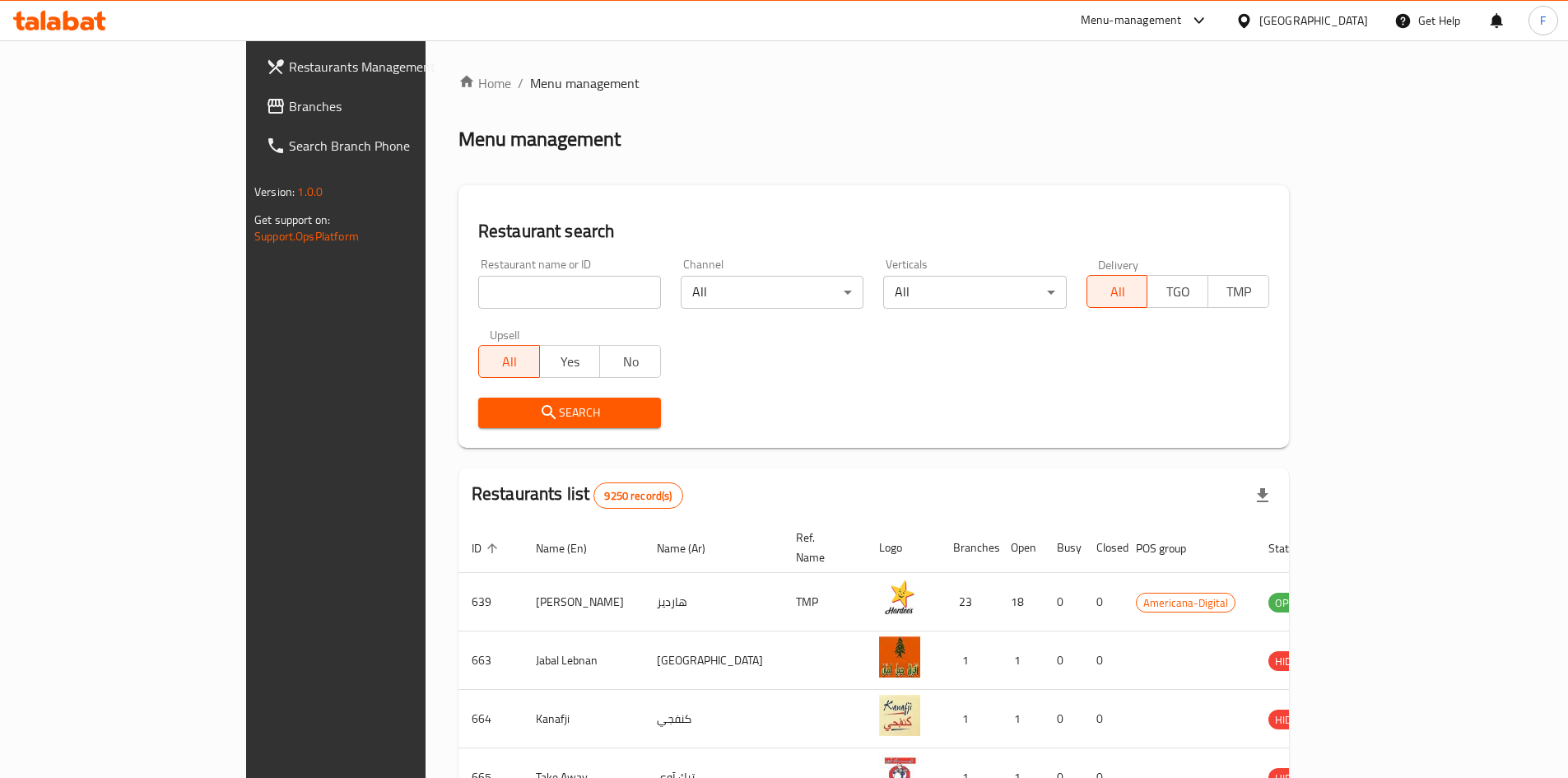
click at [289, 107] on span "Branches" at bounding box center [391, 105] width 206 height 19
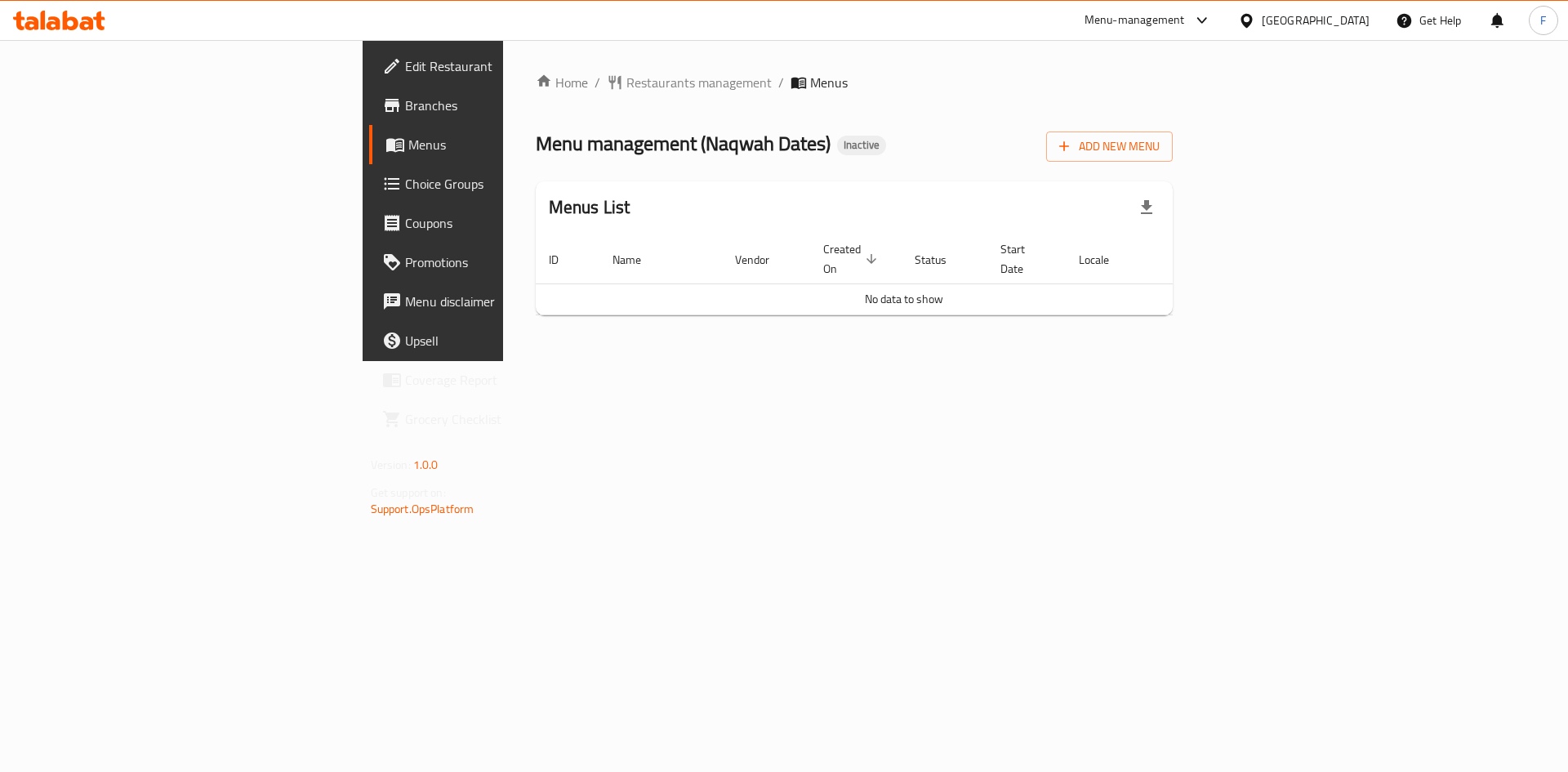
click at [904, 288] on span "No data to show" at bounding box center [904, 298] width 79 height 21
click at [913, 288] on span "No data to show" at bounding box center [904, 298] width 79 height 21
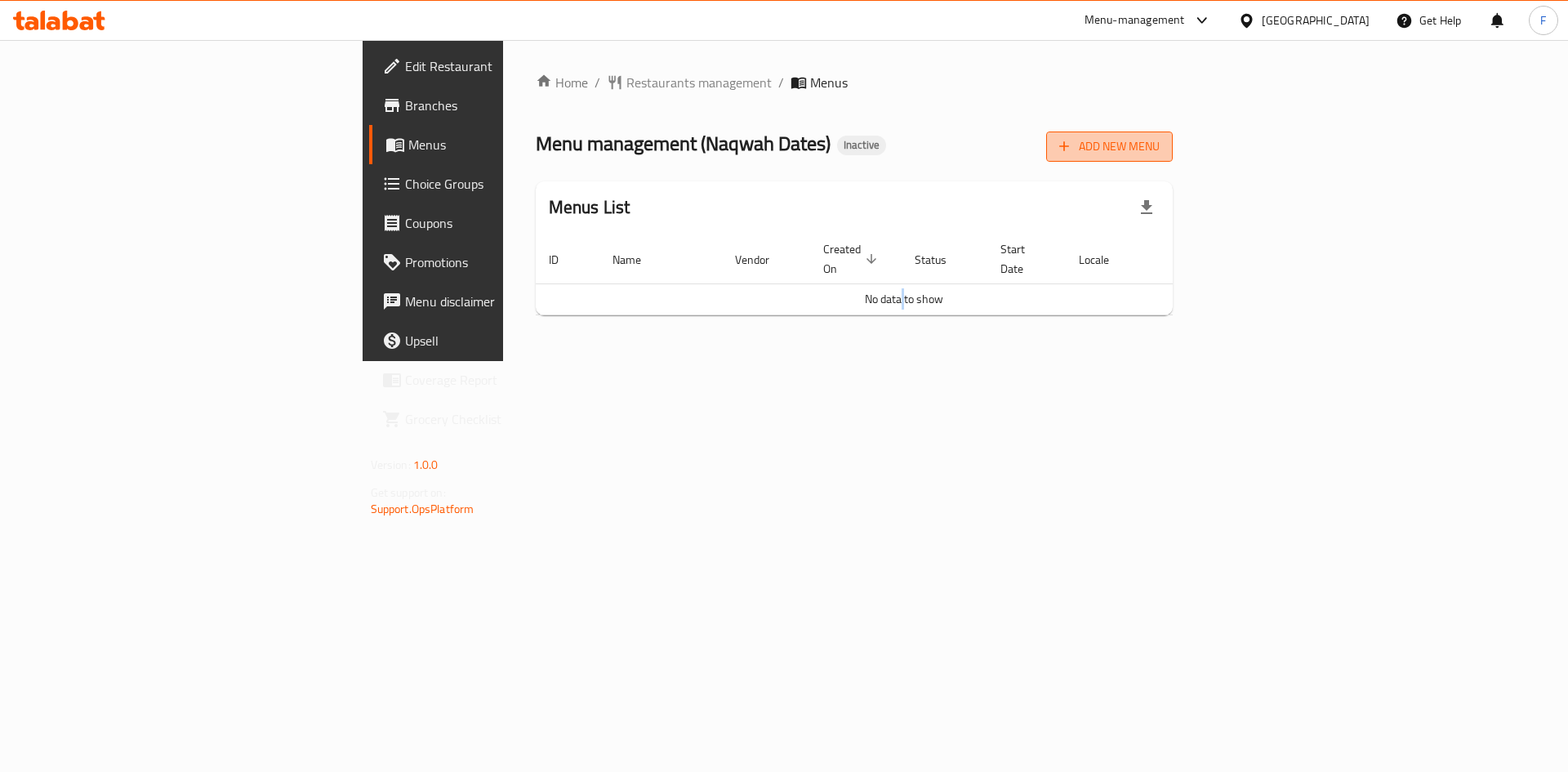
click at [1159, 149] on span "Add New Menu" at bounding box center [1109, 146] width 101 height 20
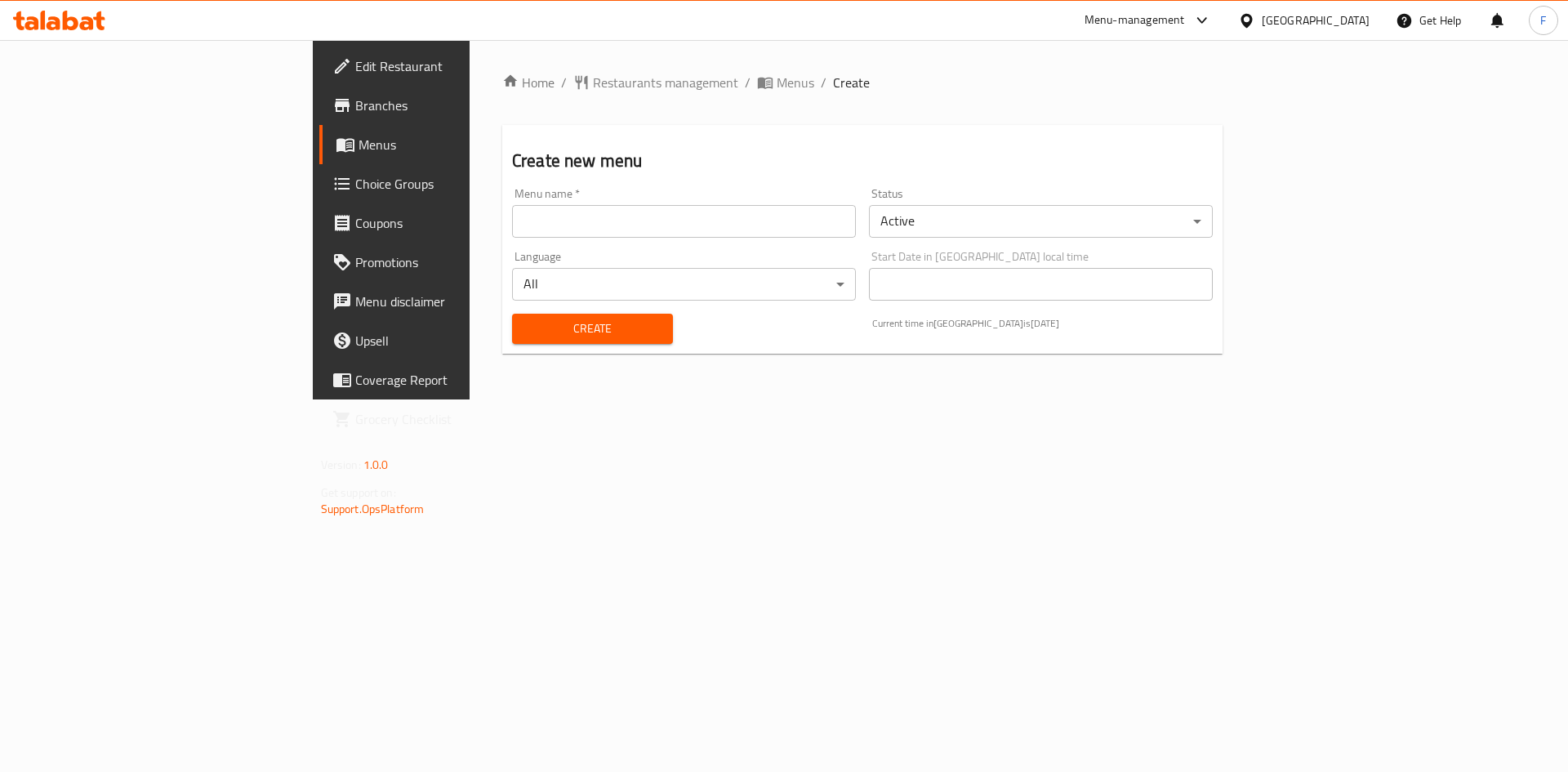
click at [539, 218] on input "text" at bounding box center [684, 221] width 344 height 33
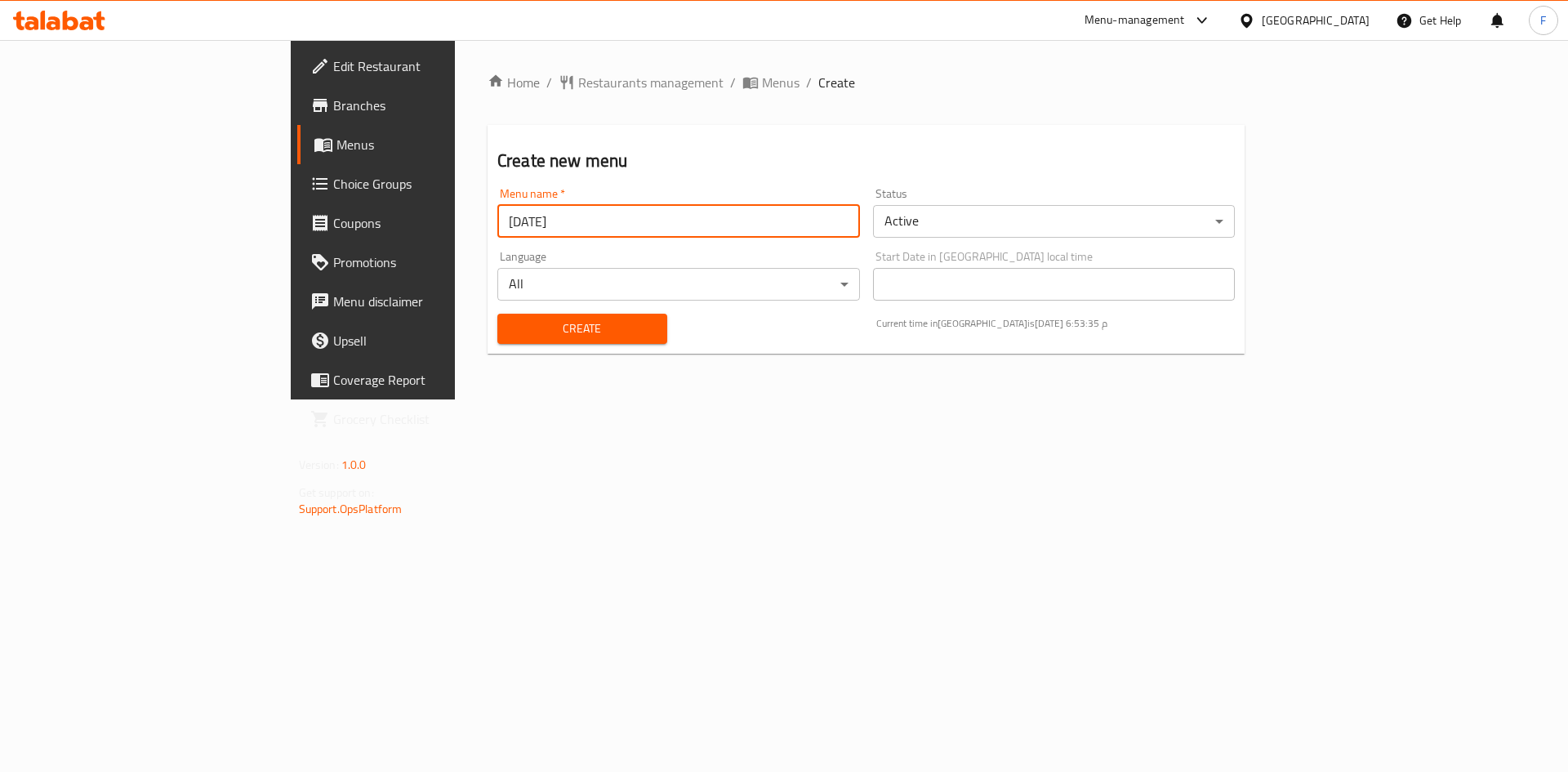
click at [497, 224] on input "[DATE]" at bounding box center [678, 221] width 363 height 33
type input "[DATE]"
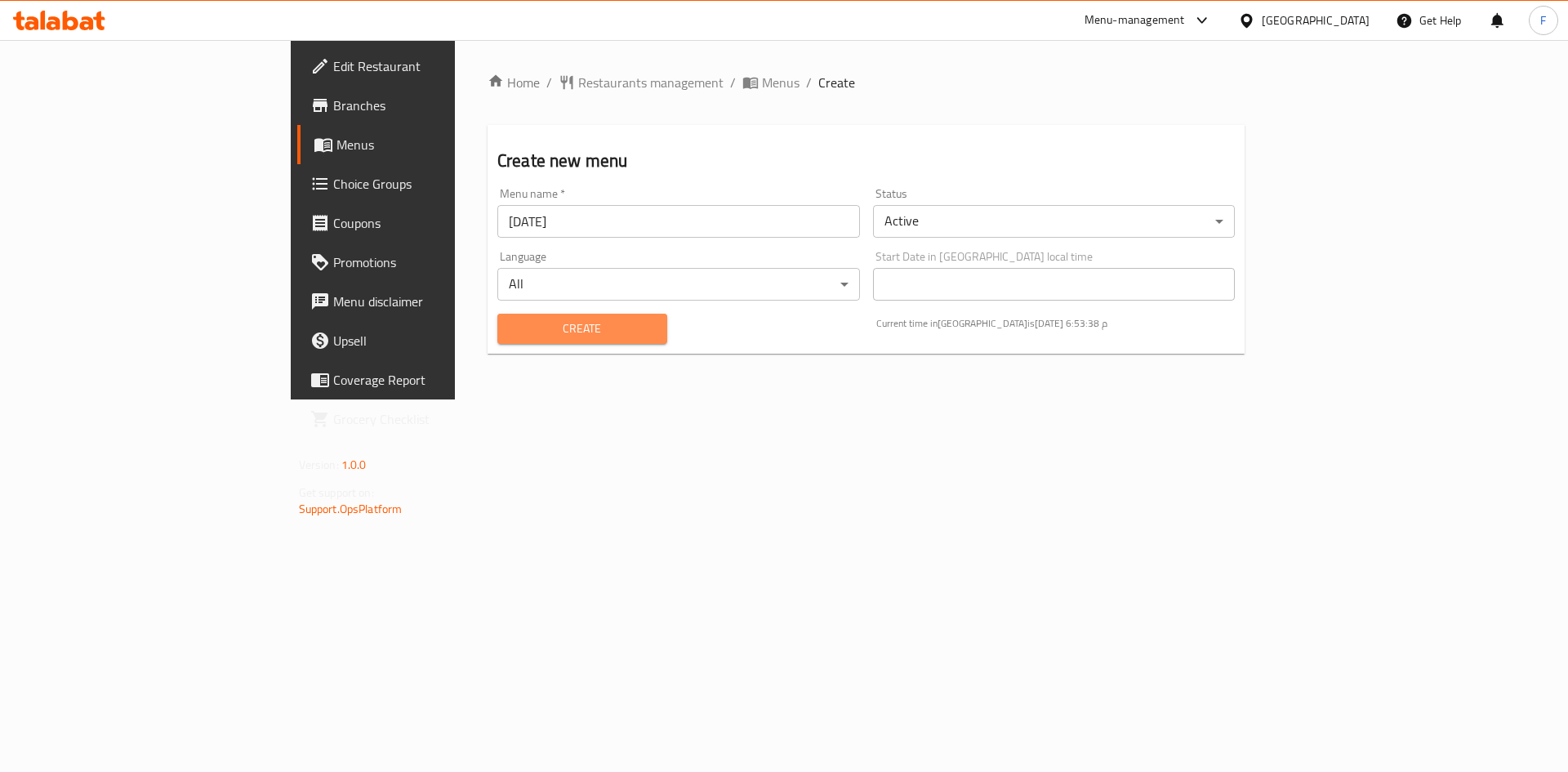
click at [510, 322] on span "Create" at bounding box center [581, 328] width 144 height 20
click at [336, 145] on span "Menus" at bounding box center [438, 144] width 203 height 19
